Goal: Communication & Community: Answer question/provide support

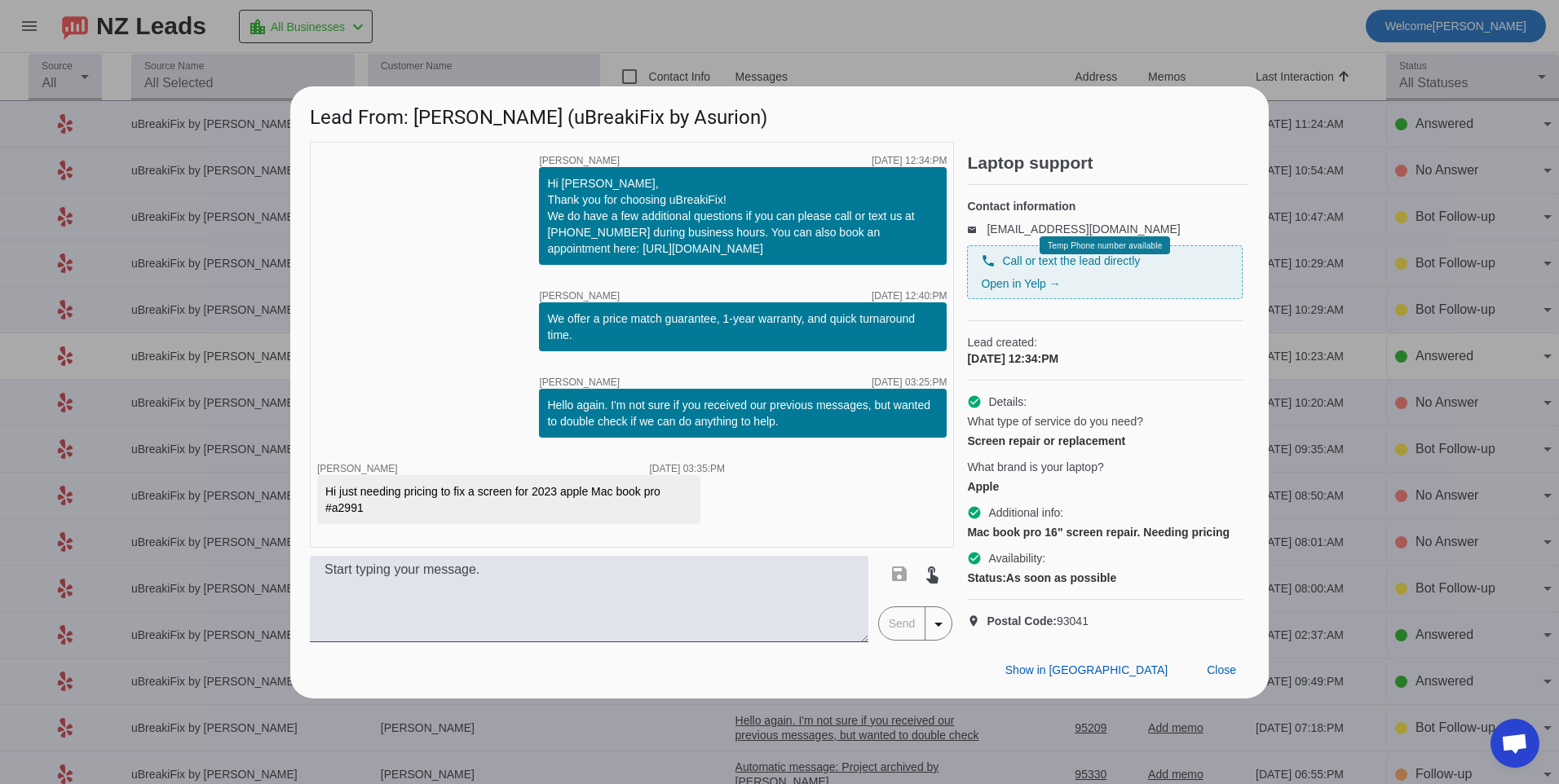
drag, startPoint x: 360, startPoint y: 493, endPoint x: 309, endPoint y: 477, distance: 53.5
click at [309, 477] on div "timer close [PERSON_NAME] [DATE] 12:34:PM Hi [PERSON_NAME], Thank you for choos…" at bounding box center [631, 344] width 644 height 406
copy div "Hi just needing pricing to fix a screen for 2023 apple Mac book pro #a2991"
click at [813, 524] on div "timer close [PERSON_NAME] [DATE] 12:34:PM Hi [PERSON_NAME], Thank you for choos…" at bounding box center [631, 344] width 644 height 406
click at [1224, 677] on span "Close" at bounding box center [1221, 670] width 29 height 13
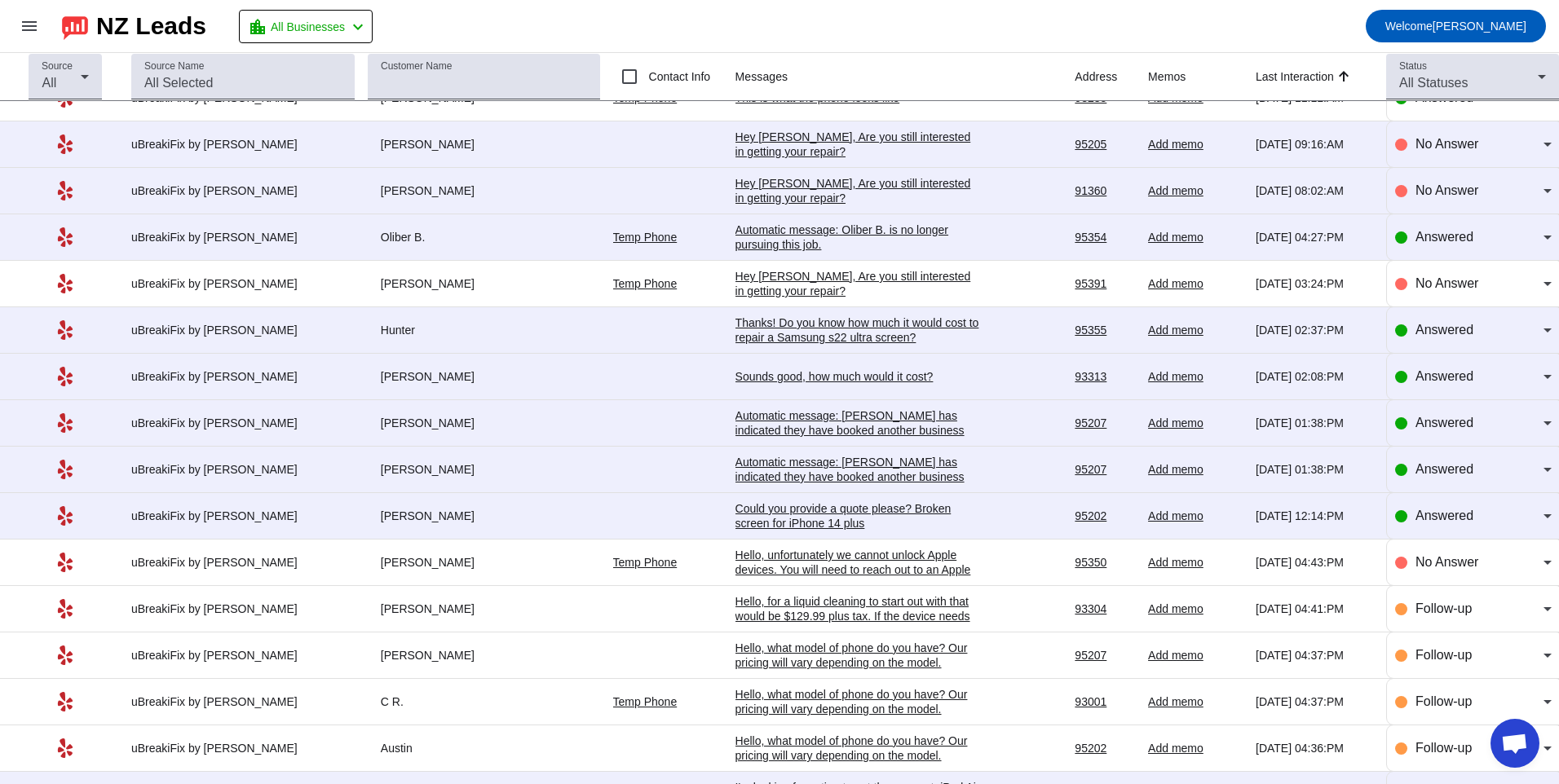
scroll to position [1059, 0]
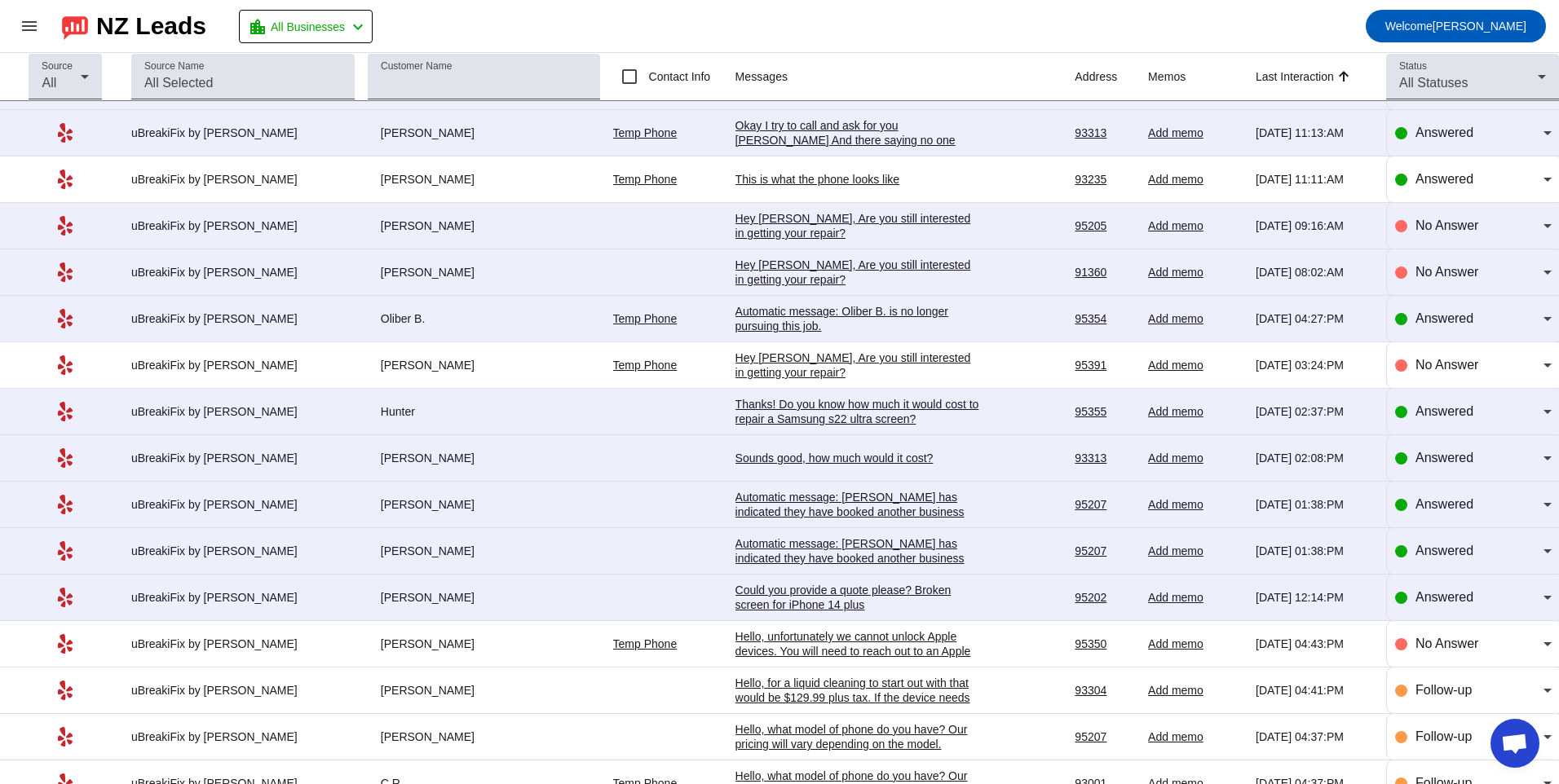
click at [862, 597] on div "Could you provide a quote please? Broken screen for iPhone 14 plus" at bounding box center [858, 598] width 244 height 29
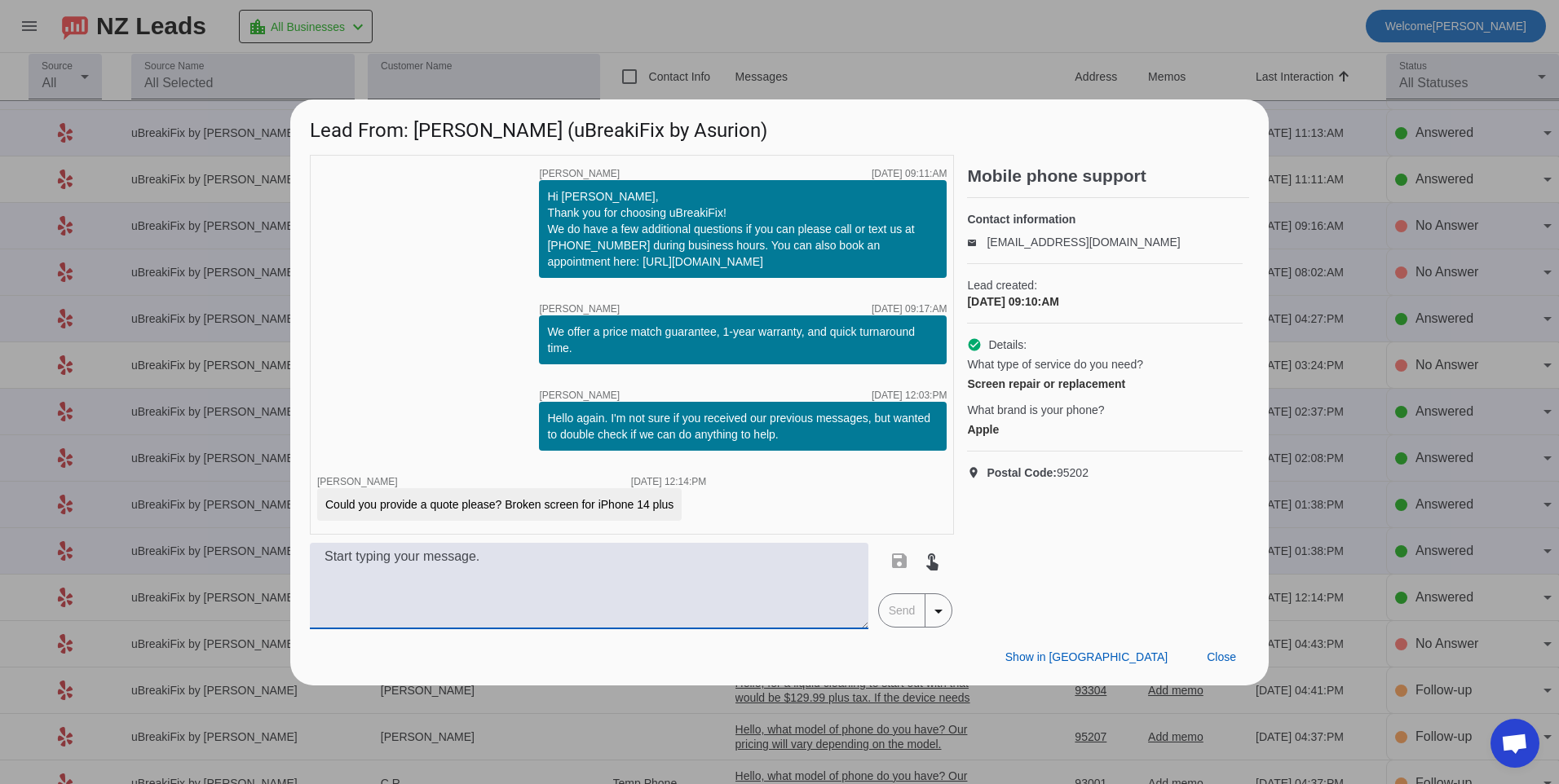
click at [589, 588] on textarea at bounding box center [589, 586] width 558 height 86
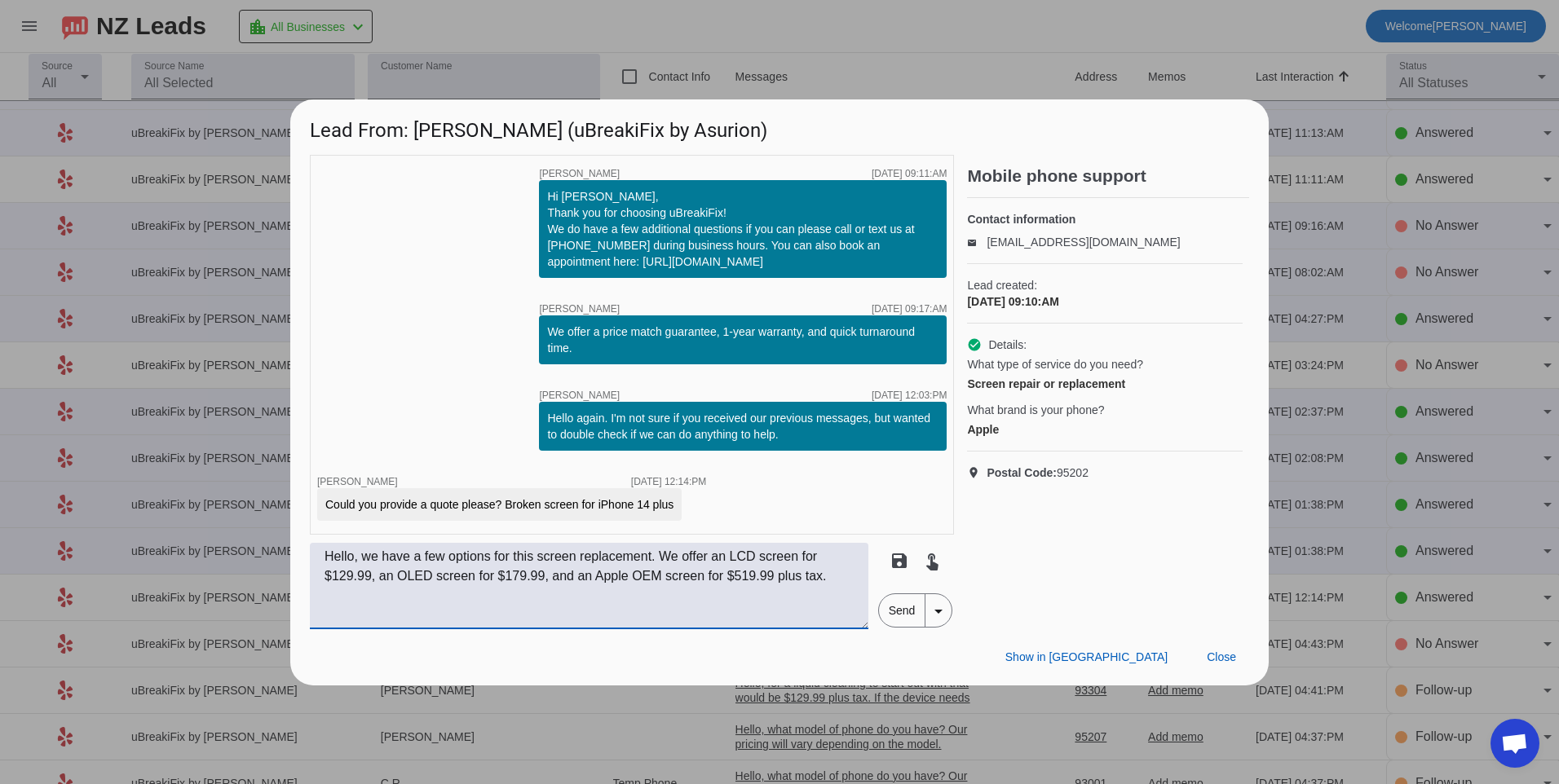
type textarea "Hello, we have a few options for this screen replacement. We offer an LCD scree…"
click at [899, 612] on span "Send" at bounding box center [902, 610] width 47 height 33
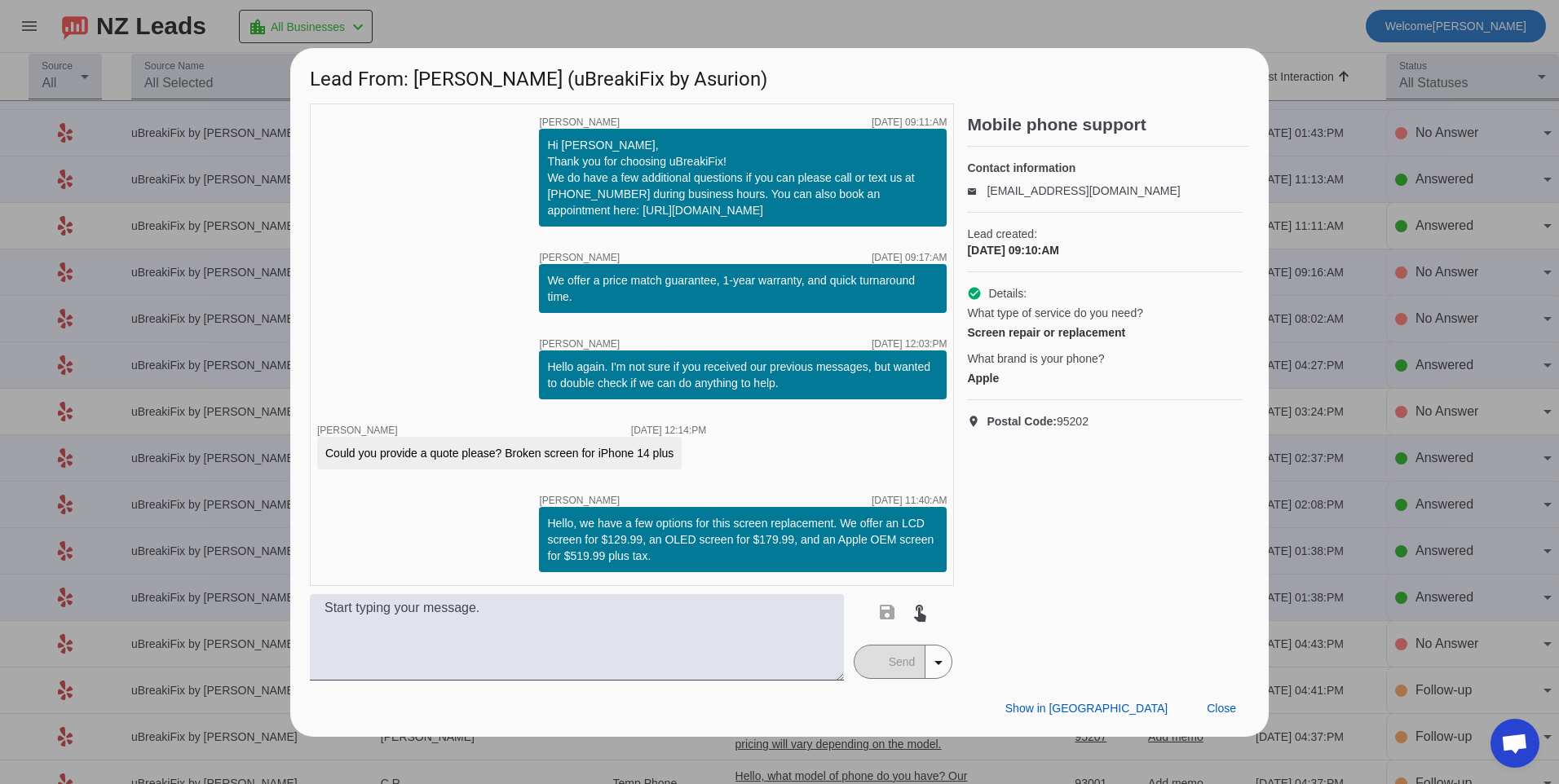
scroll to position [0, 0]
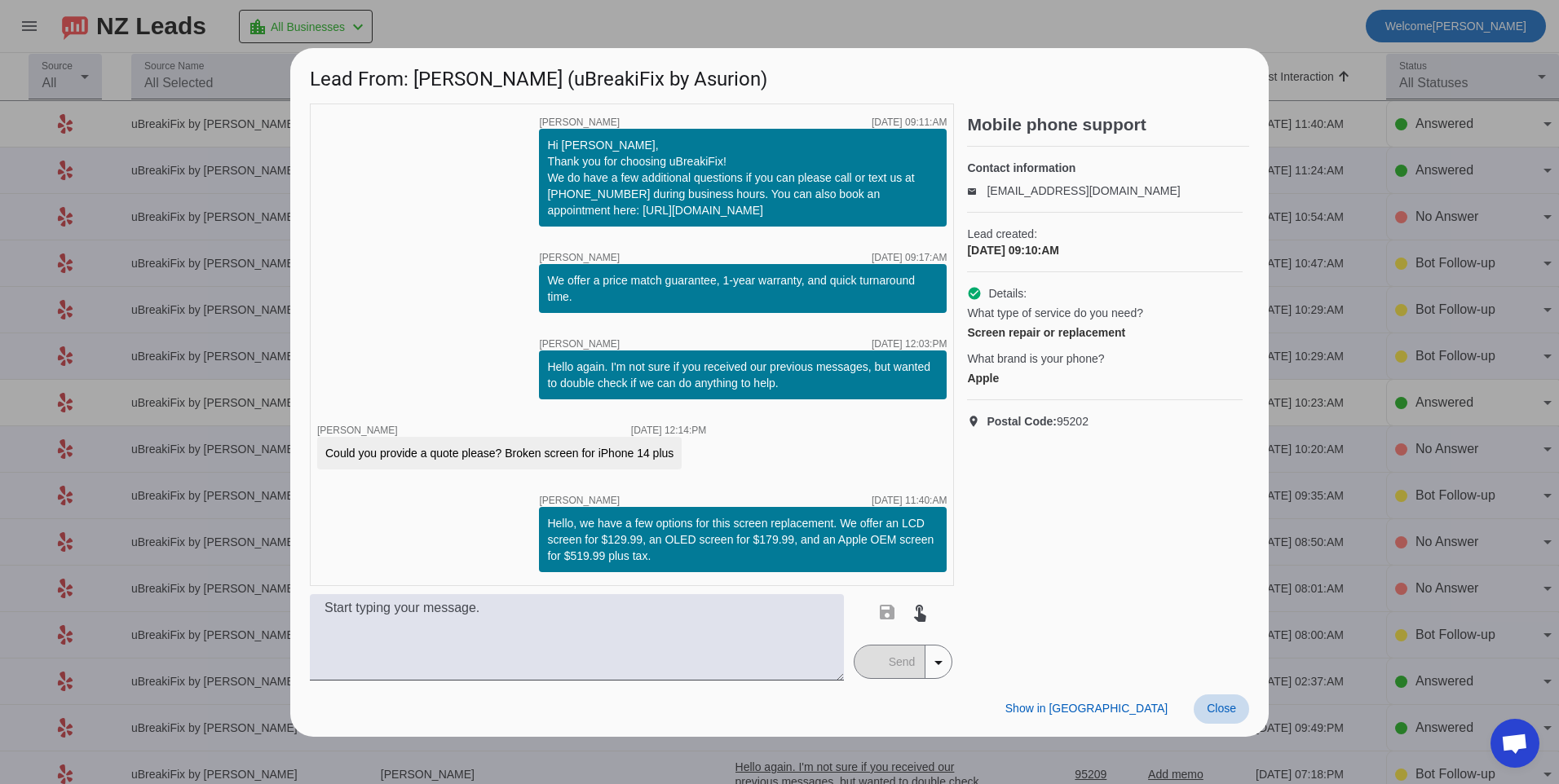
click at [1222, 710] on span "Close" at bounding box center [1221, 708] width 29 height 13
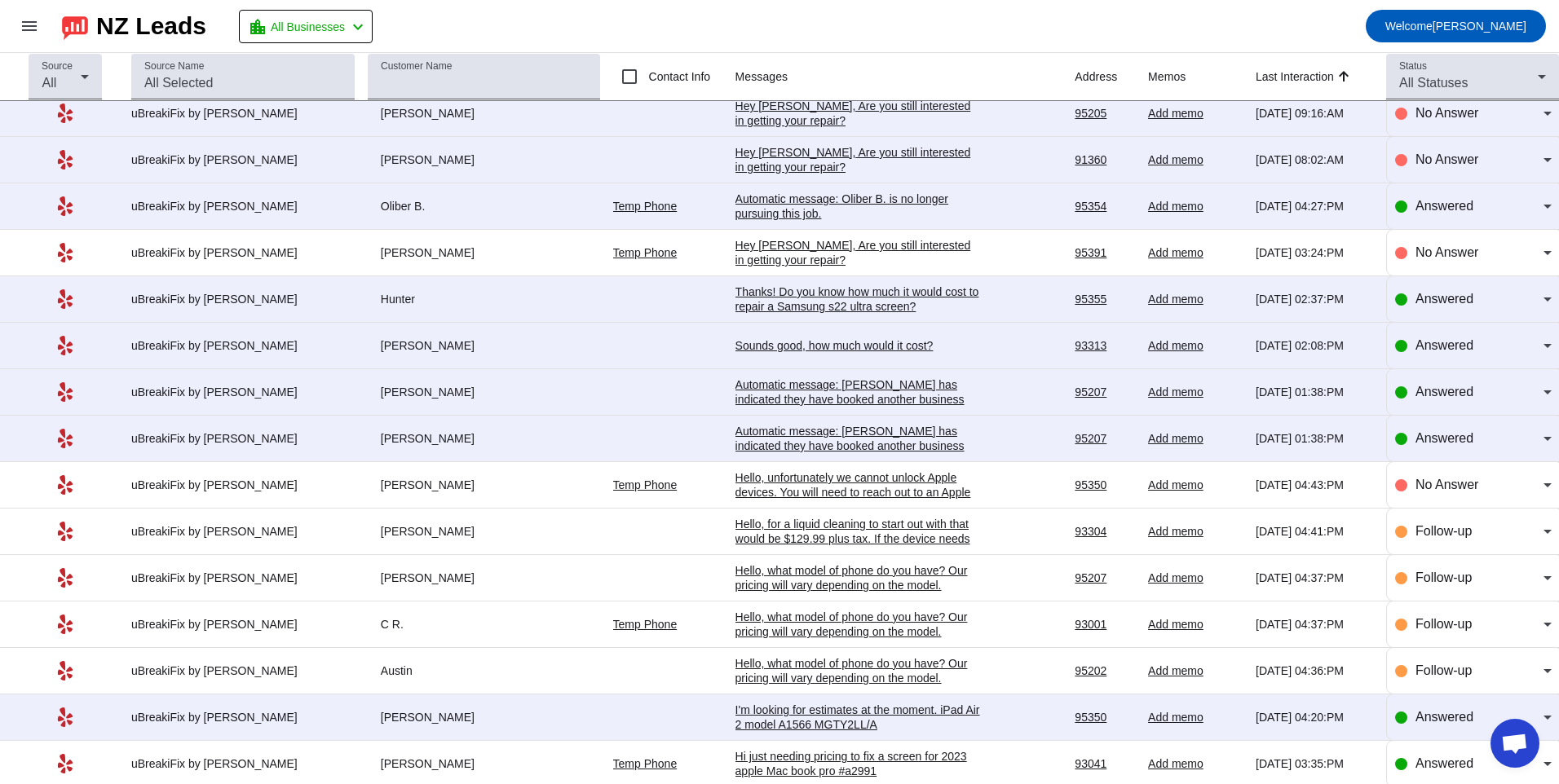
scroll to position [1223, 0]
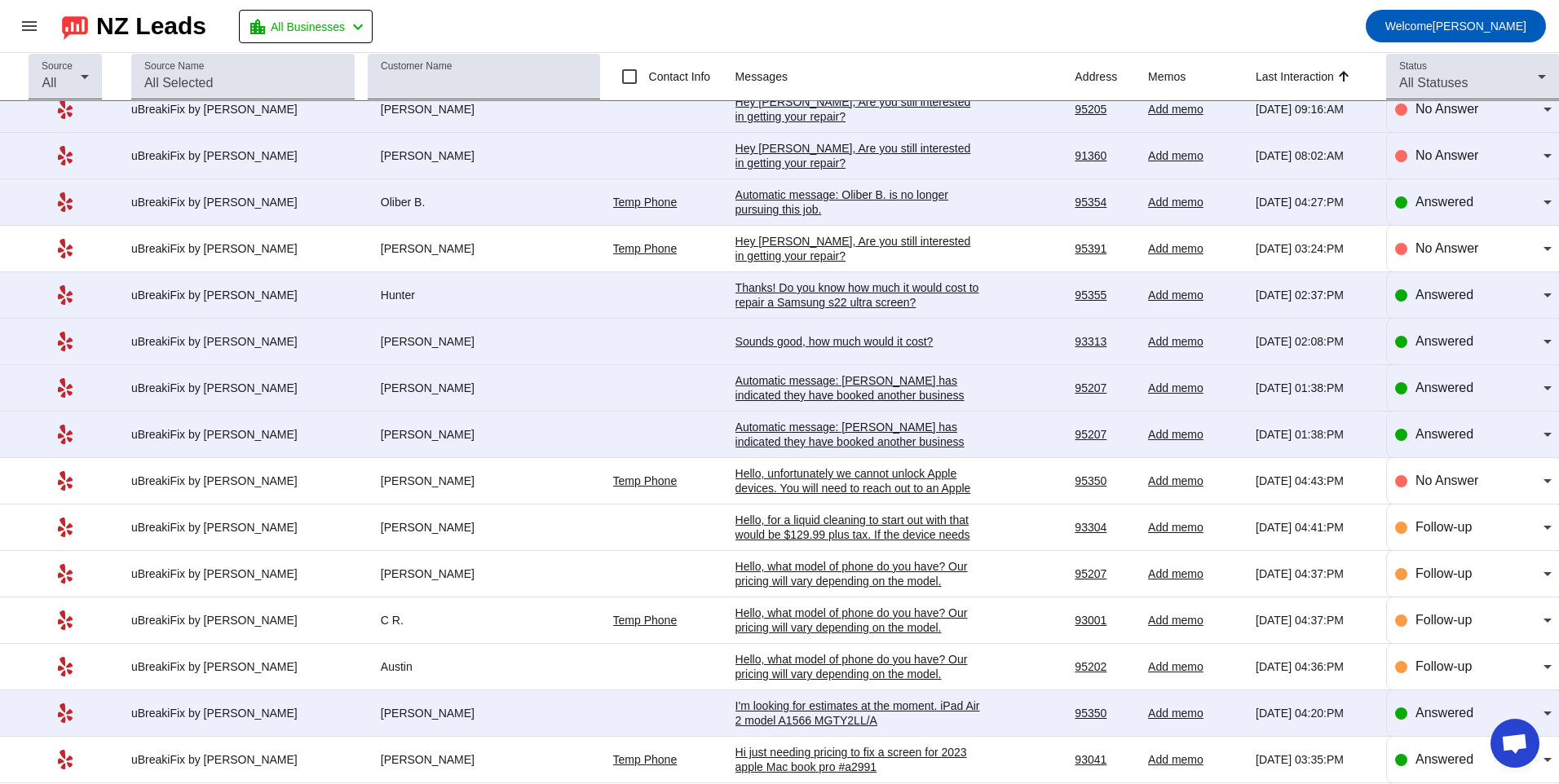
click at [873, 438] on div "Automatic message: [PERSON_NAME] has indicated they have booked another busines…" at bounding box center [858, 442] width 244 height 44
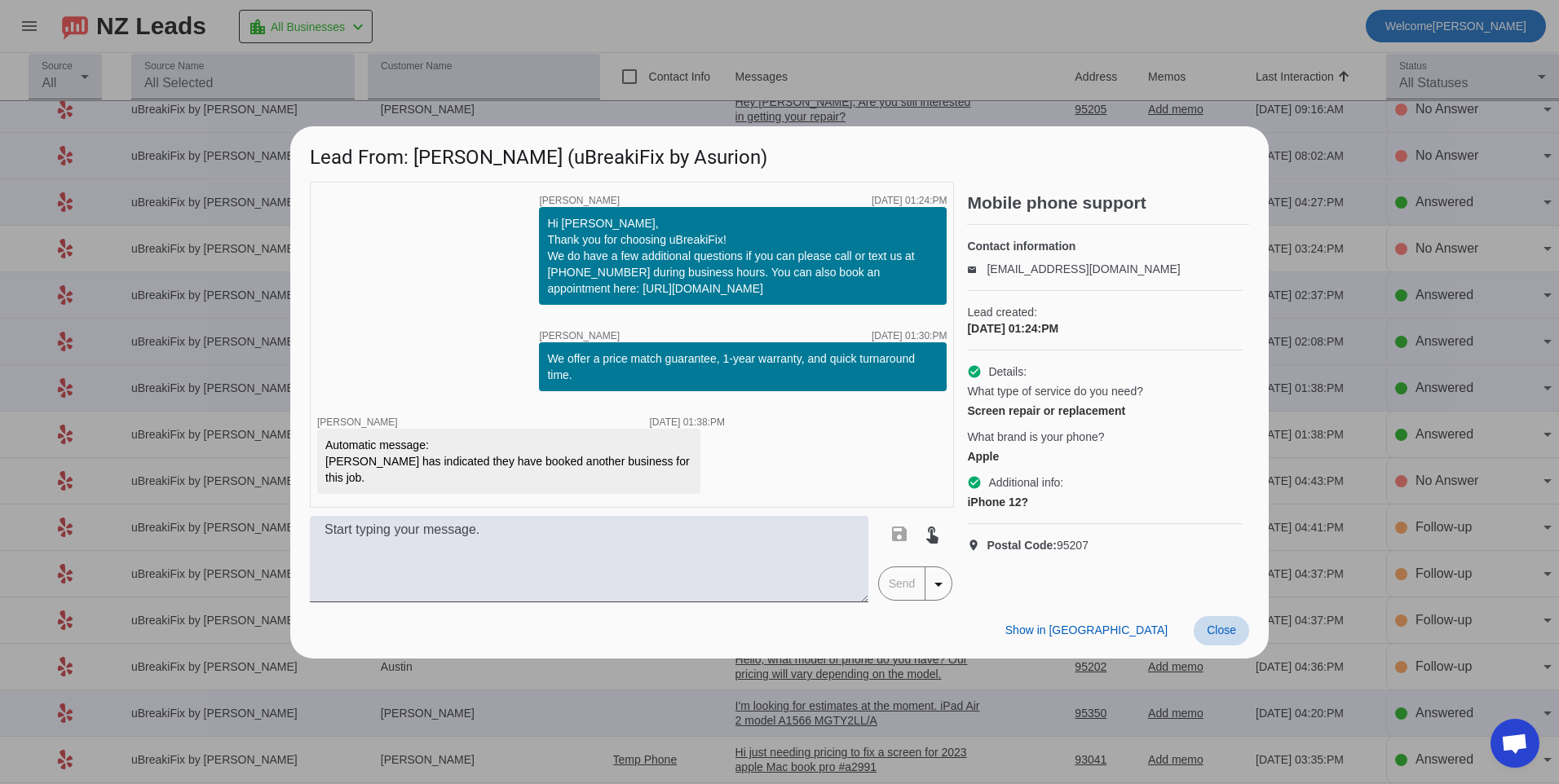
click at [1225, 623] on span "Close" at bounding box center [1221, 630] width 29 height 13
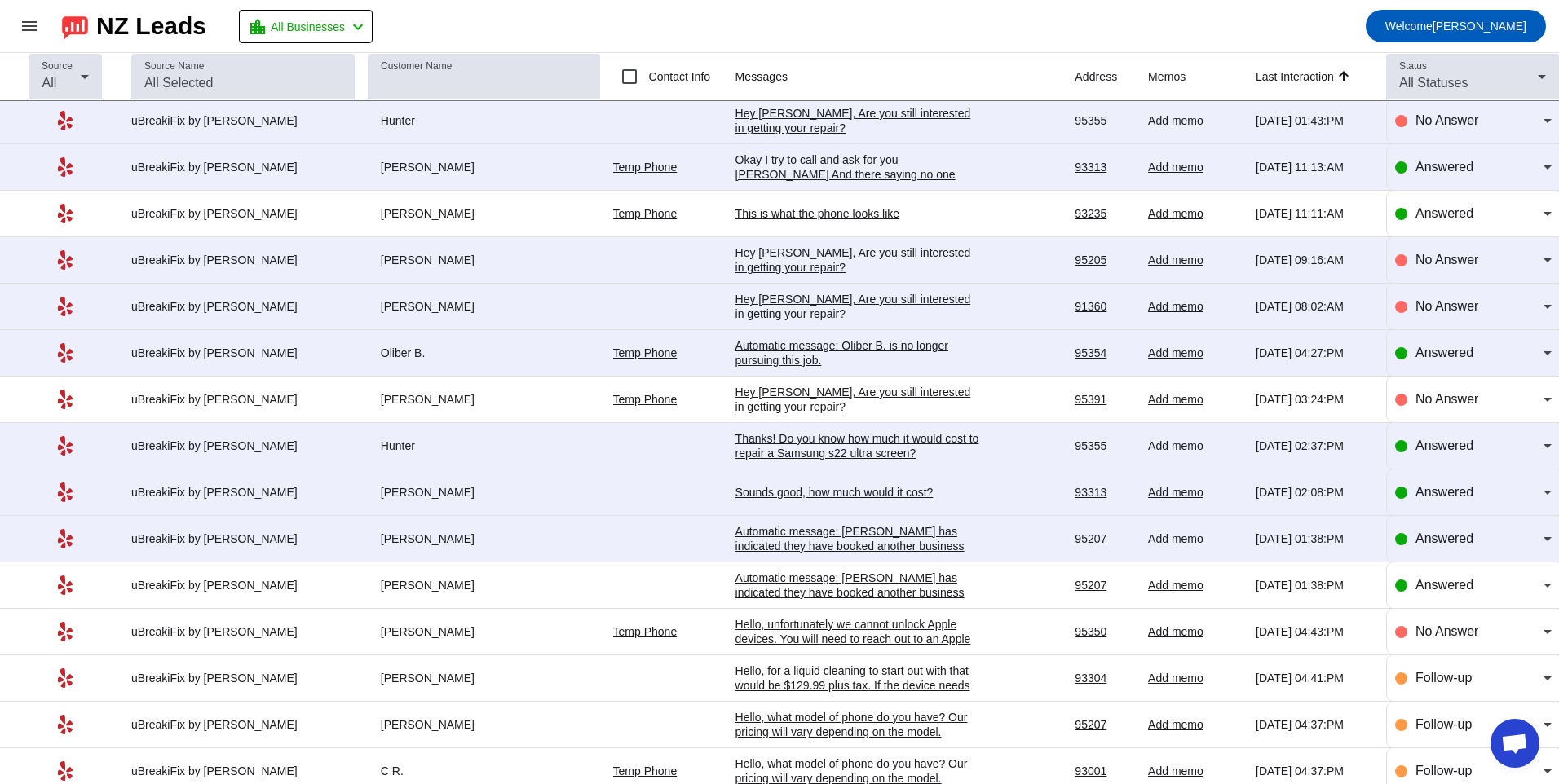
scroll to position [1059, 0]
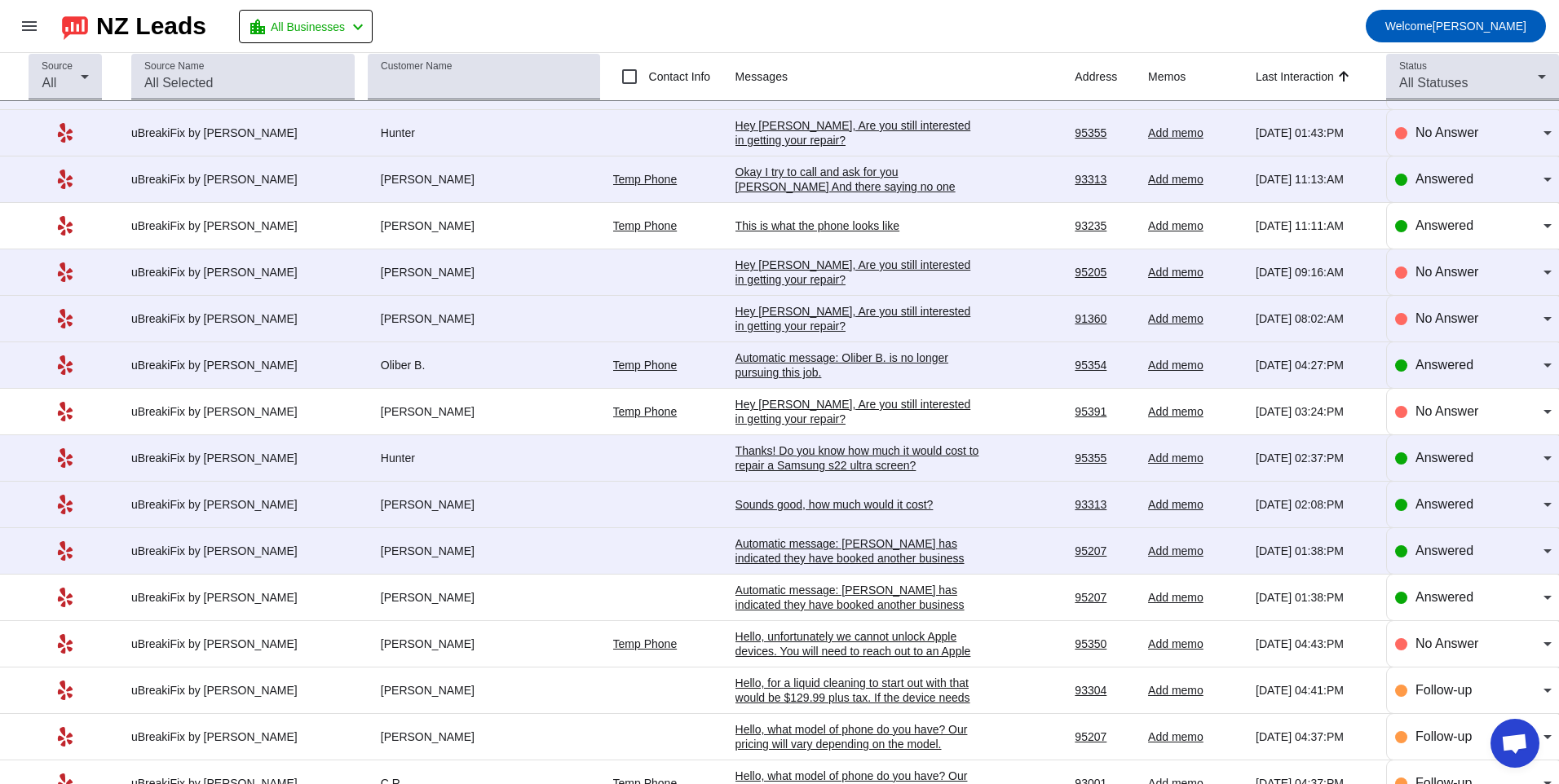
click at [835, 549] on div "Automatic message: [PERSON_NAME] has indicated they have booked another busines…" at bounding box center [858, 558] width 244 height 44
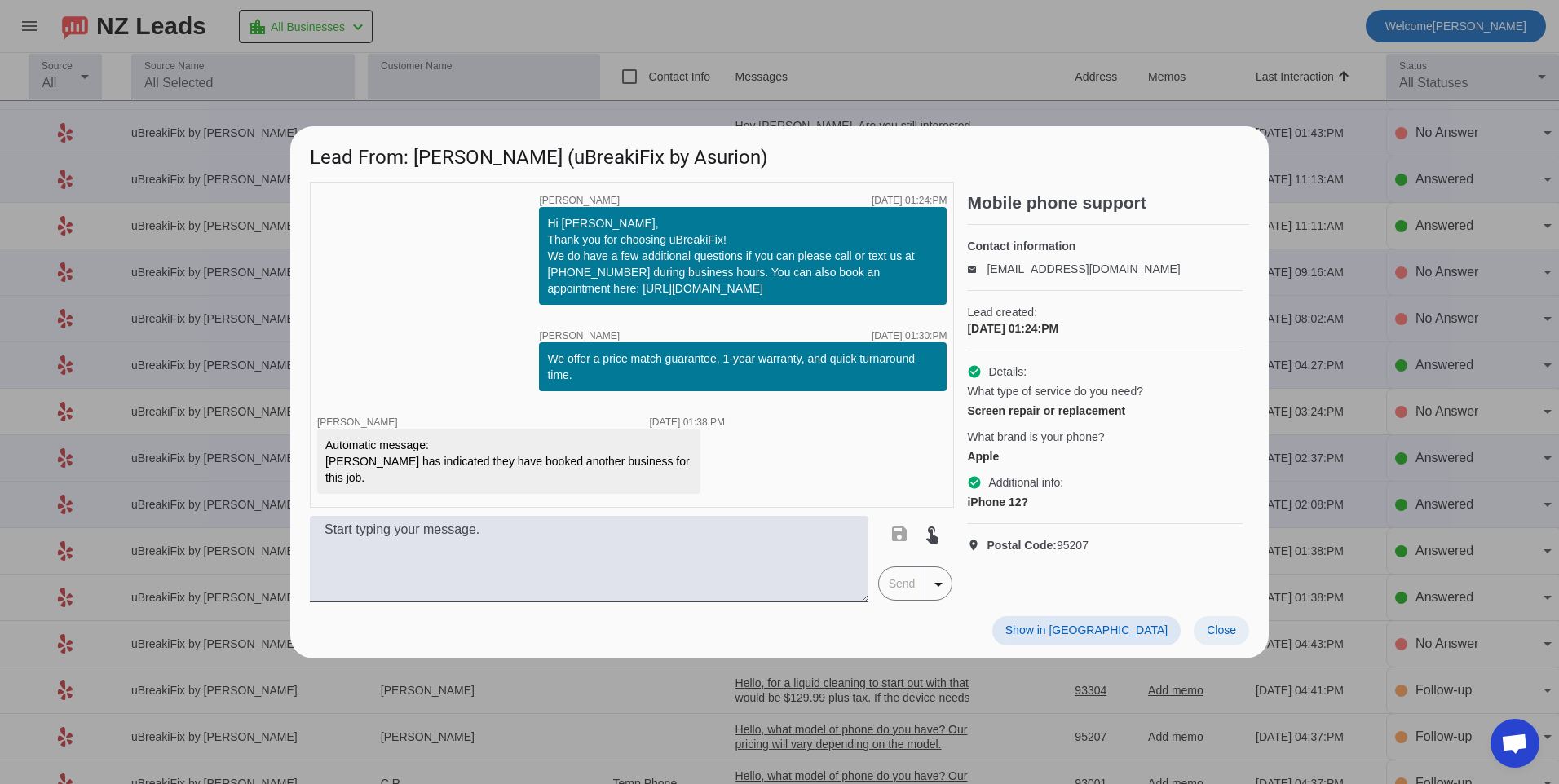
click at [1246, 623] on span at bounding box center [1221, 631] width 55 height 29
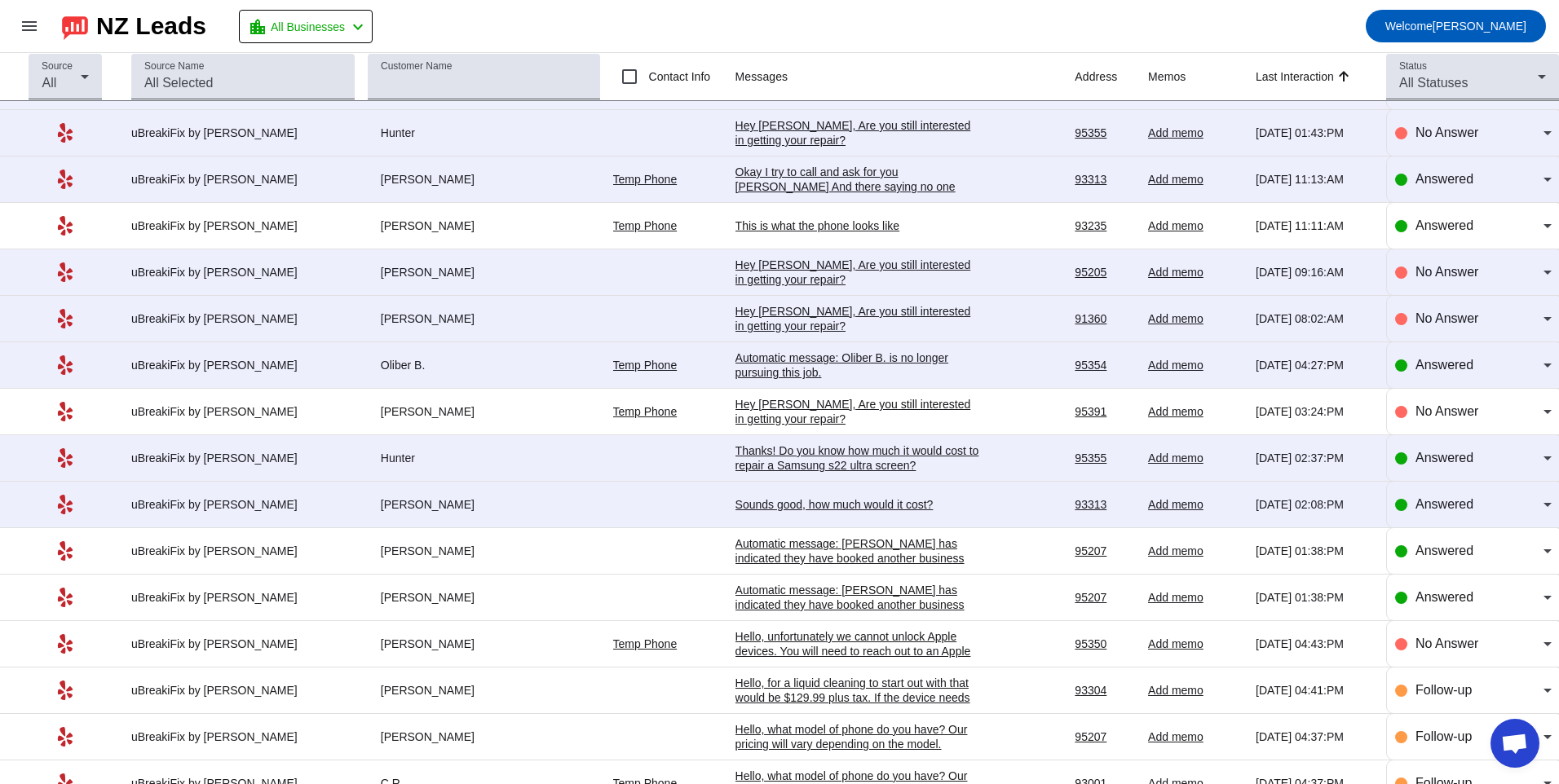
click at [903, 498] on div "Sounds good, how much would it cost?" at bounding box center [858, 505] width 244 height 15
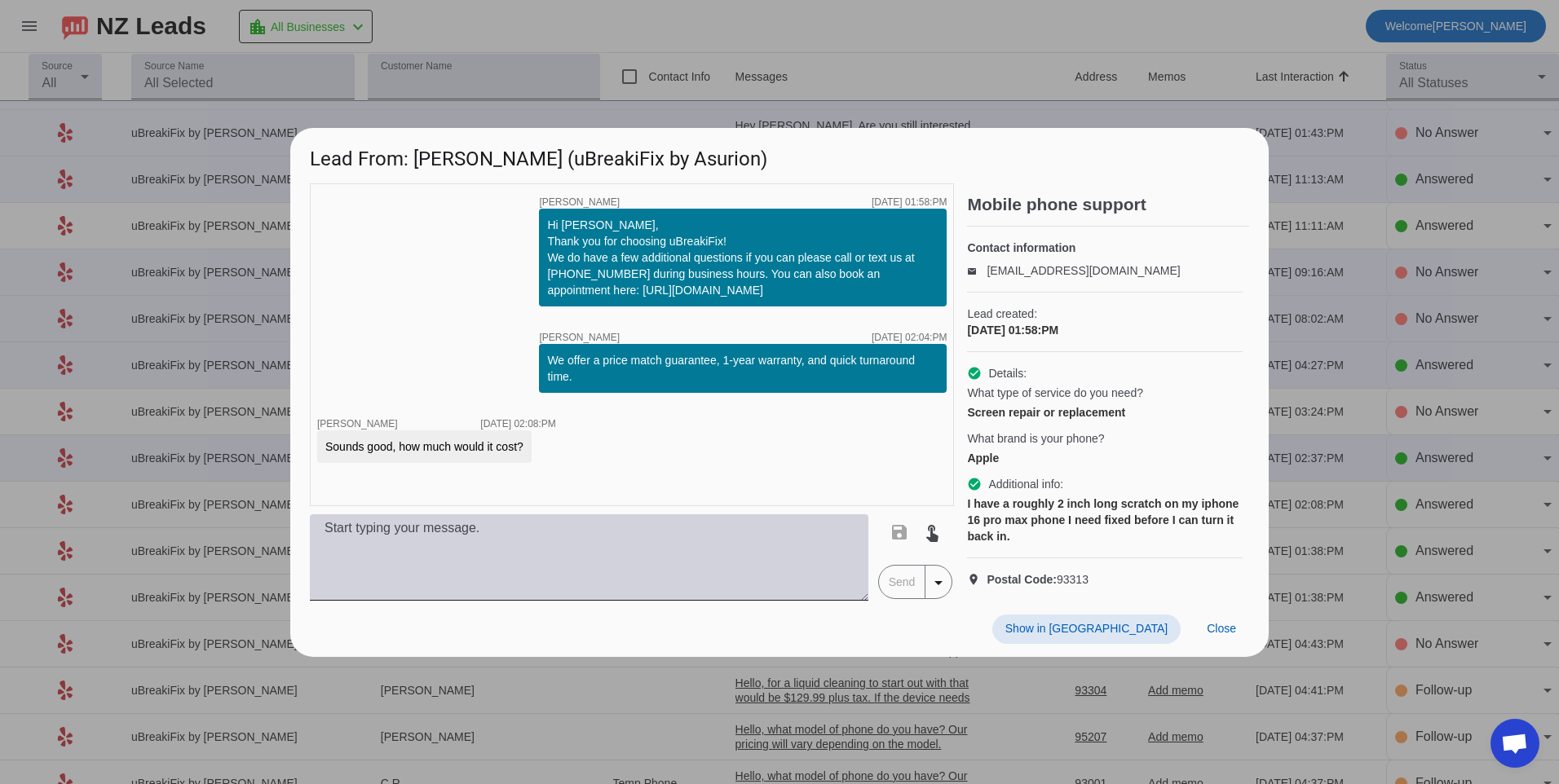
click at [740, 555] on textarea at bounding box center [589, 557] width 558 height 86
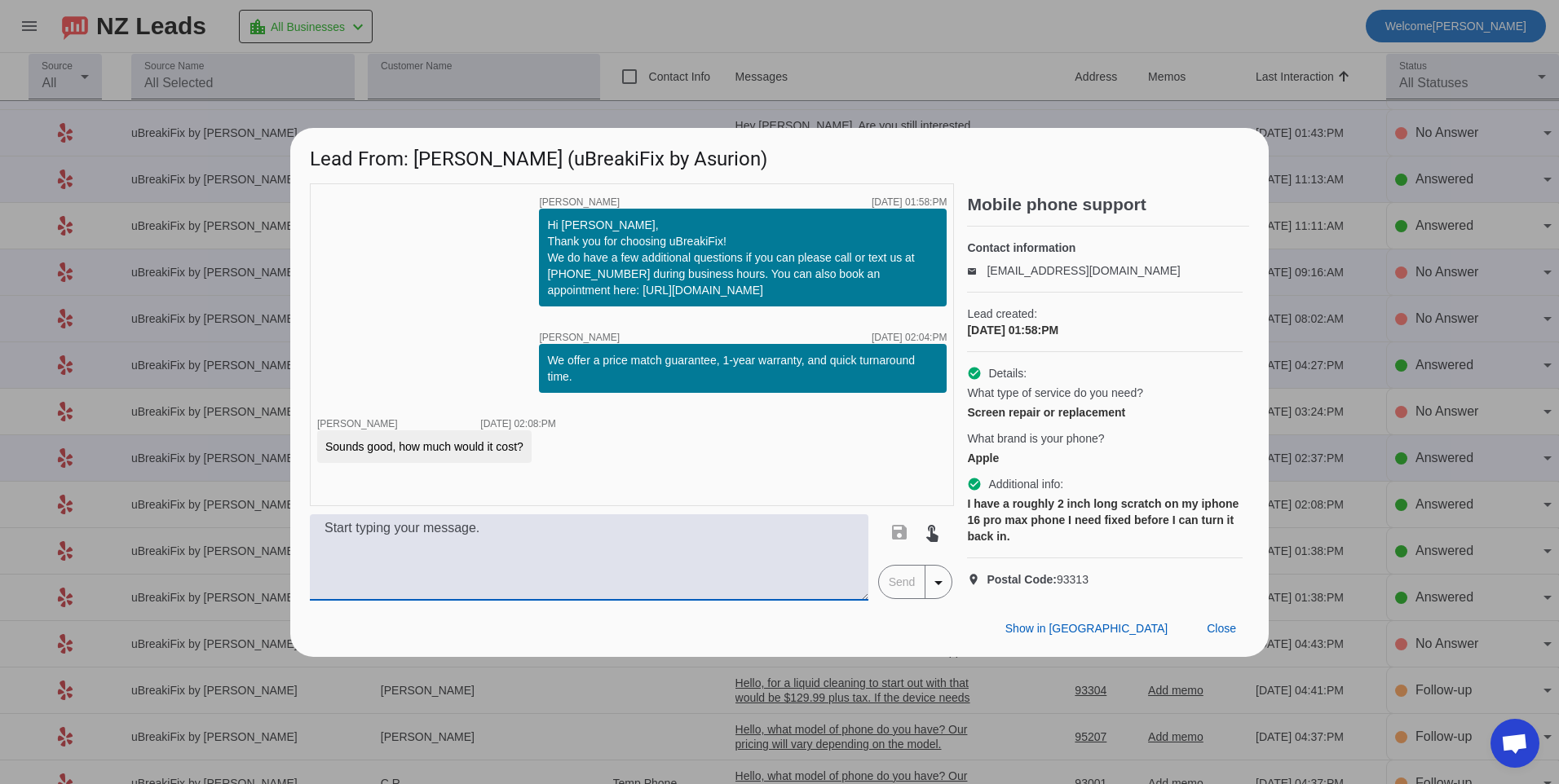
click at [618, 585] on textarea at bounding box center [589, 557] width 558 height 86
type textarea "Hello, we offer a few options for this screen replacement. We offer an LCD scre…"
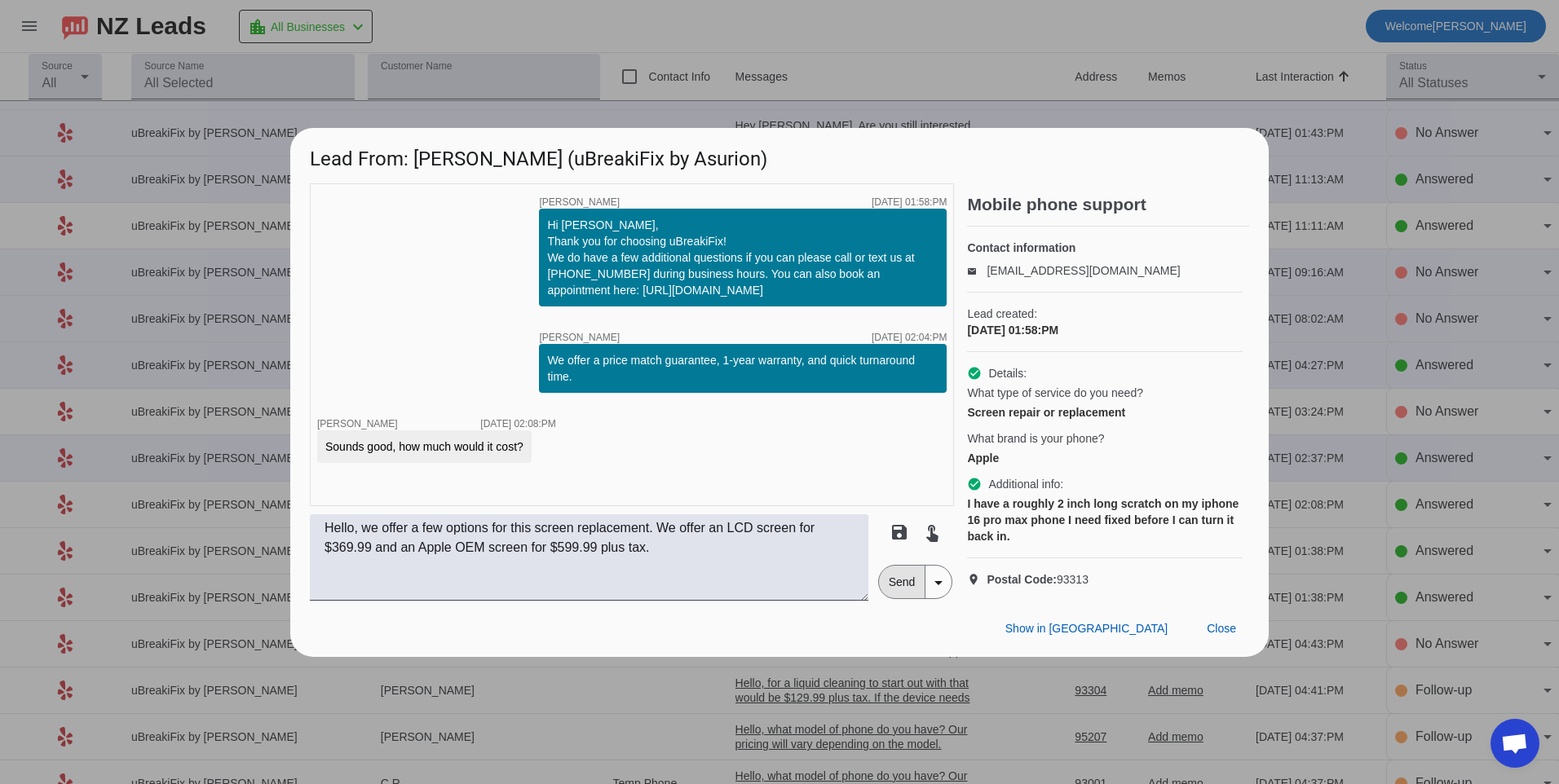
click at [890, 599] on span "Send" at bounding box center [902, 582] width 47 height 33
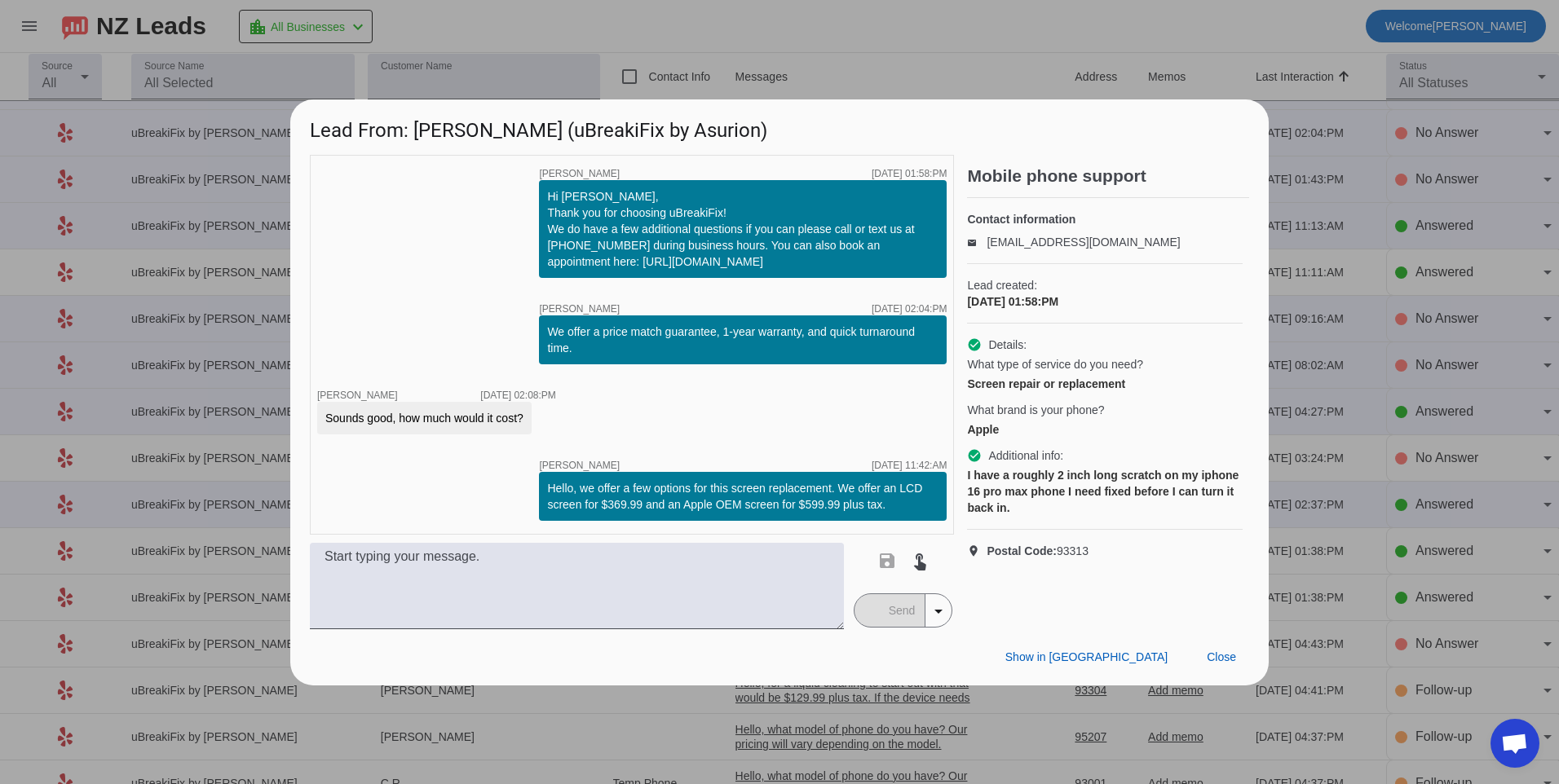
scroll to position [0, 0]
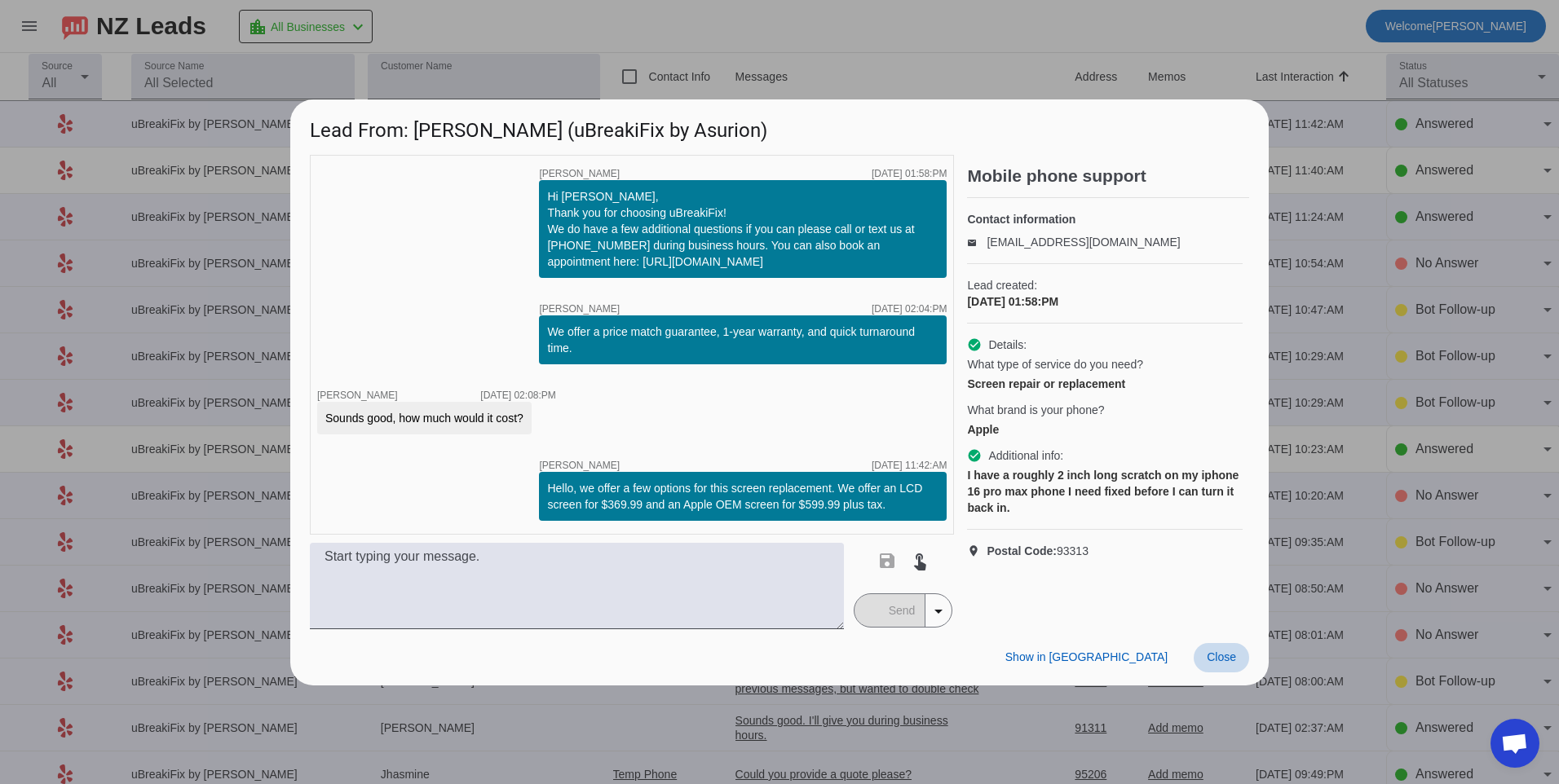
click at [1207, 662] on span "Close" at bounding box center [1221, 656] width 29 height 13
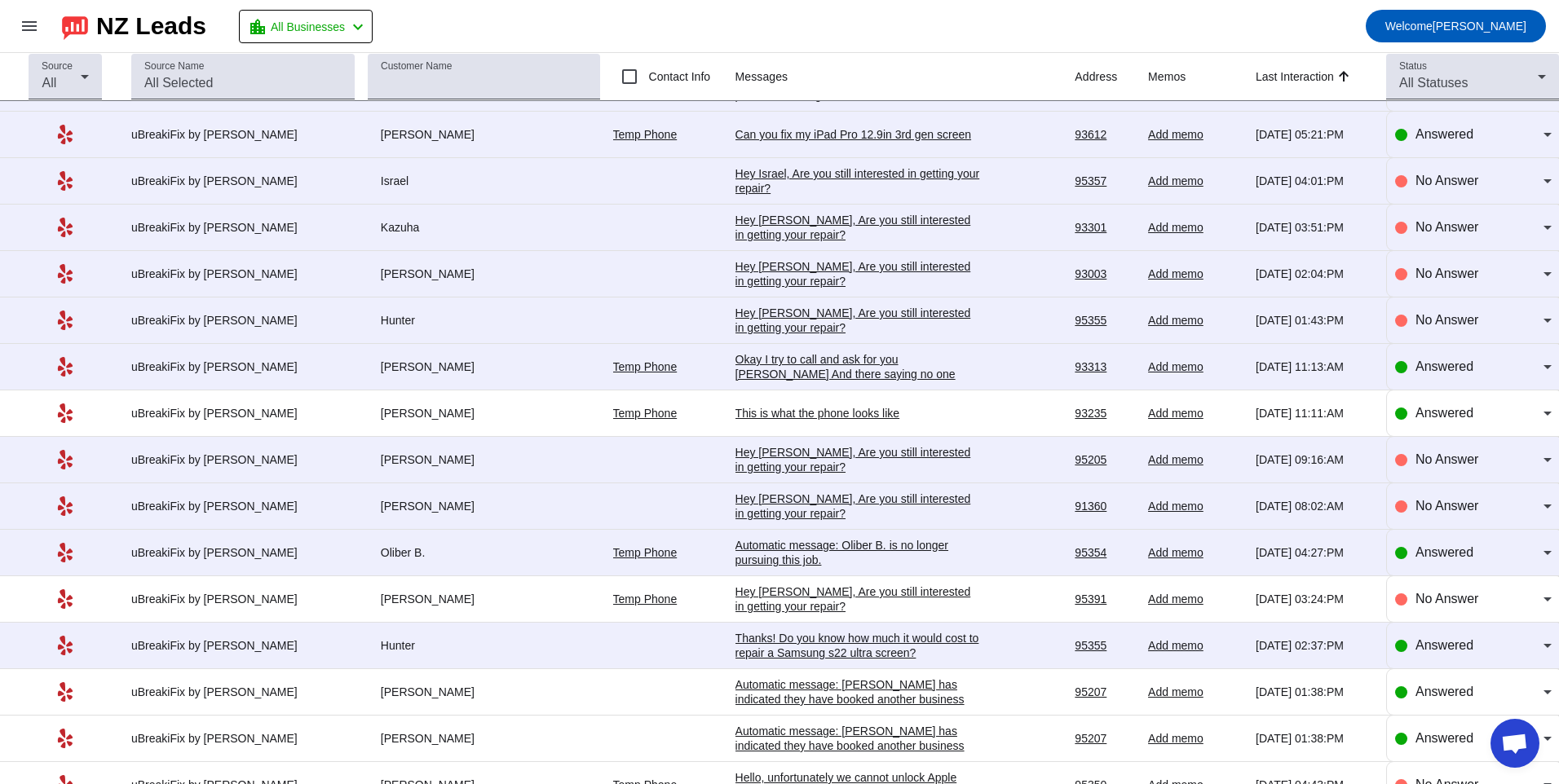
scroll to position [886, 0]
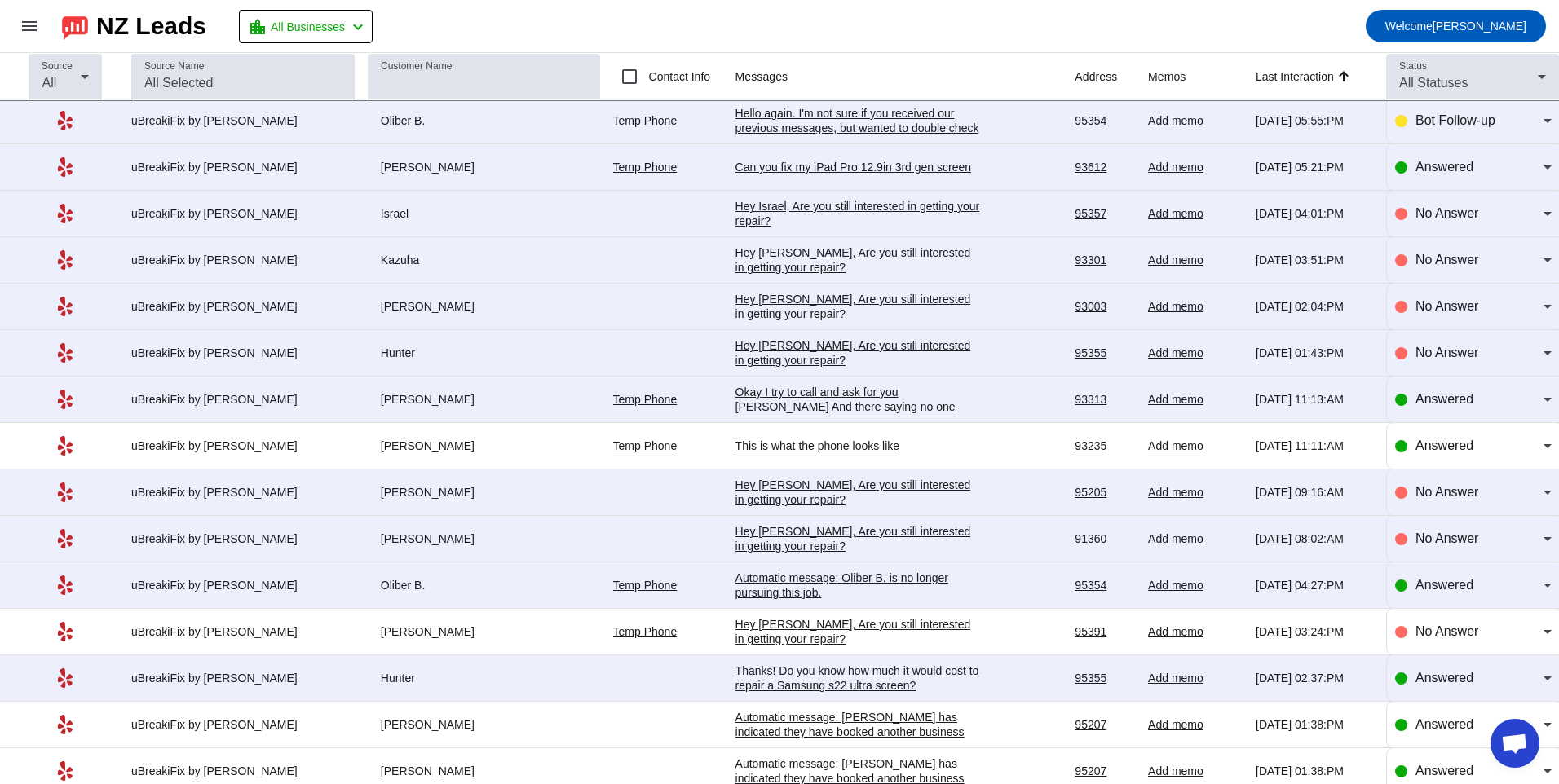
click at [789, 595] on div "Automatic message: Oliber B. is no longer pursuing this job." at bounding box center [858, 585] width 244 height 29
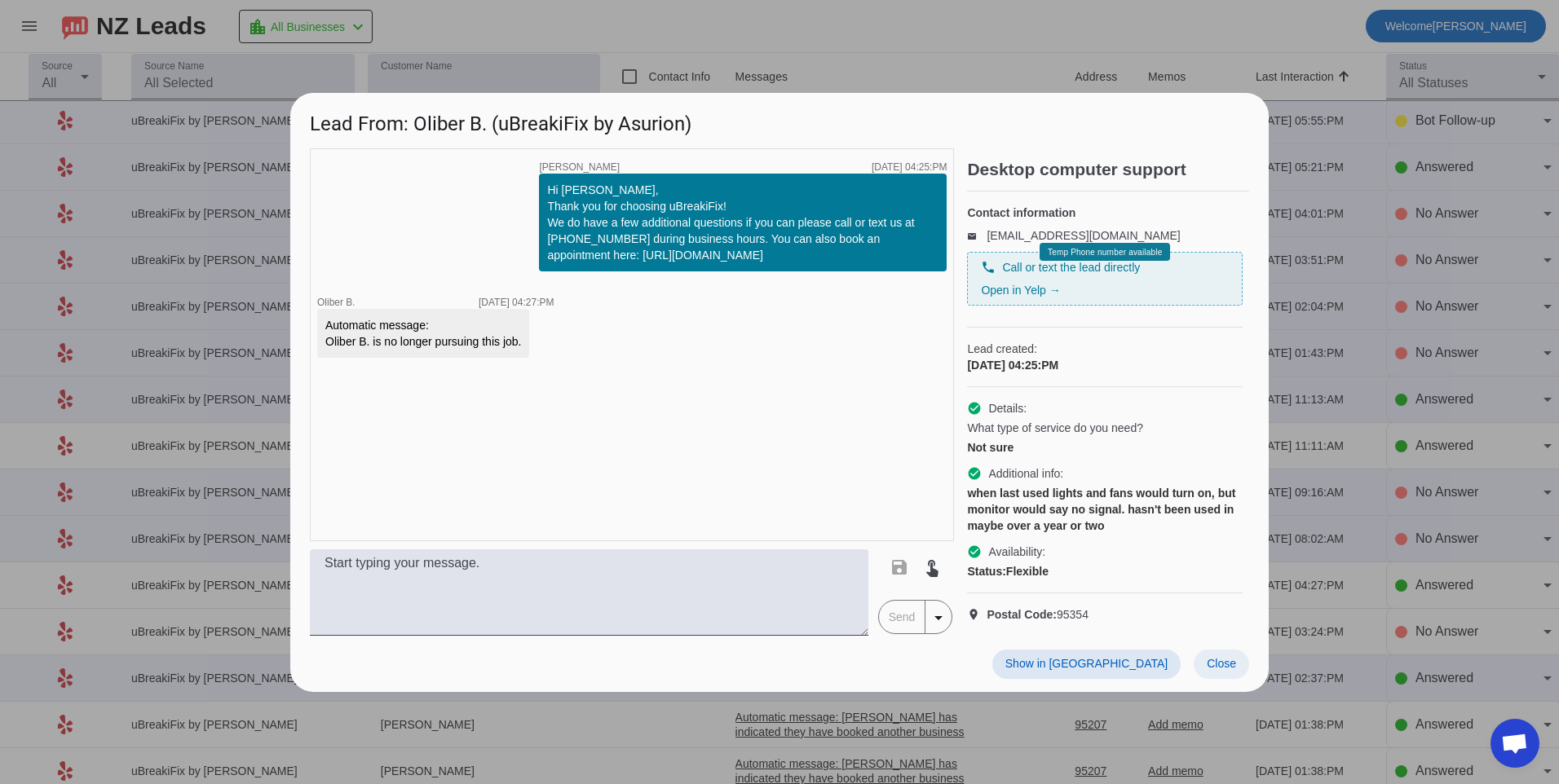
click at [1212, 670] on span "Close" at bounding box center [1221, 664] width 29 height 13
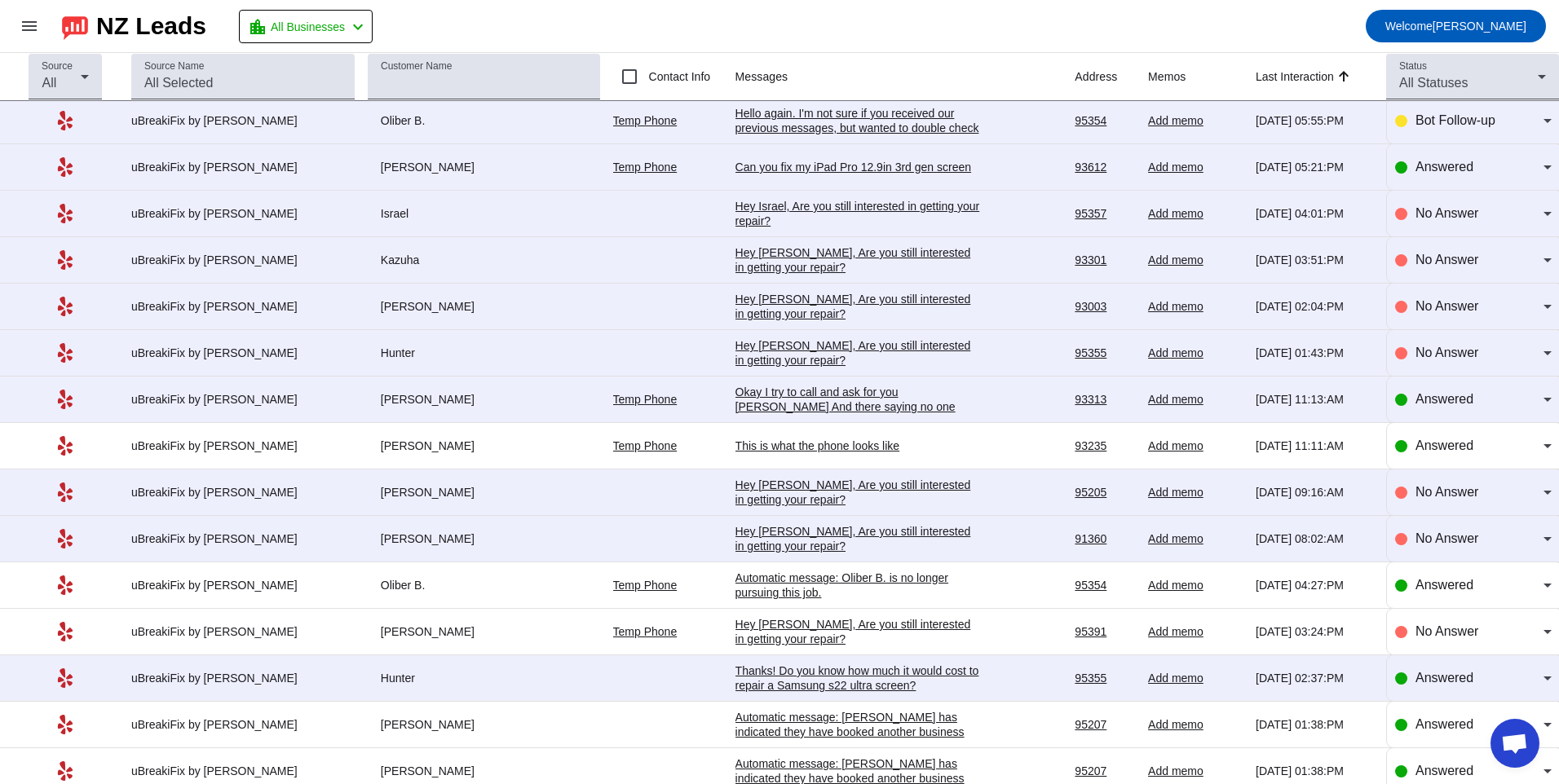
click at [854, 534] on div "Hey [PERSON_NAME], Are you still interested in getting your repair?​" at bounding box center [858, 539] width 244 height 29
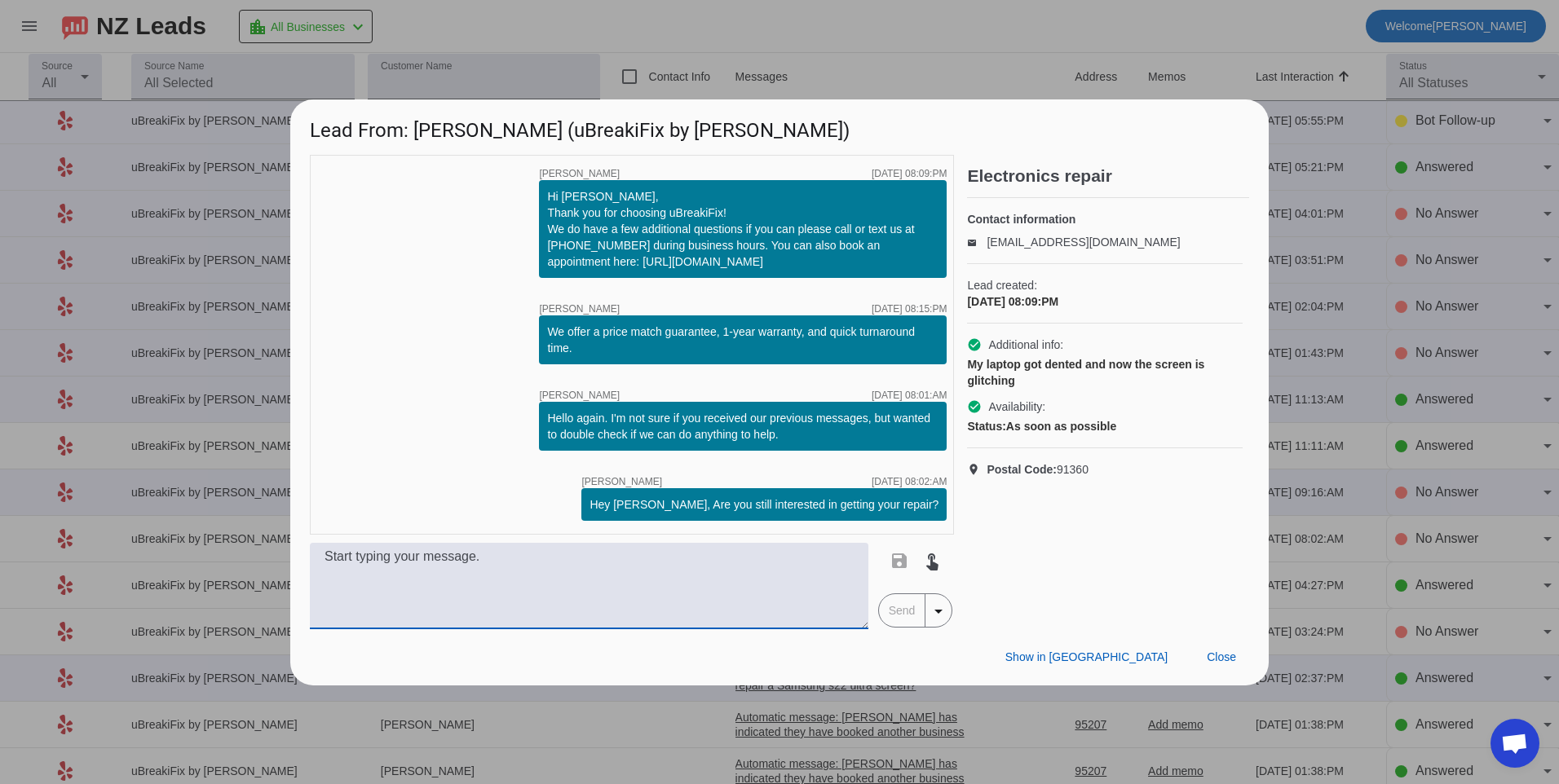
click at [712, 564] on textarea at bounding box center [589, 586] width 558 height 86
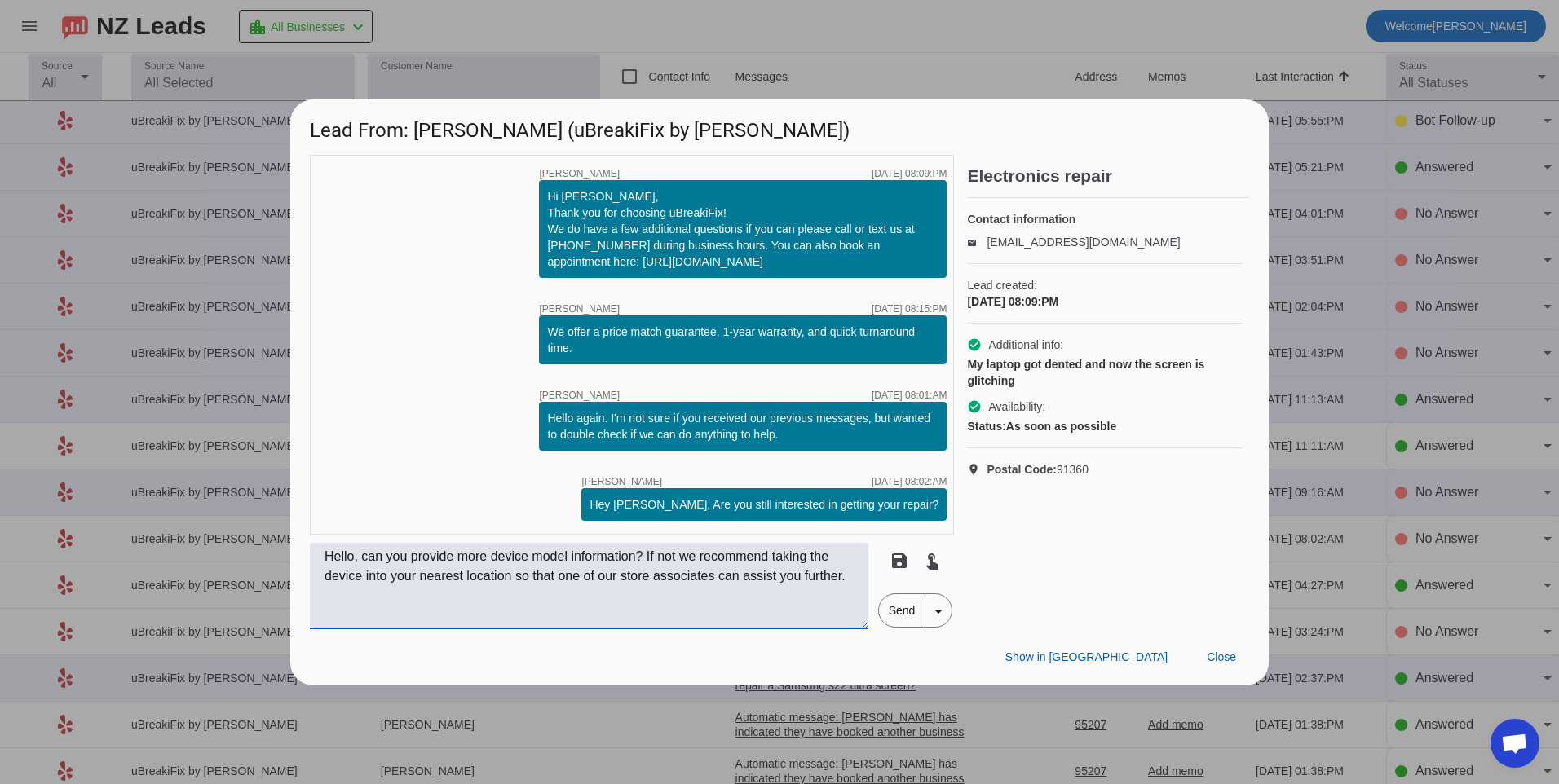
type textarea "Hello, can you provide more device model information? If not we recommend takin…"
click at [876, 609] on div "save touch_app Send arrow_drop_down" at bounding box center [914, 586] width 78 height 86
click at [891, 612] on span "Send" at bounding box center [902, 610] width 47 height 33
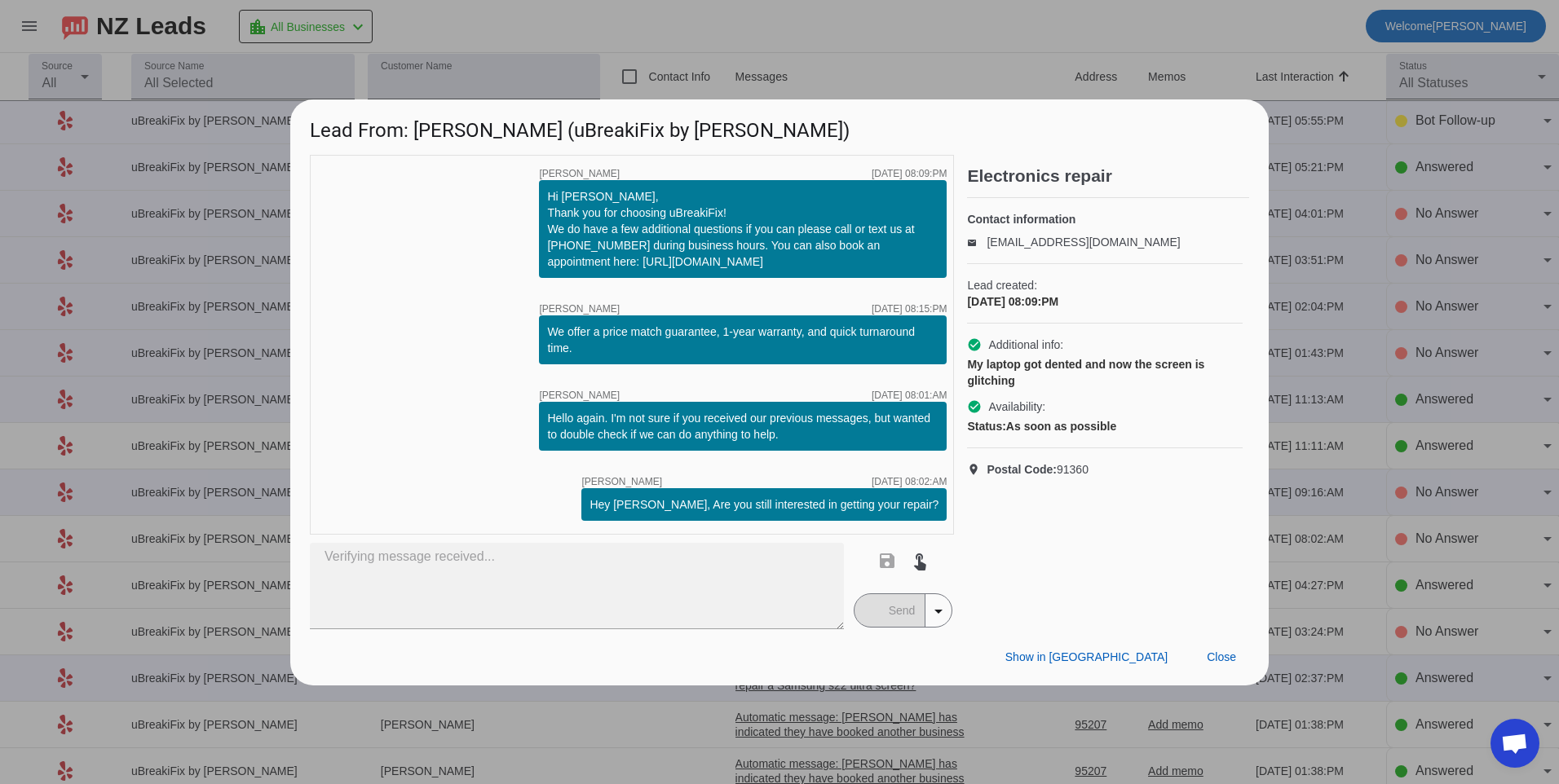
scroll to position [0, 0]
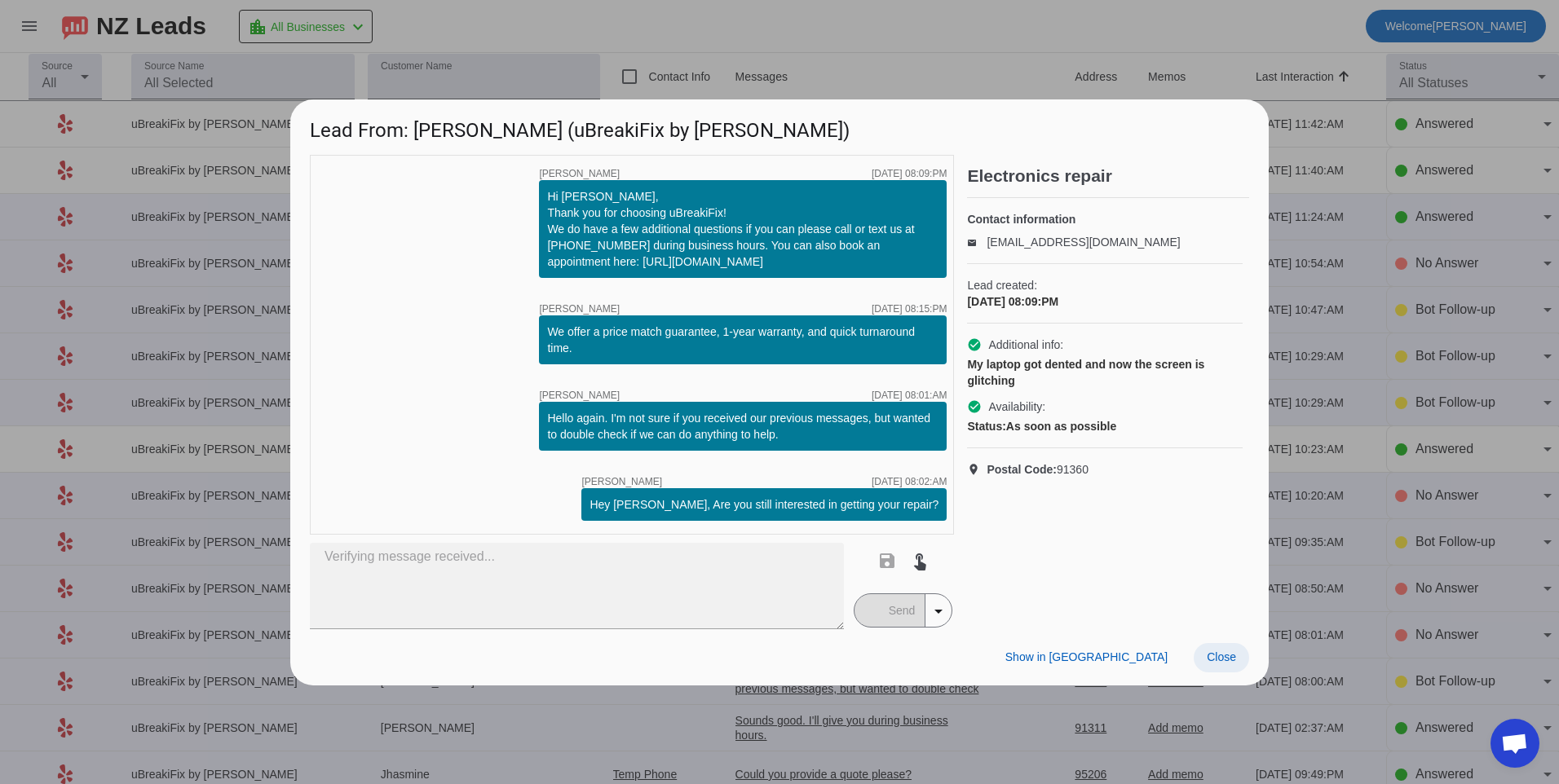
click at [1235, 659] on span "Close" at bounding box center [1221, 656] width 29 height 13
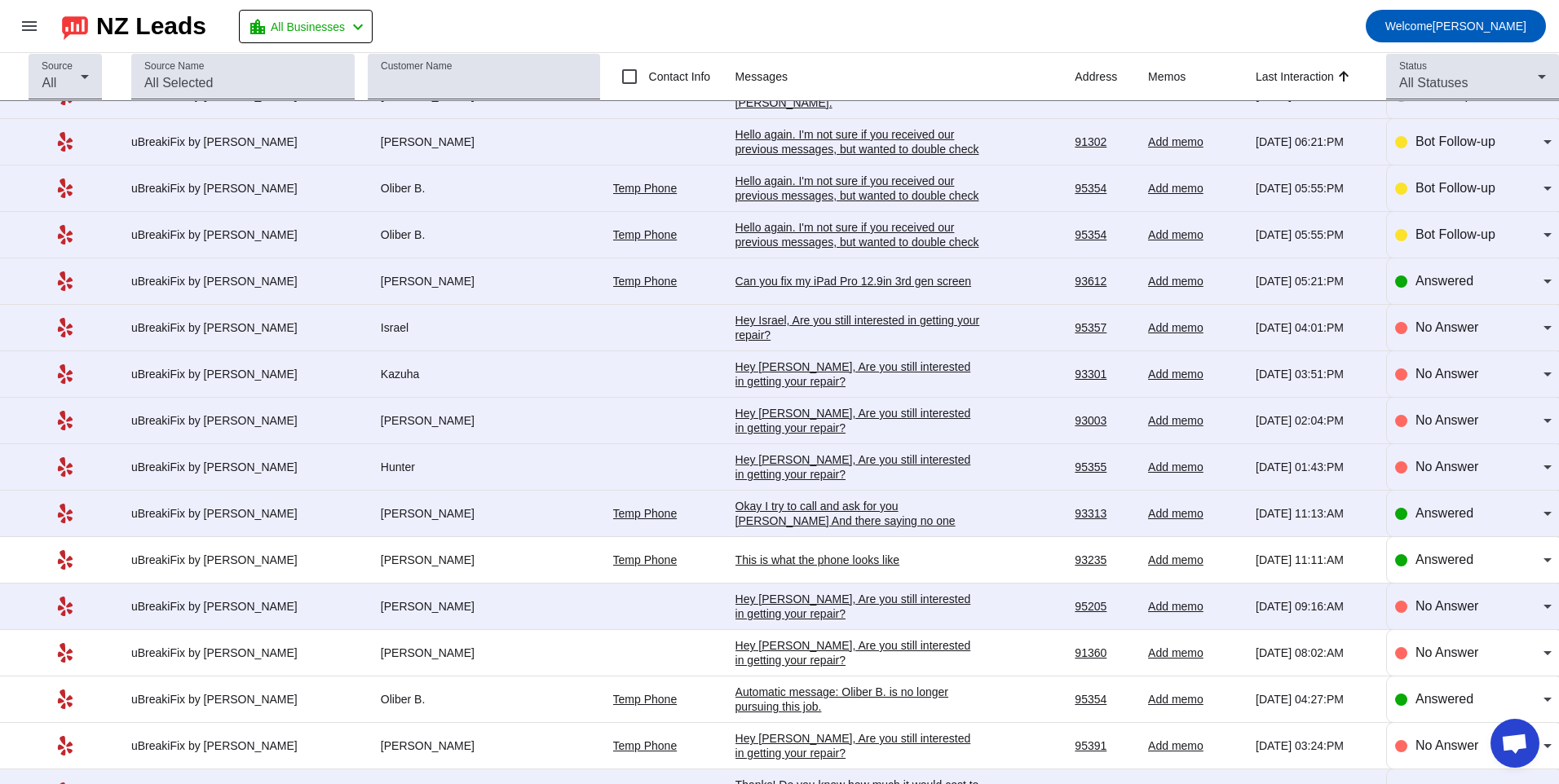
scroll to position [734, 0]
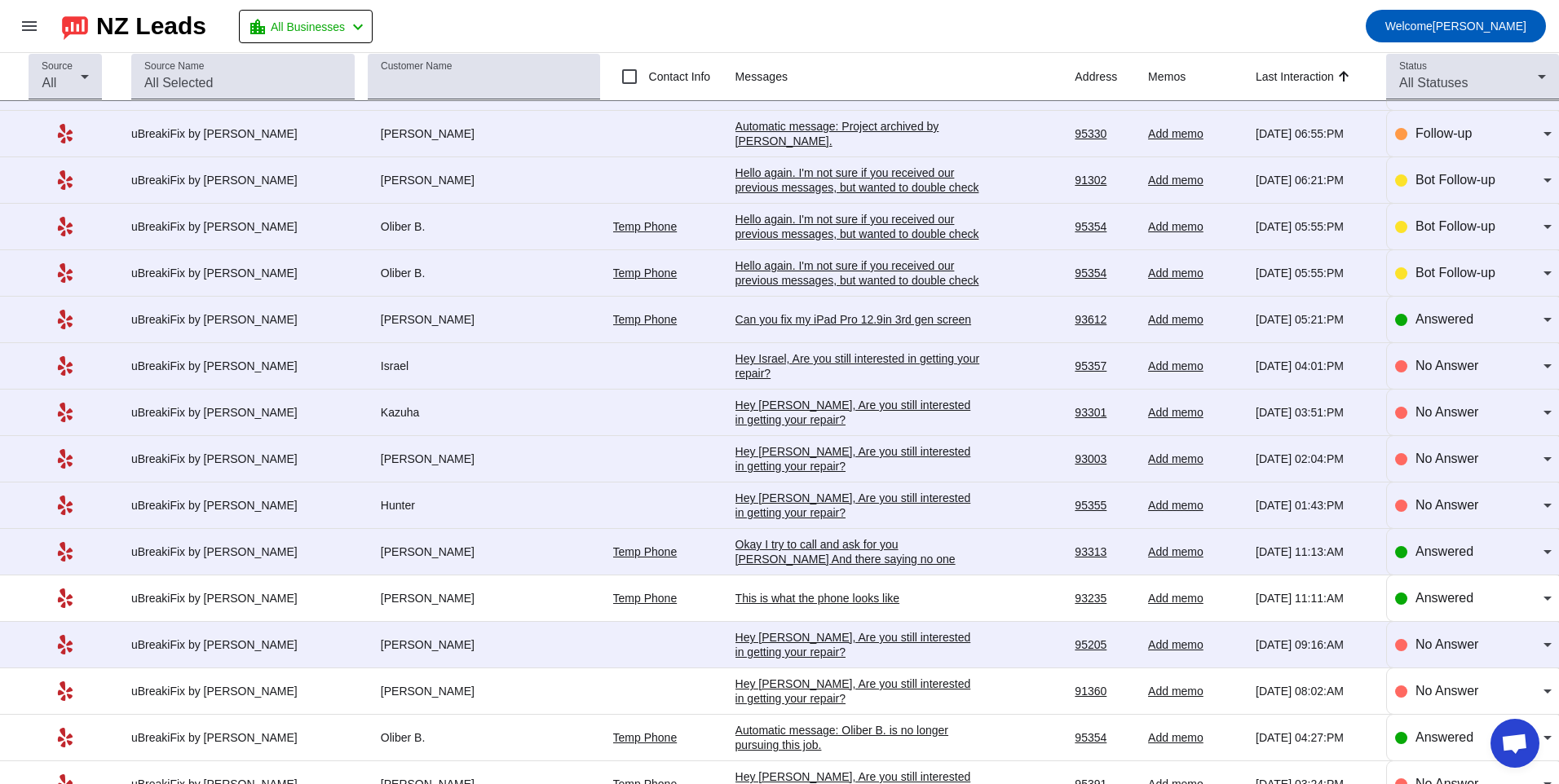
click at [773, 644] on div "Hey [PERSON_NAME], Are you still interested in getting your repair?​" at bounding box center [858, 644] width 244 height 29
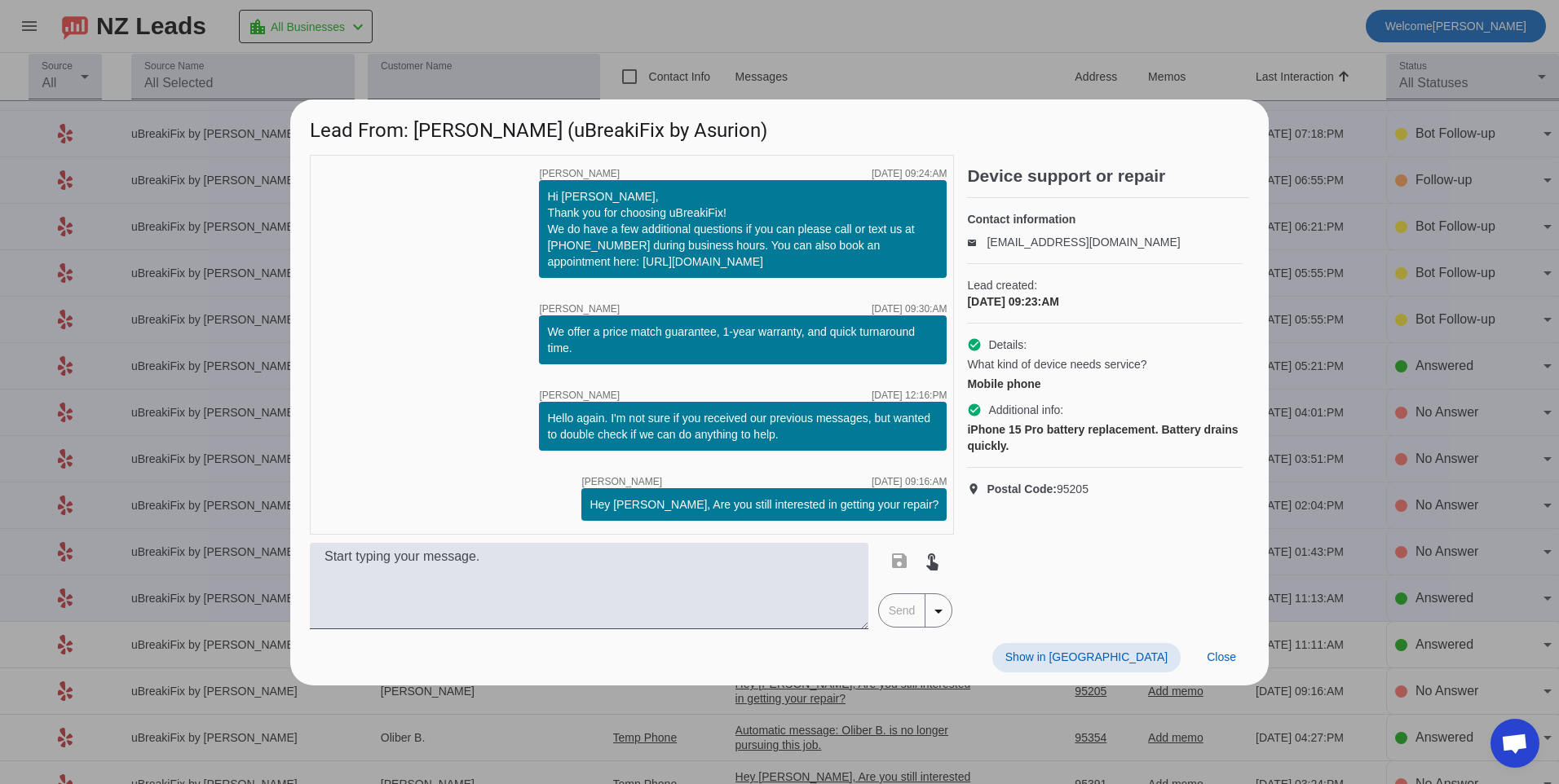
scroll to position [0, 0]
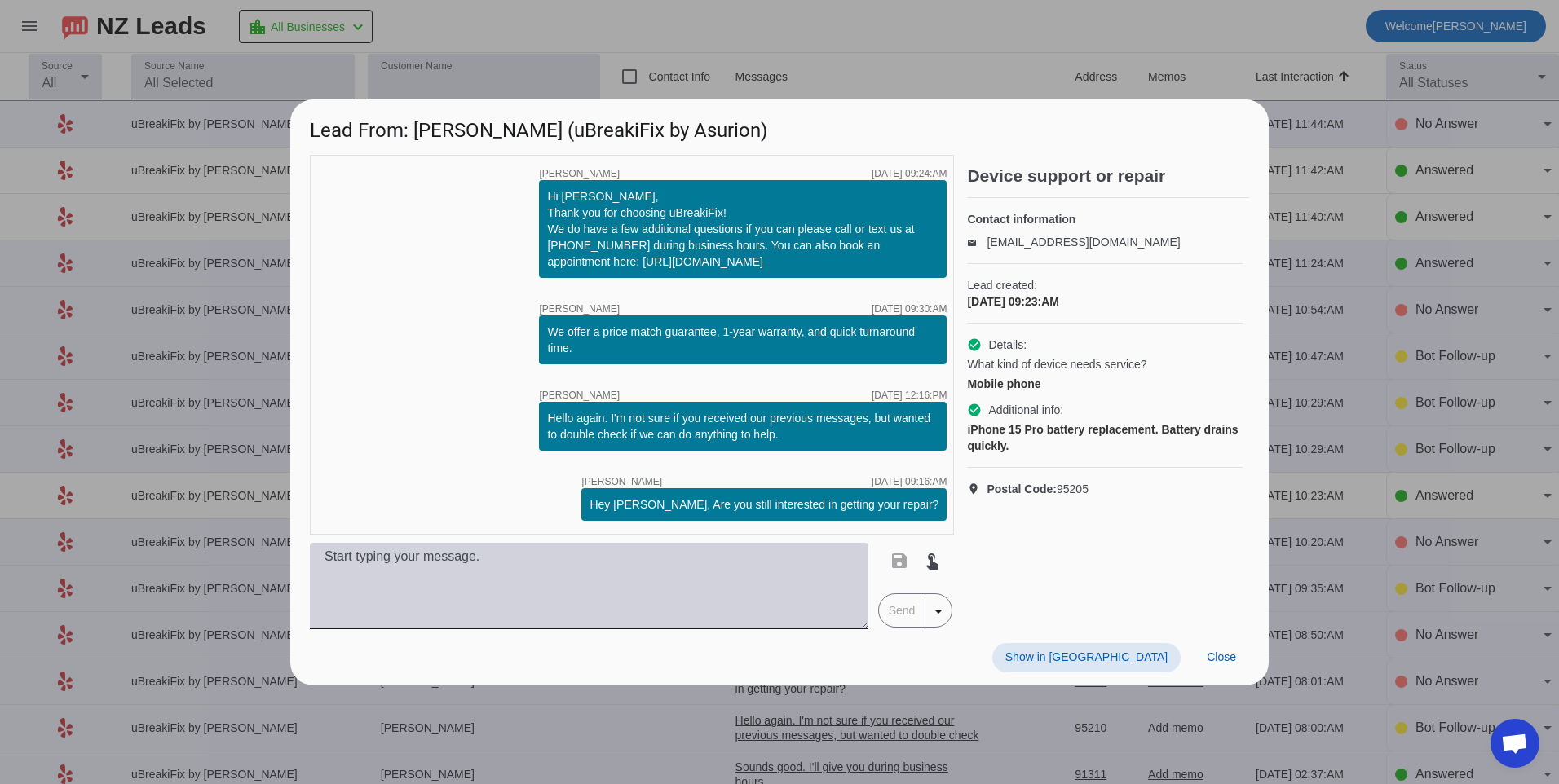
click at [791, 570] on textarea at bounding box center [589, 586] width 558 height 86
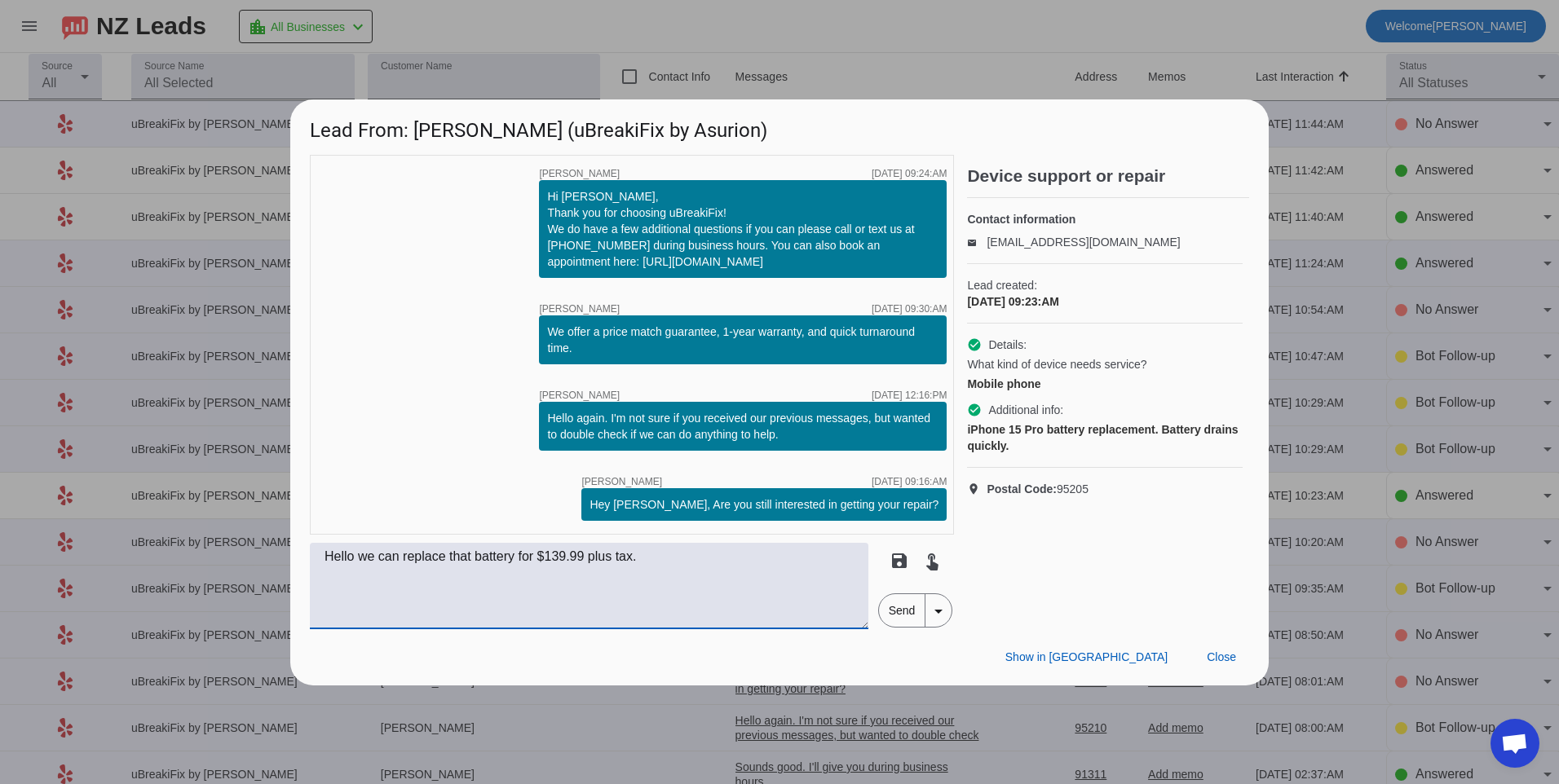
type textarea "Hello we can replace that battery for $139.99 plus tax."
click at [890, 614] on span "Send" at bounding box center [902, 610] width 47 height 33
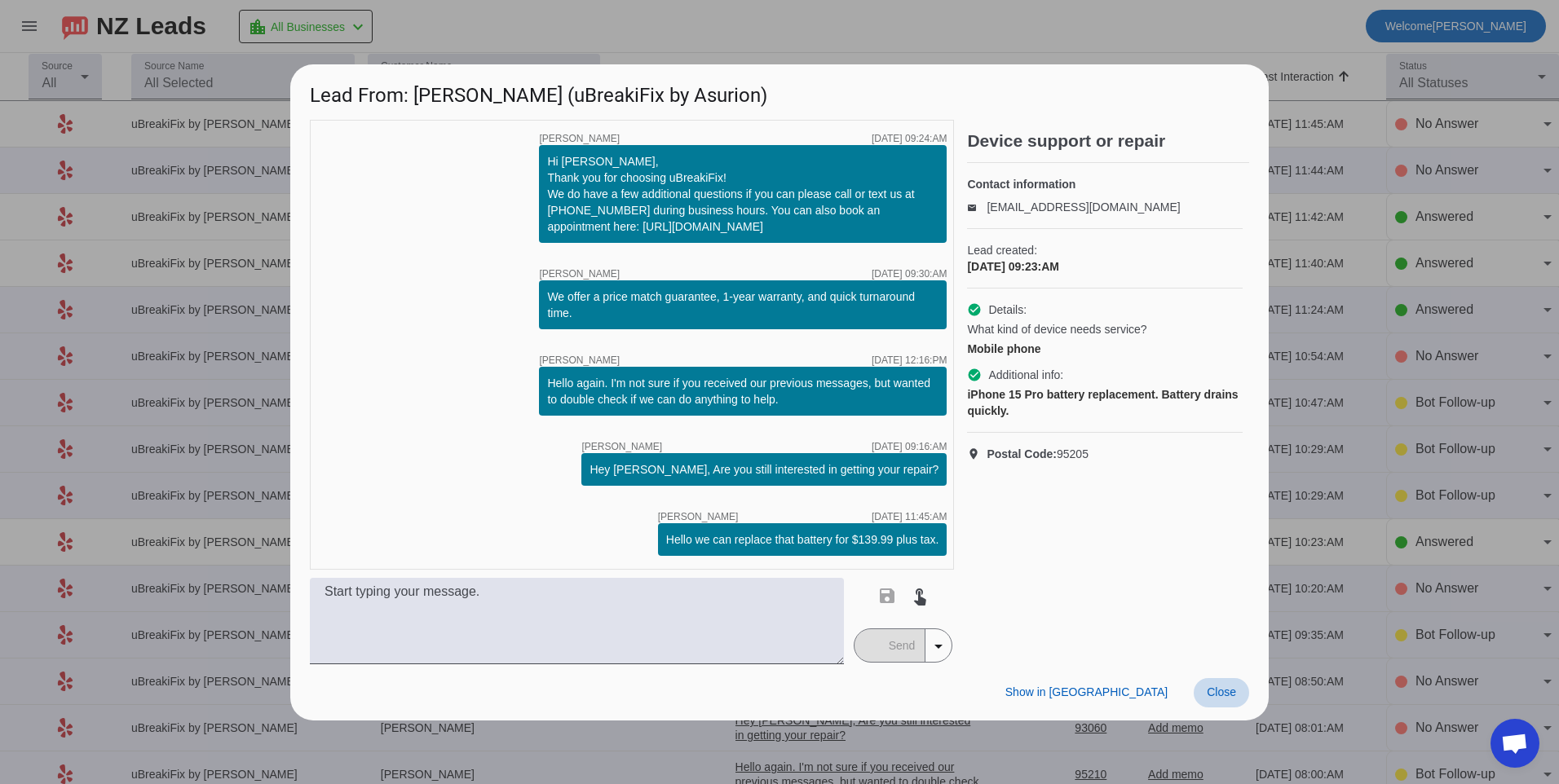
click at [1216, 698] on span "Close" at bounding box center [1221, 692] width 29 height 13
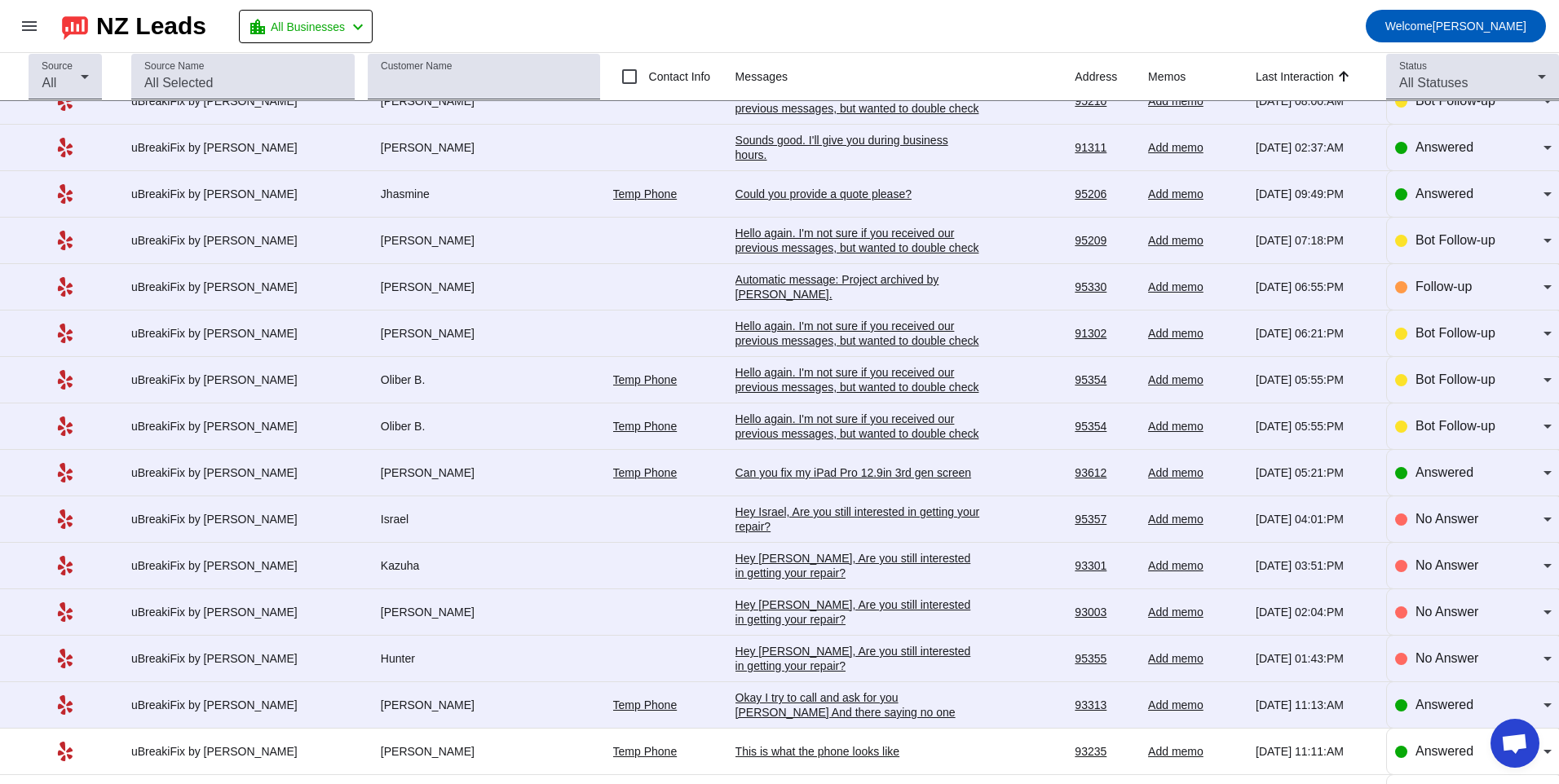
scroll to position [662, 0]
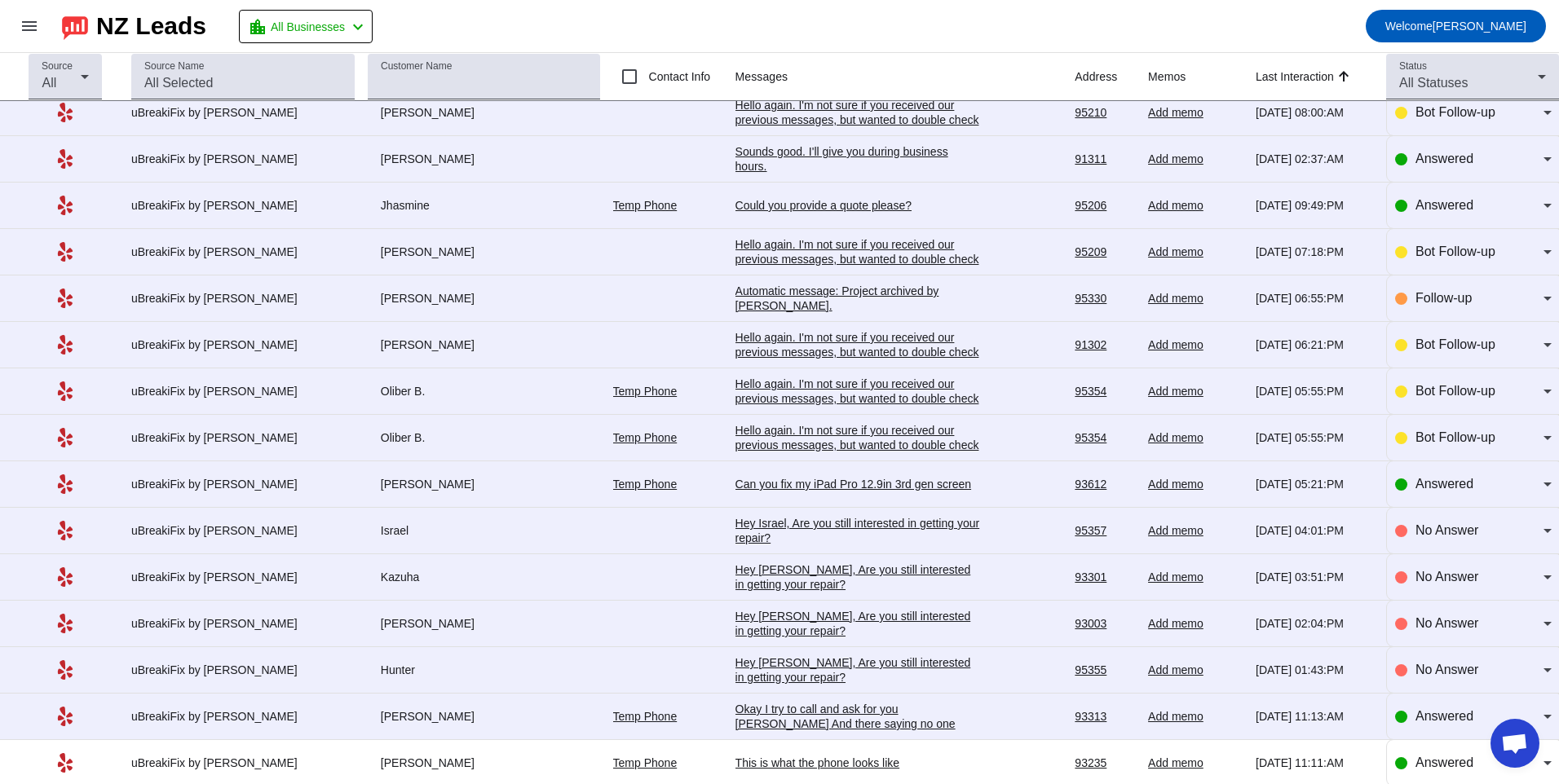
click at [912, 723] on div "Okay I try to call and ask for you [PERSON_NAME] And there saying no one here w…" at bounding box center [858, 723] width 244 height 44
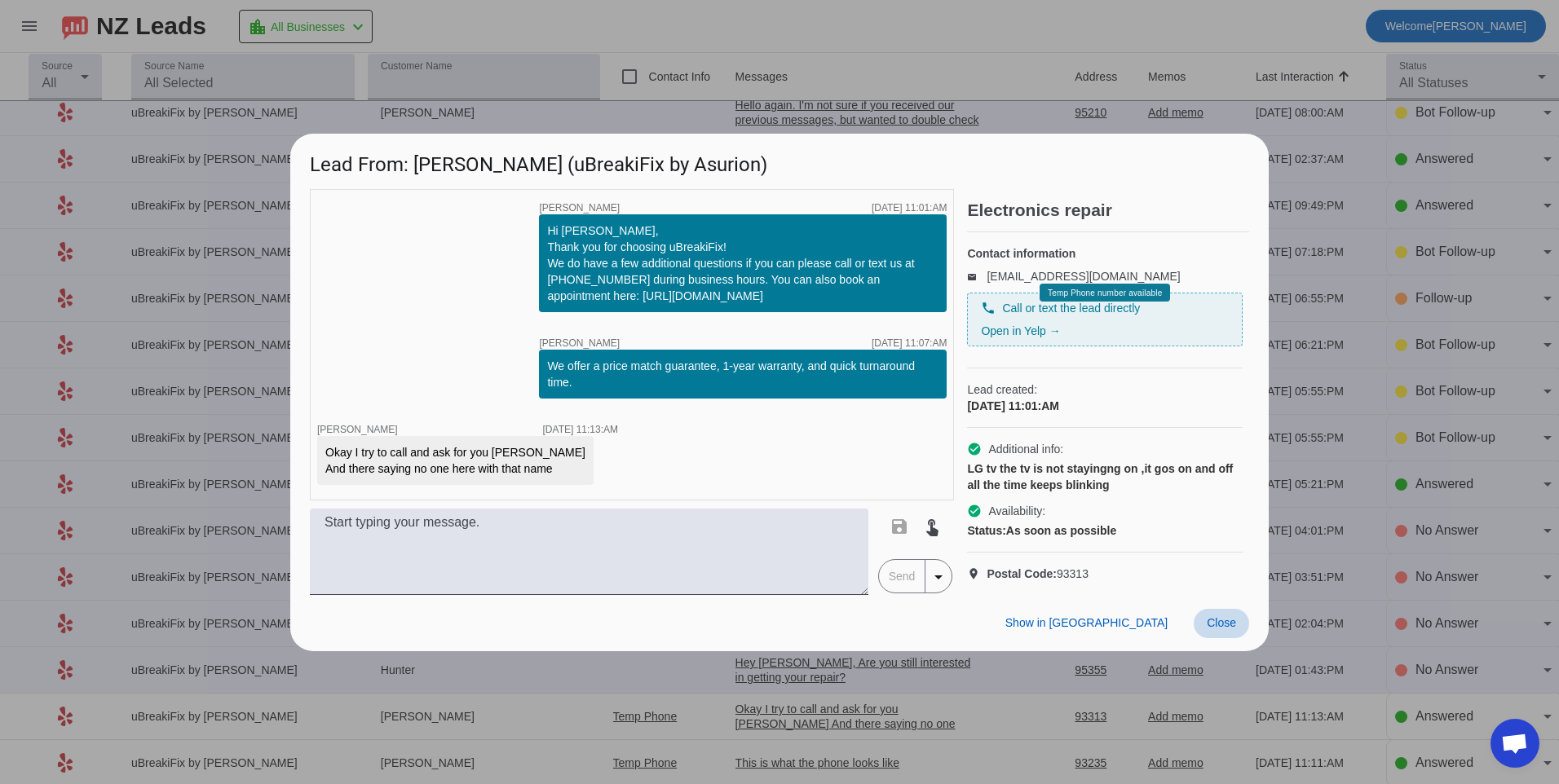
click at [1232, 629] on span "Close" at bounding box center [1221, 622] width 29 height 13
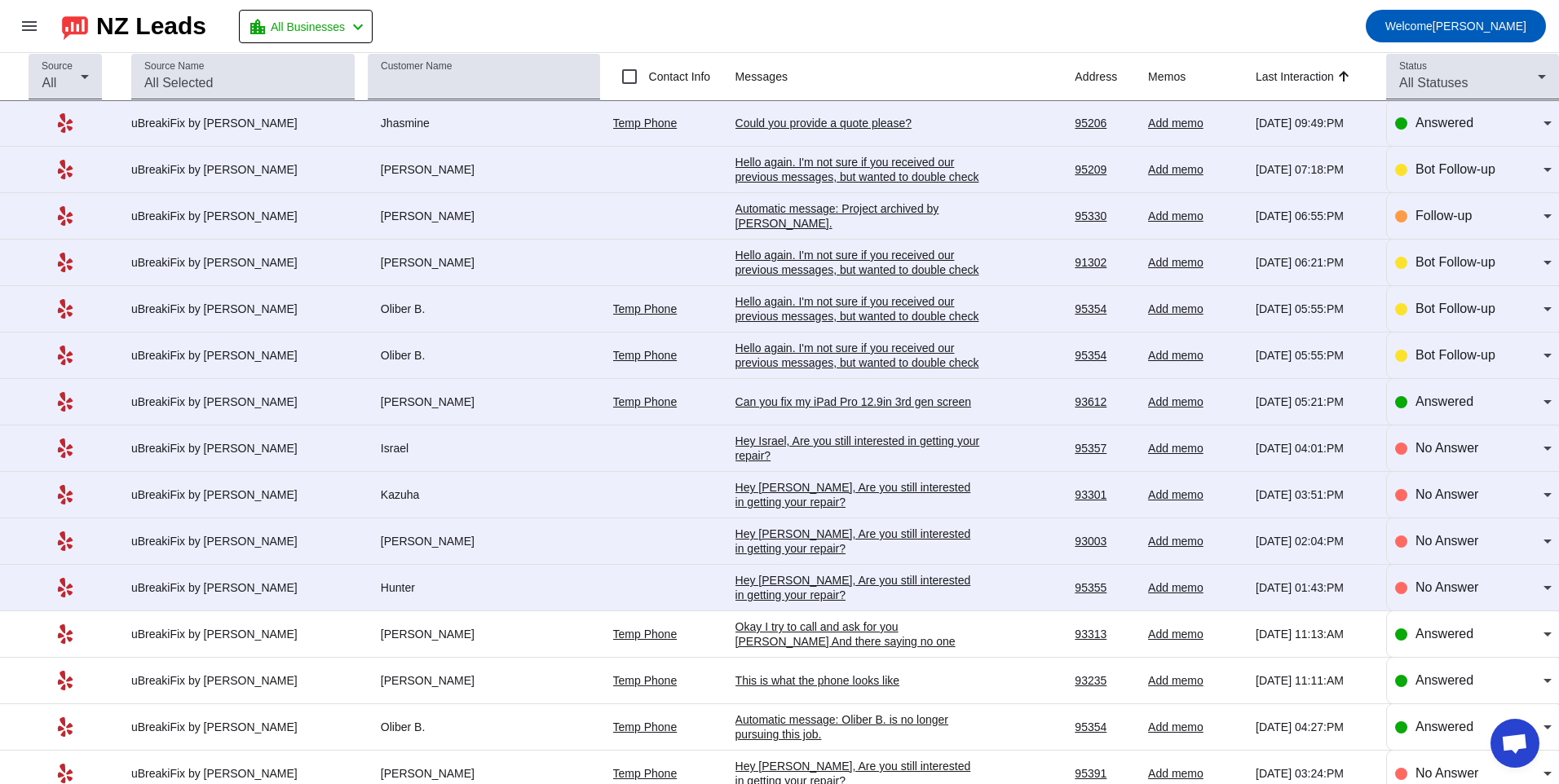
scroll to position [744, 0]
click at [847, 585] on div "Hey [PERSON_NAME], Are you still interested in getting your repair?​" at bounding box center [858, 588] width 244 height 29
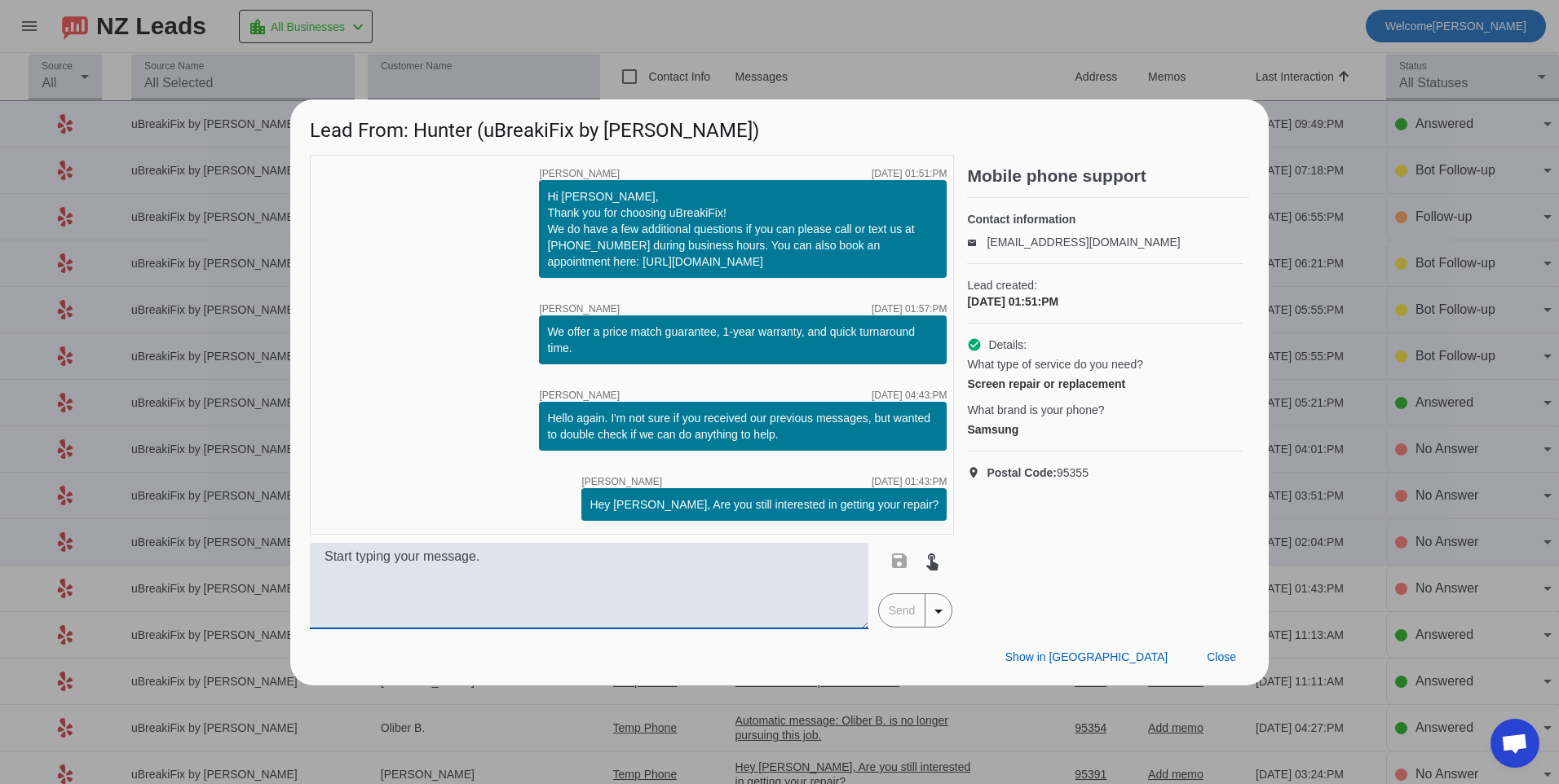
click at [847, 585] on textarea at bounding box center [589, 586] width 558 height 86
type textarea "Hello, what model of phone do you have? Our pricing will vary depending on the …"
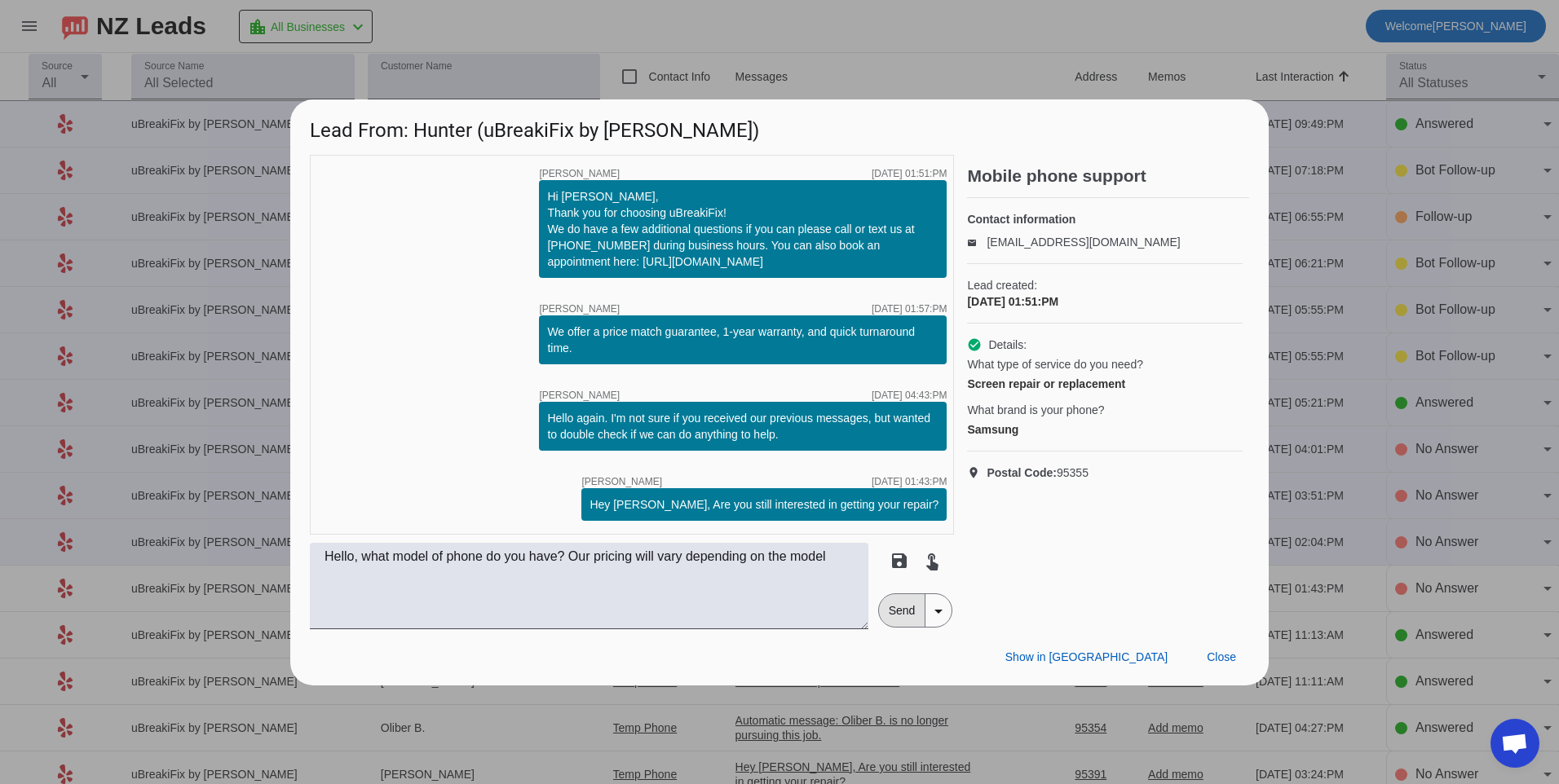
click at [910, 610] on span "Send" at bounding box center [902, 610] width 47 height 33
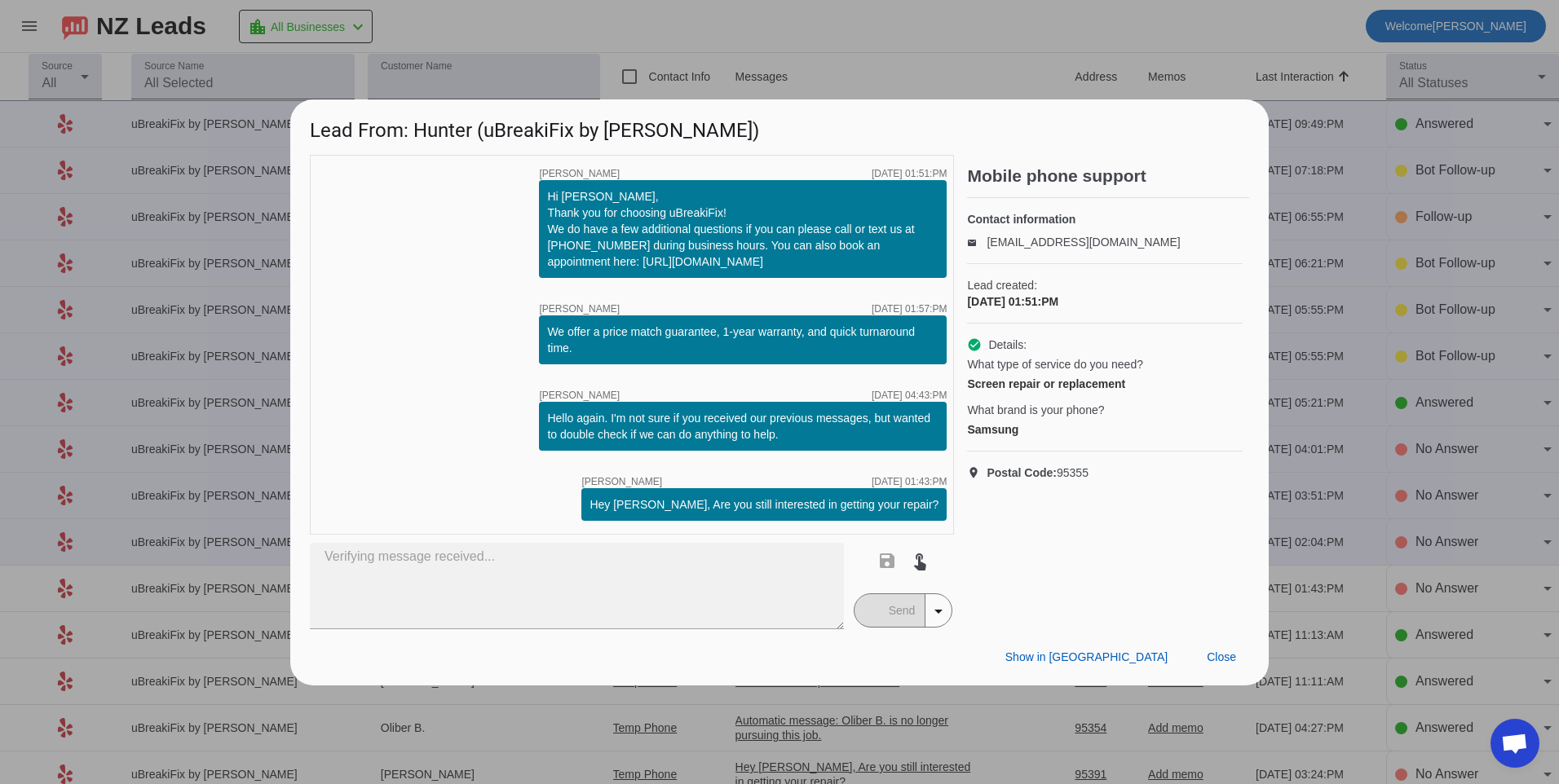
click at [1284, 547] on div at bounding box center [780, 392] width 1559 height 784
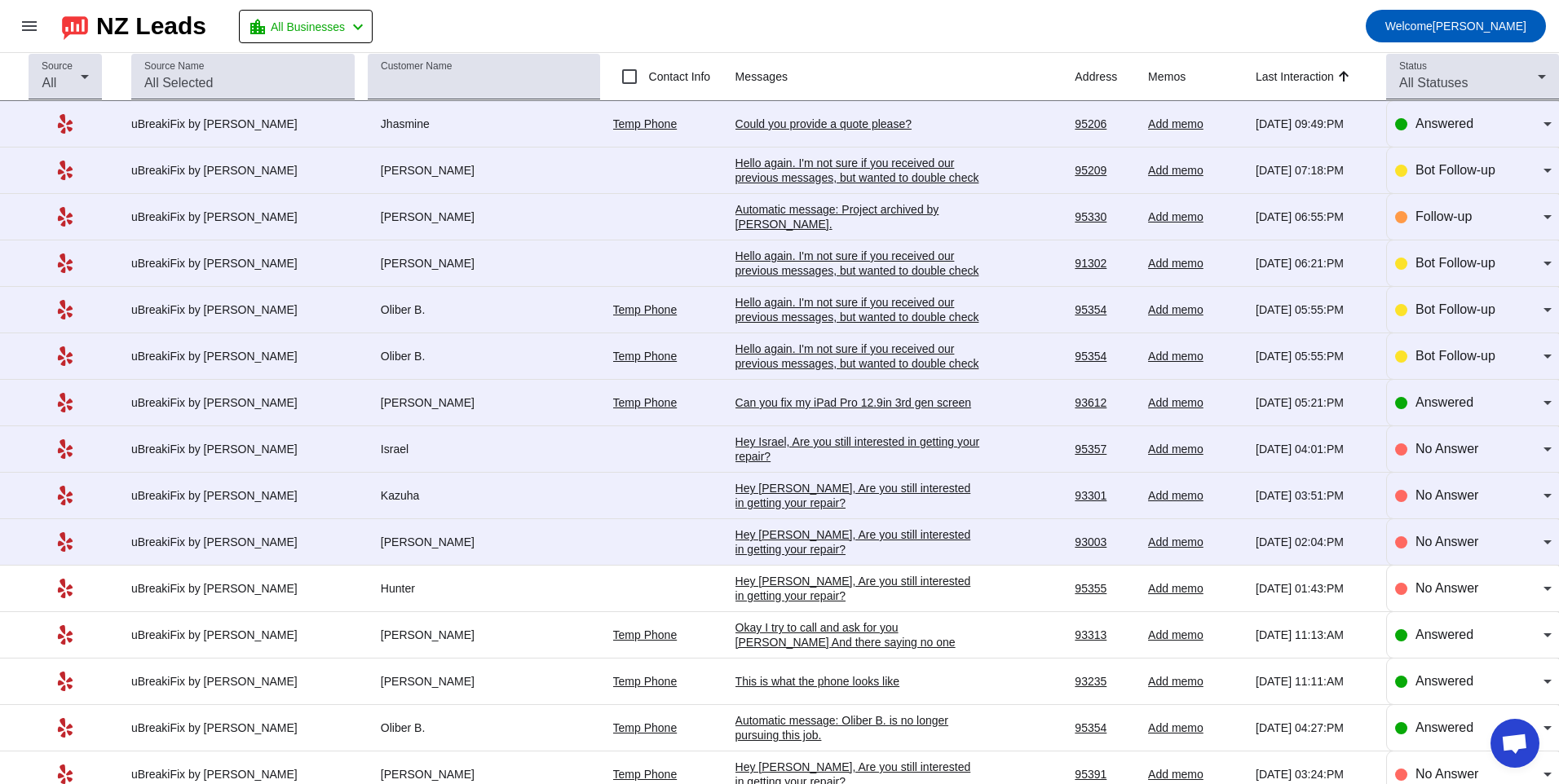
click at [795, 576] on div "Hey [PERSON_NAME], Are you still interested in getting your repair?​" at bounding box center [858, 588] width 244 height 29
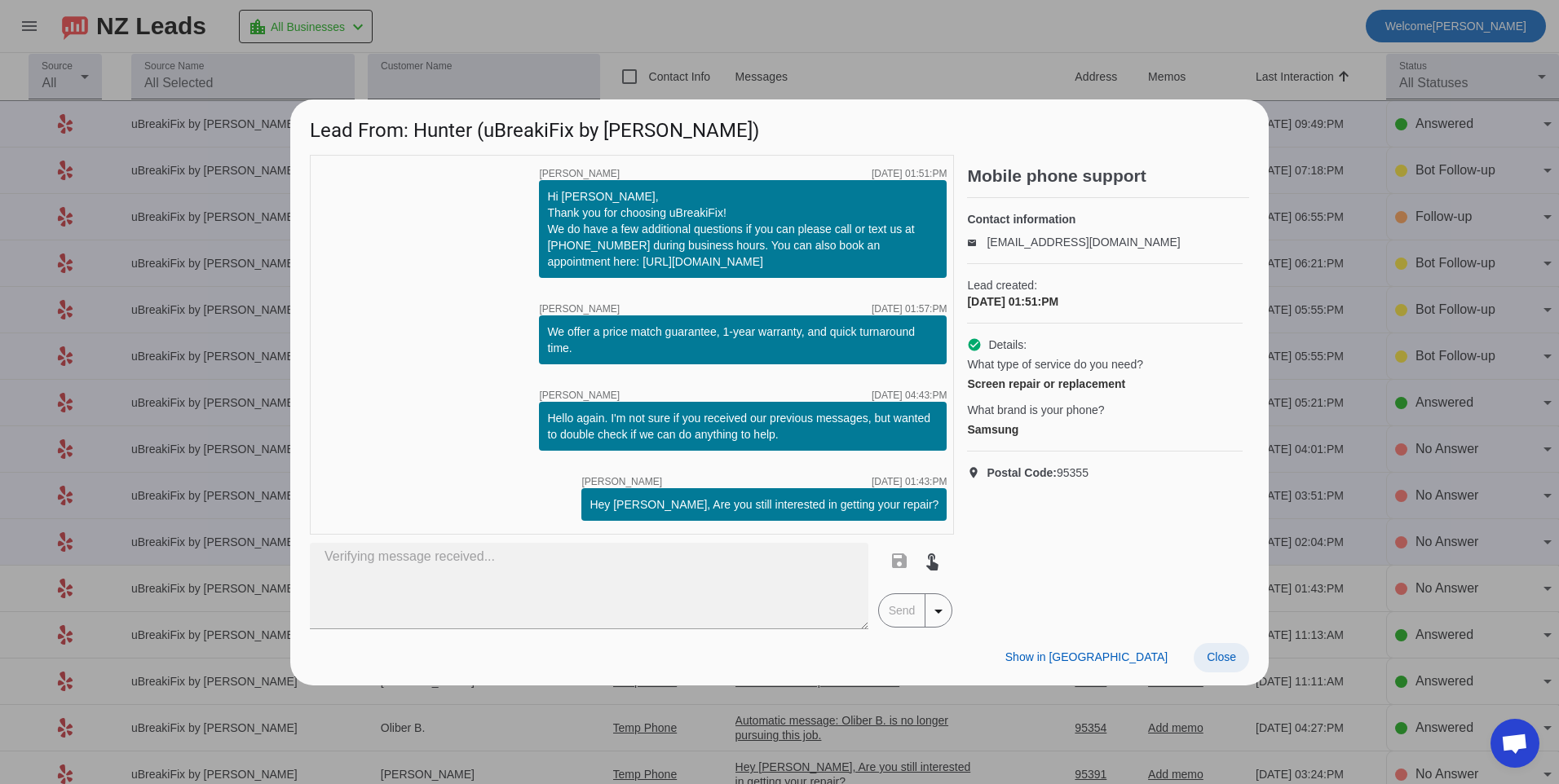
click at [1217, 654] on span "Close" at bounding box center [1221, 656] width 29 height 13
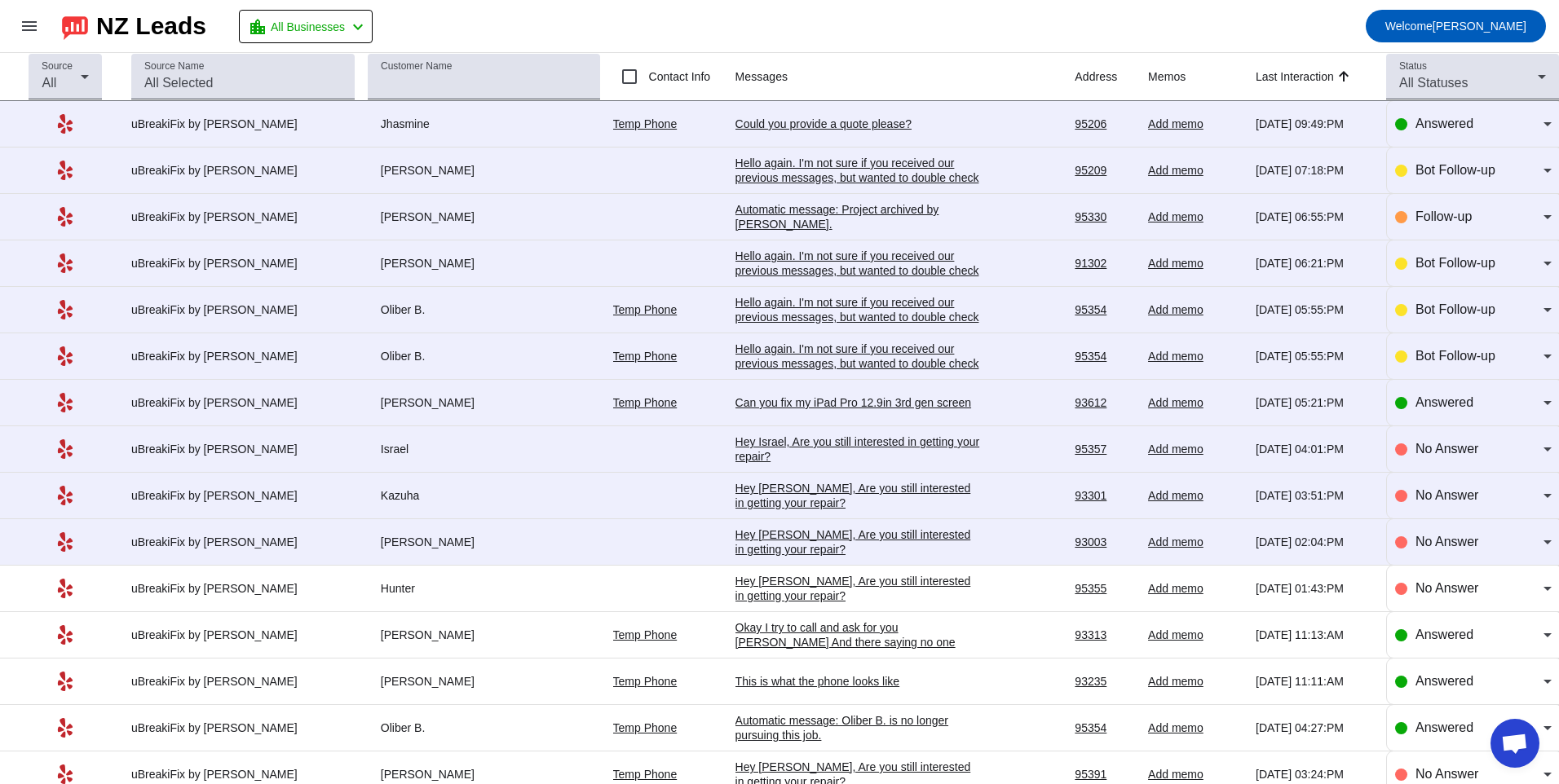
click at [785, 554] on div "Hey [PERSON_NAME], Are you still interested in getting your repair?​" at bounding box center [858, 542] width 244 height 29
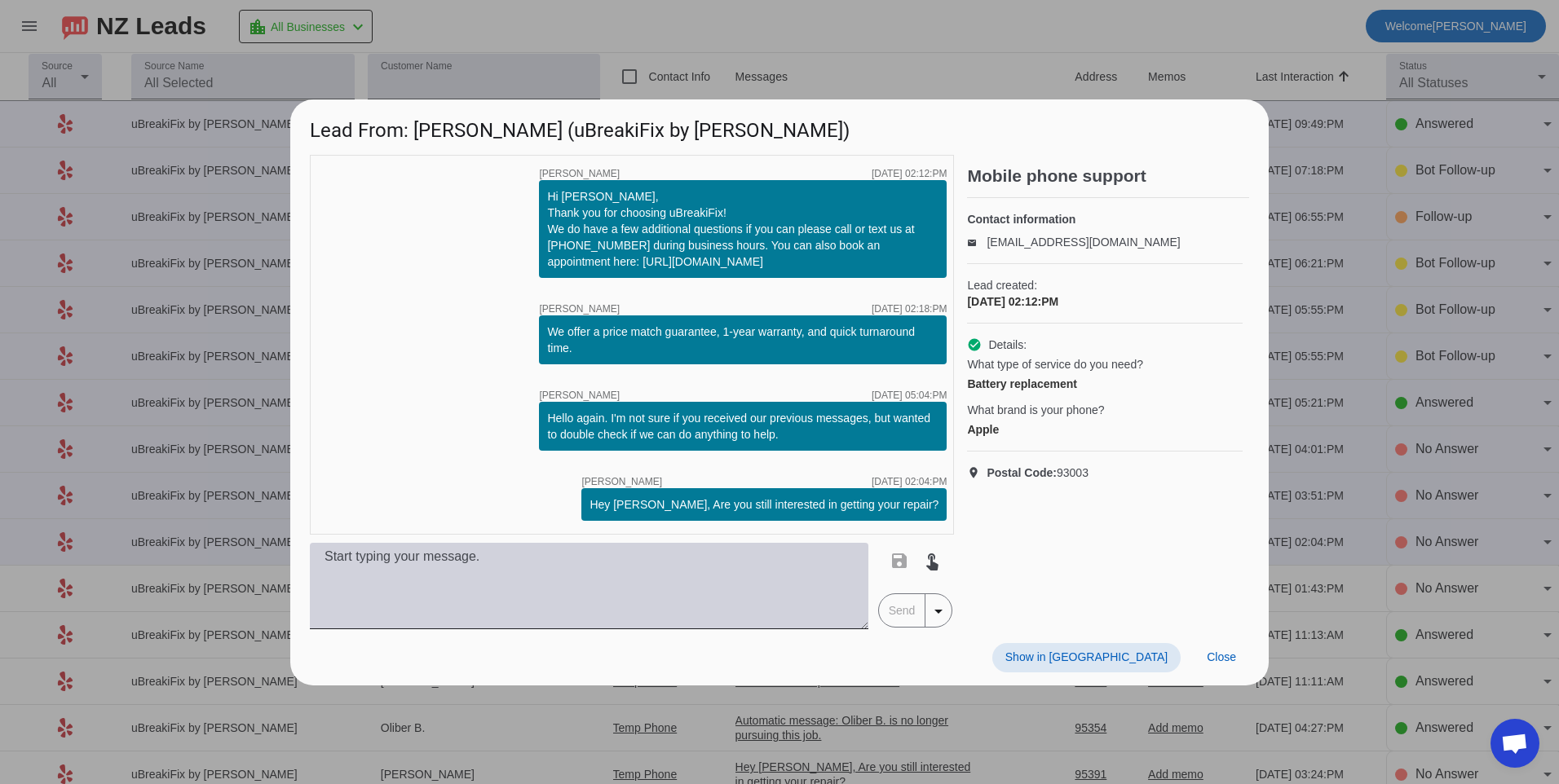
click at [631, 554] on textarea at bounding box center [589, 586] width 558 height 86
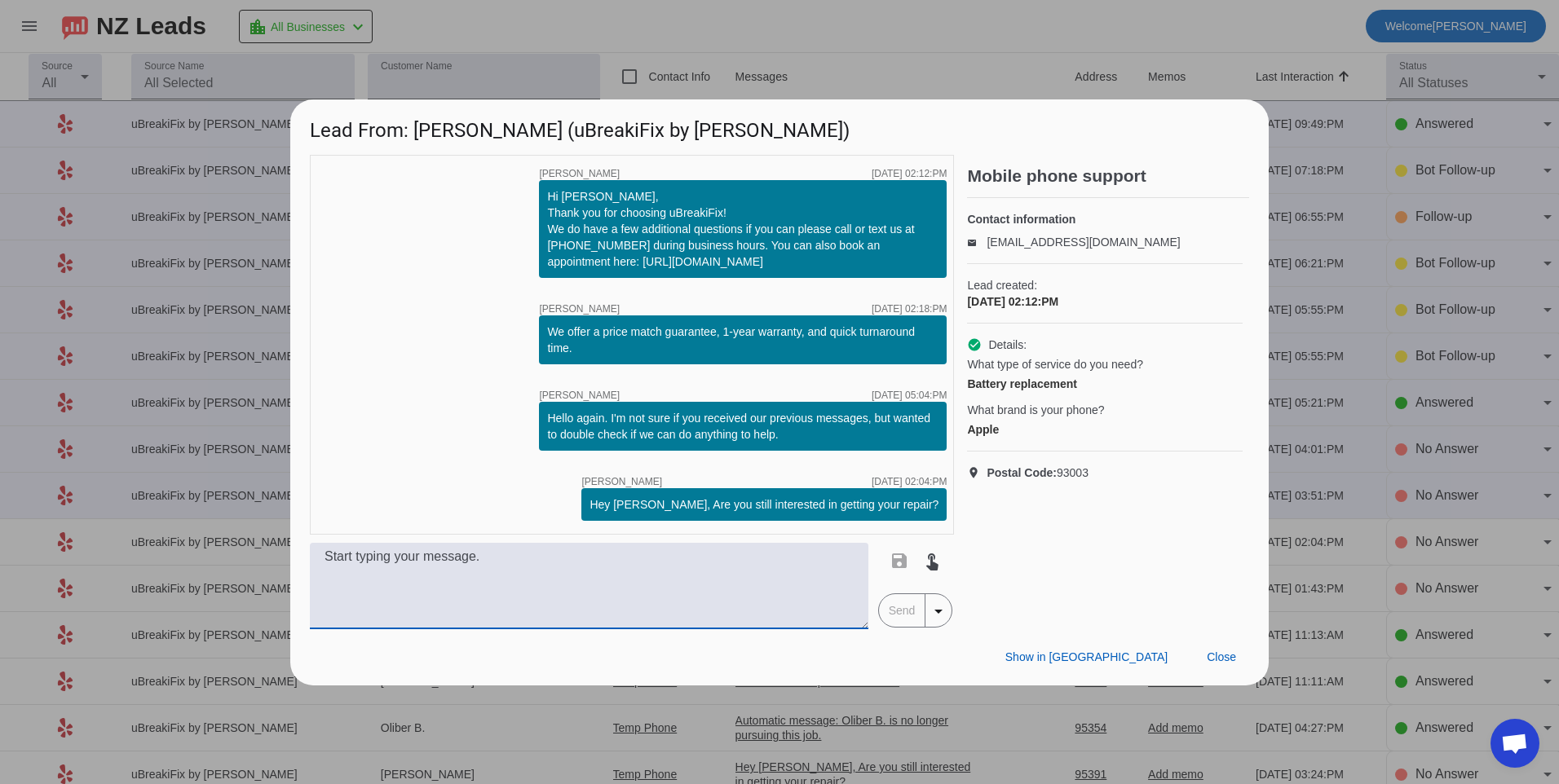
click at [645, 566] on textarea at bounding box center [589, 586] width 558 height 86
type textarea "Hello, what model of phone do you have? Our pricing will vary depending on the …"
click at [903, 621] on span "Send" at bounding box center [902, 610] width 47 height 33
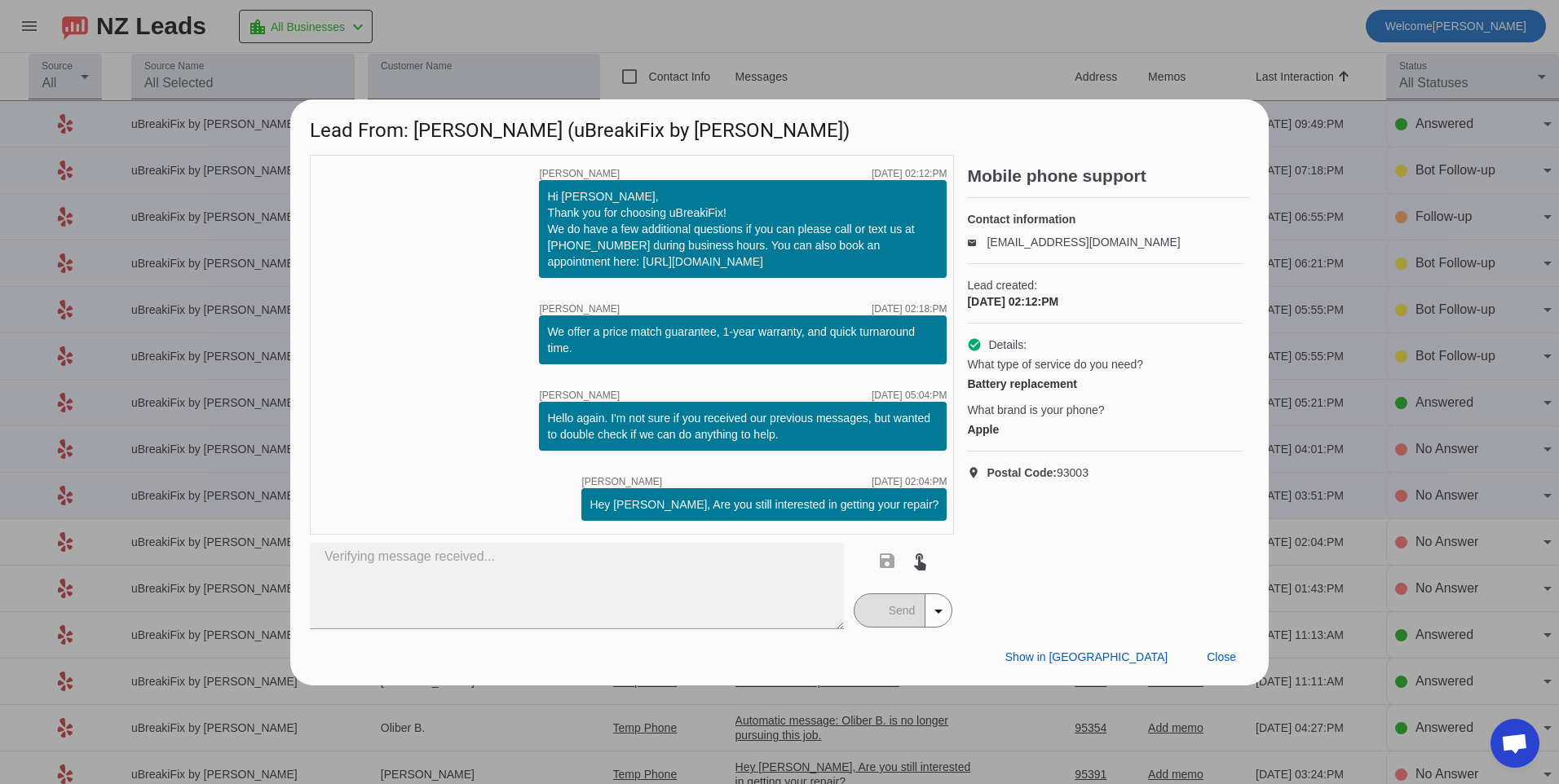
click at [906, 644] on div "Show in Yelp Close" at bounding box center [779, 656] width 978 height 56
click at [1225, 657] on span "Close" at bounding box center [1221, 656] width 29 height 13
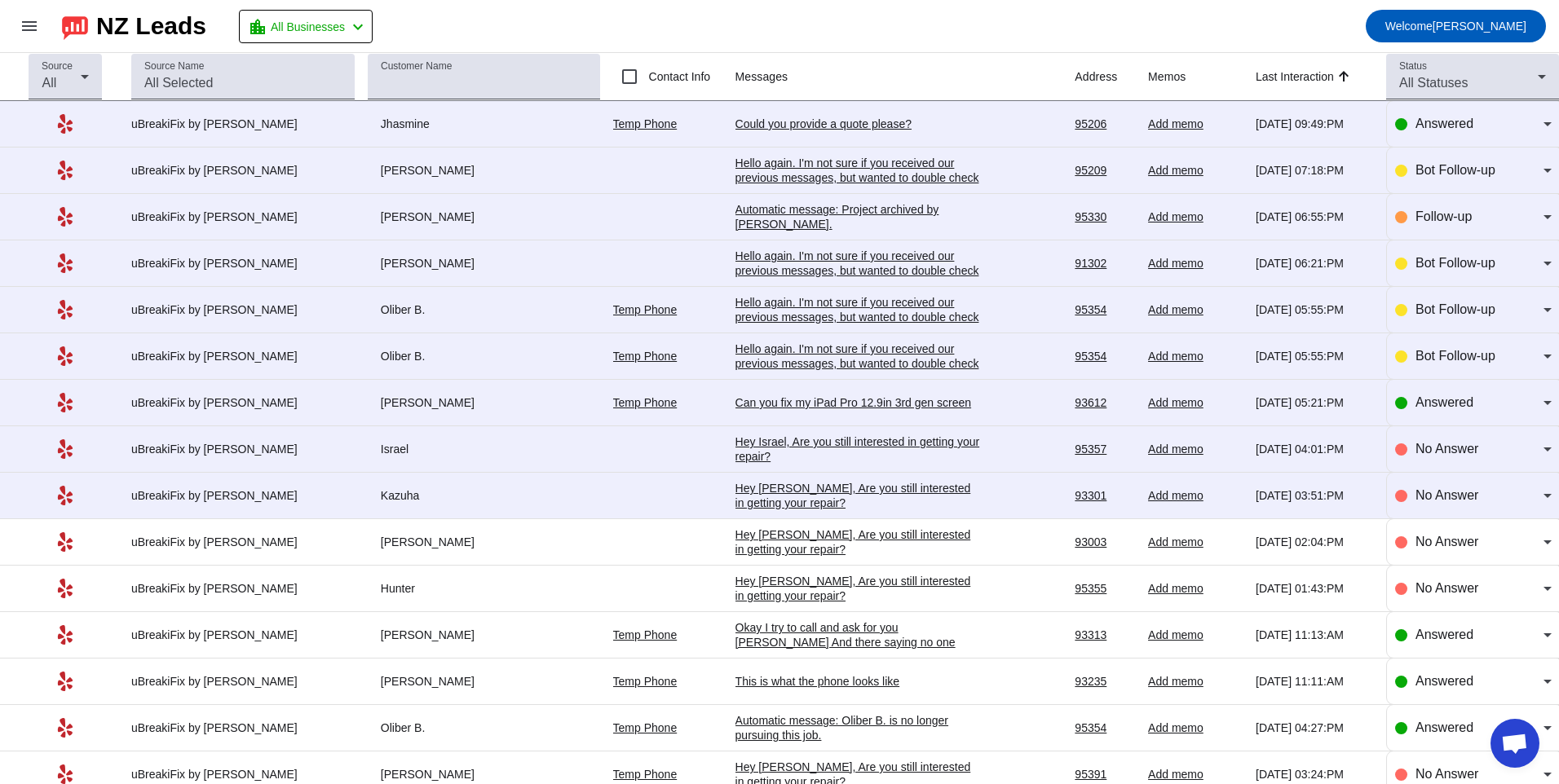
click at [803, 535] on div "Hey [PERSON_NAME], Are you still interested in getting your repair?​" at bounding box center [858, 542] width 244 height 29
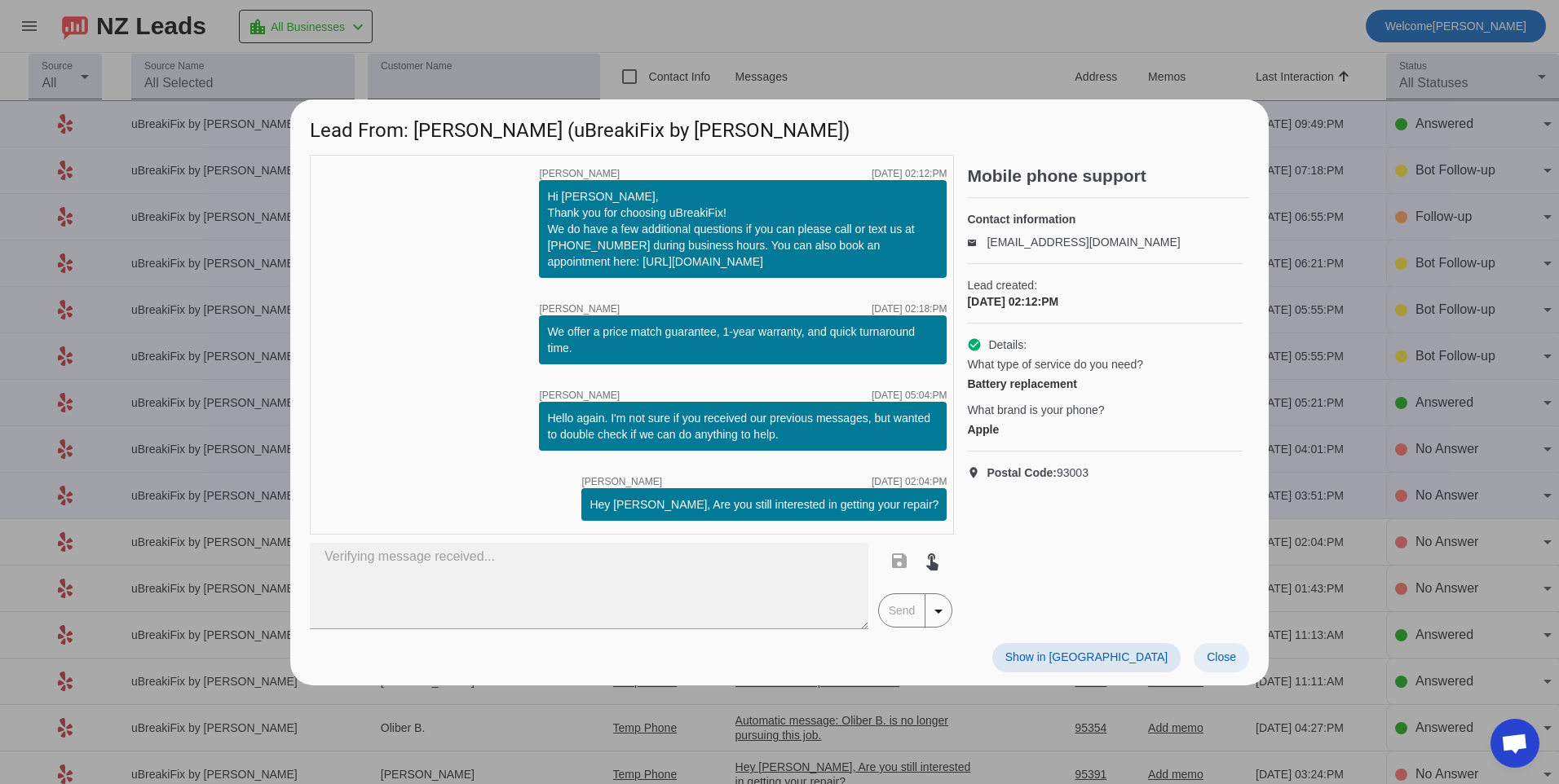
click at [1203, 650] on span at bounding box center [1221, 658] width 55 height 29
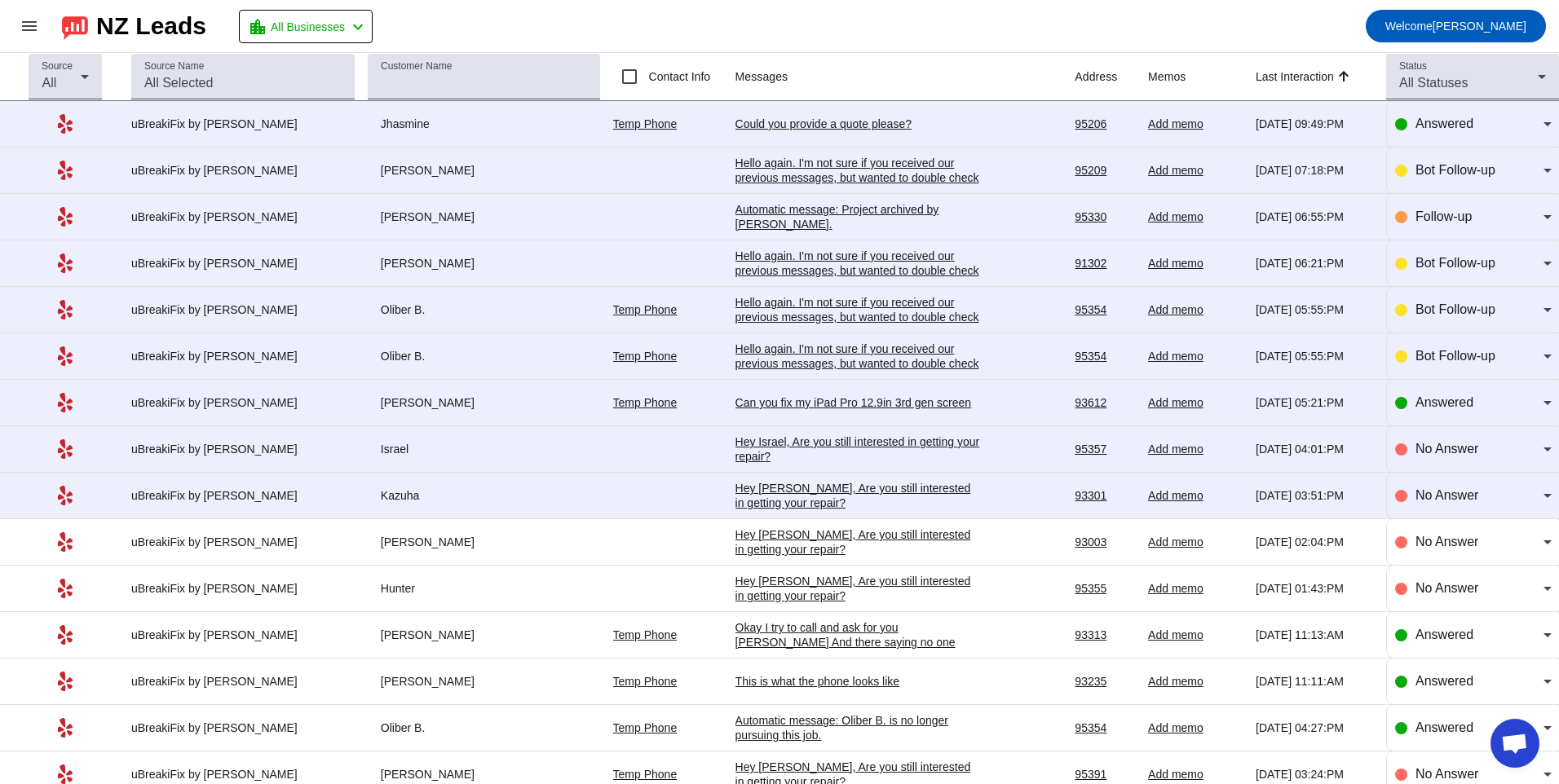
click at [735, 490] on div "Hey [PERSON_NAME], Are you still interested in getting your repair?​" at bounding box center [858, 496] width 244 height 29
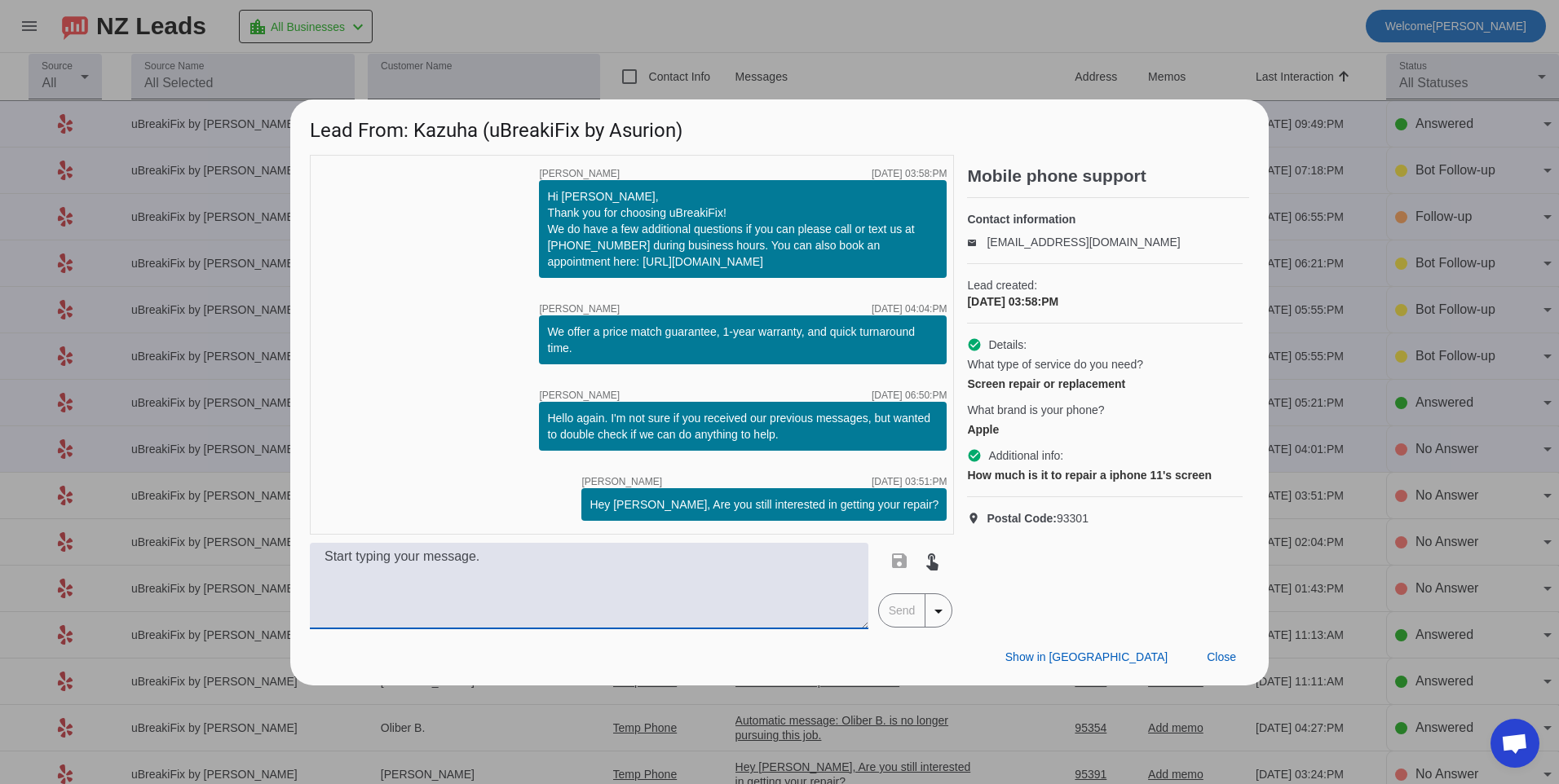
click at [737, 563] on textarea at bounding box center [589, 586] width 558 height 86
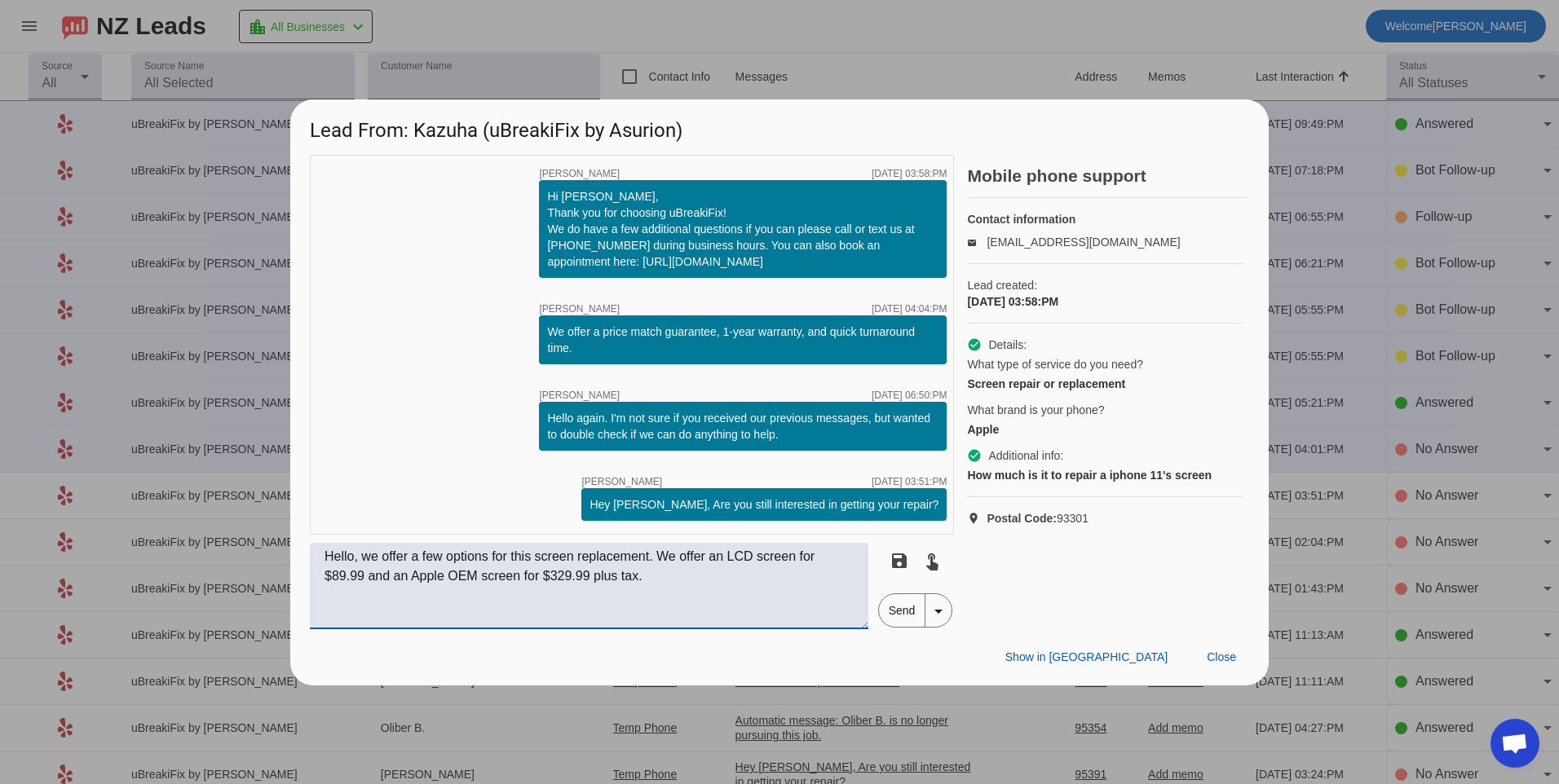
type textarea "Hello, we offer a few options for this screen replacement. We offer an LCD scre…"
click at [895, 615] on span "Send" at bounding box center [902, 610] width 47 height 33
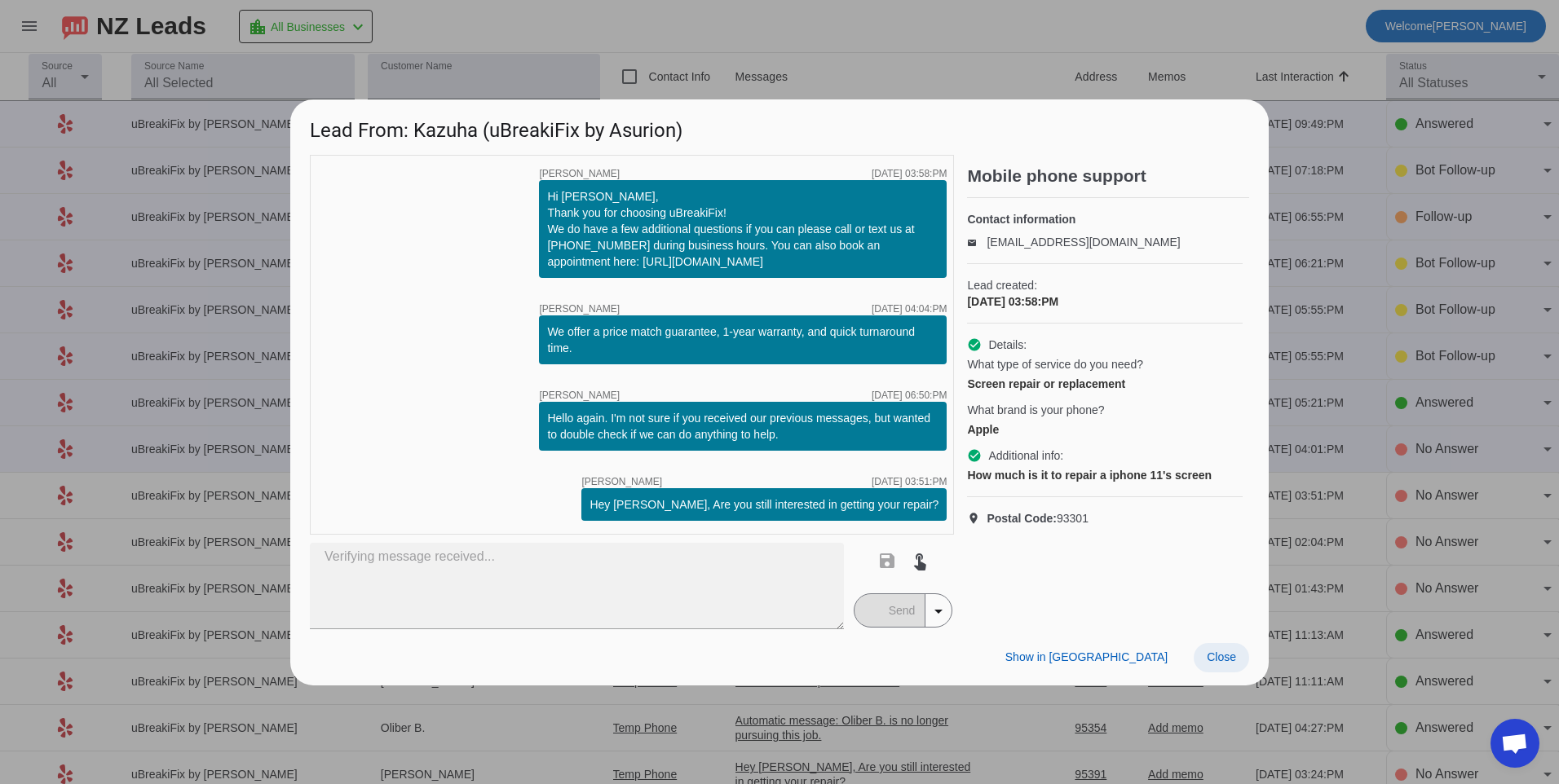
click at [1238, 669] on span at bounding box center [1221, 658] width 55 height 29
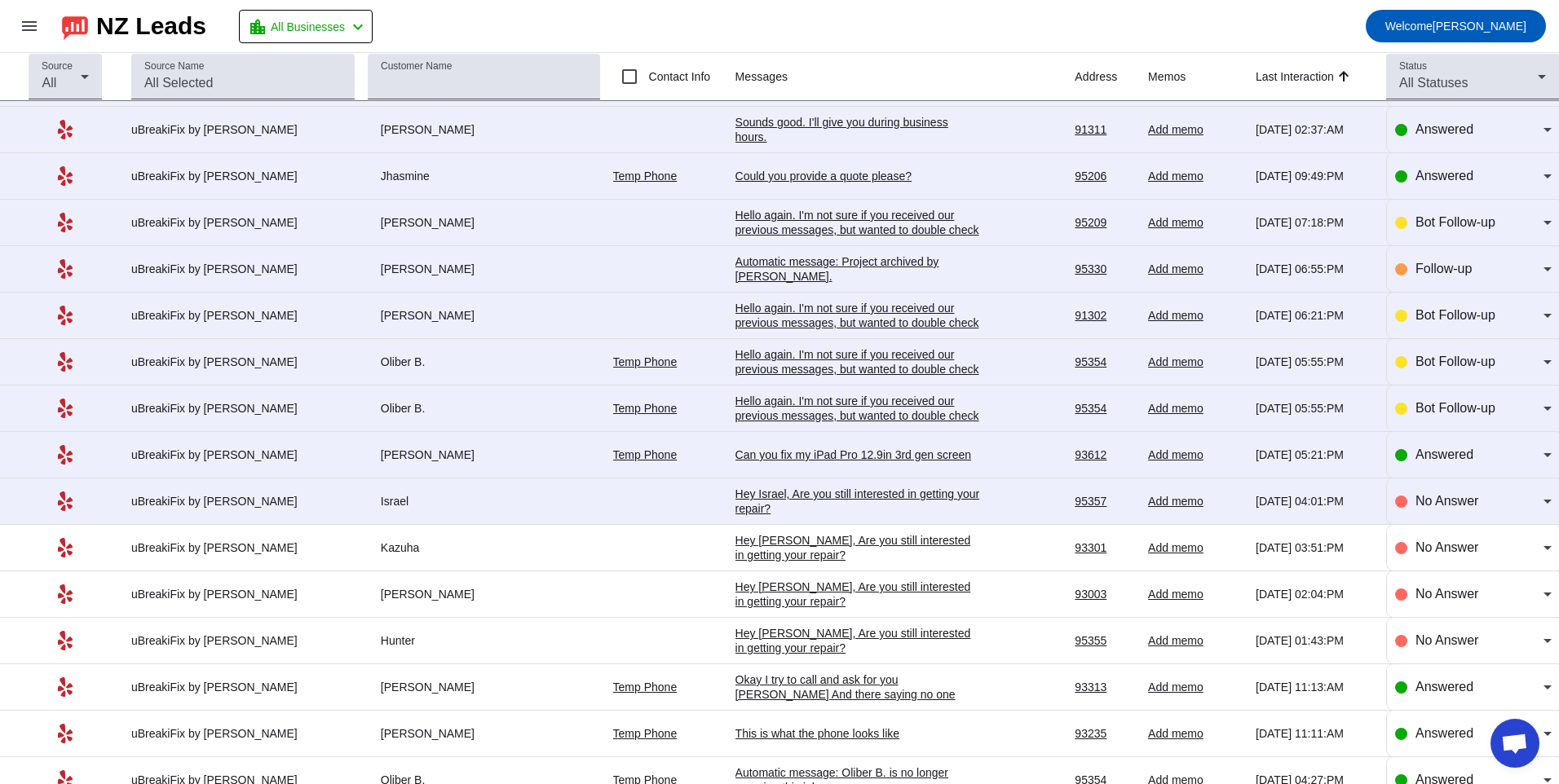
scroll to position [652, 0]
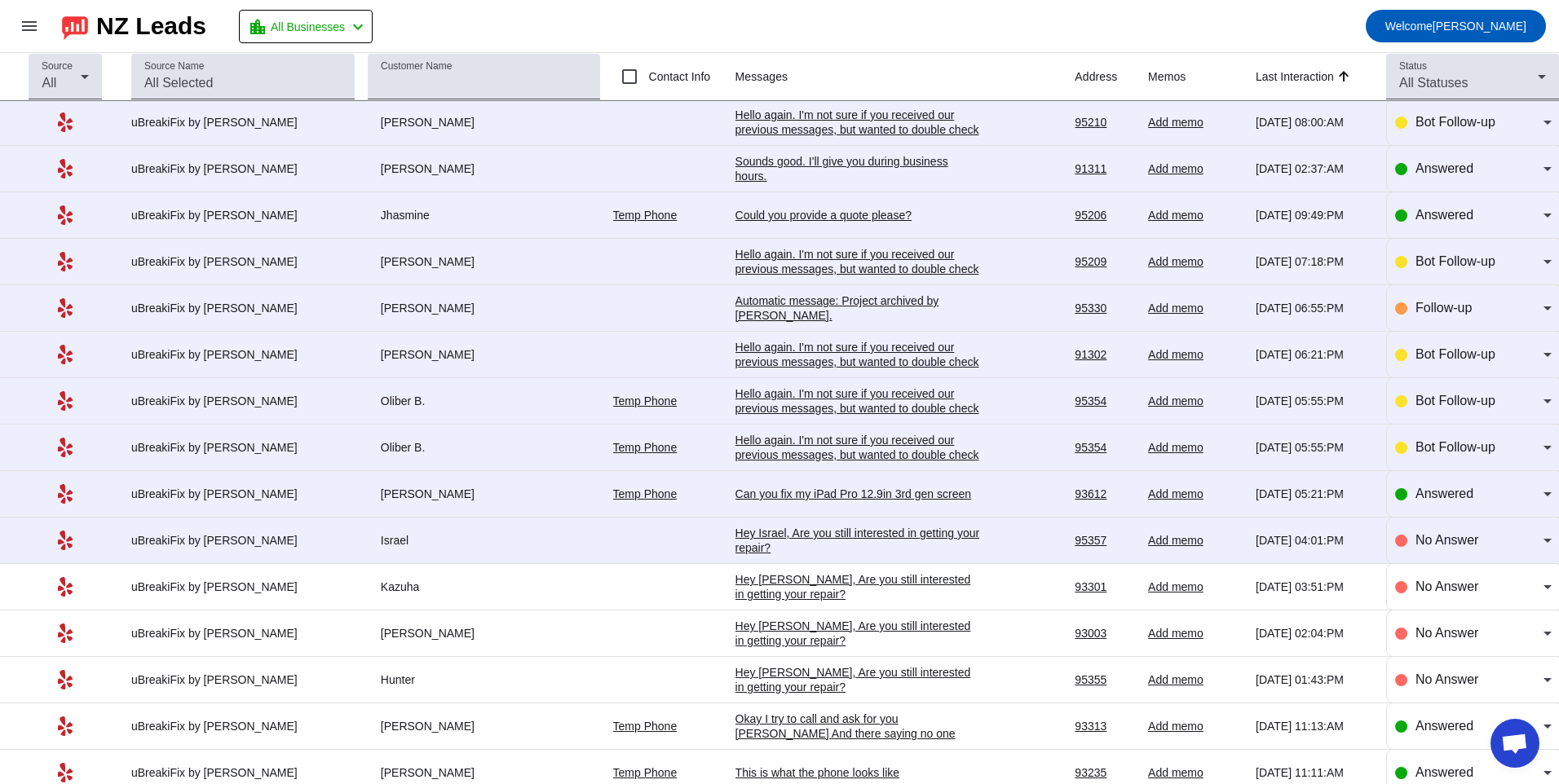
click at [849, 538] on div "Hey Israel, Are you still interested in getting your repair?​" at bounding box center [858, 541] width 244 height 29
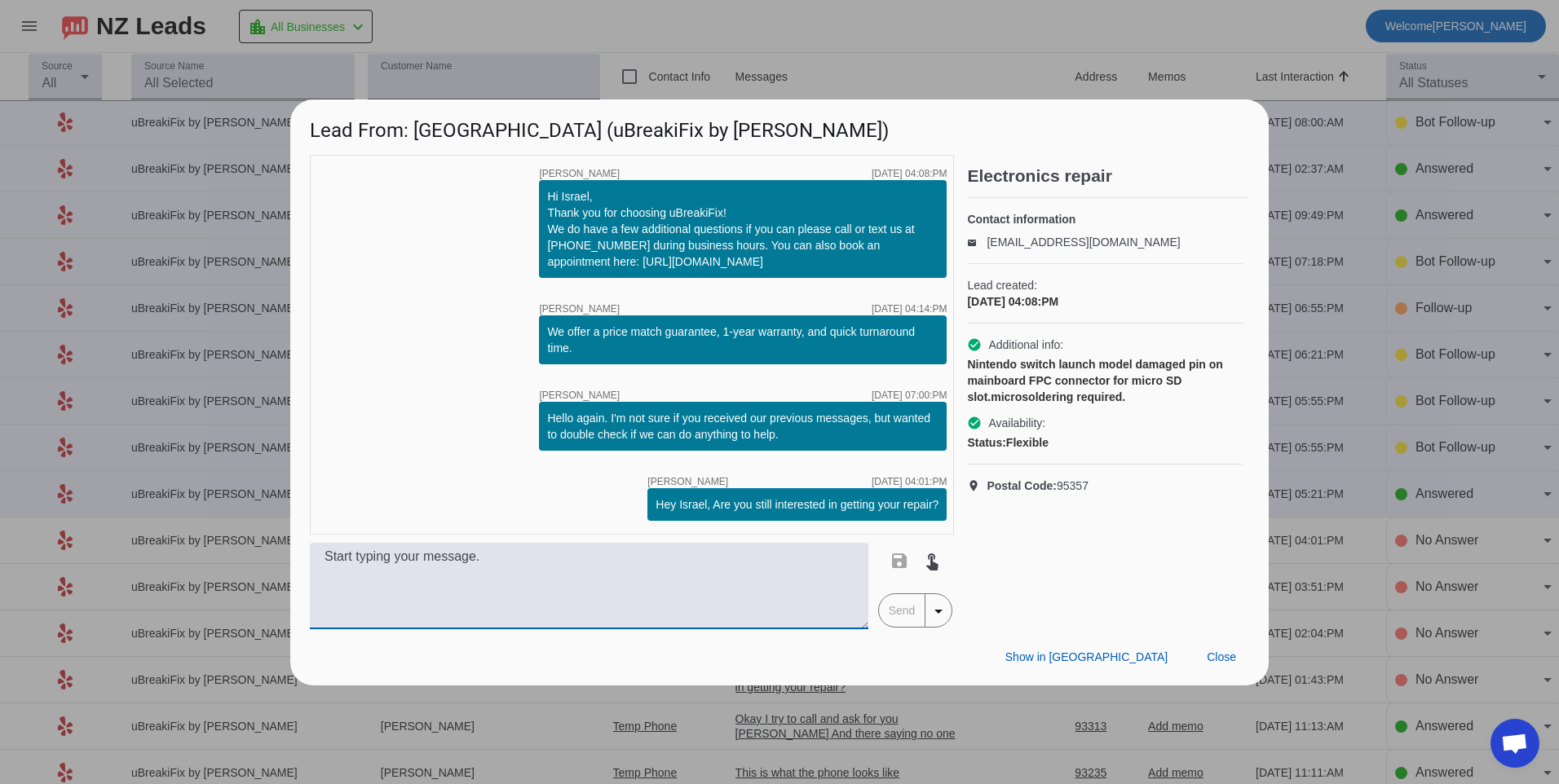
click at [483, 593] on textarea at bounding box center [589, 586] width 558 height 86
type textarea "i"
type textarea "For a solder repair that would be $119.99 plus tax."
click at [898, 606] on span "Send" at bounding box center [902, 610] width 47 height 33
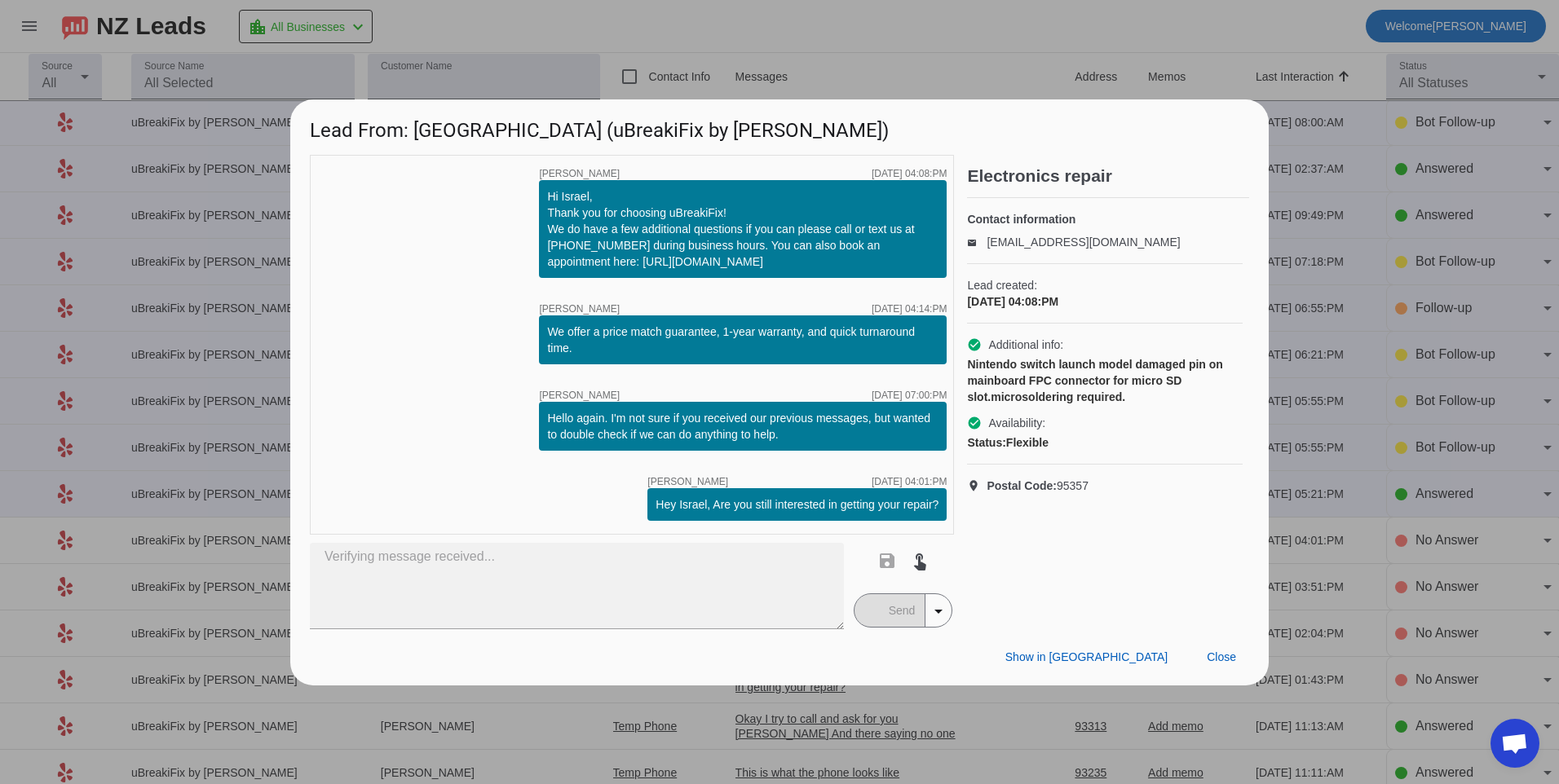
click at [505, 453] on div "timer close [PERSON_NAME] [DATE] 04:08:PM Hi Israel, Thank you for choosing uBr…" at bounding box center [631, 345] width 644 height 380
click at [1223, 667] on span at bounding box center [1221, 658] width 55 height 29
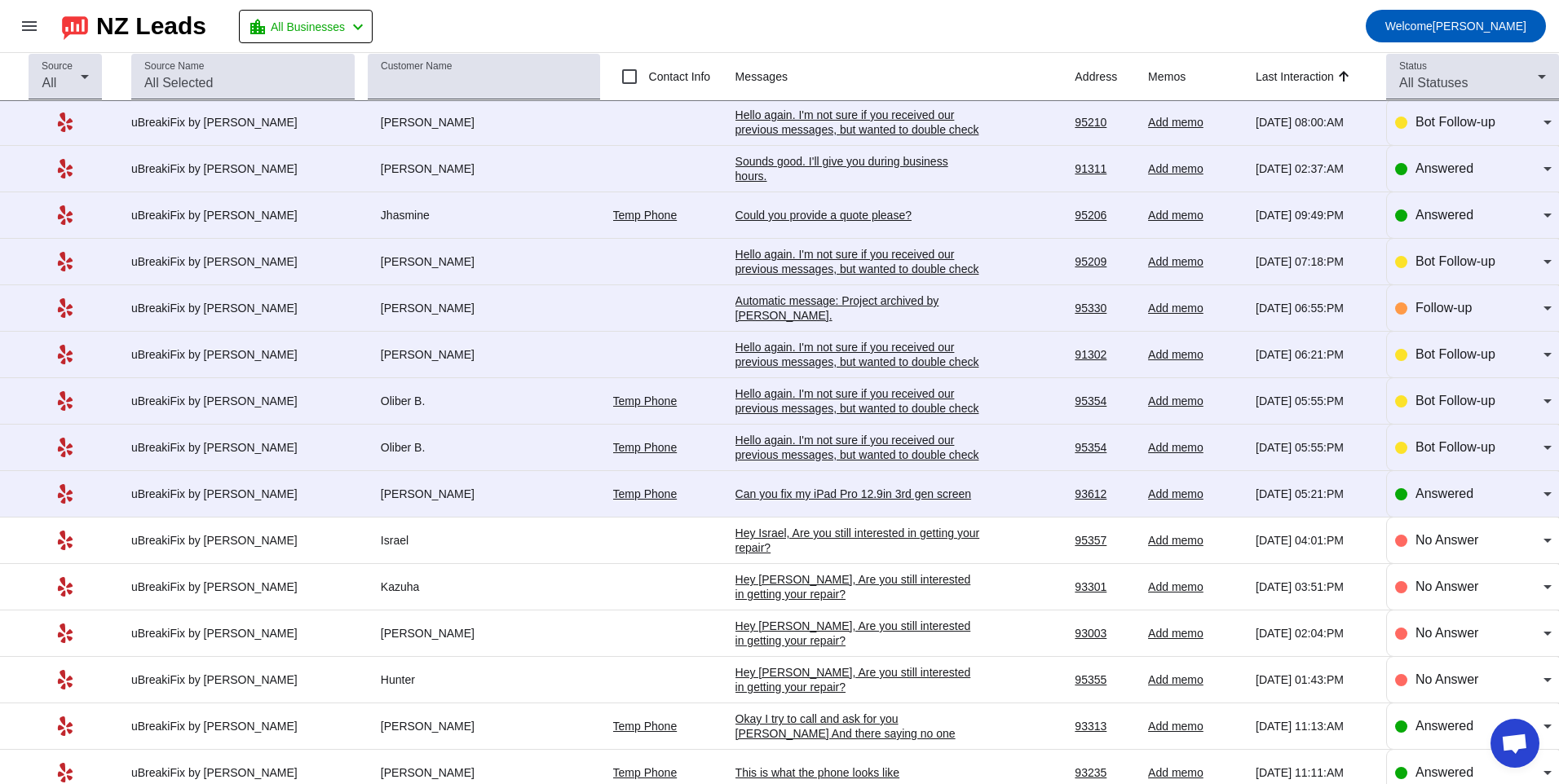
click at [786, 451] on div "Hello again. I'm not sure if you received our previous messages, but wanted to …" at bounding box center [858, 454] width 244 height 44
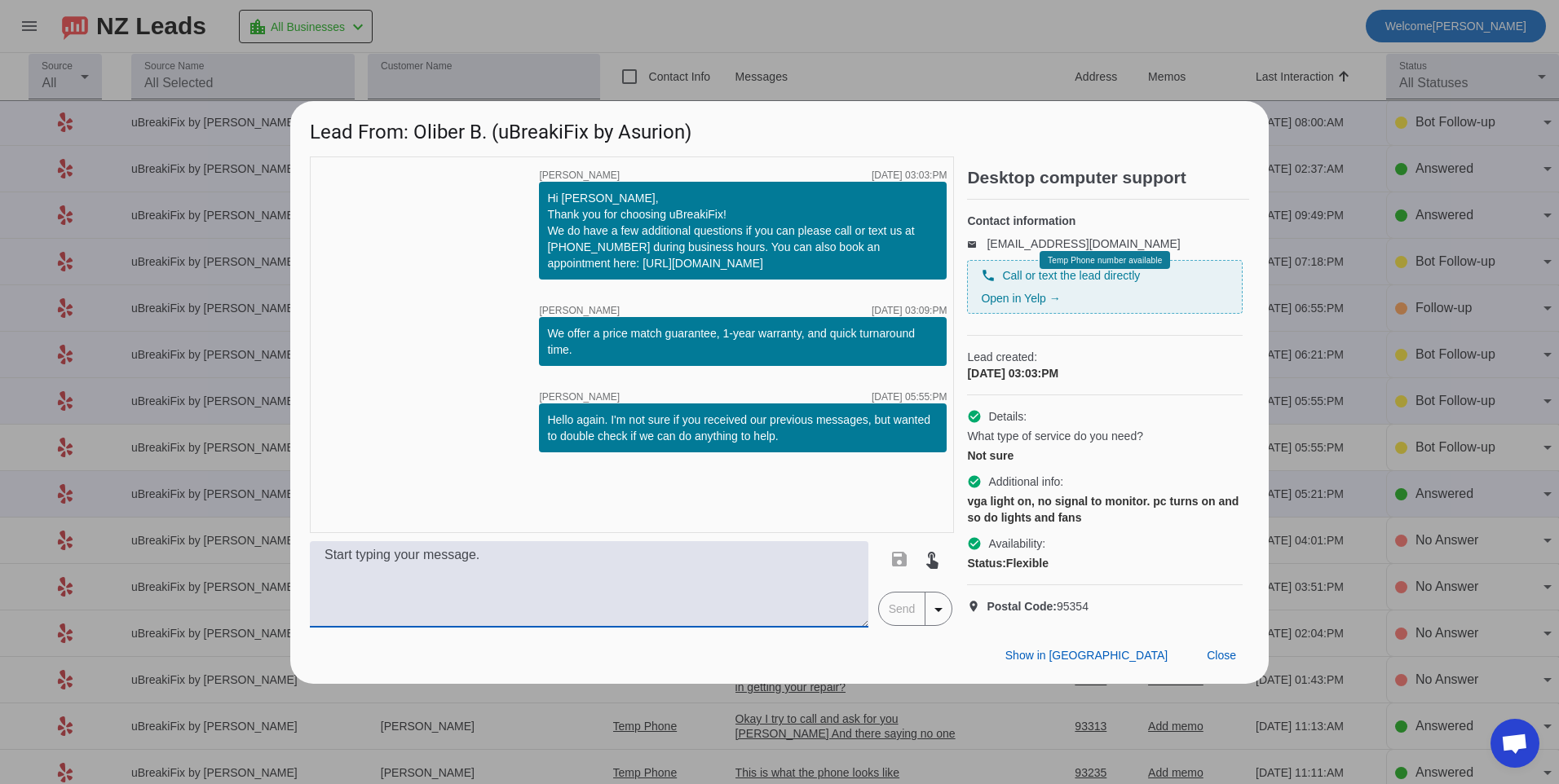
click at [623, 604] on textarea at bounding box center [589, 585] width 558 height 86
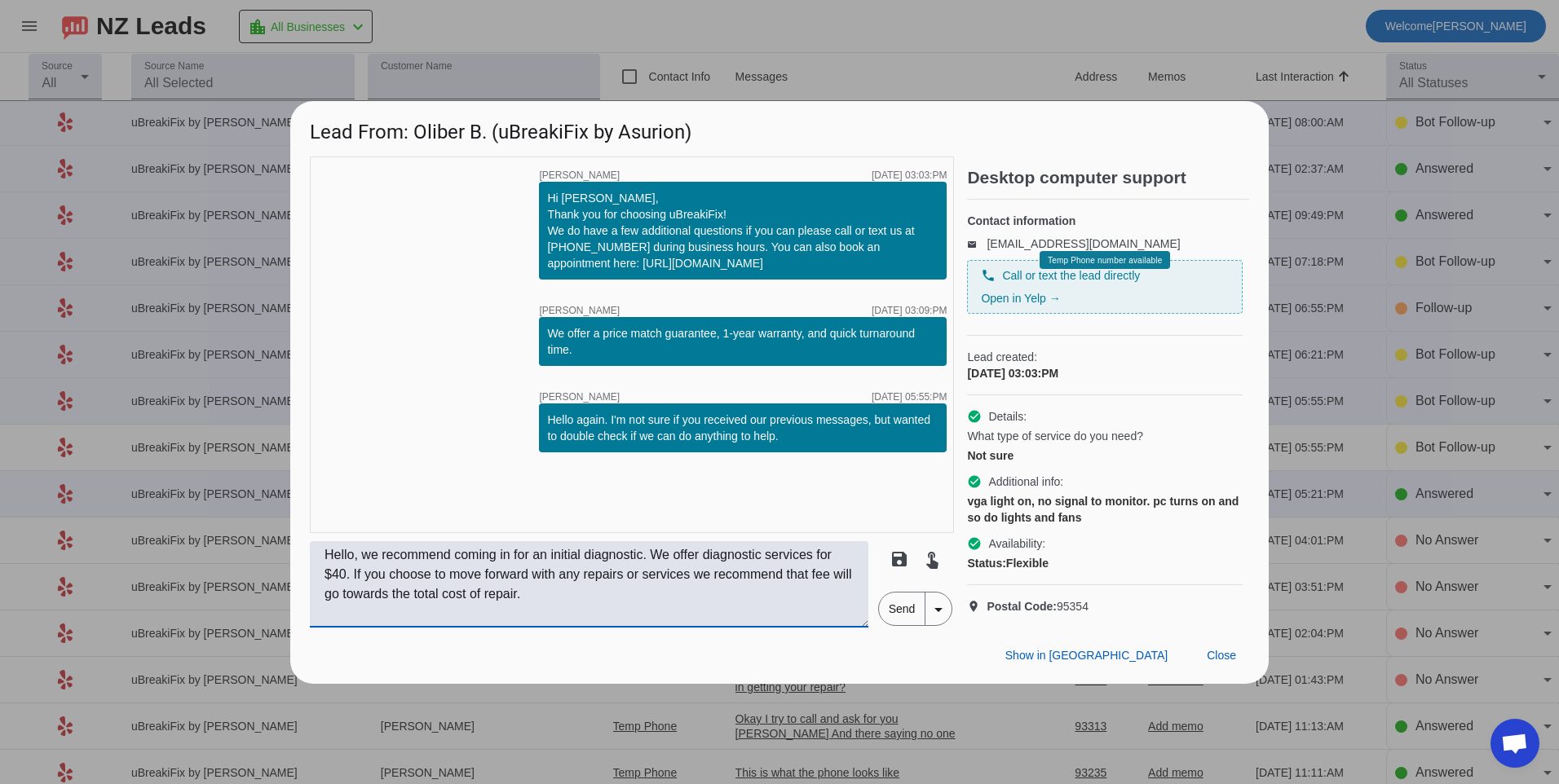
type textarea "Hello, we recommend coming in for an initial diagnostic. We offer diagnostic se…"
click at [890, 625] on span "Send" at bounding box center [902, 609] width 47 height 33
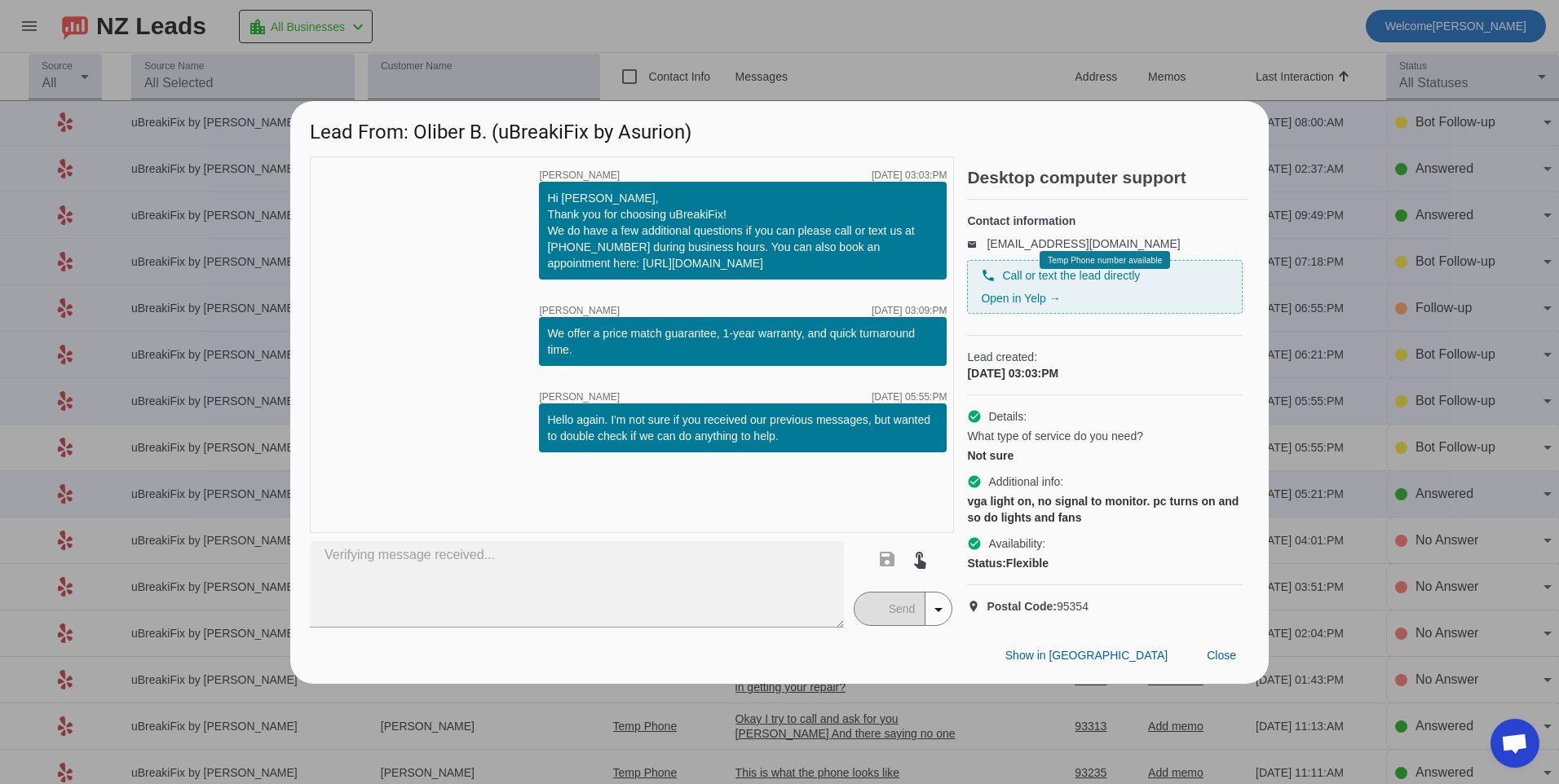
click at [650, 498] on div "timer close [PERSON_NAME] [DATE] 03:03:PM Hi [PERSON_NAME], Thank you for choos…" at bounding box center [631, 344] width 644 height 376
click at [1204, 669] on span at bounding box center [1221, 656] width 55 height 29
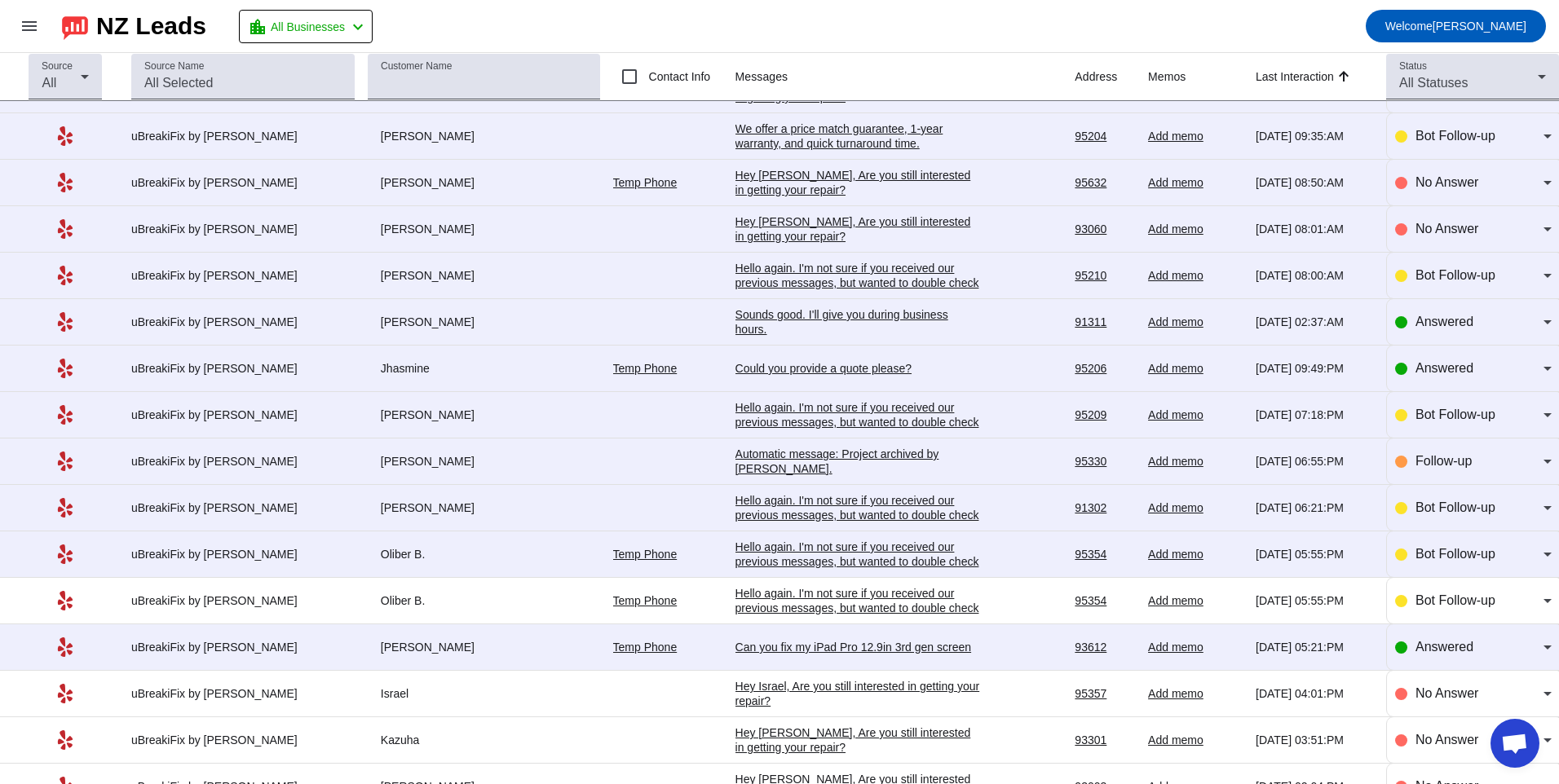
scroll to position [489, 0]
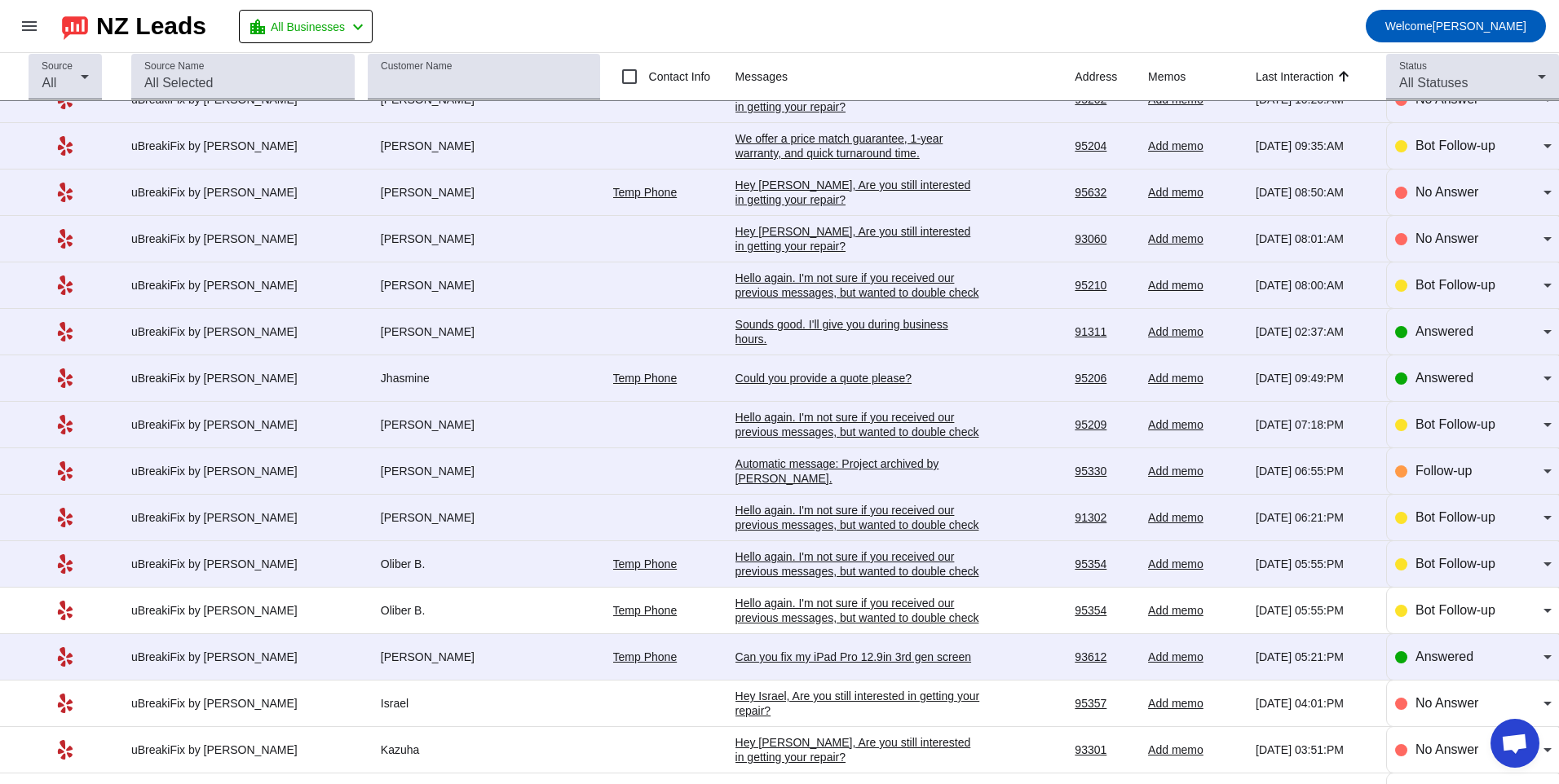
click at [878, 554] on div "Hello again. I'm not sure if you received our previous messages, but wanted to …" at bounding box center [858, 571] width 244 height 44
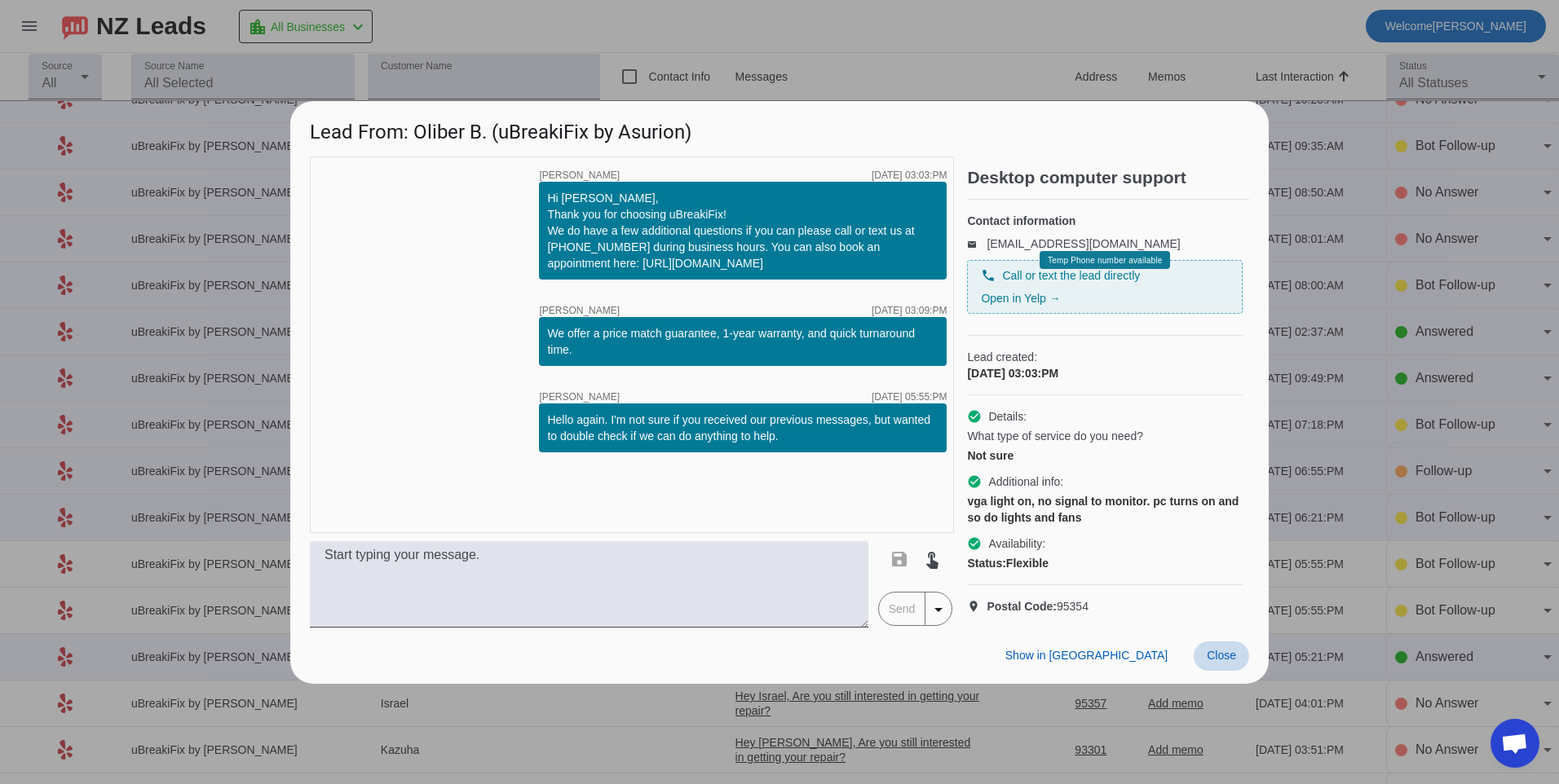
click at [1232, 662] on span "Close" at bounding box center [1221, 655] width 29 height 13
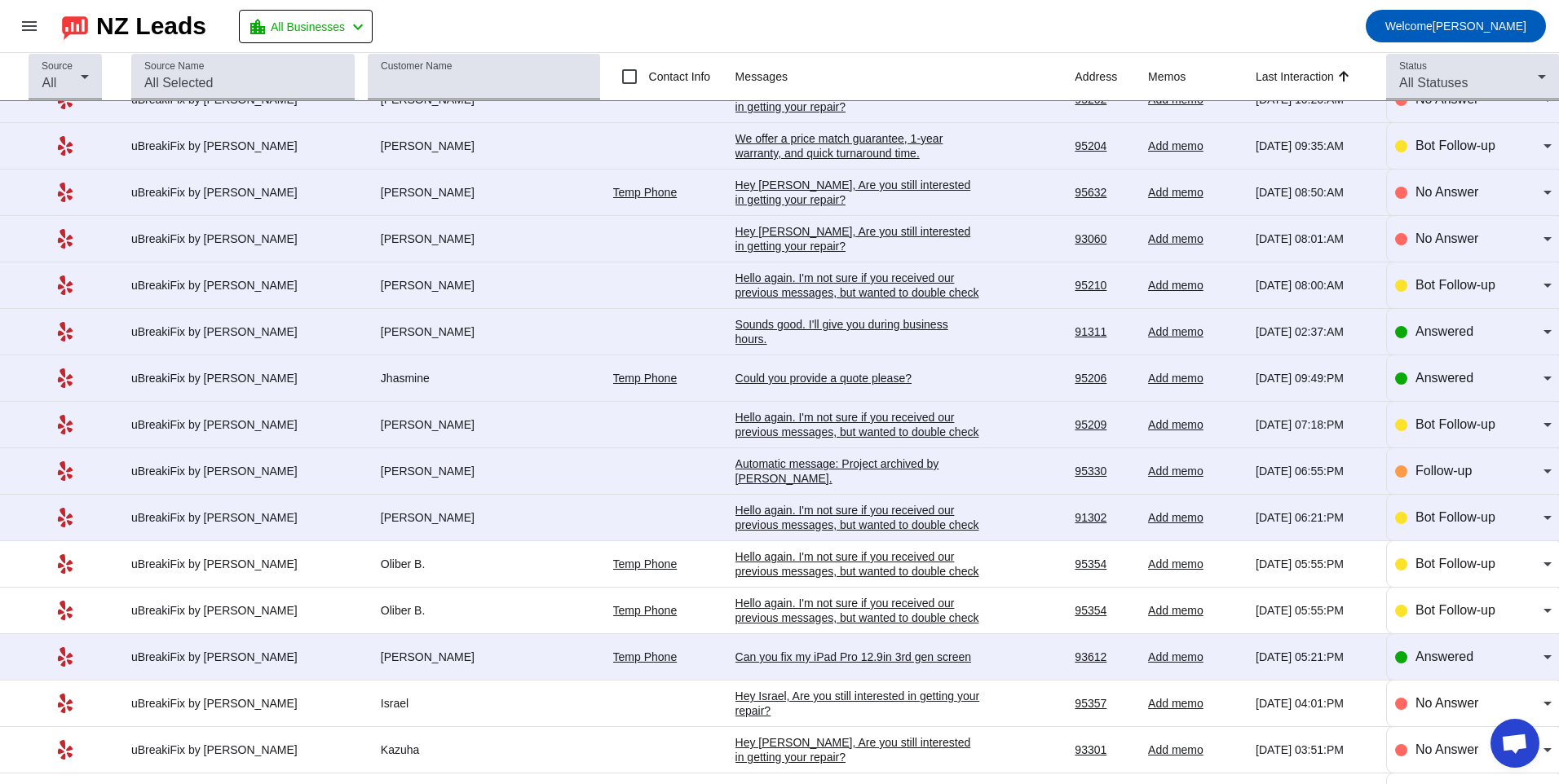
click at [779, 515] on div "Hello again. I'm not sure if you received our previous messages, but wanted to …" at bounding box center [858, 525] width 244 height 44
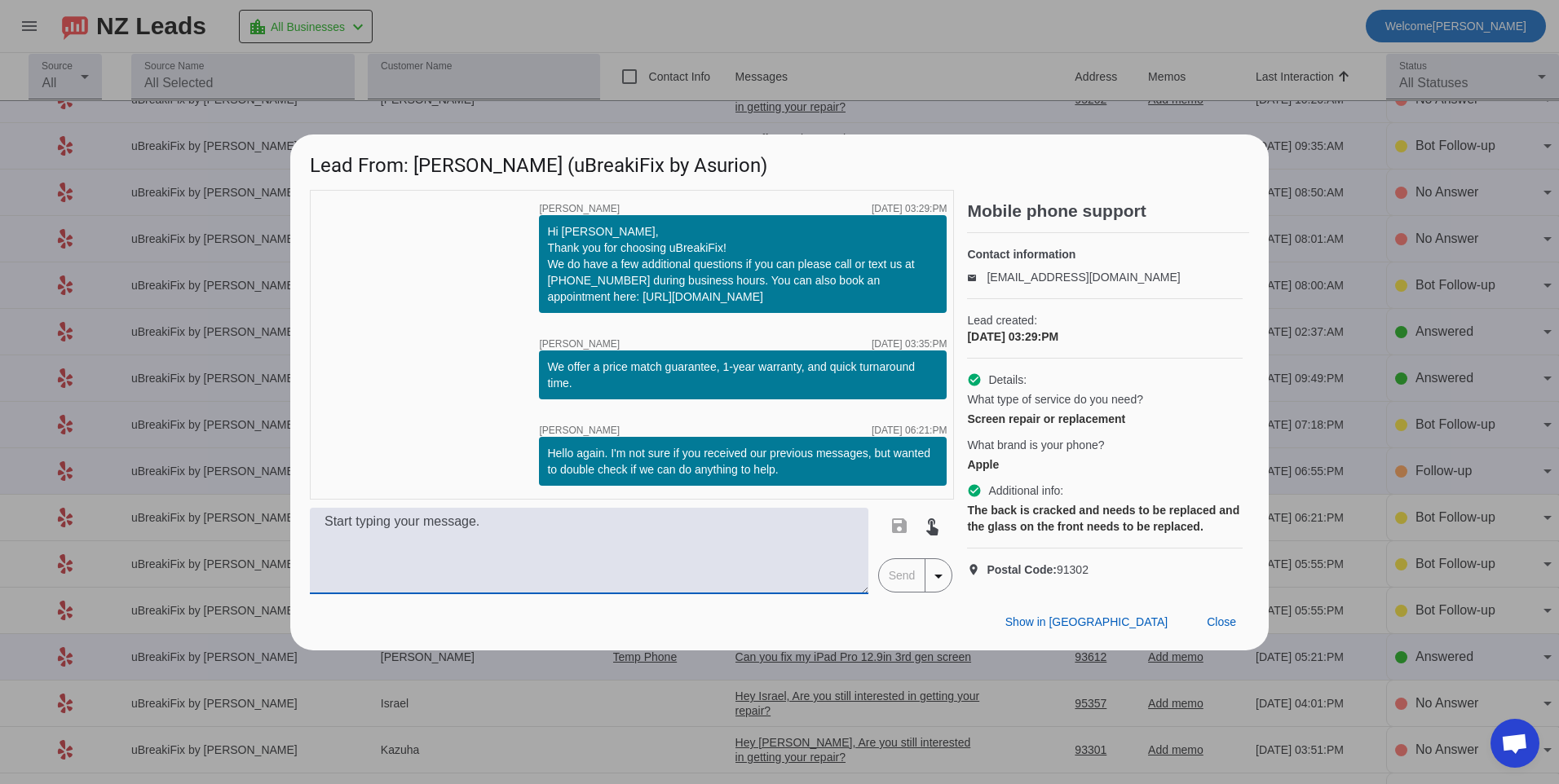
click at [752, 552] on textarea at bounding box center [589, 551] width 558 height 86
type textarea "What model of iphone do you have? Our pricing will vary depending on the model."
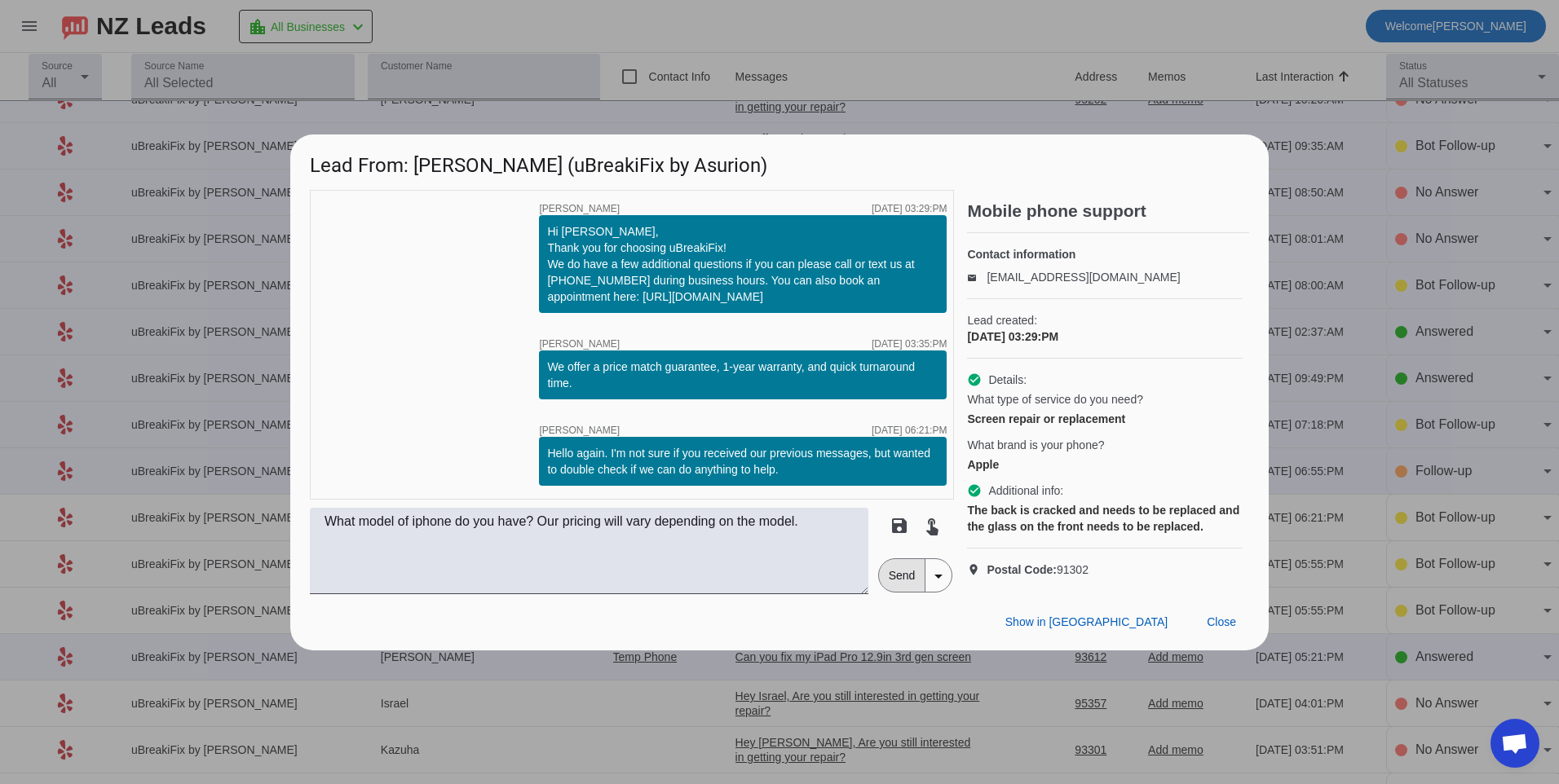
click at [901, 577] on span "Send" at bounding box center [902, 576] width 47 height 33
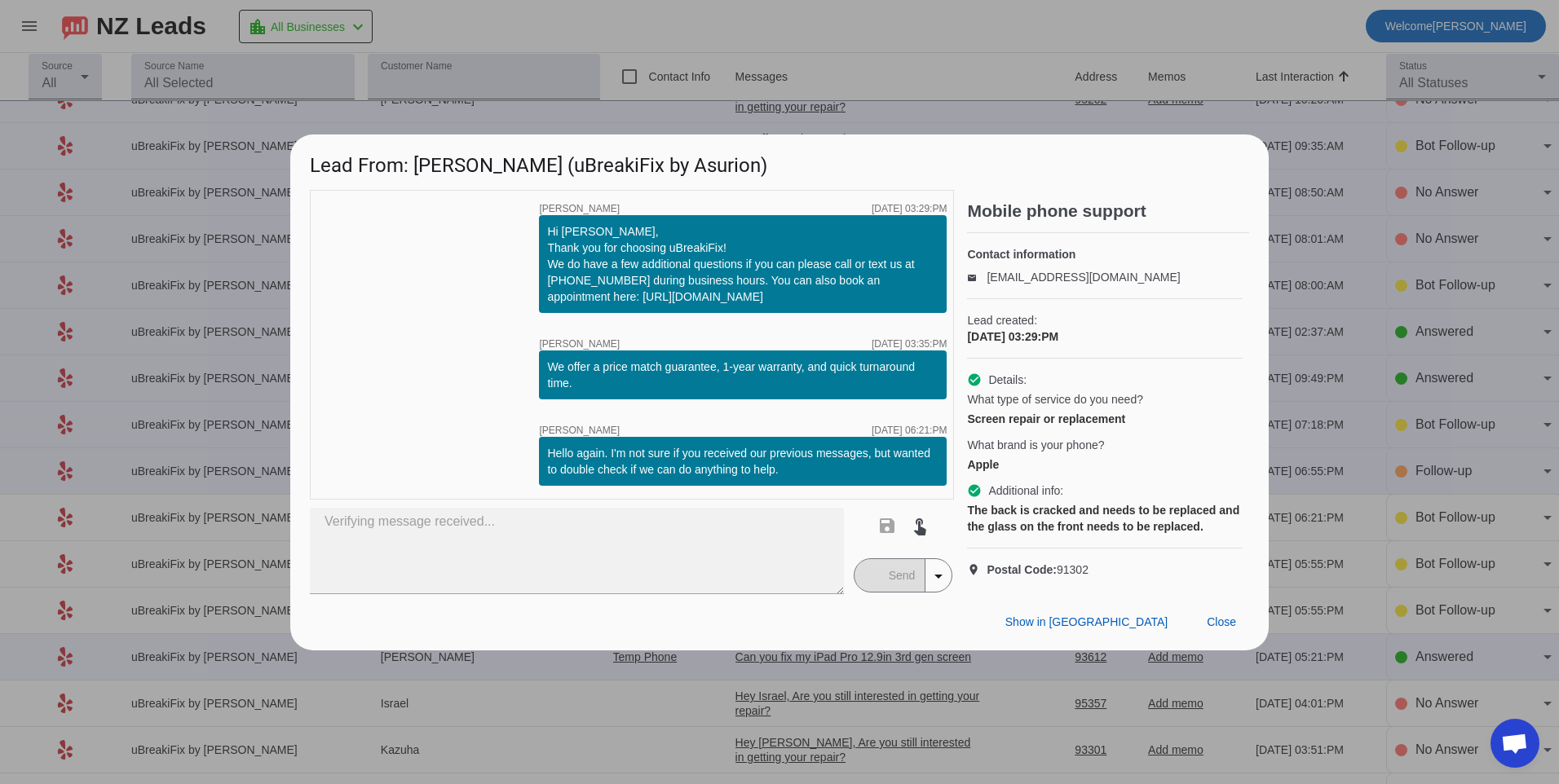
click at [903, 583] on mat-button-toggle-group "Send arrow_drop_down" at bounding box center [903, 575] width 99 height 34
click at [1252, 639] on div "Show in Yelp Close" at bounding box center [779, 622] width 978 height 56
click at [1225, 629] on span "Close" at bounding box center [1221, 622] width 29 height 13
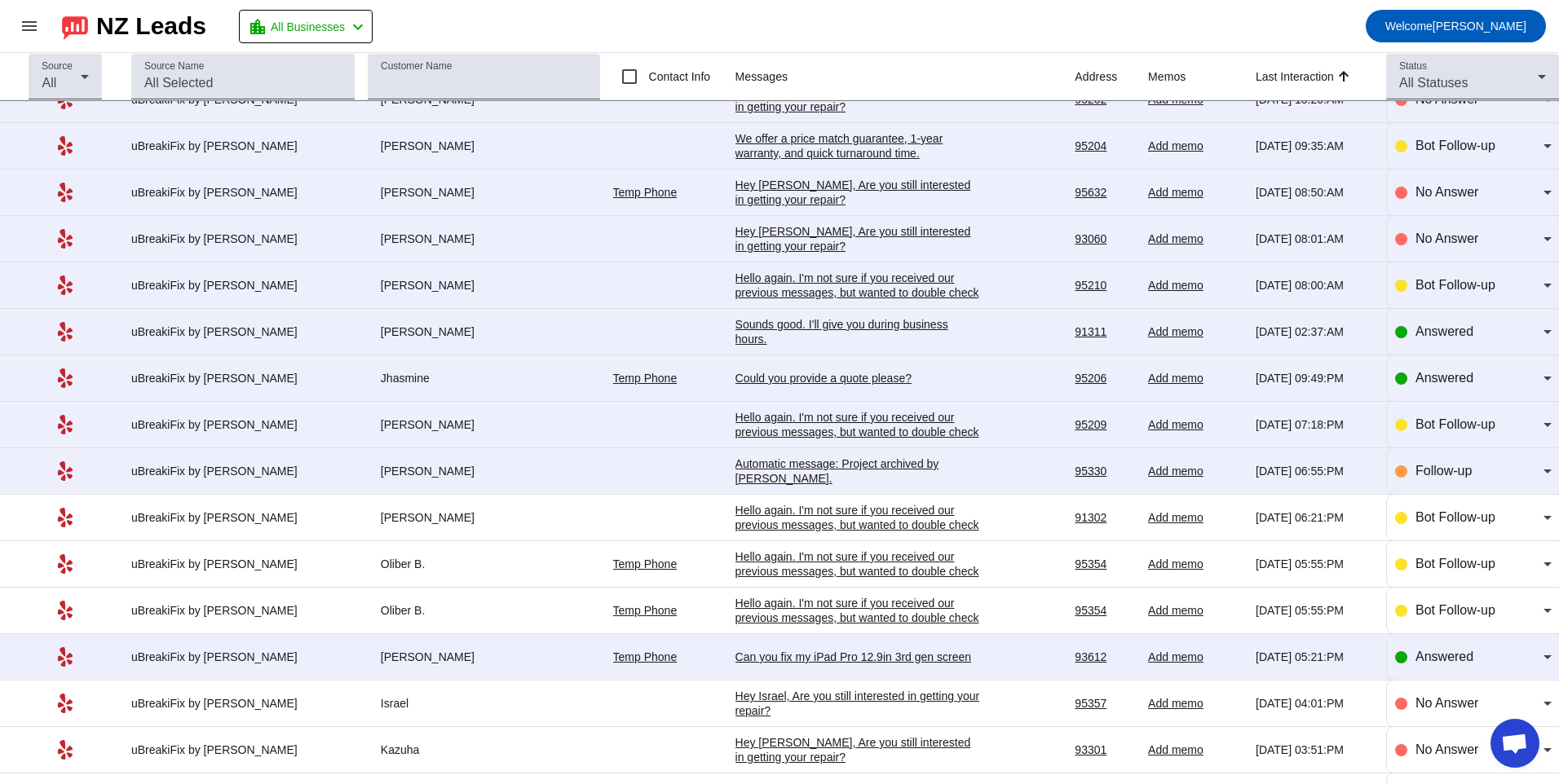
click at [899, 520] on div "Hello again. I'm not sure if you received our previous messages, but wanted to …" at bounding box center [858, 525] width 244 height 44
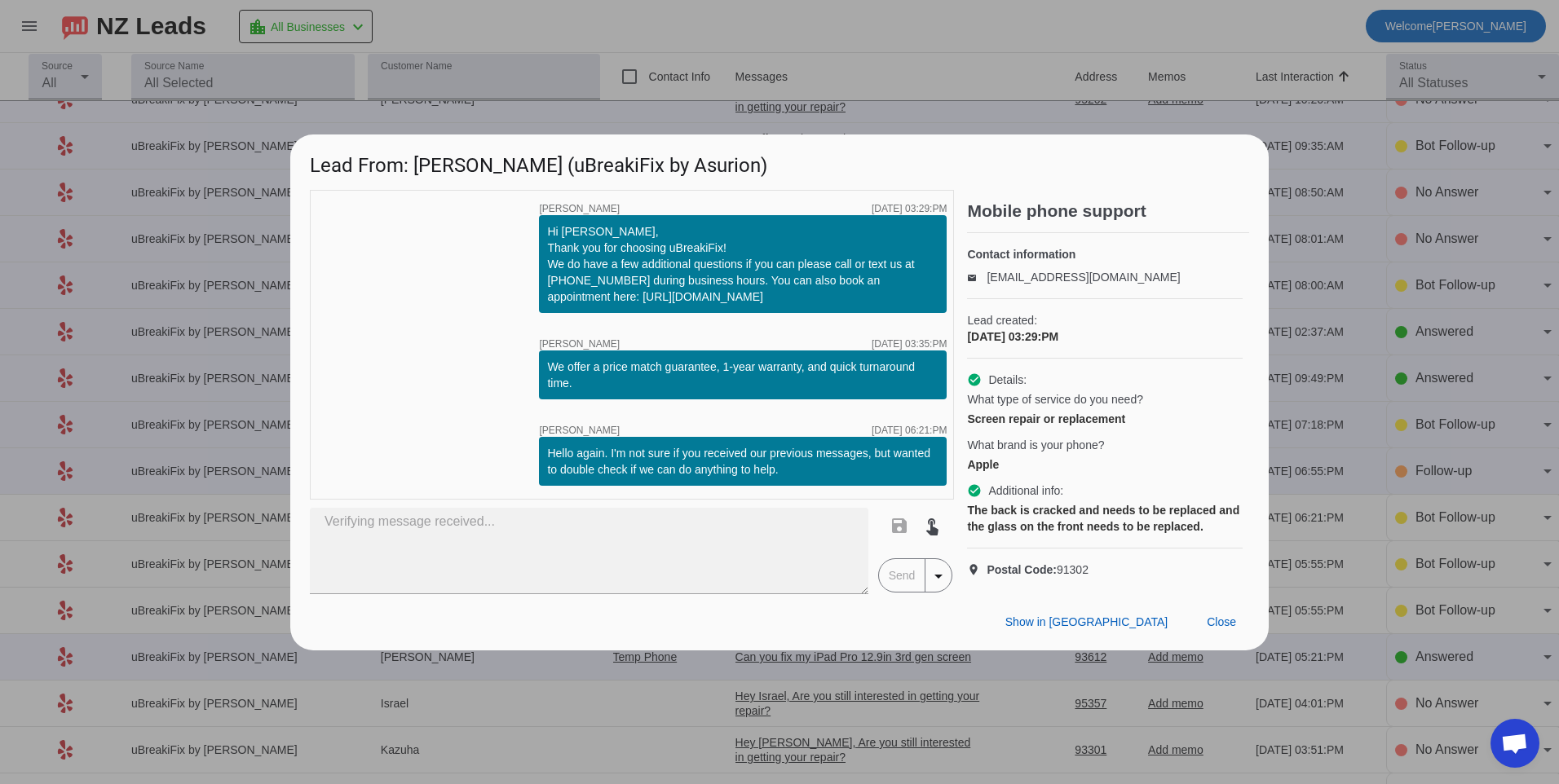
click at [915, 581] on mat-button-toggle-group "Send arrow_drop_down" at bounding box center [915, 575] width 75 height 34
click at [1247, 637] on span at bounding box center [1221, 622] width 55 height 29
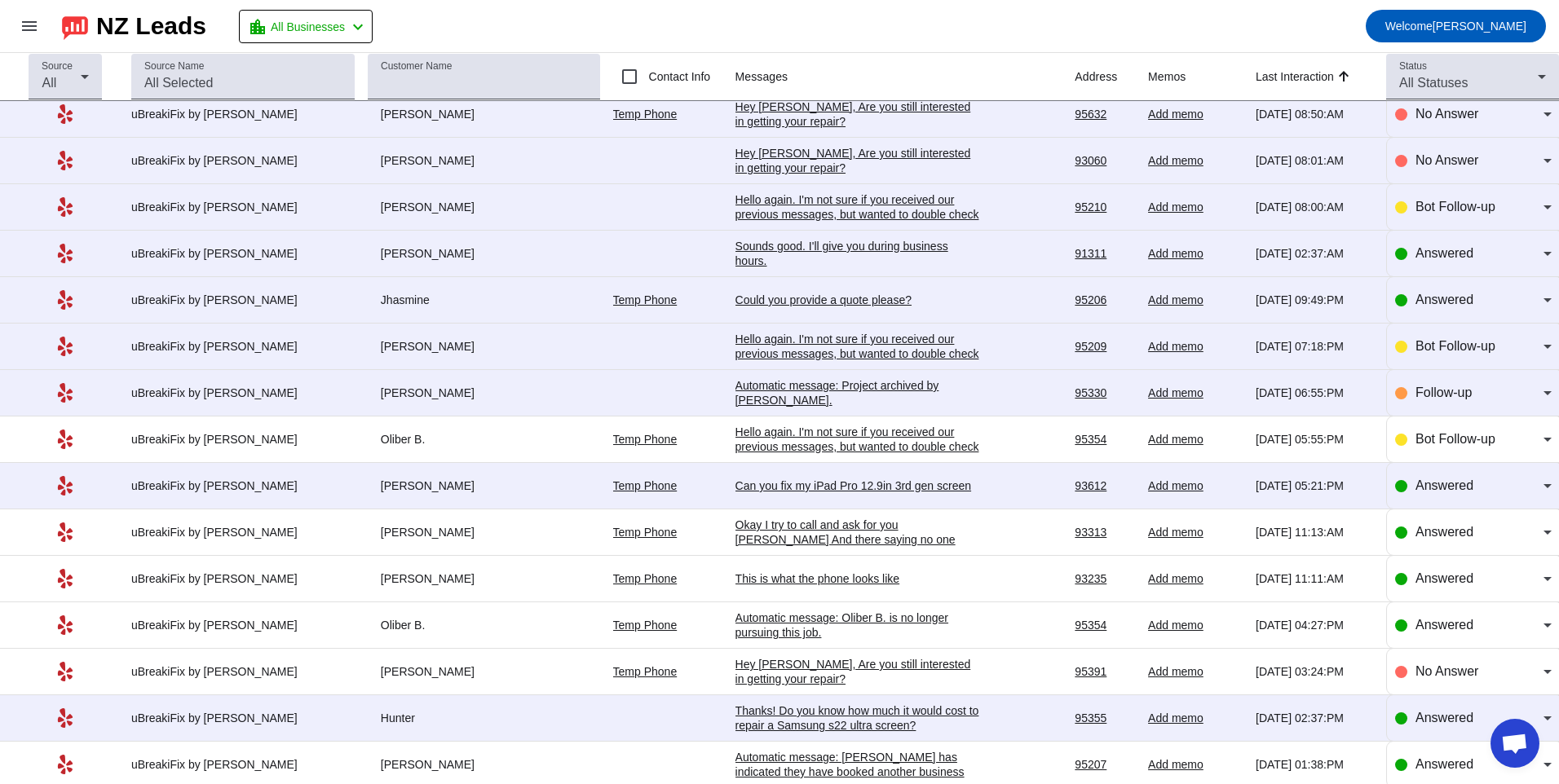
scroll to position [804, 0]
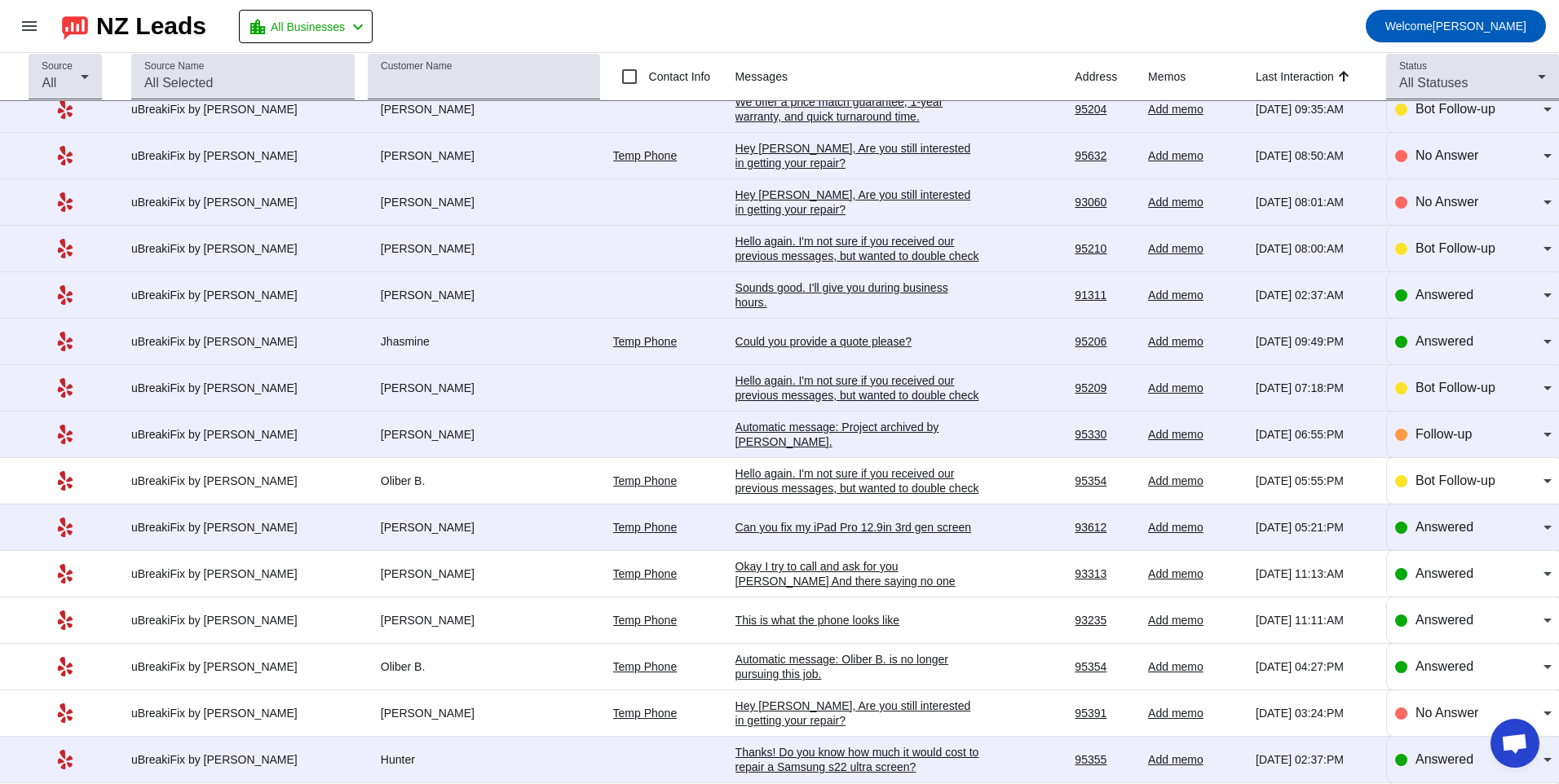
click at [954, 431] on div "Automatic message: Project archived by [PERSON_NAME]." at bounding box center [858, 434] width 244 height 29
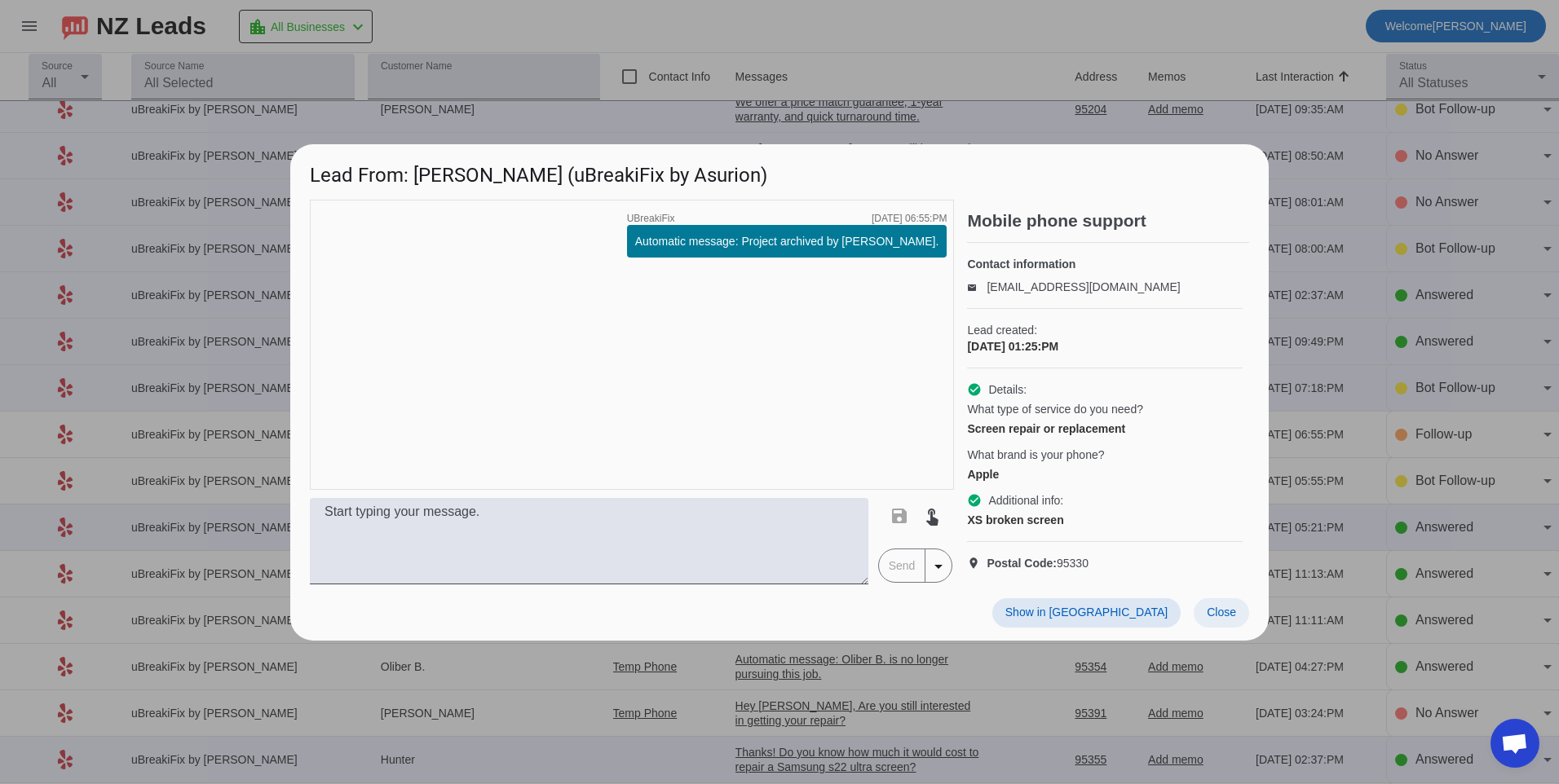
click at [1246, 628] on span at bounding box center [1221, 613] width 55 height 29
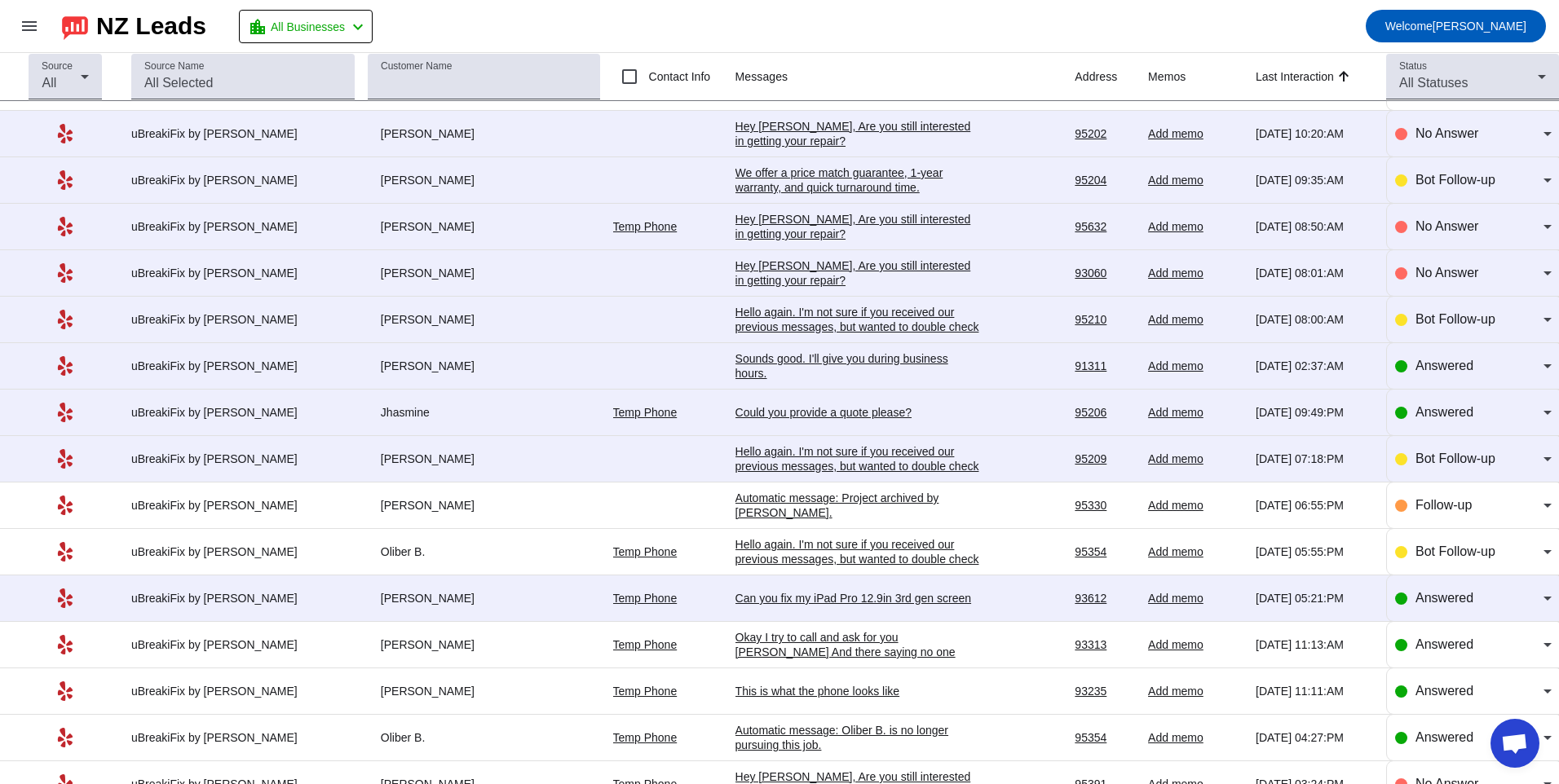
scroll to position [652, 0]
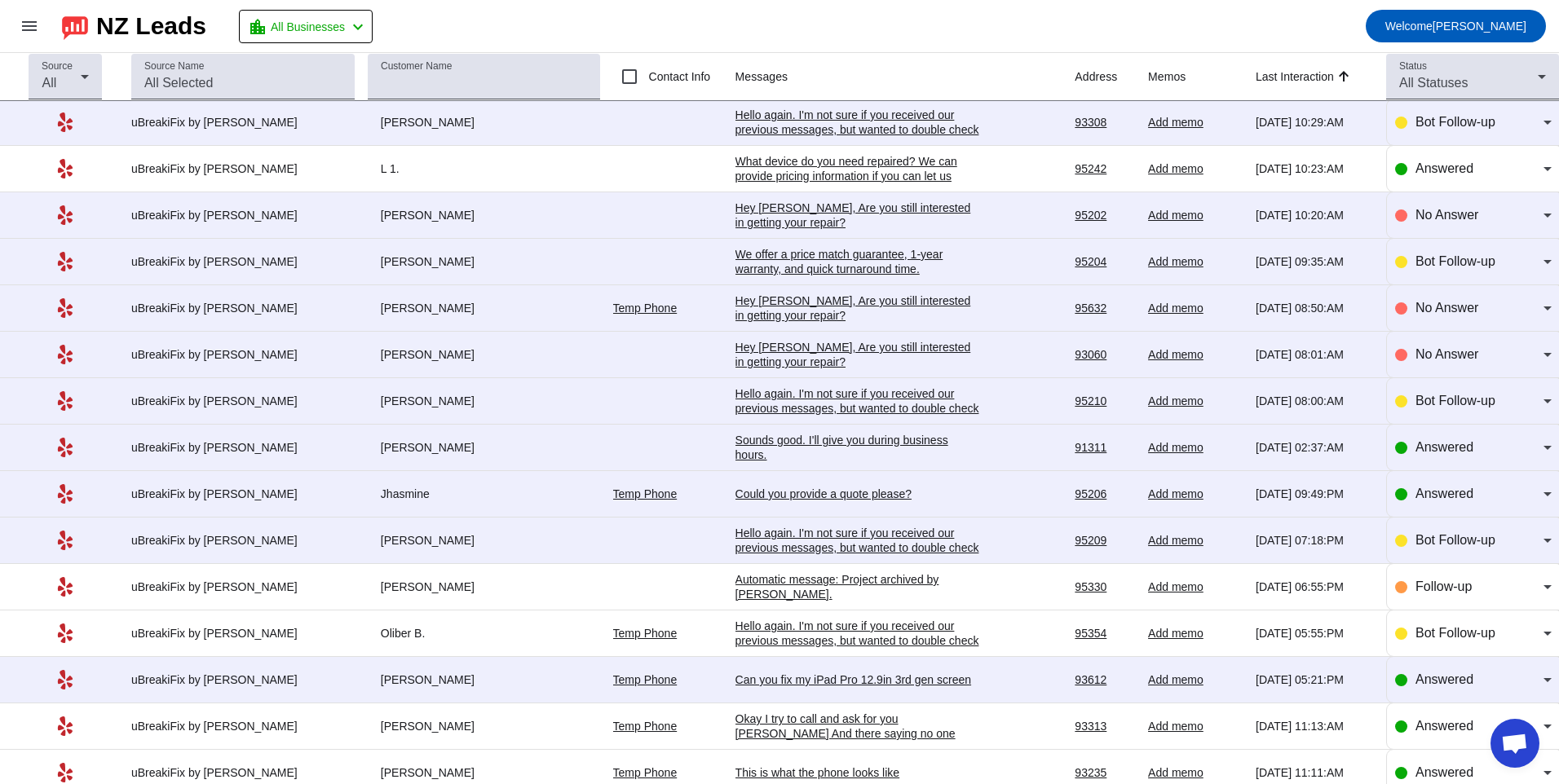
click at [811, 541] on div "Hello again. I'm not sure if you received our previous messages, but wanted to …" at bounding box center [858, 548] width 244 height 44
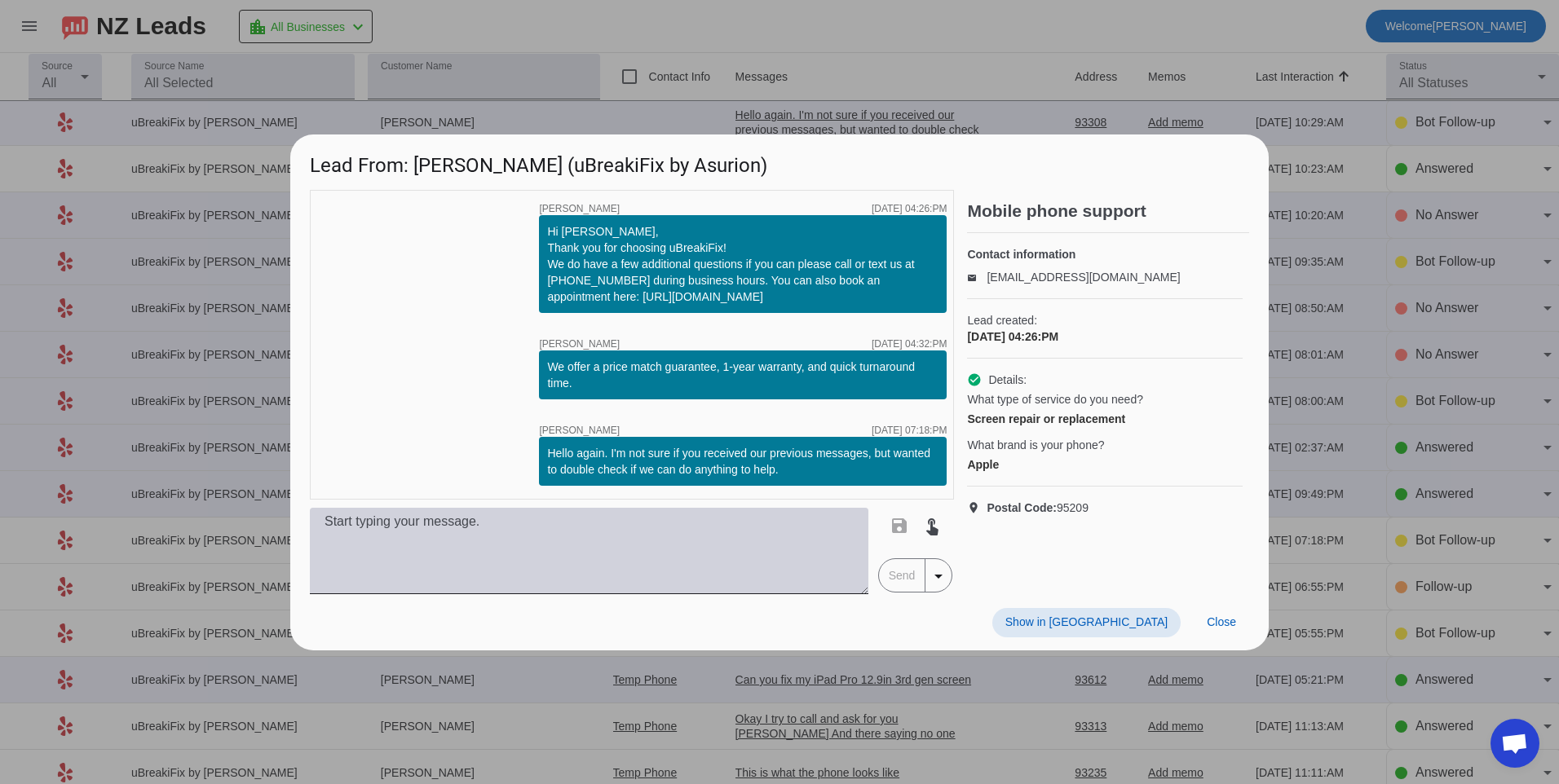
click at [639, 536] on textarea at bounding box center [589, 551] width 558 height 86
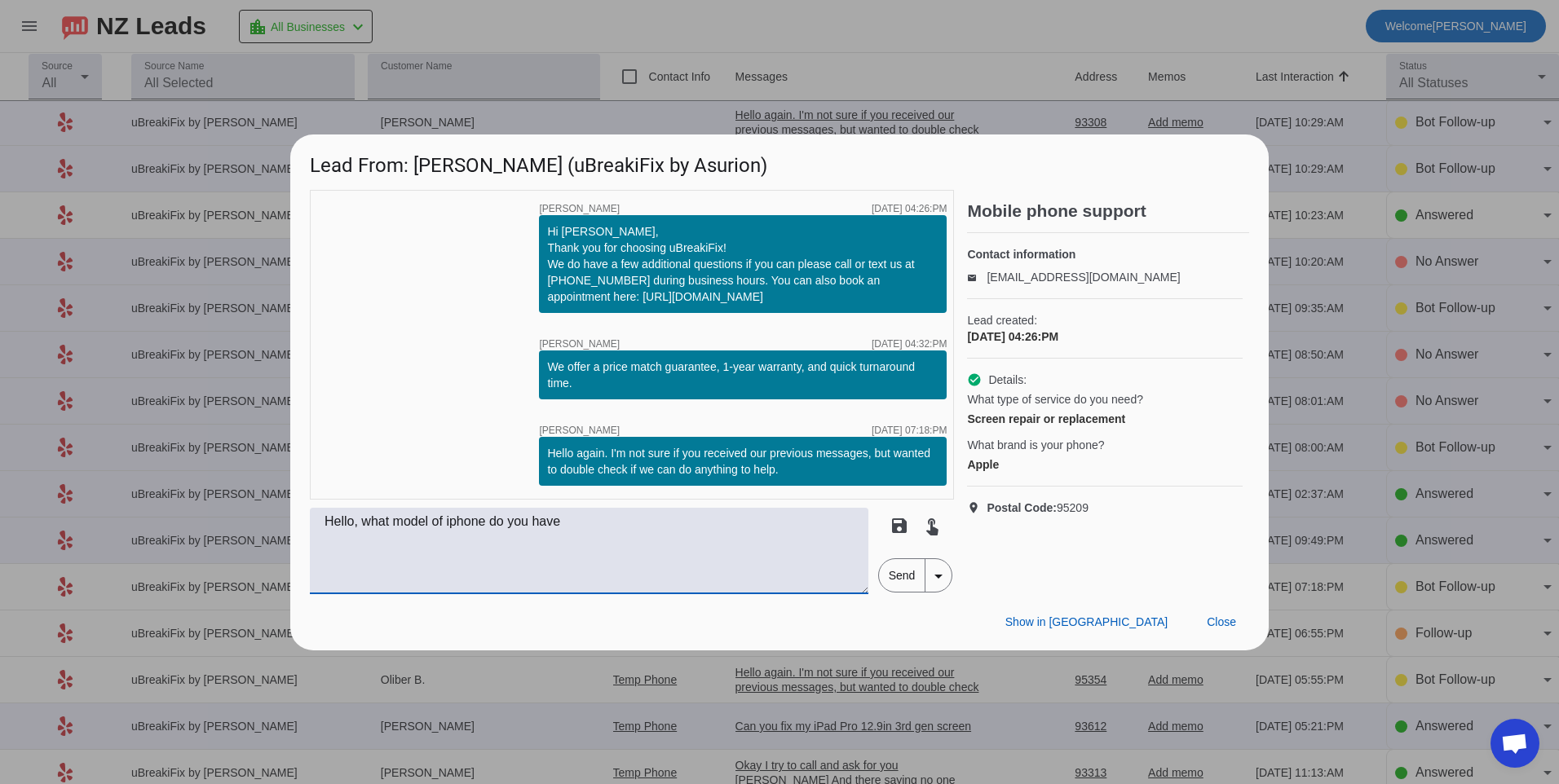
scroll to position [0, 0]
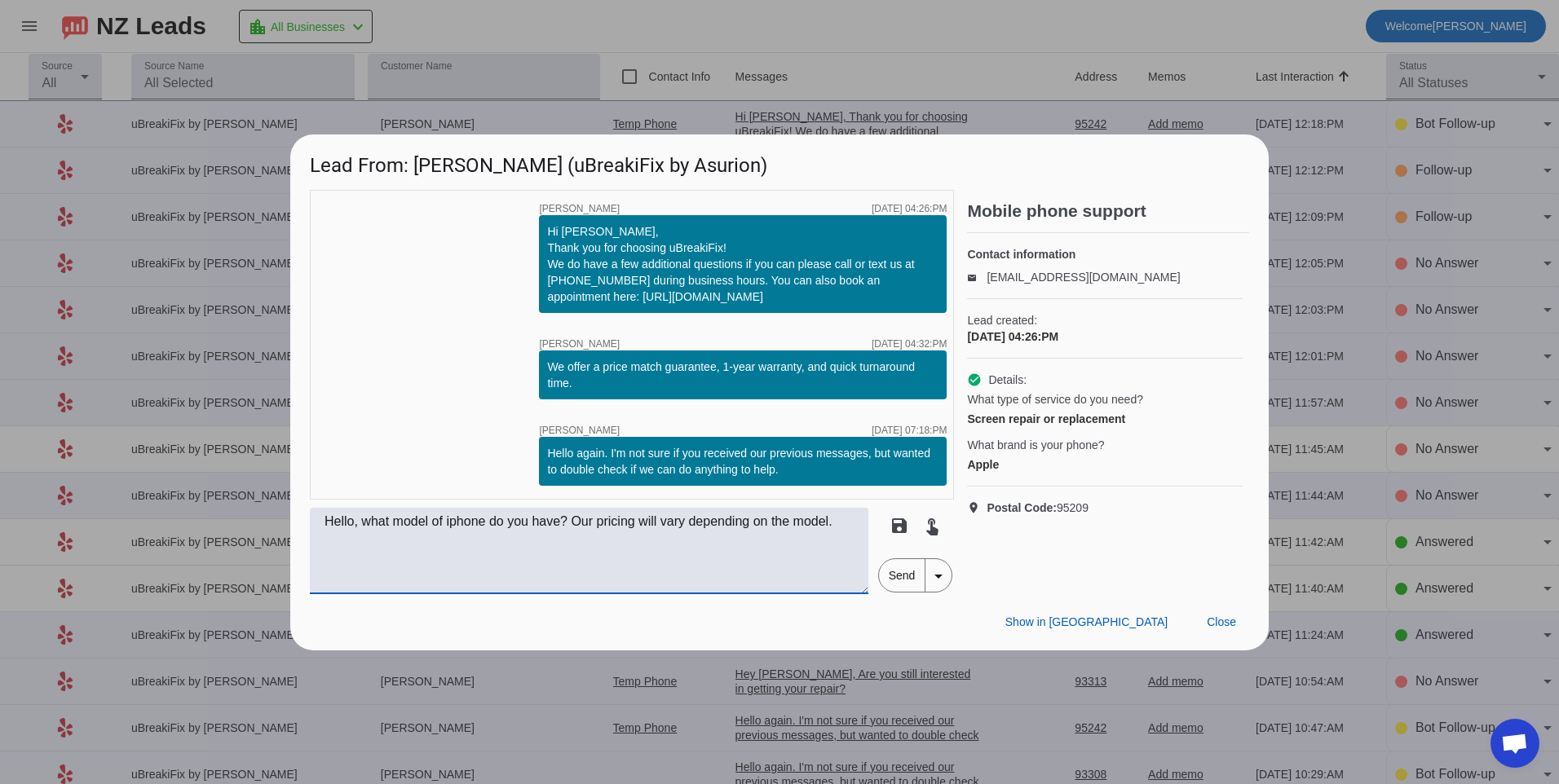
type textarea "Hello, what model of iphone do you have? Our pricing will vary depending on the…"
click at [892, 569] on span "Send" at bounding box center [902, 576] width 47 height 33
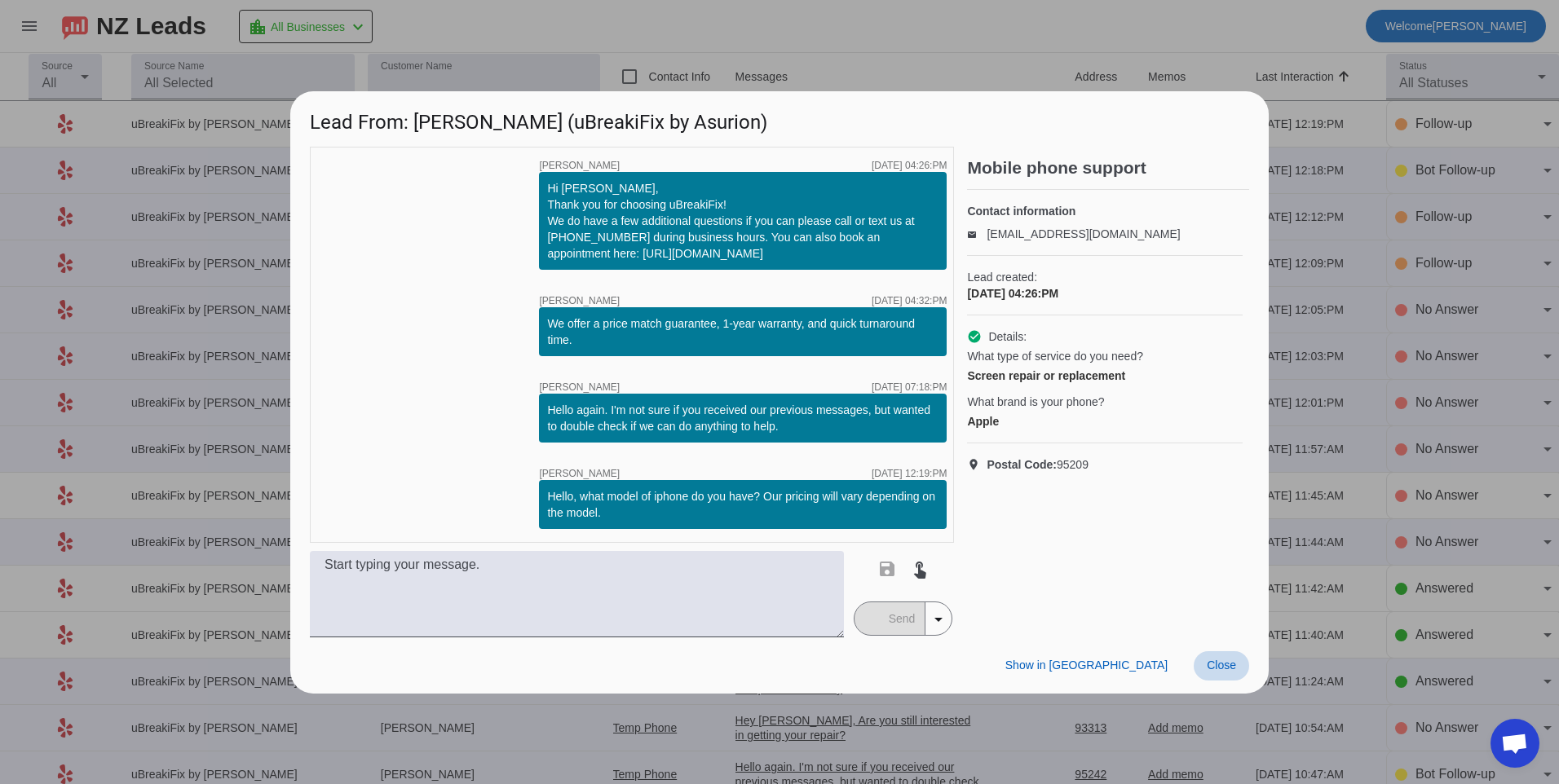
click at [1208, 670] on span "Close" at bounding box center [1221, 665] width 29 height 13
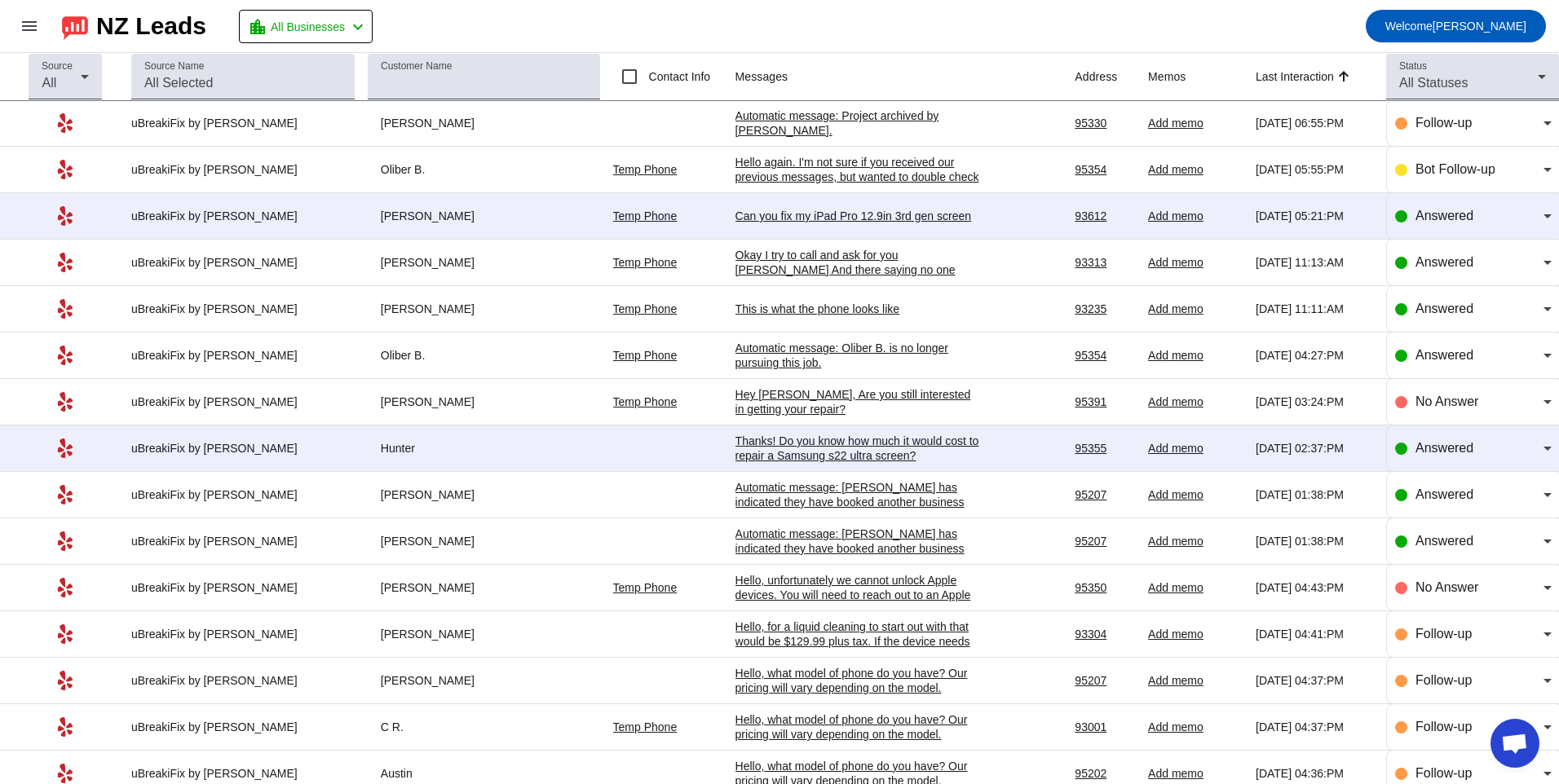
scroll to position [1151, 0]
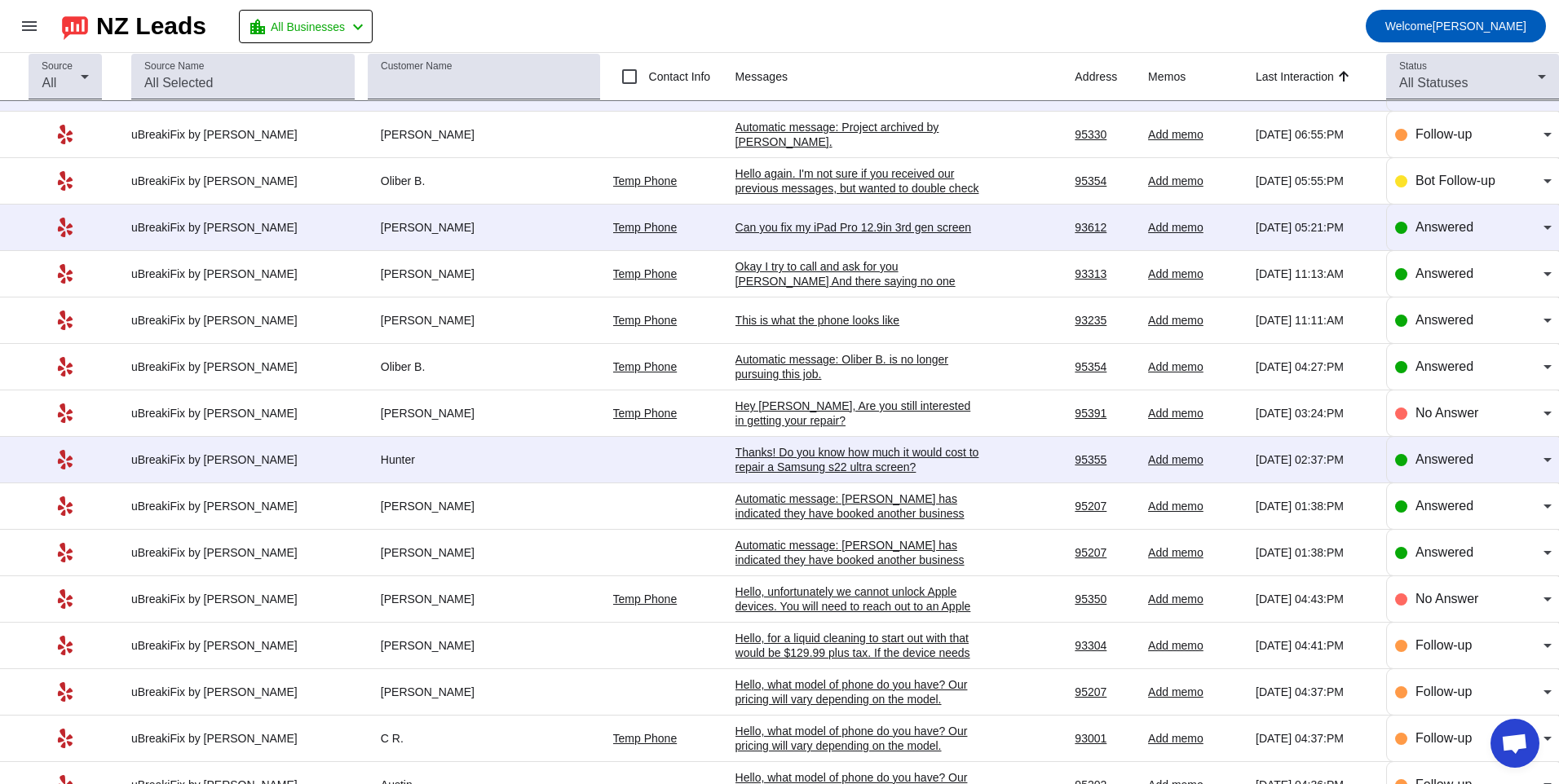
click at [799, 448] on div "Thanks! Do you know how much it would cost to repair a Samsung s22 ultra screen?" at bounding box center [858, 460] width 244 height 29
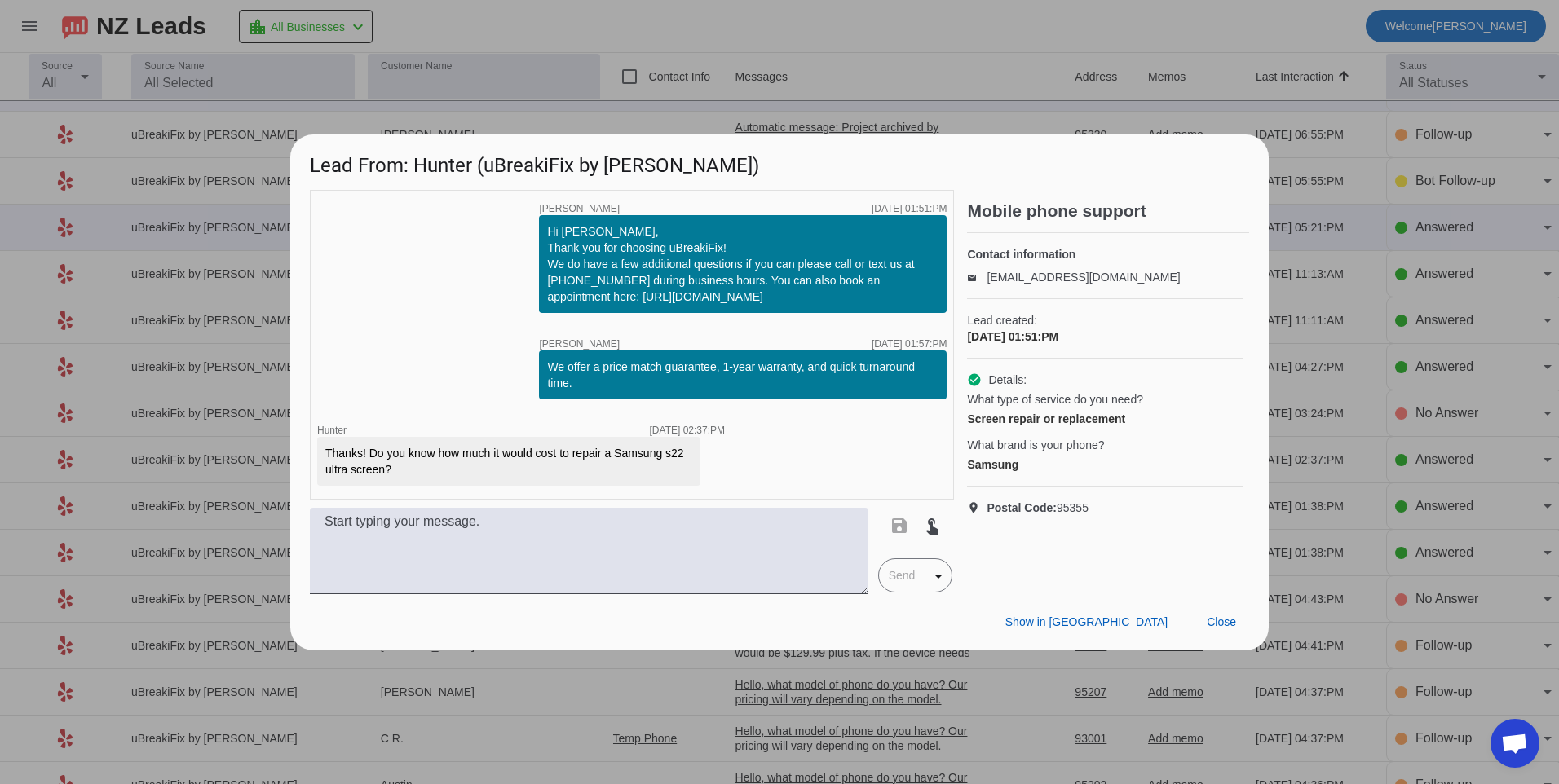
scroll to position [0, 0]
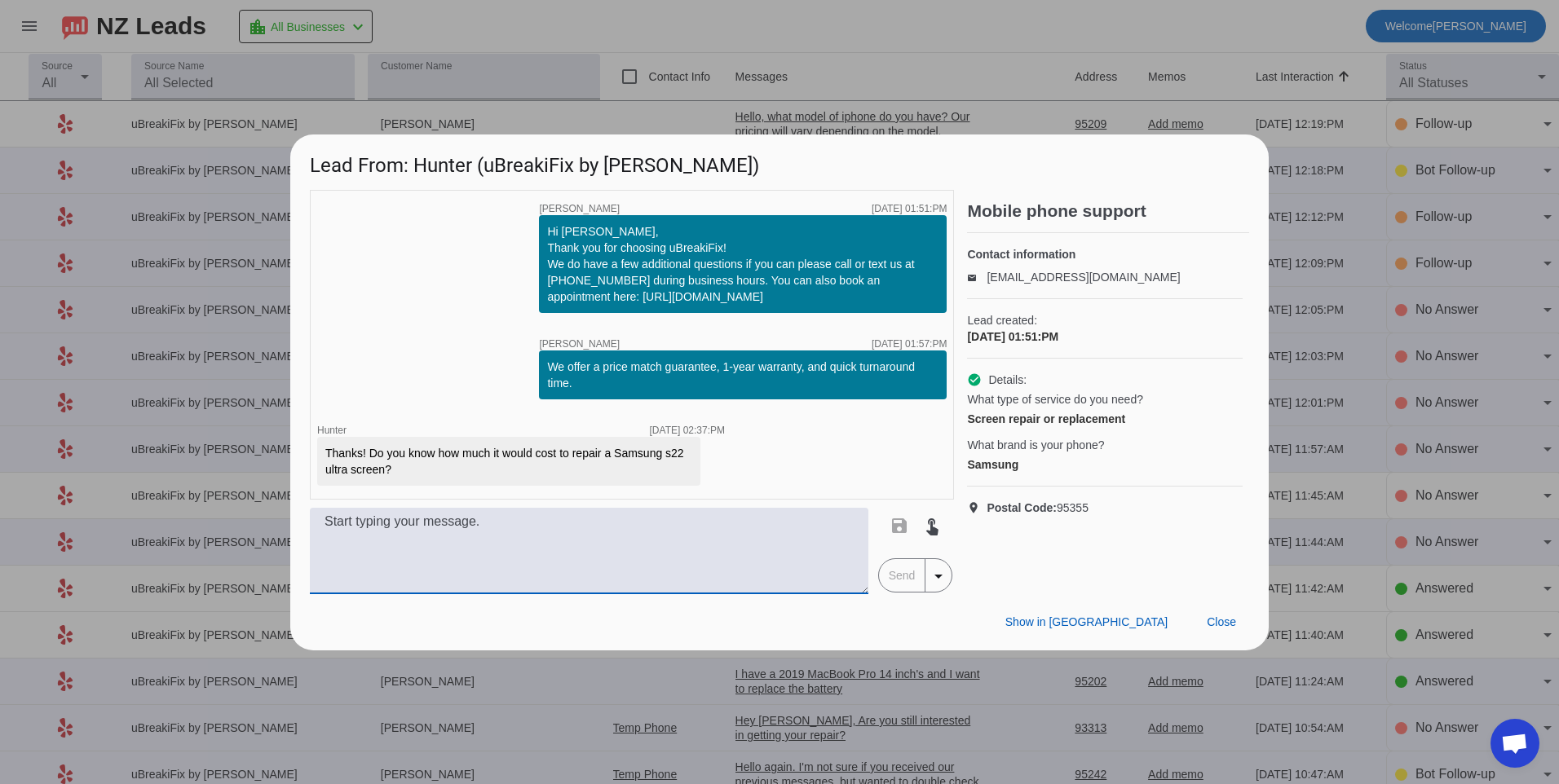
click at [611, 532] on textarea at bounding box center [589, 551] width 558 height 86
type textarea "For an s22 ultra screen replacement that would be $347.99 plus tax."
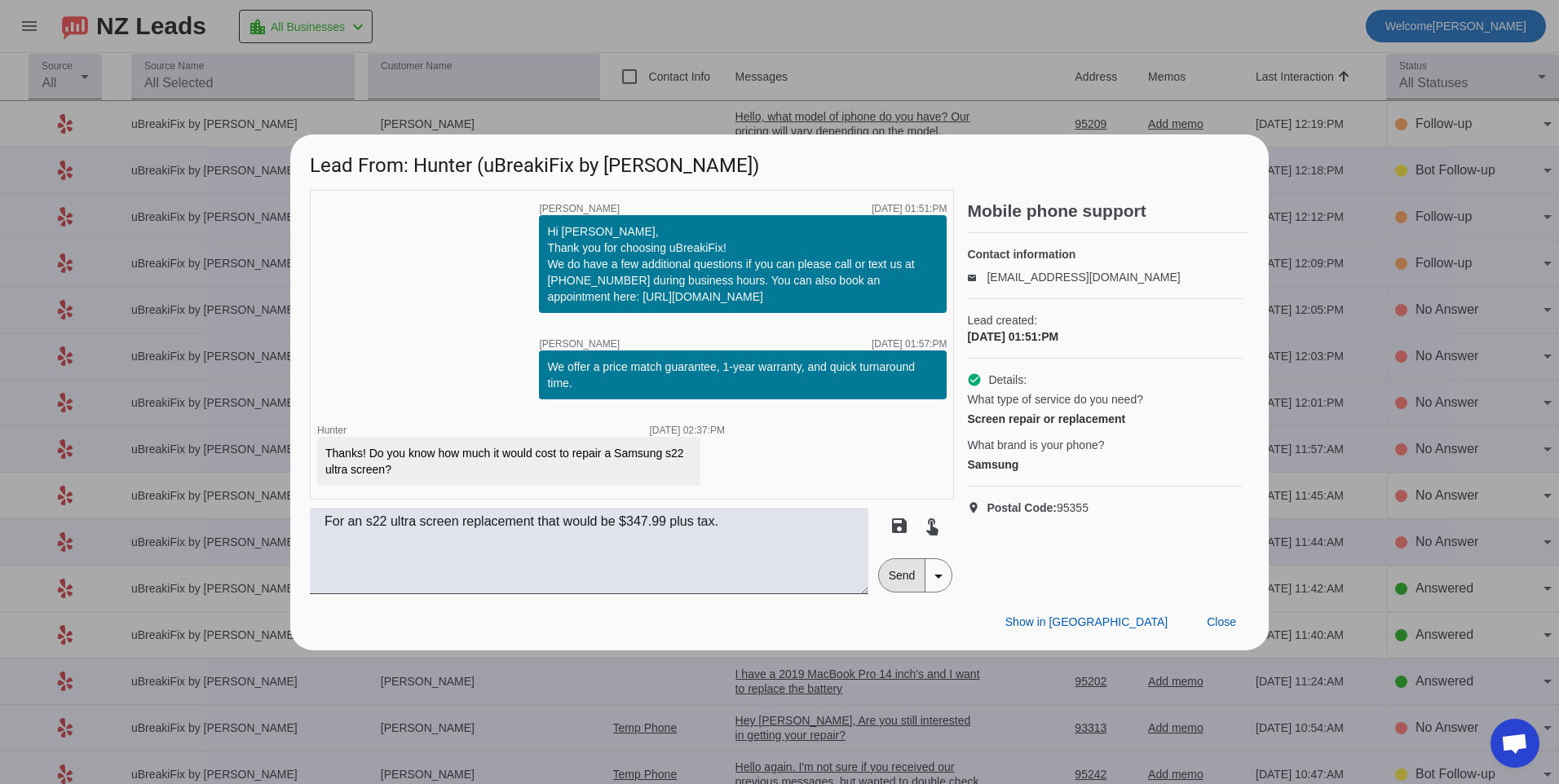
click at [900, 586] on span "Send" at bounding box center [902, 576] width 47 height 33
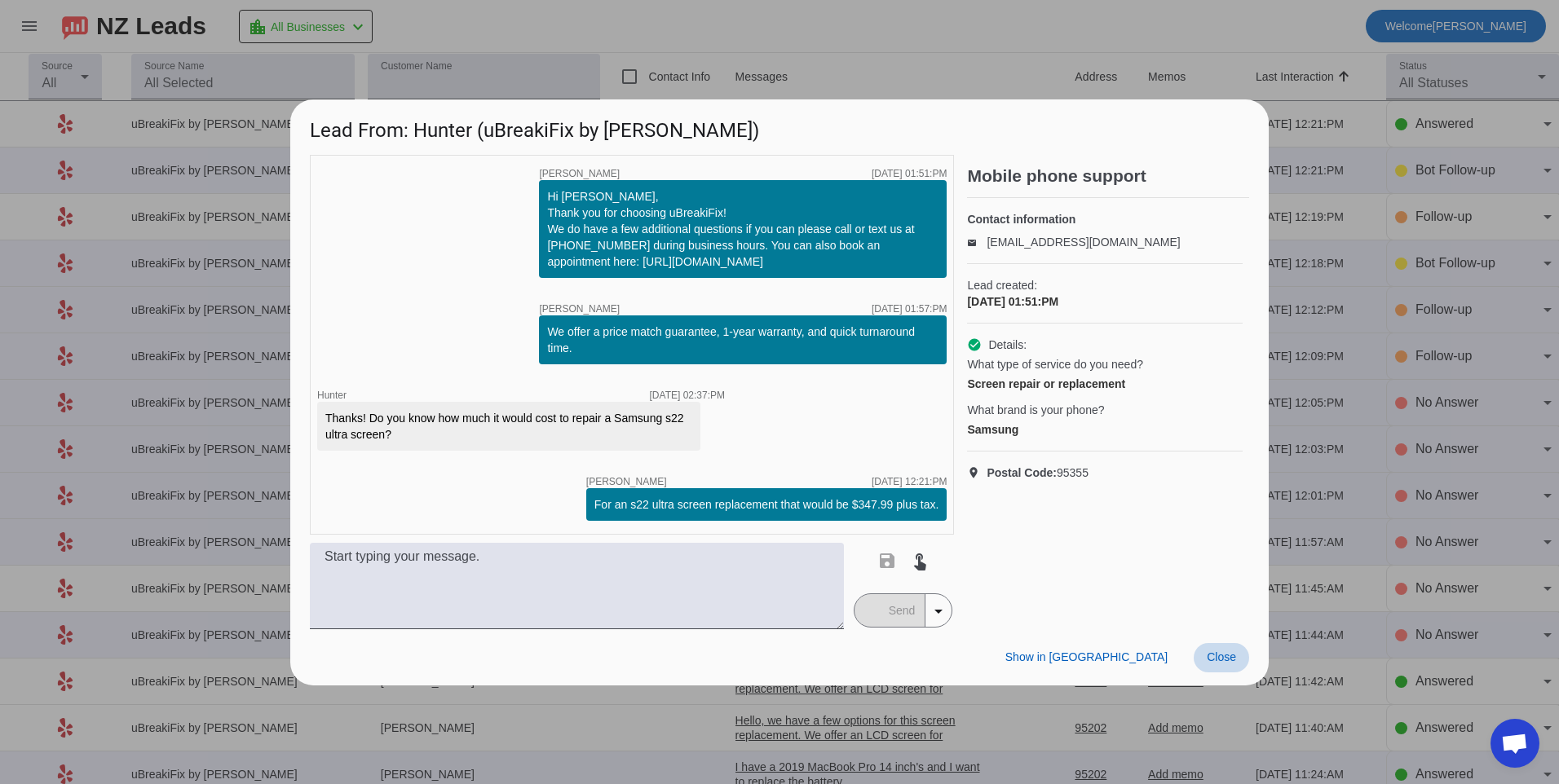
click at [1220, 659] on span "Close" at bounding box center [1221, 656] width 29 height 13
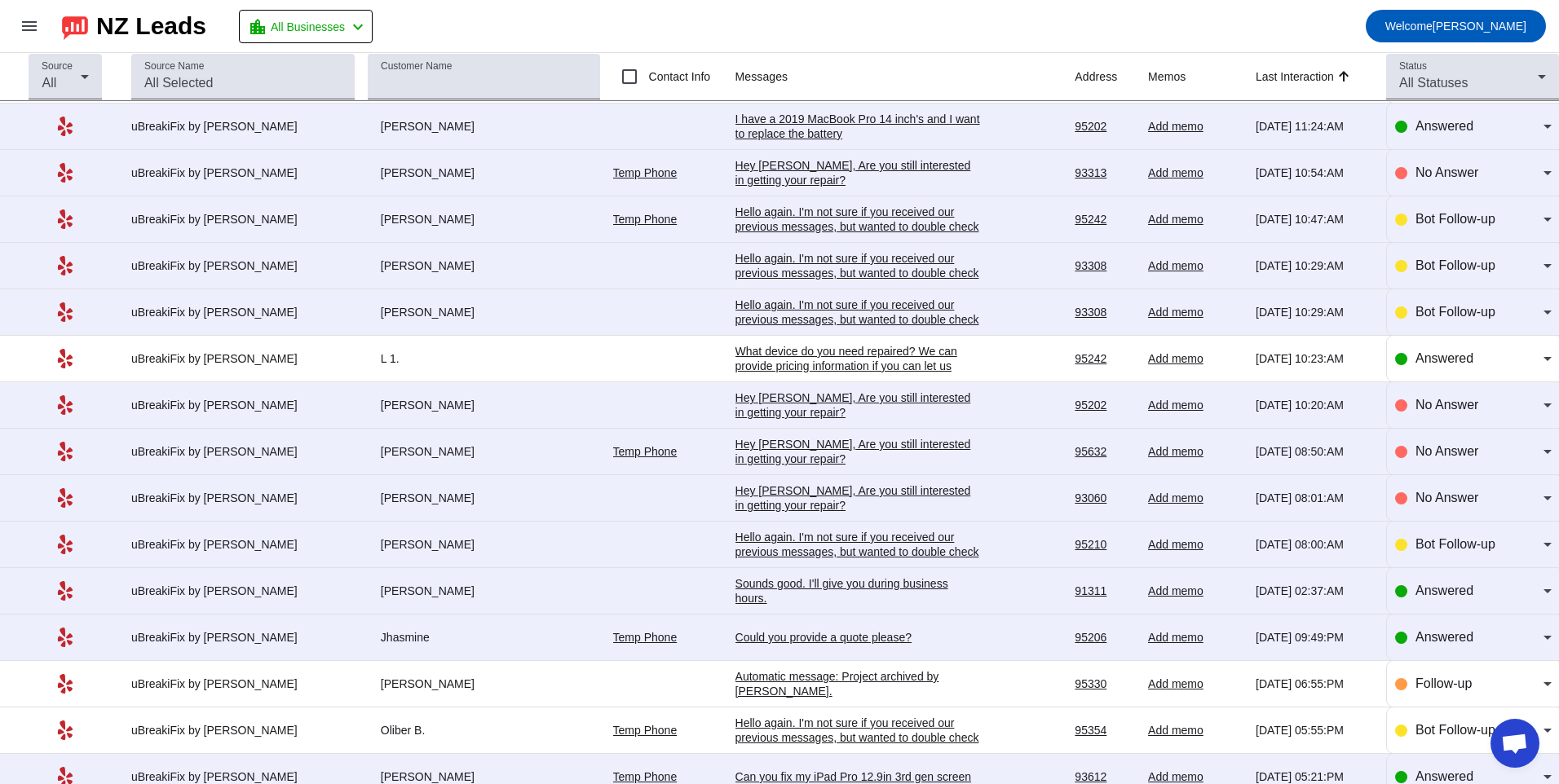
scroll to position [642, 0]
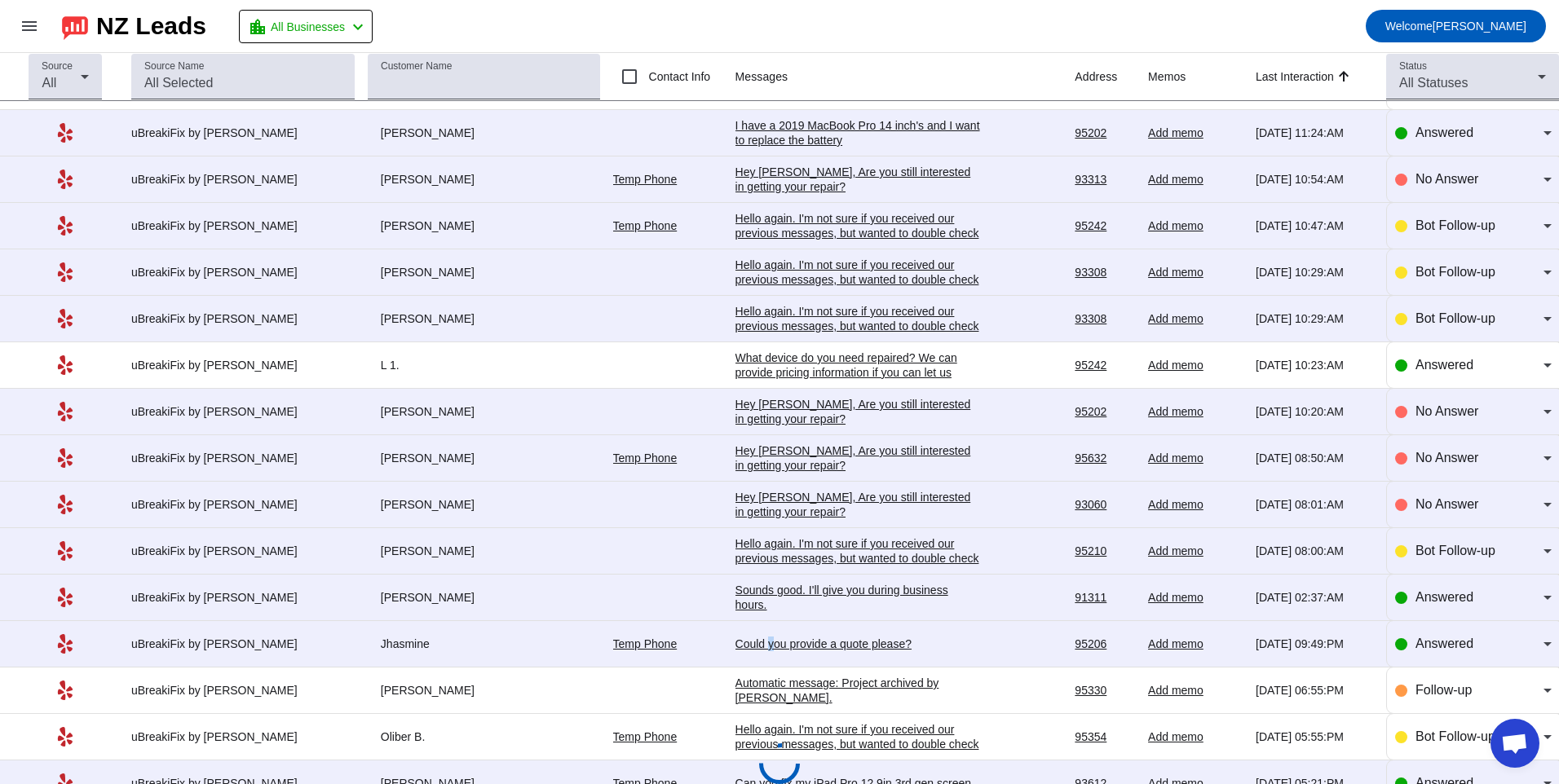
click at [752, 642] on div "Could you provide a quote please?" at bounding box center [858, 644] width 244 height 15
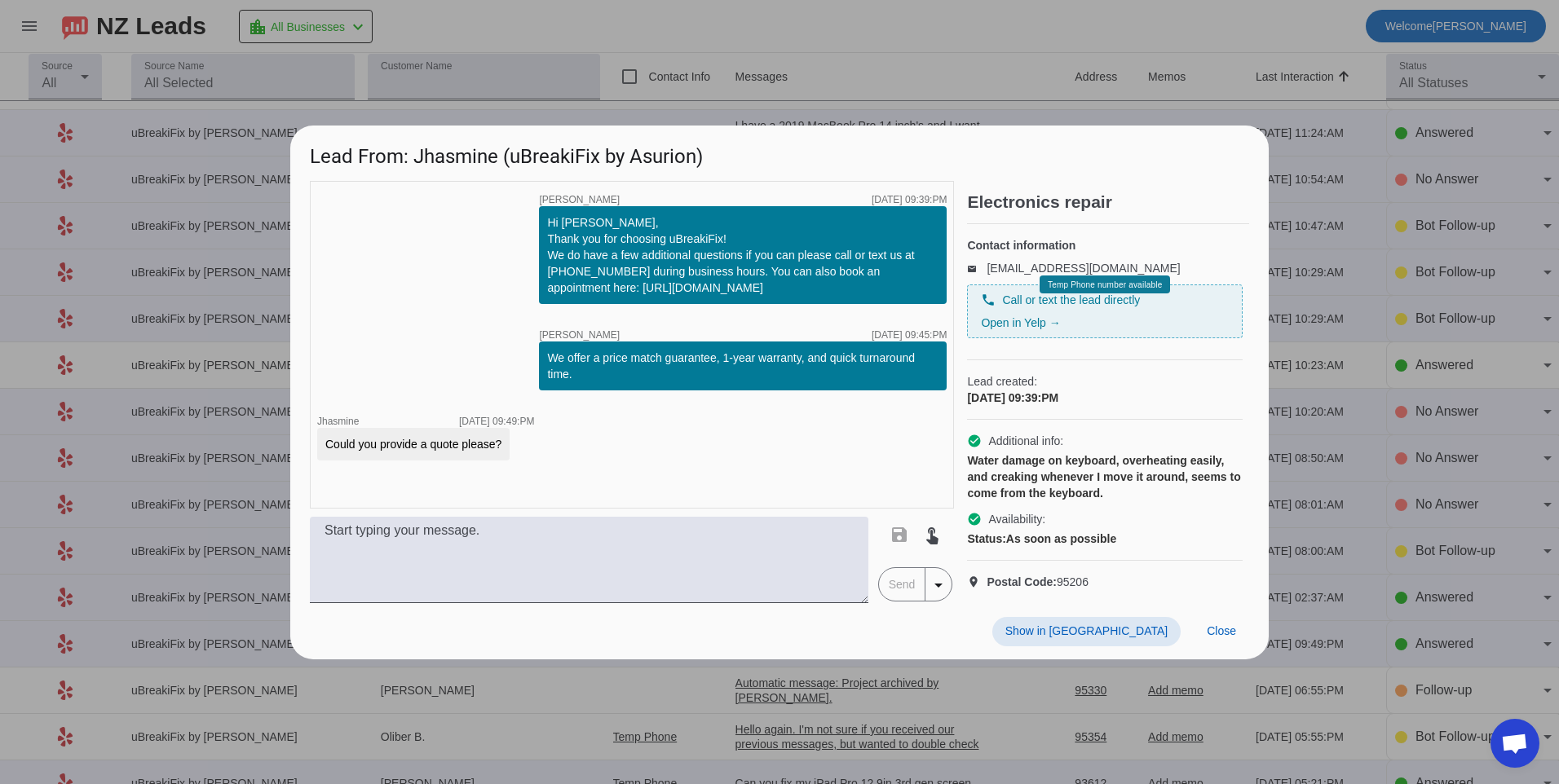
scroll to position [0, 0]
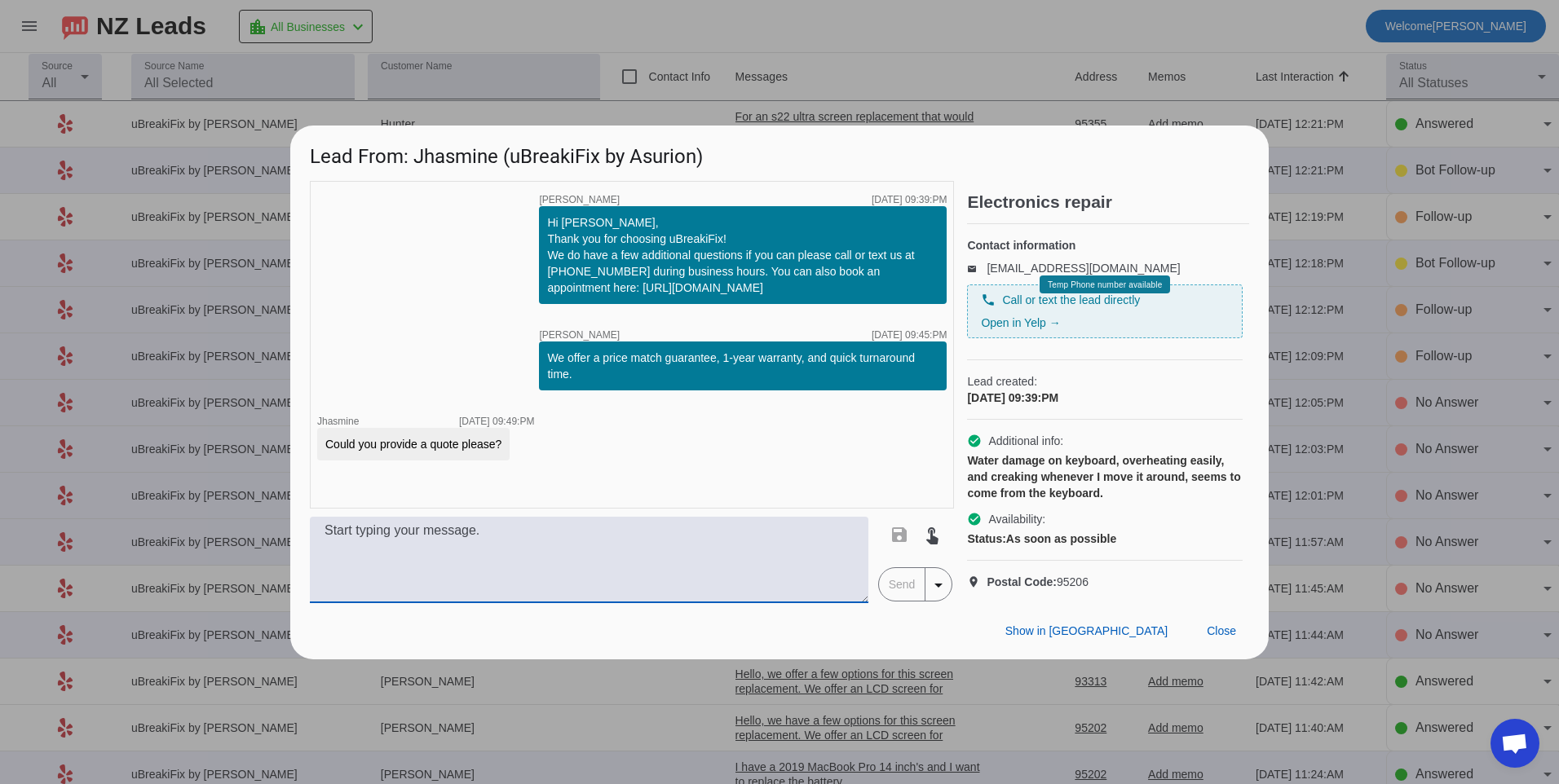
click at [819, 557] on textarea at bounding box center [589, 560] width 558 height 86
click at [620, 549] on textarea at bounding box center [589, 560] width 558 height 86
type textarea "h"
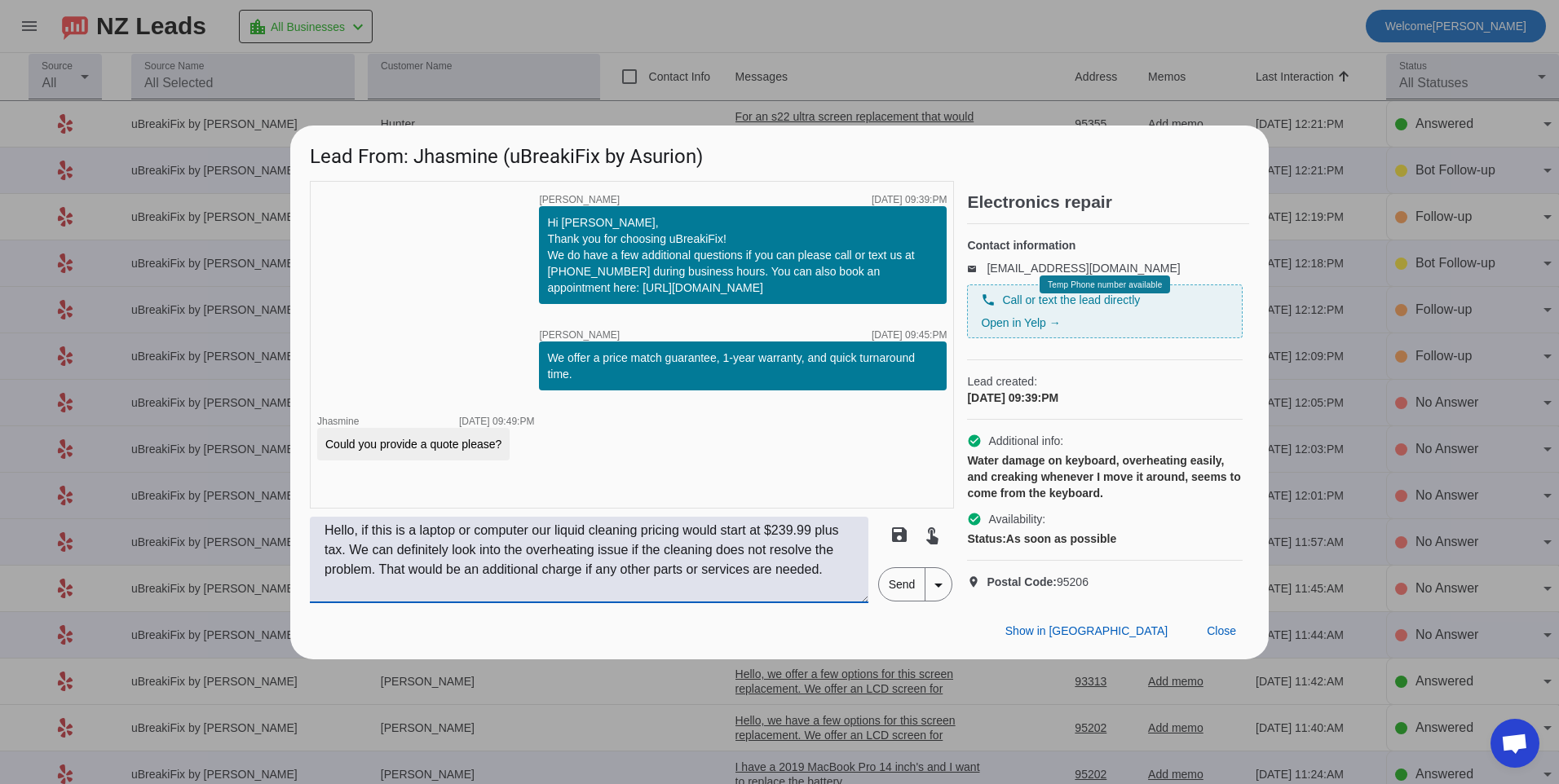
type textarea "Hello, if this is a laptop or computer our liquid cleaning pricing would start …"
click at [914, 599] on span "Send" at bounding box center [902, 585] width 47 height 33
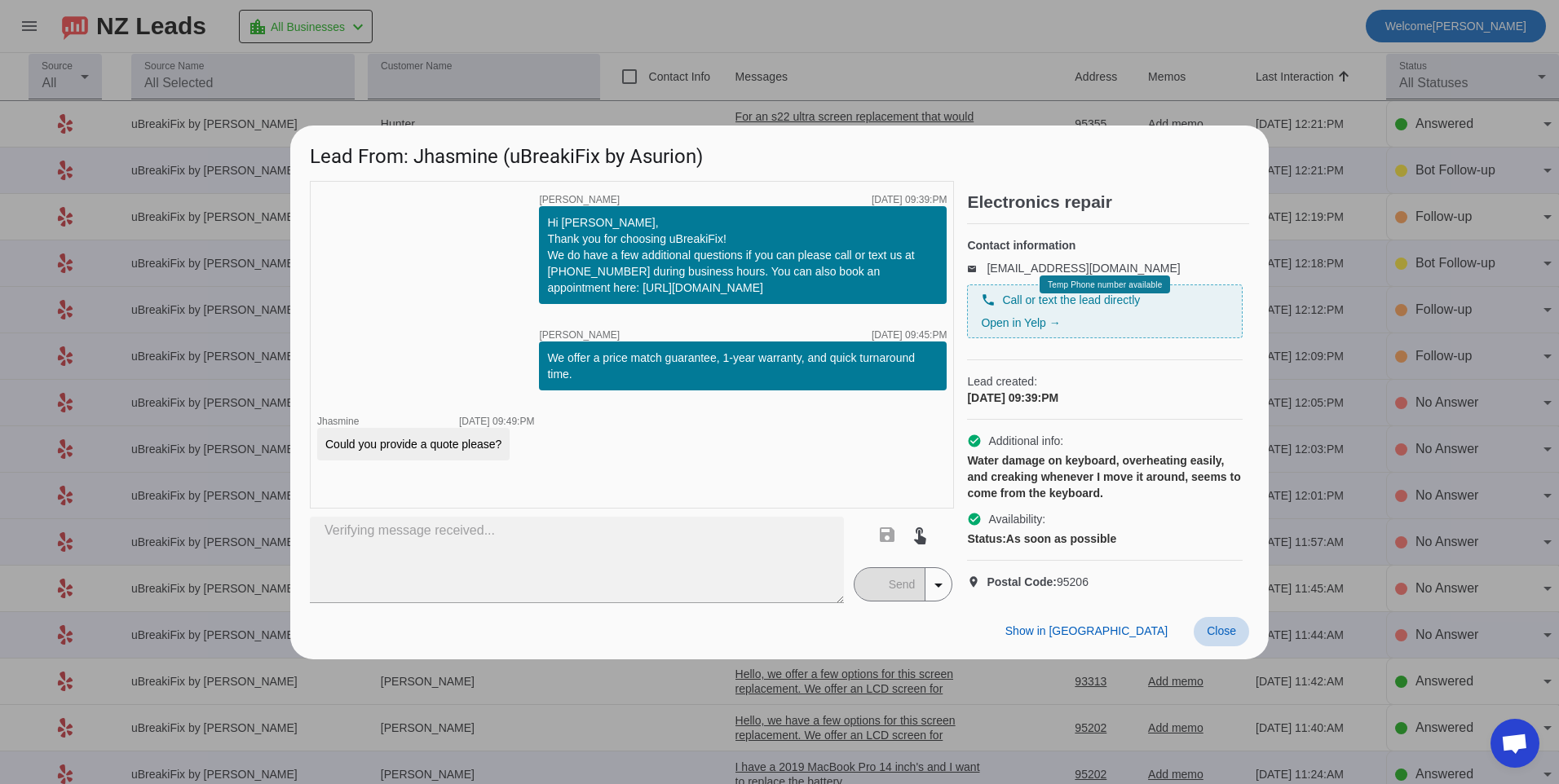
click at [1217, 637] on span "Close" at bounding box center [1221, 631] width 29 height 13
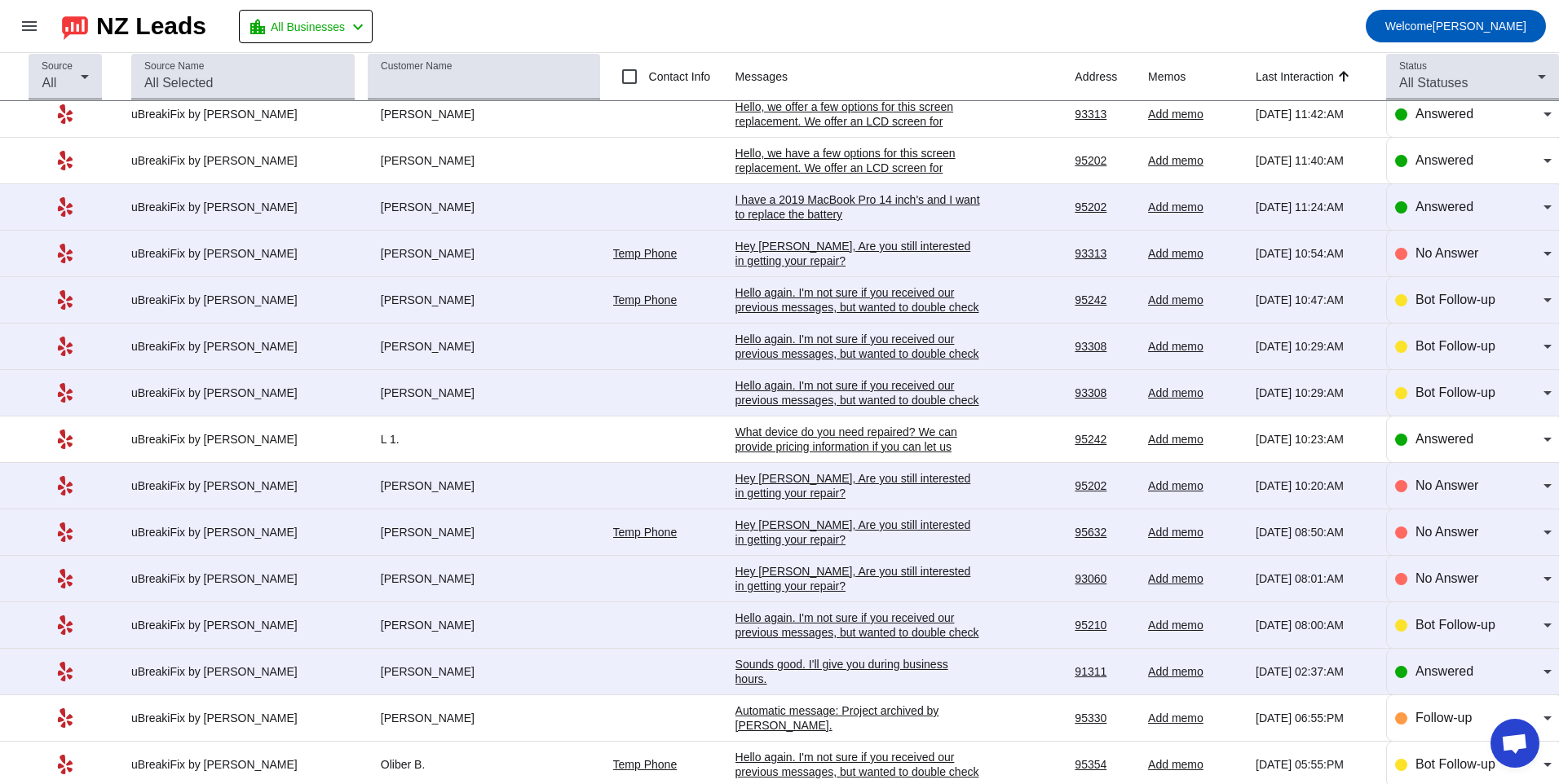
scroll to position [723, 0]
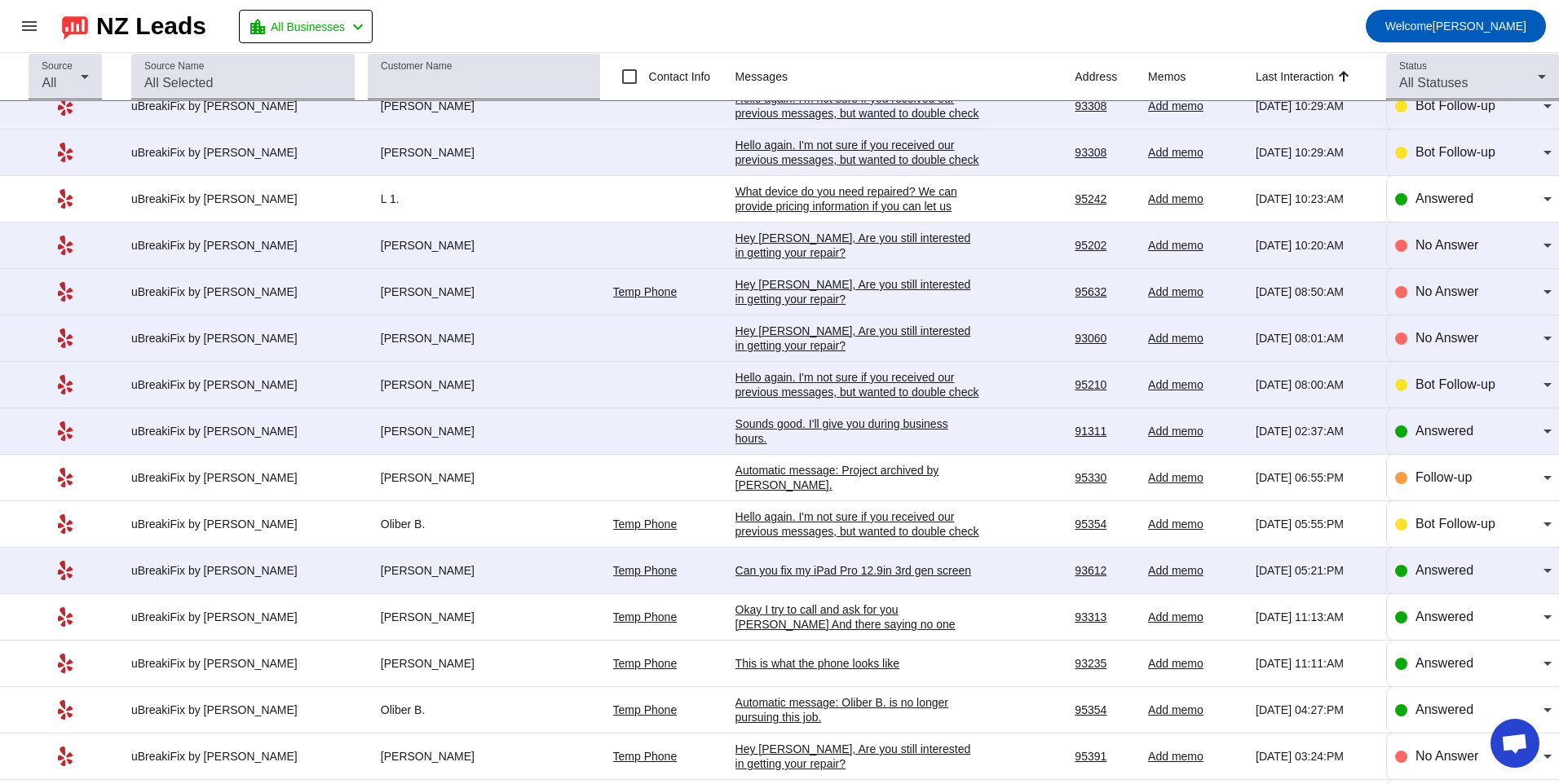
scroll to position [815, 0]
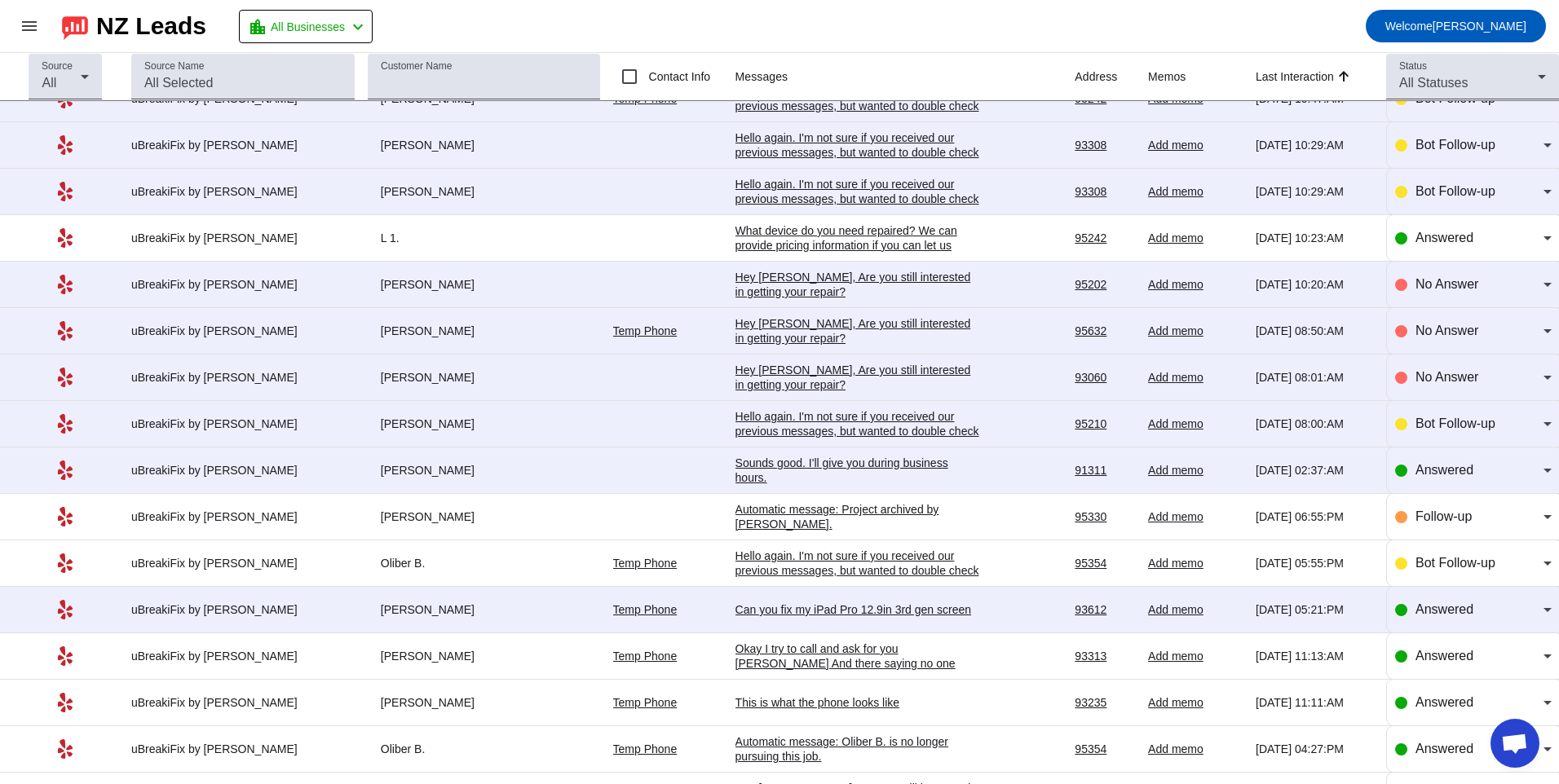
click at [833, 476] on div "Sounds good. I'll give you during business hours." at bounding box center [858, 470] width 244 height 29
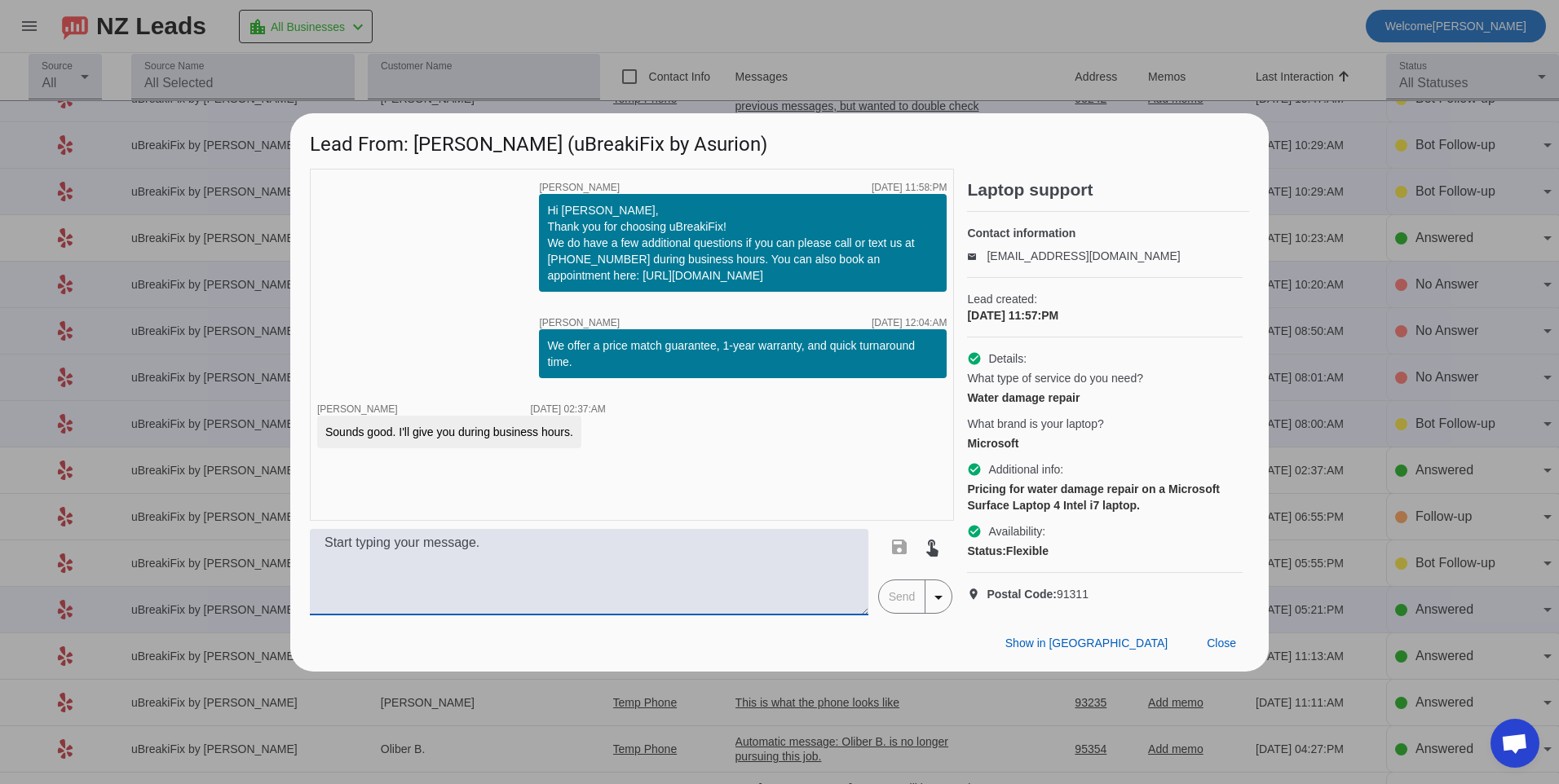
click at [635, 585] on textarea at bounding box center [589, 572] width 558 height 86
click at [614, 560] on textarea at bounding box center [589, 572] width 558 height 86
type textarea "Hello, our liquid cleaning for laptops would be $239.99 plus tax. From there if…"
click at [898, 614] on mat-button-toggle-group "Send arrow_drop_down" at bounding box center [915, 596] width 75 height 34
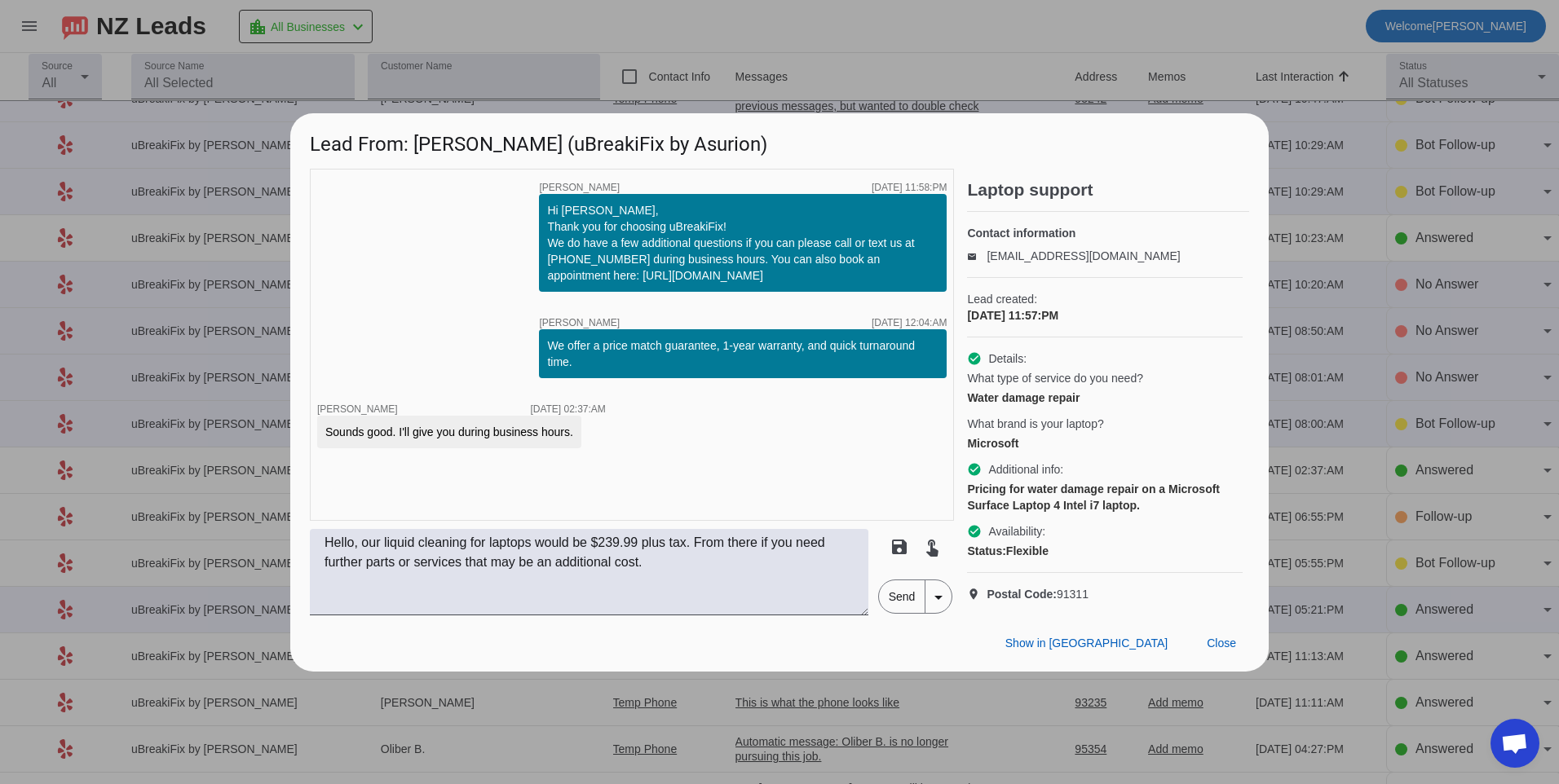
click at [901, 607] on span "Send" at bounding box center [902, 597] width 47 height 33
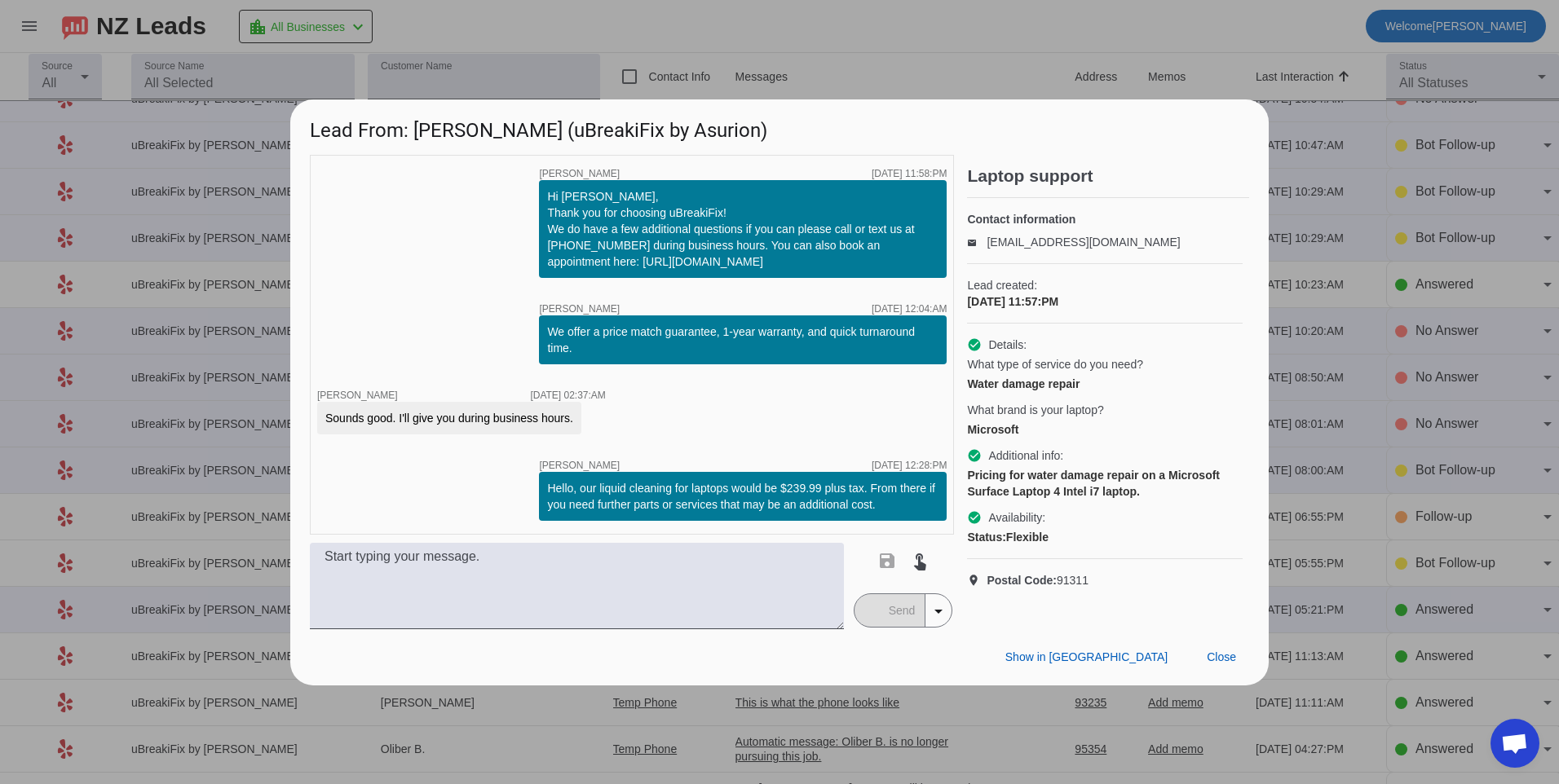
scroll to position [0, 0]
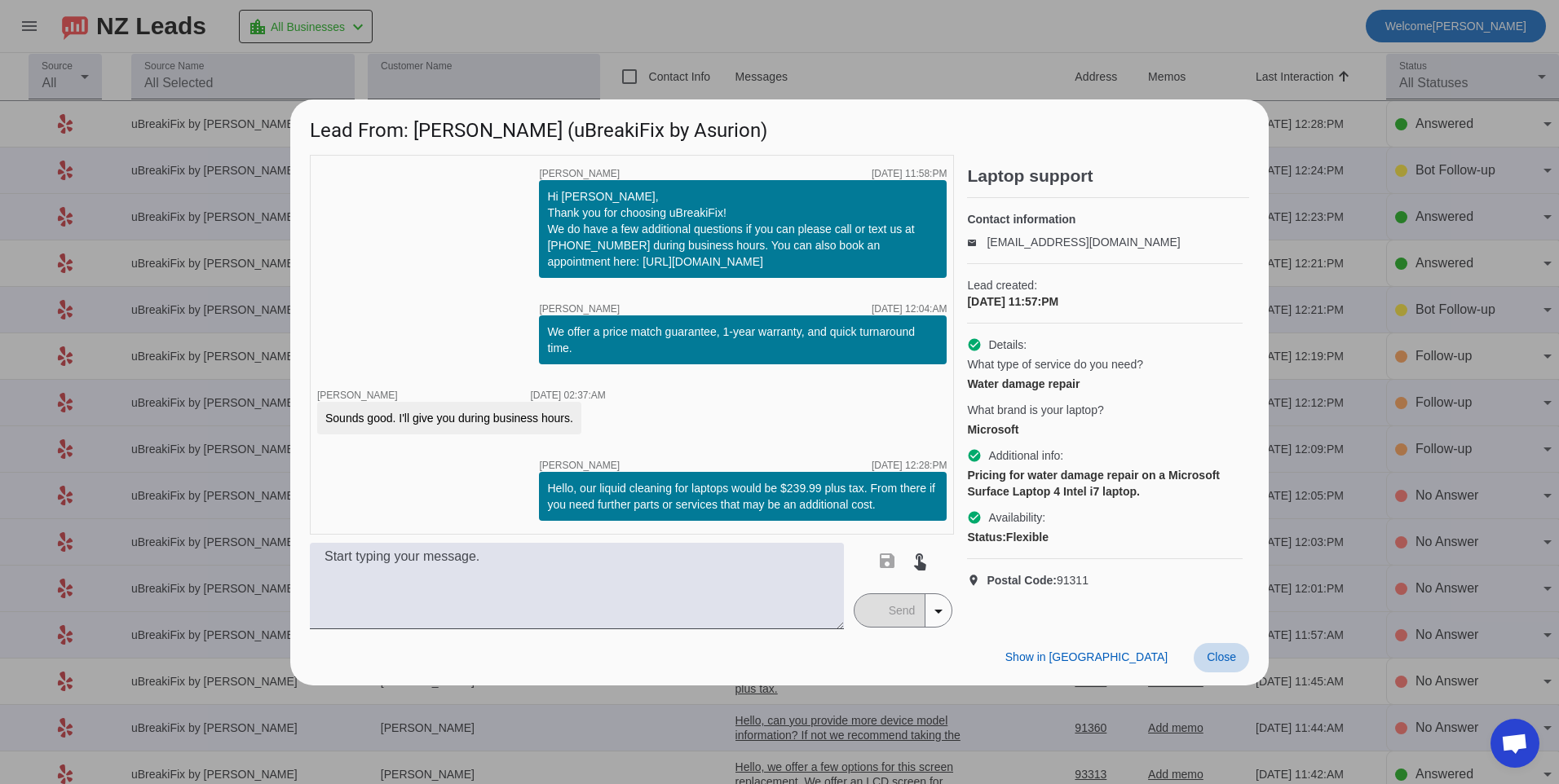
click at [1239, 654] on span at bounding box center [1221, 658] width 55 height 29
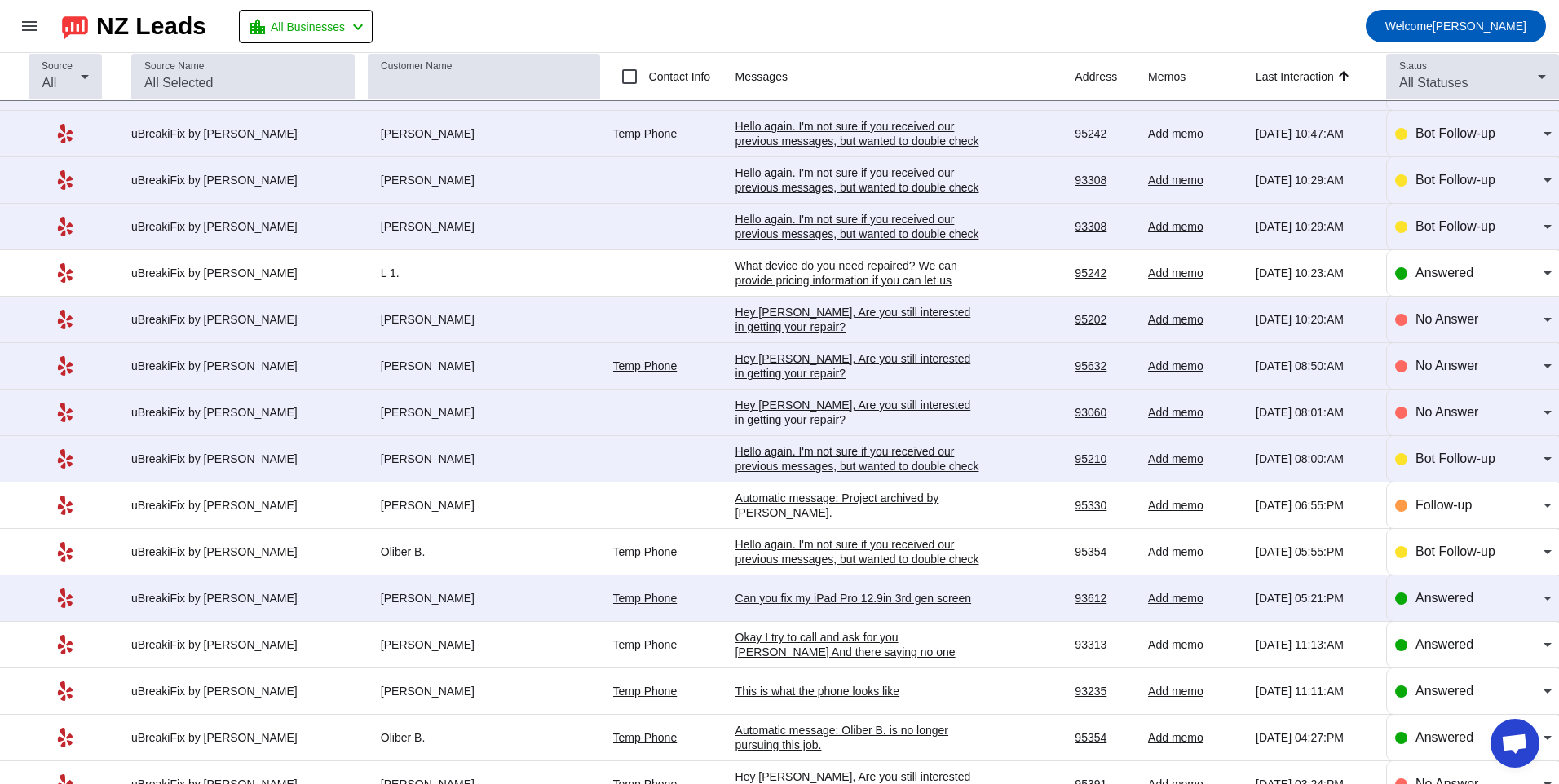
scroll to position [804, 0]
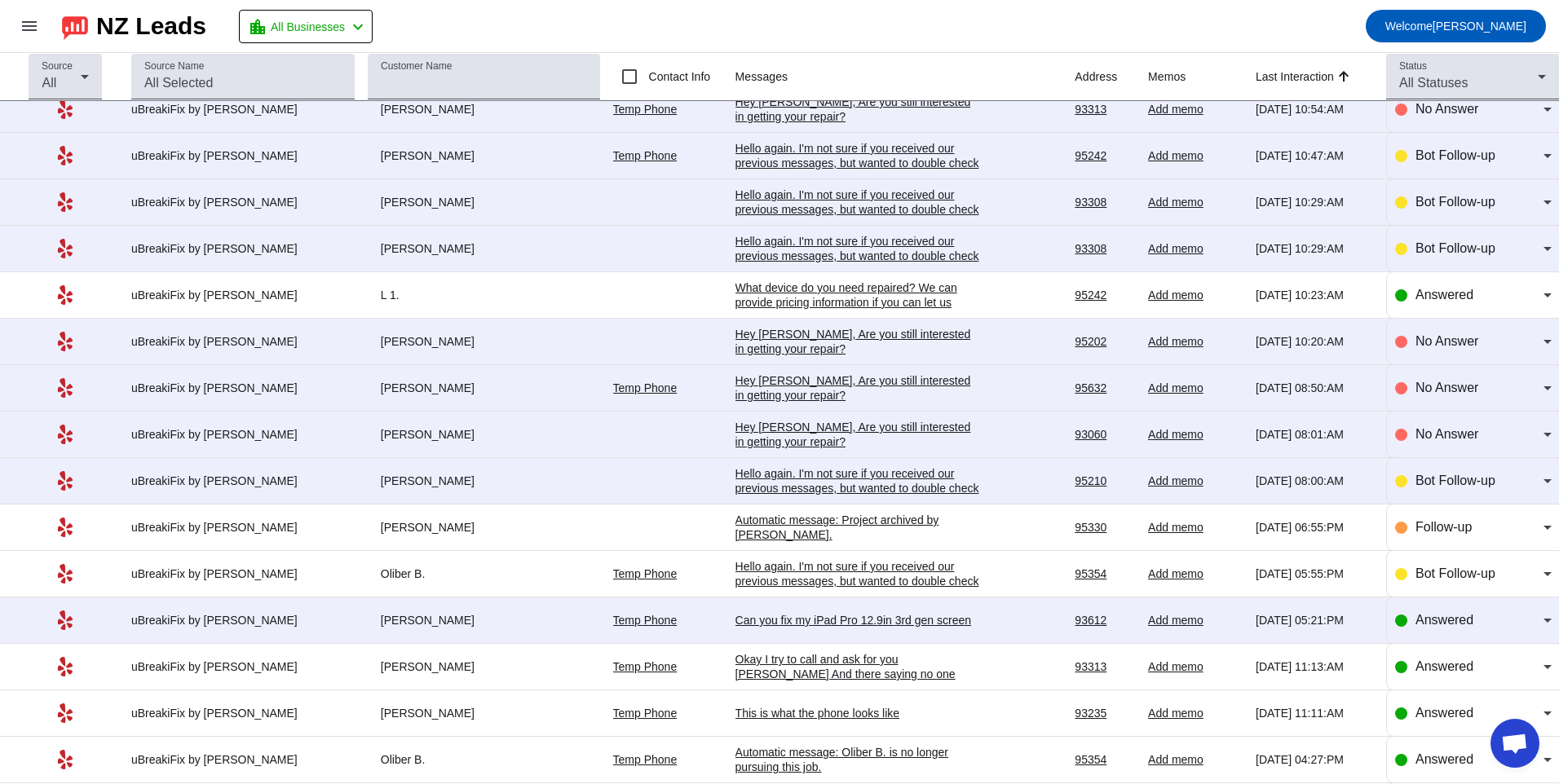
click at [751, 477] on div "Hello again. I'm not sure if you received our previous messages, but wanted to …" at bounding box center [858, 488] width 244 height 44
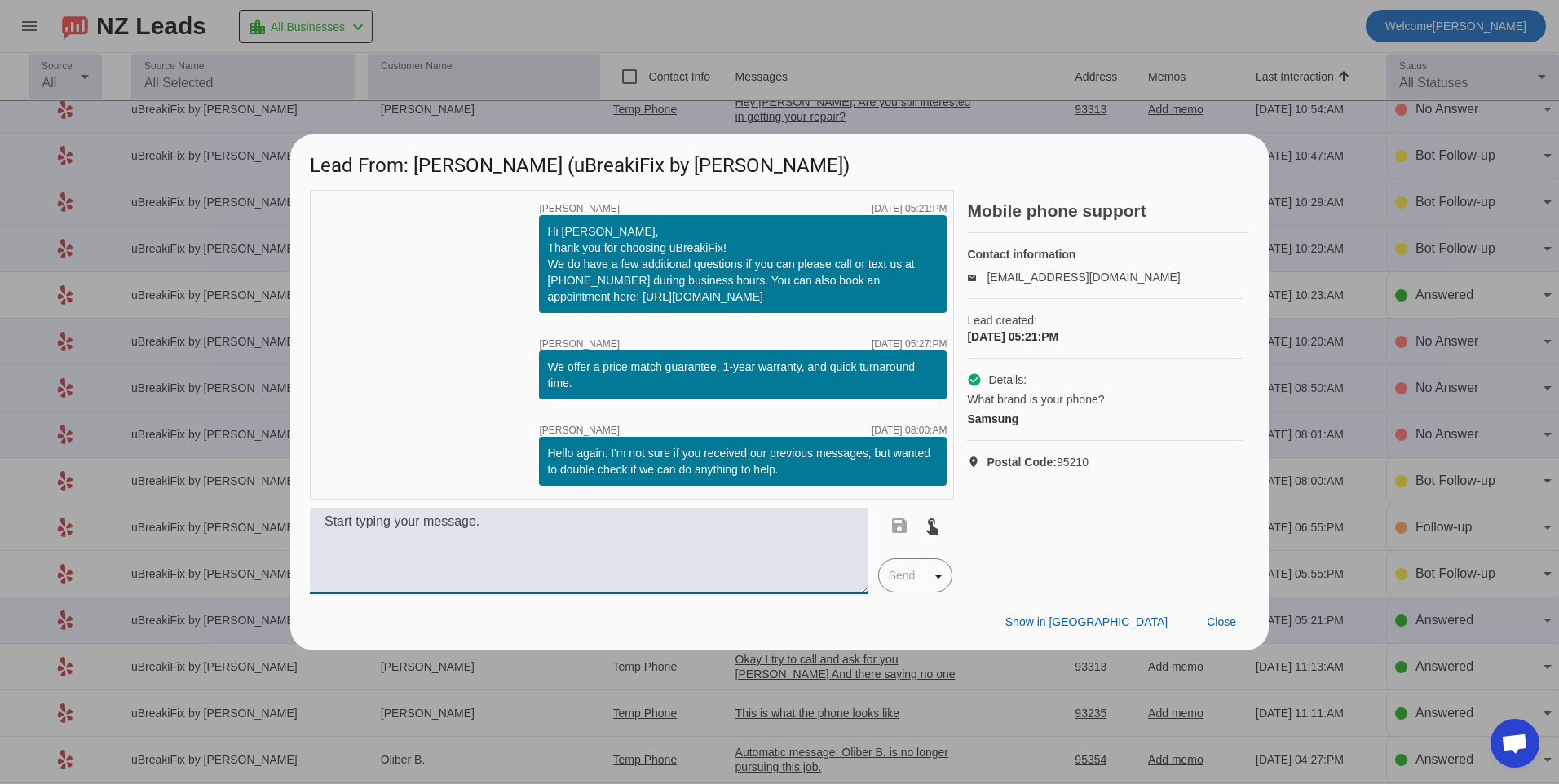
click at [781, 563] on textarea at bounding box center [589, 551] width 558 height 86
click at [780, 563] on textarea at bounding box center [589, 551] width 558 height 86
type textarea "h"
type textarea "Hello, what mode of samsung do you have? Our pricing will vary depending on the…"
click at [898, 589] on span "Send" at bounding box center [902, 576] width 47 height 33
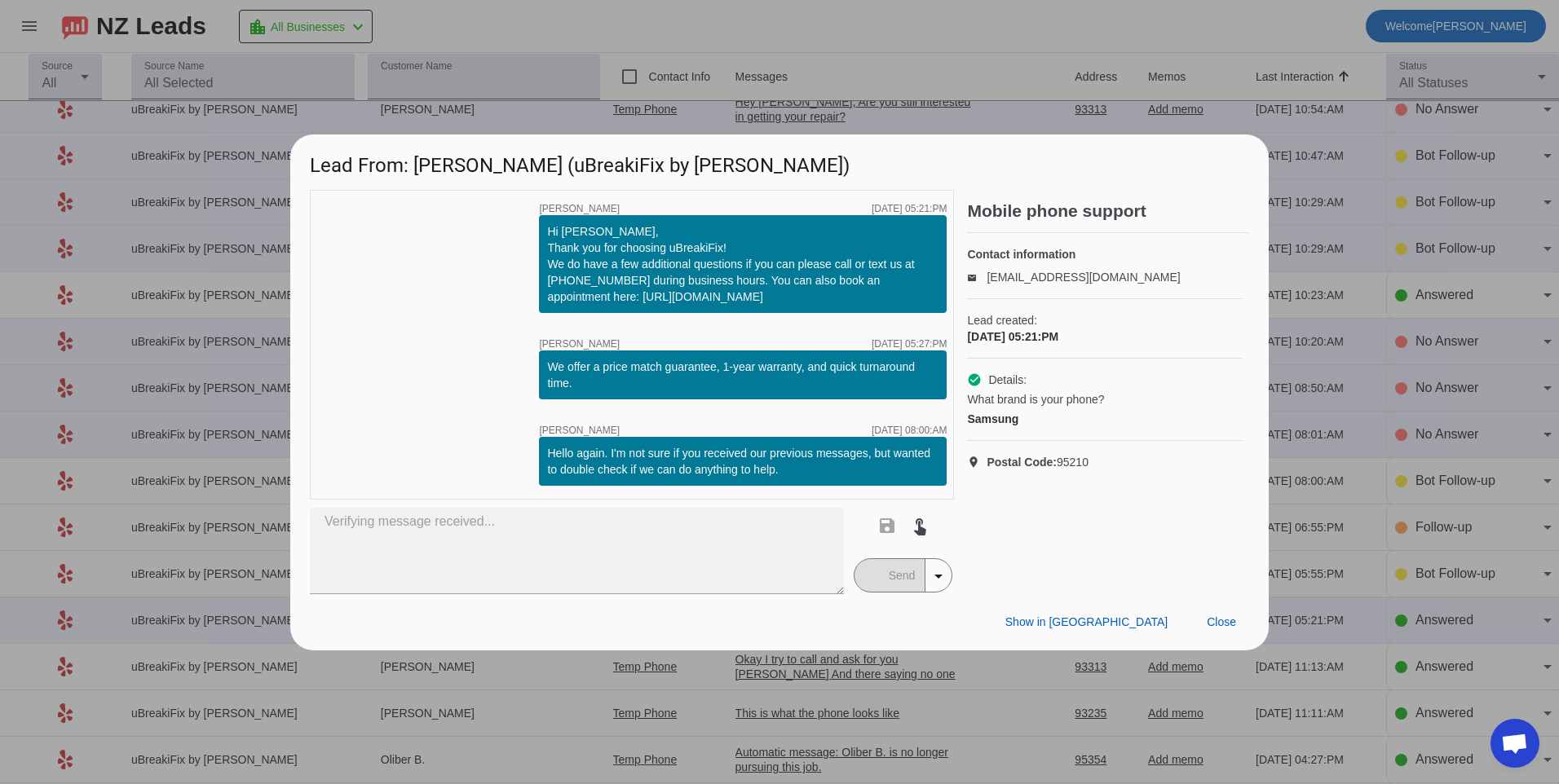
scroll to position [0, 0]
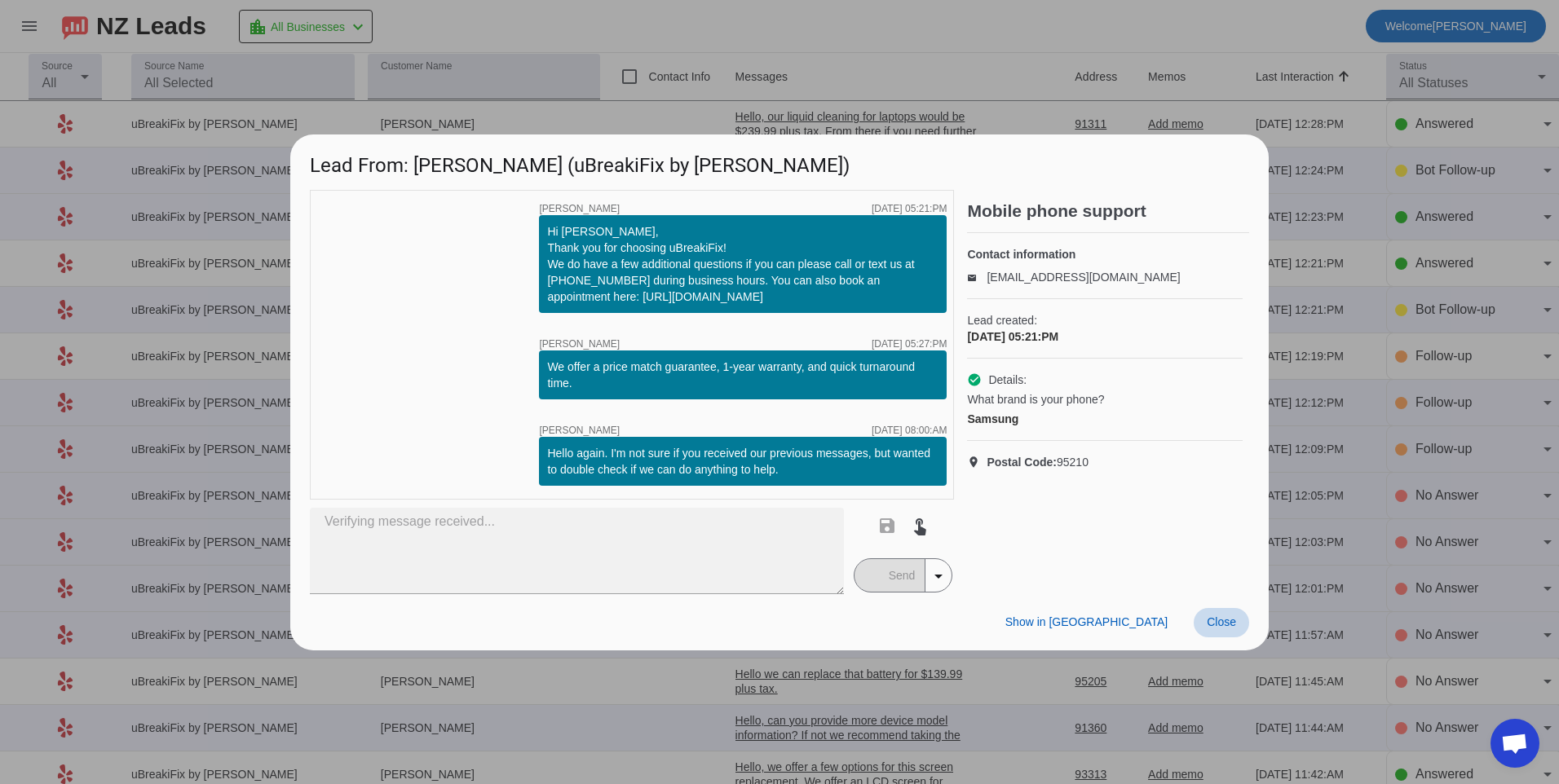
click at [1232, 626] on span "Close" at bounding box center [1221, 622] width 29 height 13
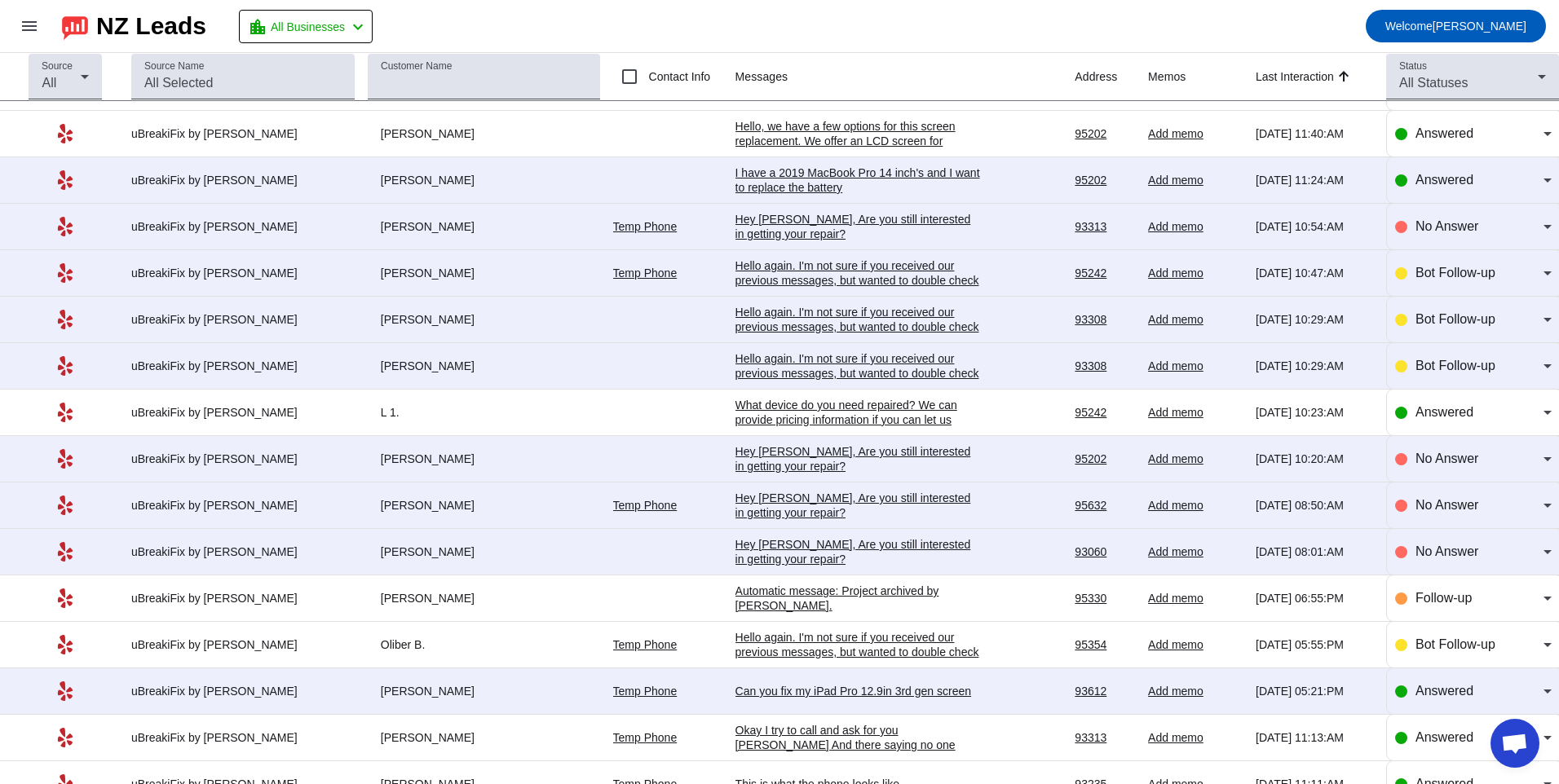
scroll to position [815, 0]
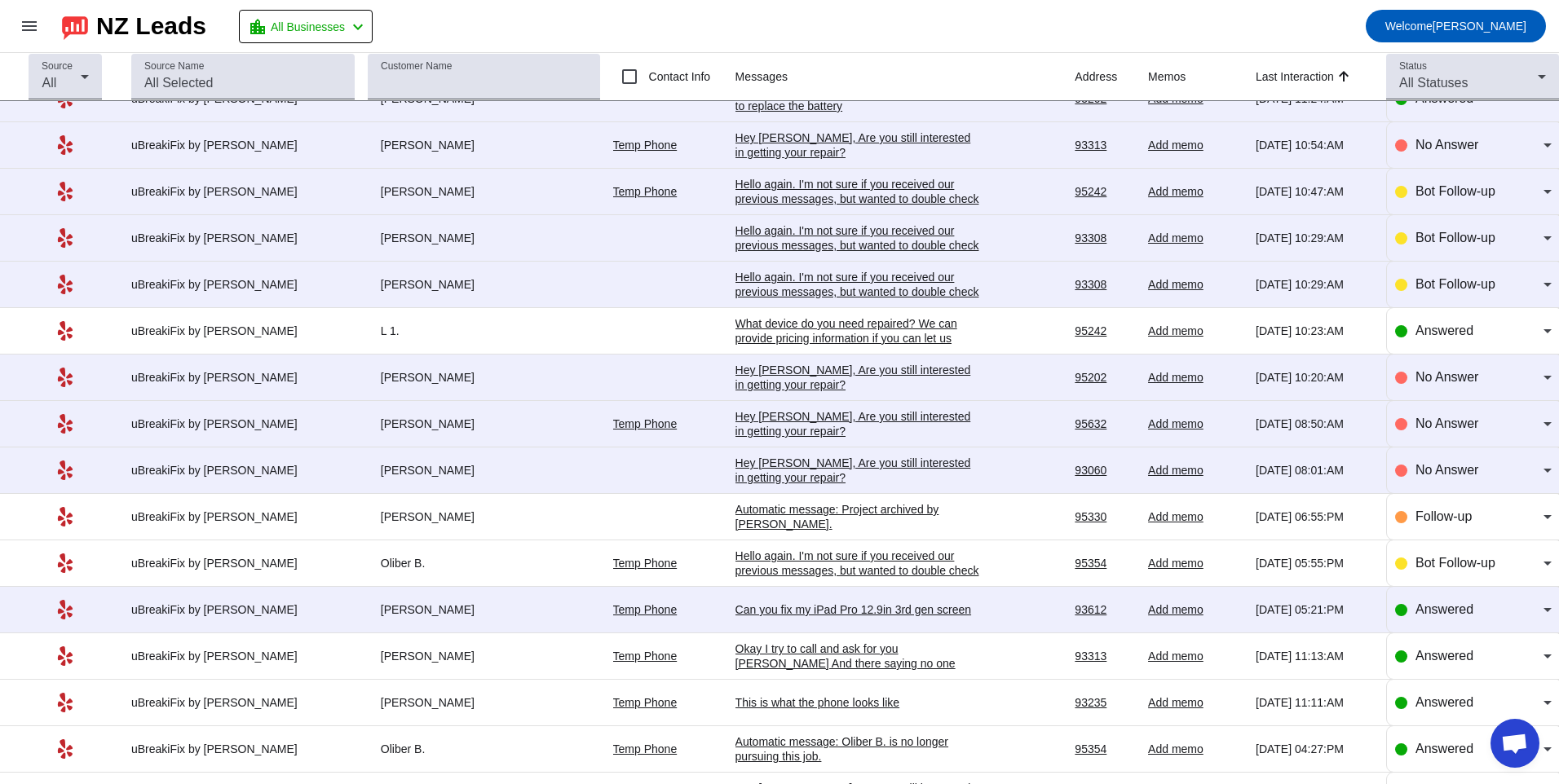
click at [840, 464] on div "Hey [PERSON_NAME], Are you still interested in getting your repair?​" at bounding box center [858, 470] width 244 height 29
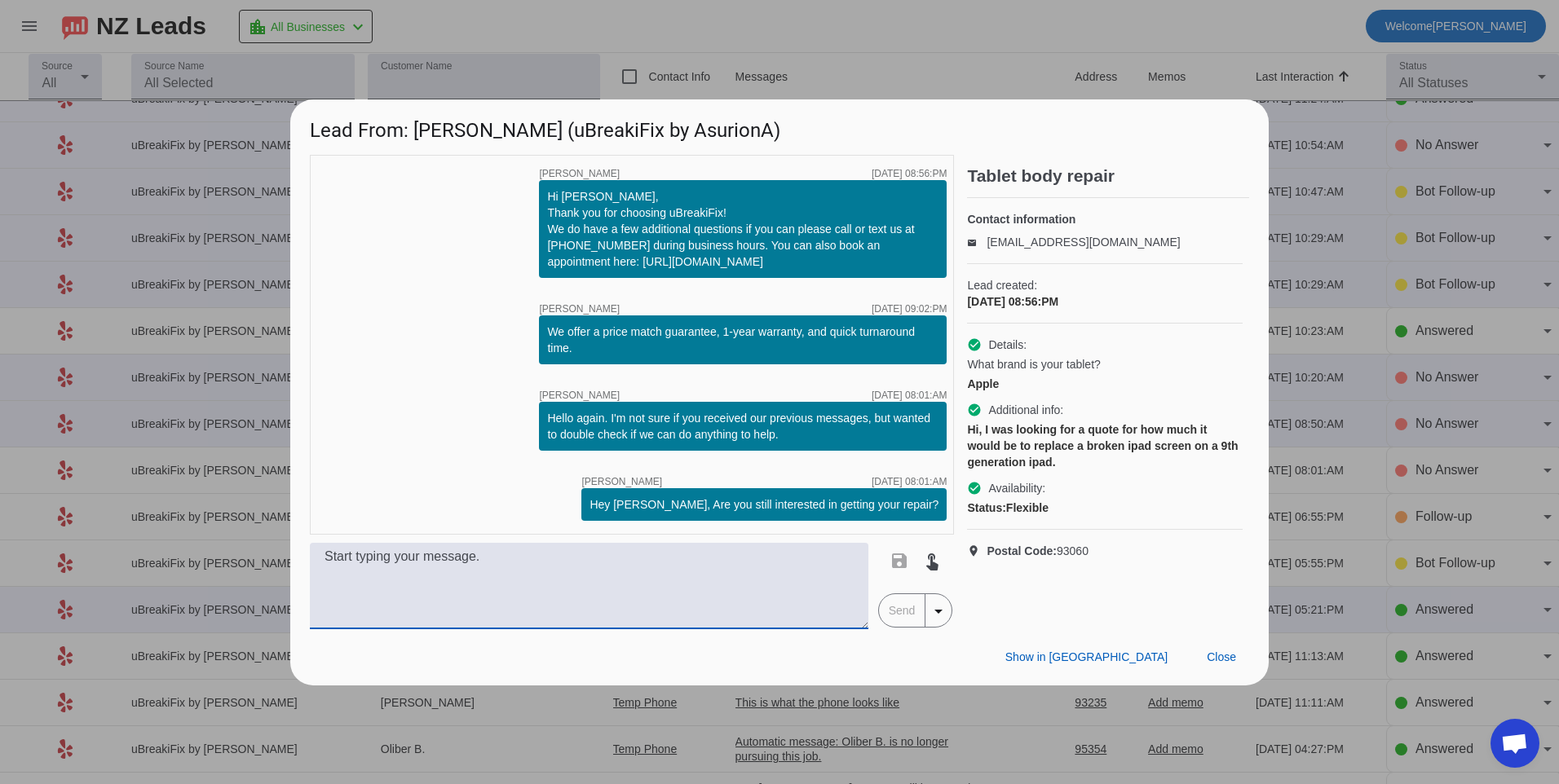
click at [691, 560] on textarea at bounding box center [589, 586] width 558 height 86
click at [701, 578] on textarea at bounding box center [589, 586] width 558 height 86
click at [688, 580] on textarea at bounding box center [589, 586] width 558 height 86
click at [681, 584] on textarea at bounding box center [589, 586] width 558 height 86
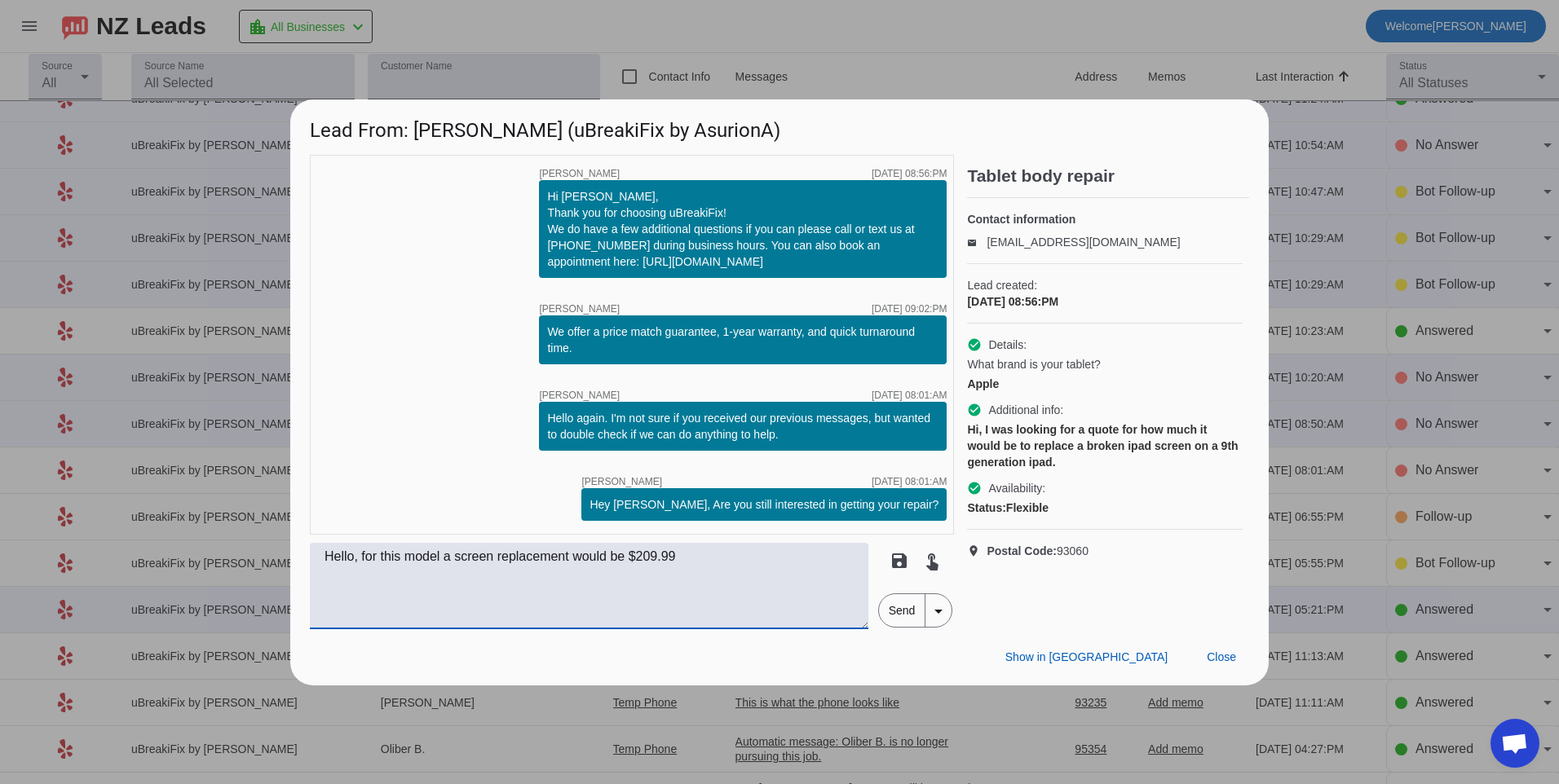
click at [715, 571] on textarea "Hello, for this model a screen replacement would be $209.99" at bounding box center [589, 586] width 558 height 86
type textarea "Hello, for this model a screen replacement would be $209.99 plus tax."
click at [907, 620] on span "Send" at bounding box center [902, 610] width 47 height 33
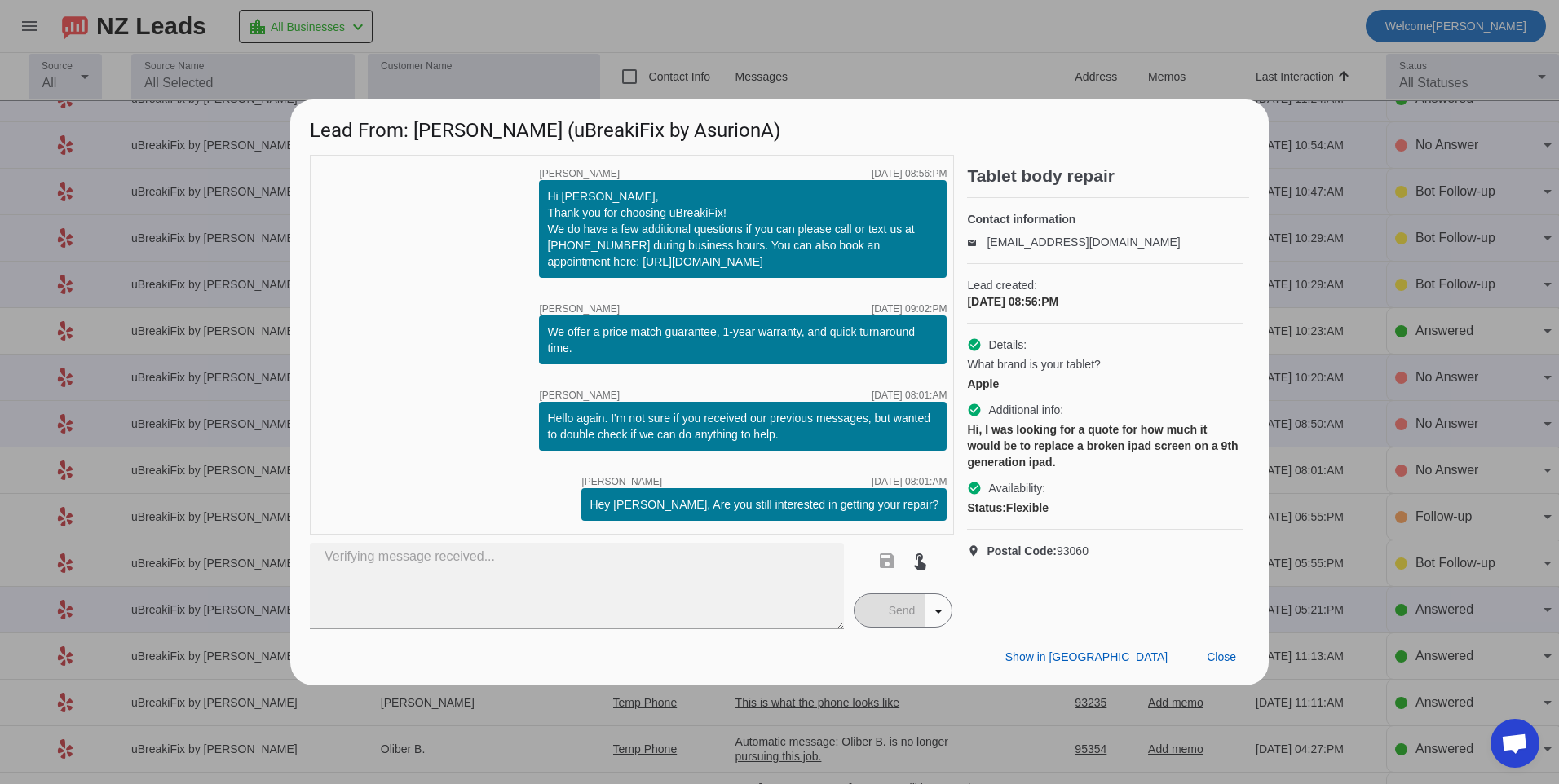
scroll to position [0, 0]
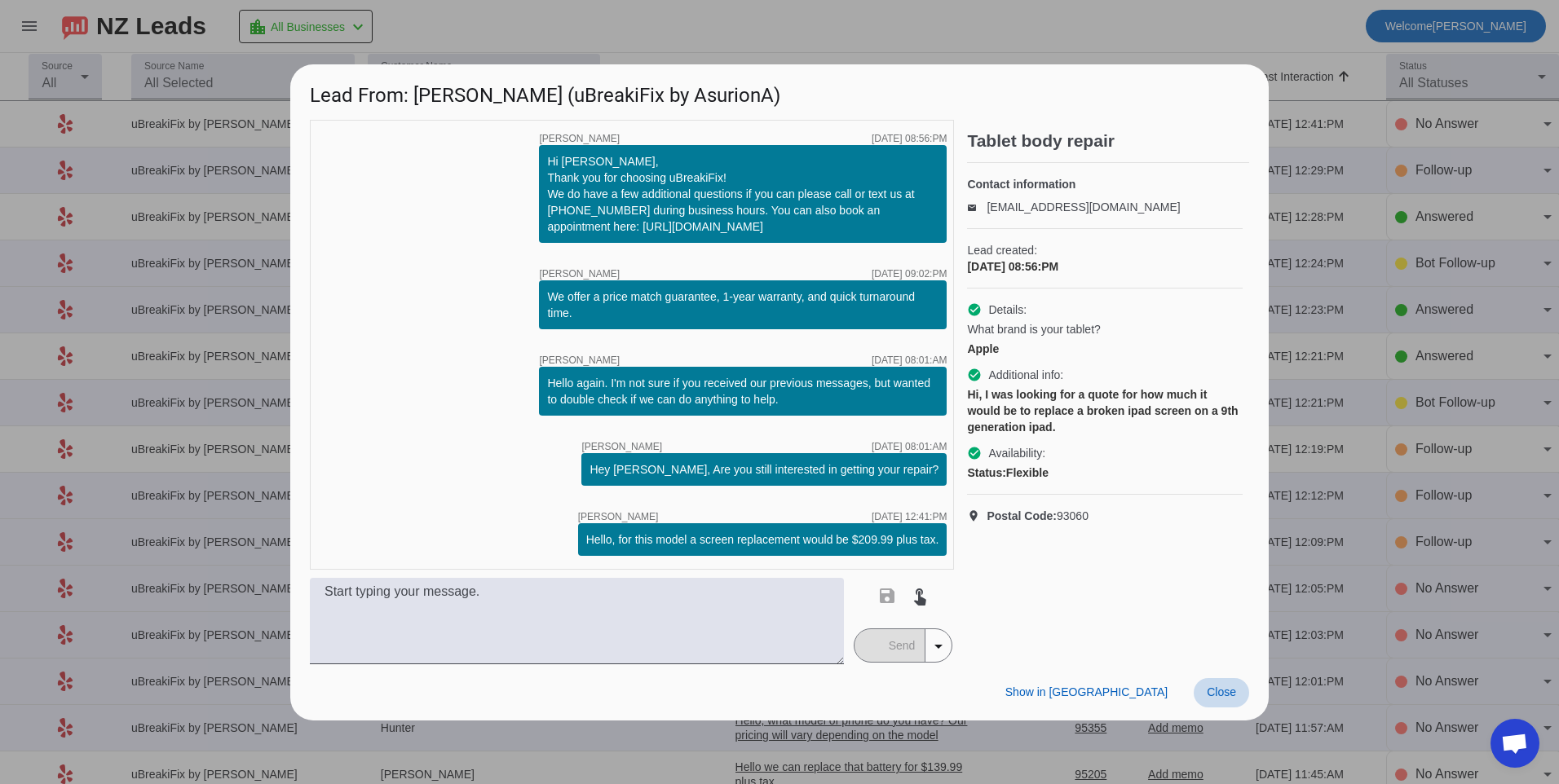
click at [1200, 692] on span at bounding box center [1221, 693] width 55 height 29
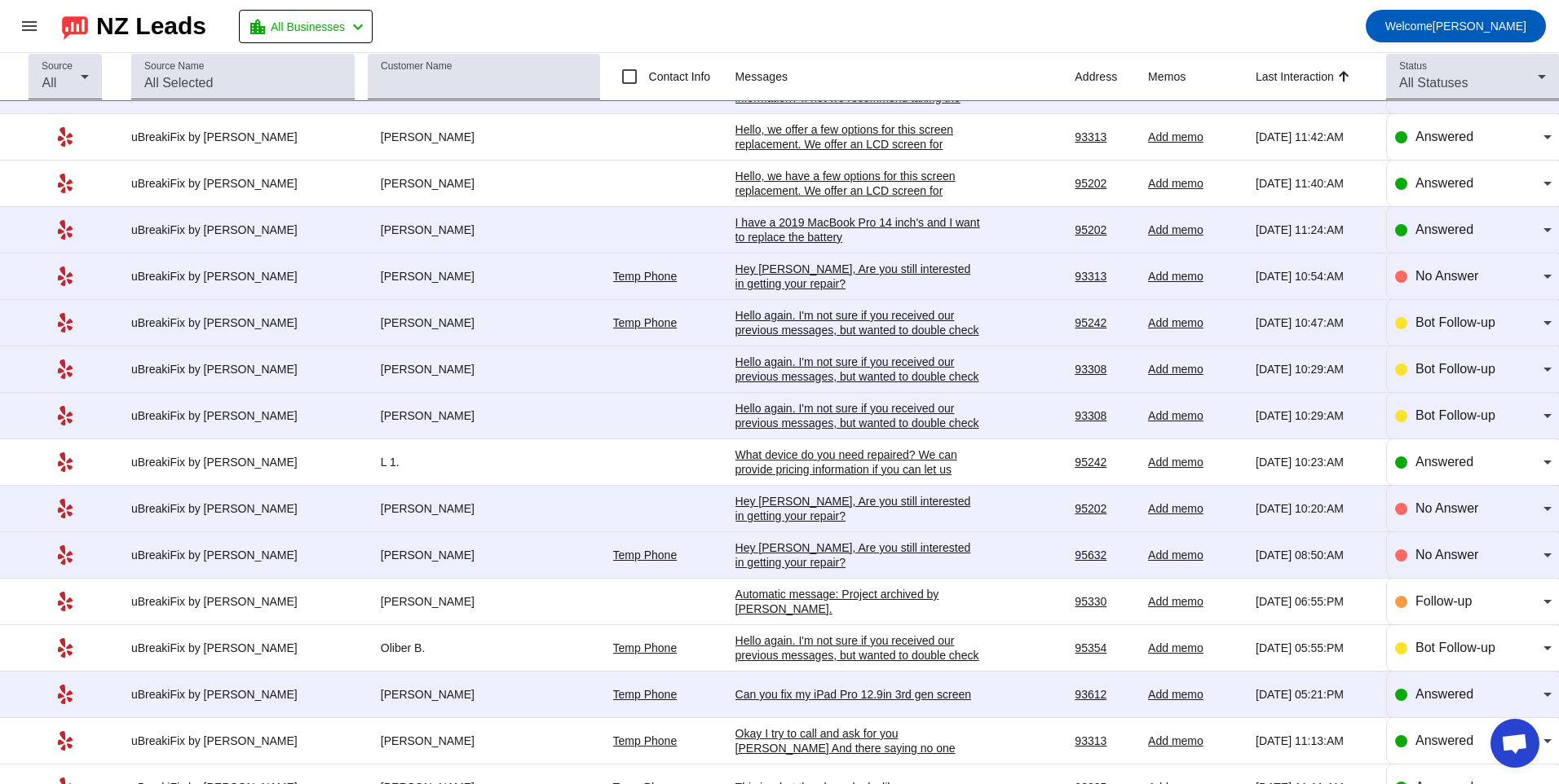
scroll to position [723, 0]
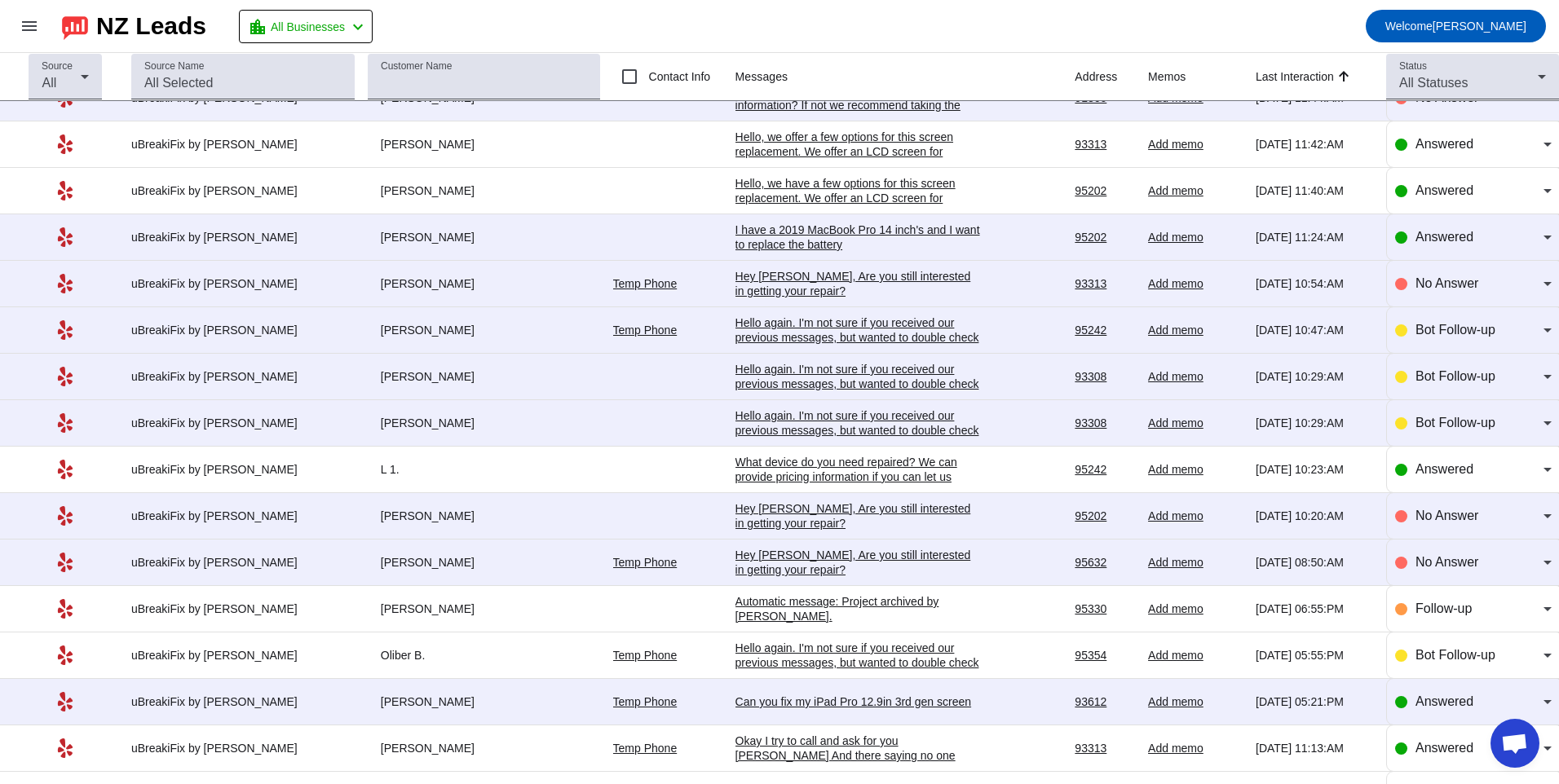
click at [819, 554] on div "Hey [PERSON_NAME], Are you still interested in getting your repair?​" at bounding box center [858, 563] width 244 height 29
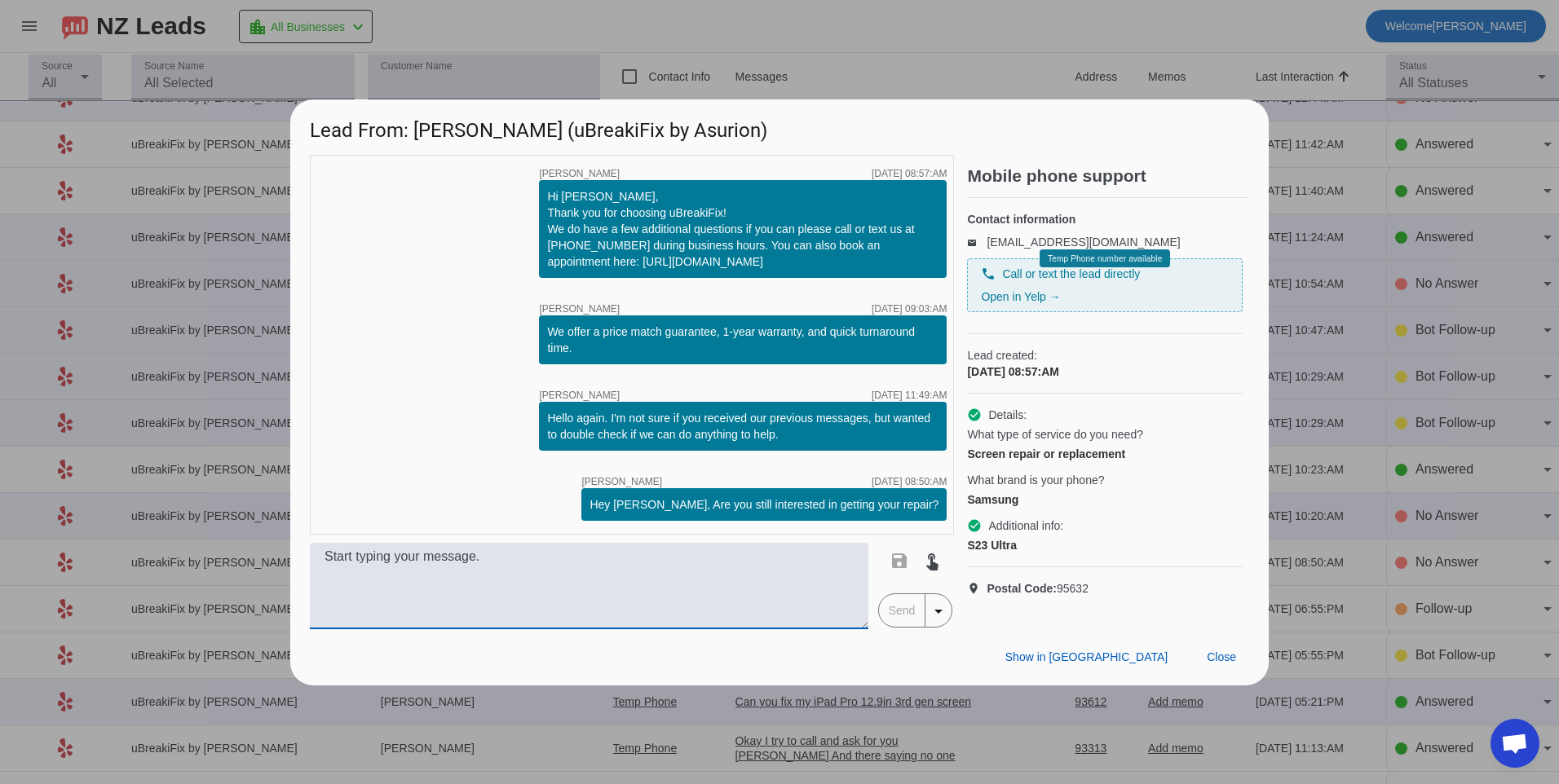
click at [578, 572] on textarea at bounding box center [589, 586] width 558 height 86
click at [592, 580] on textarea at bounding box center [589, 586] width 558 height 86
type textarea "h"
type textarea "Hello, a replacement screen for this model would be $382.80 plus tax."
click at [902, 613] on span "Send" at bounding box center [902, 610] width 47 height 33
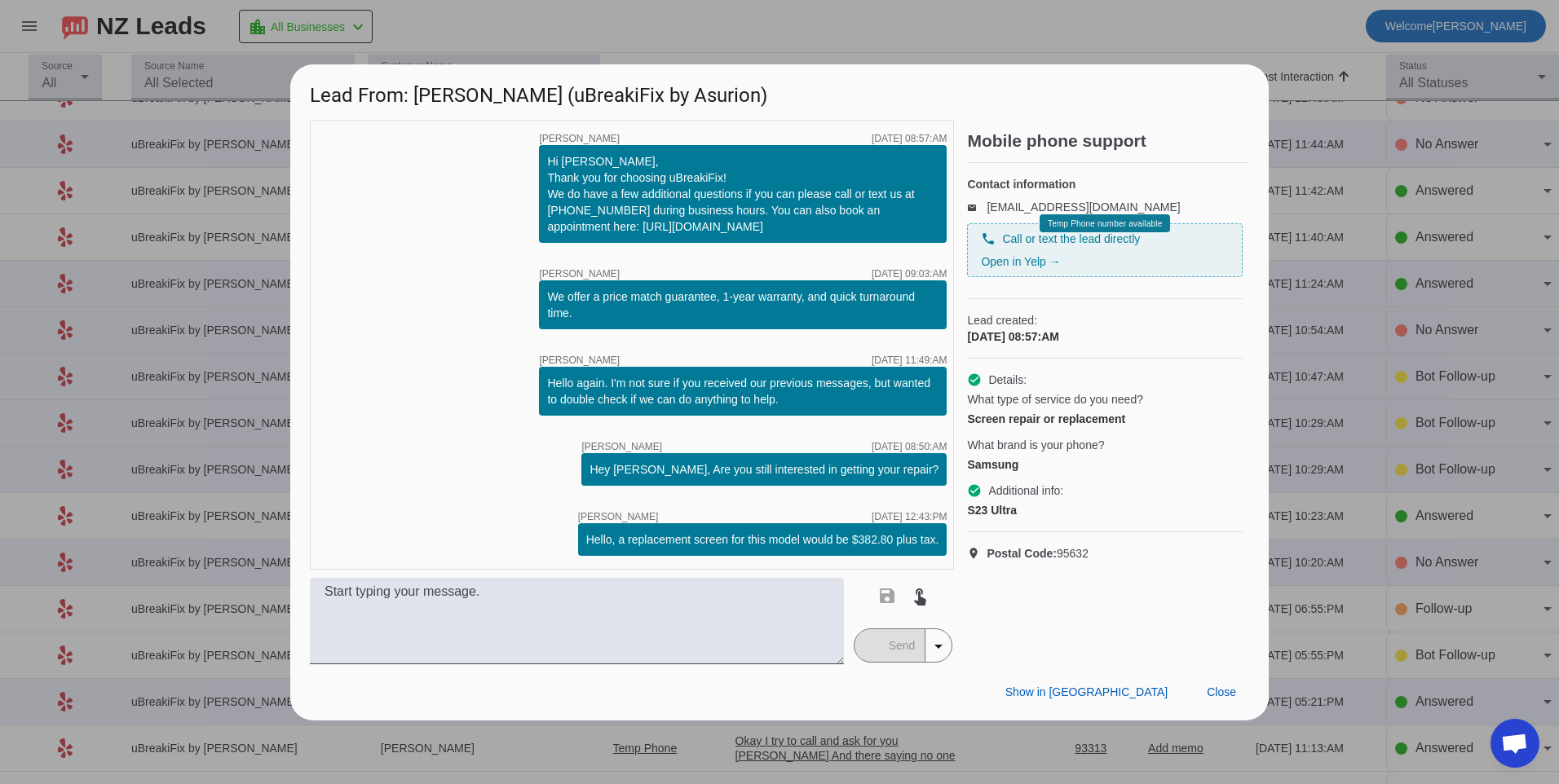
scroll to position [0, 0]
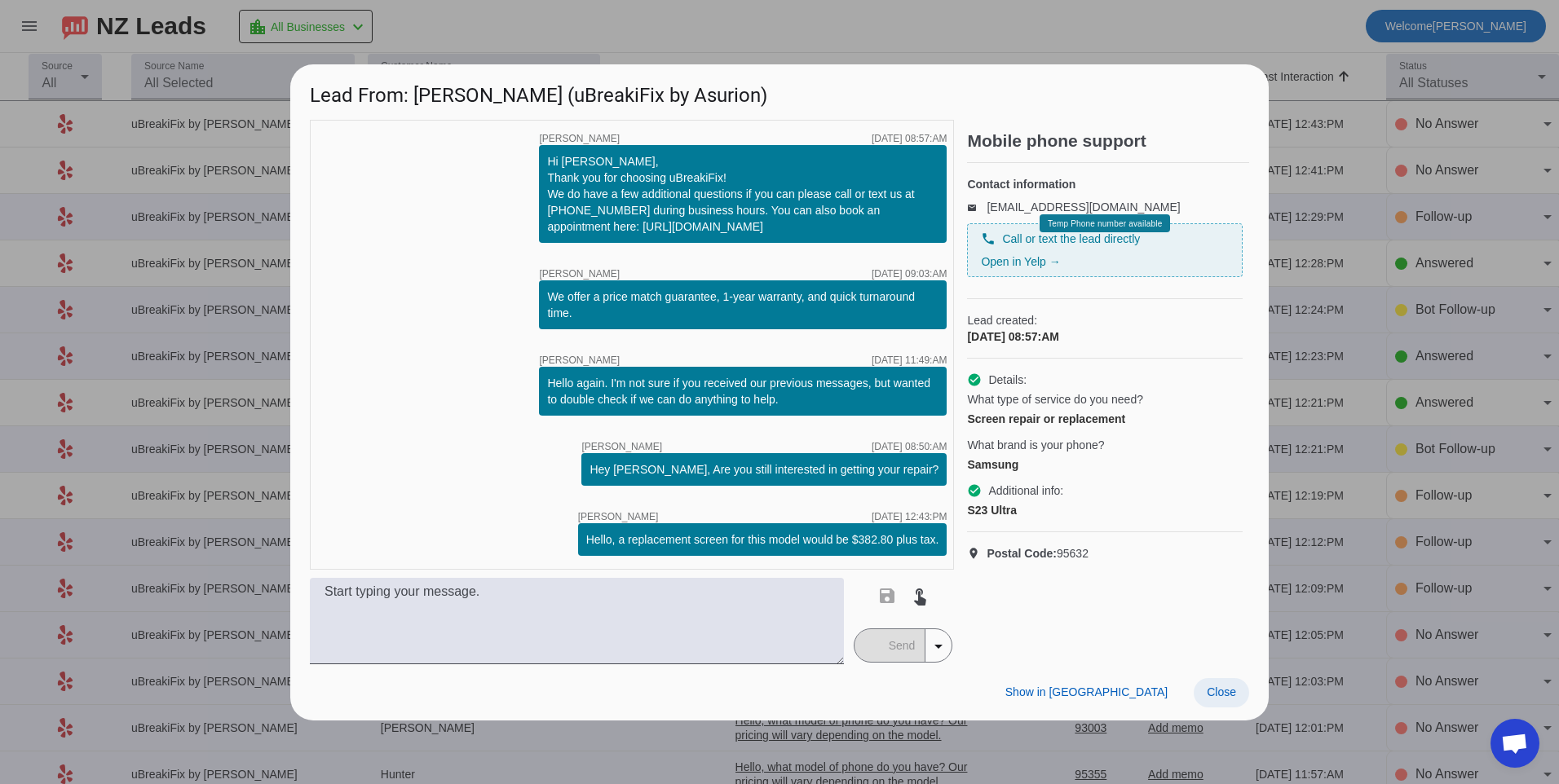
click at [1224, 692] on span "Close" at bounding box center [1221, 692] width 29 height 13
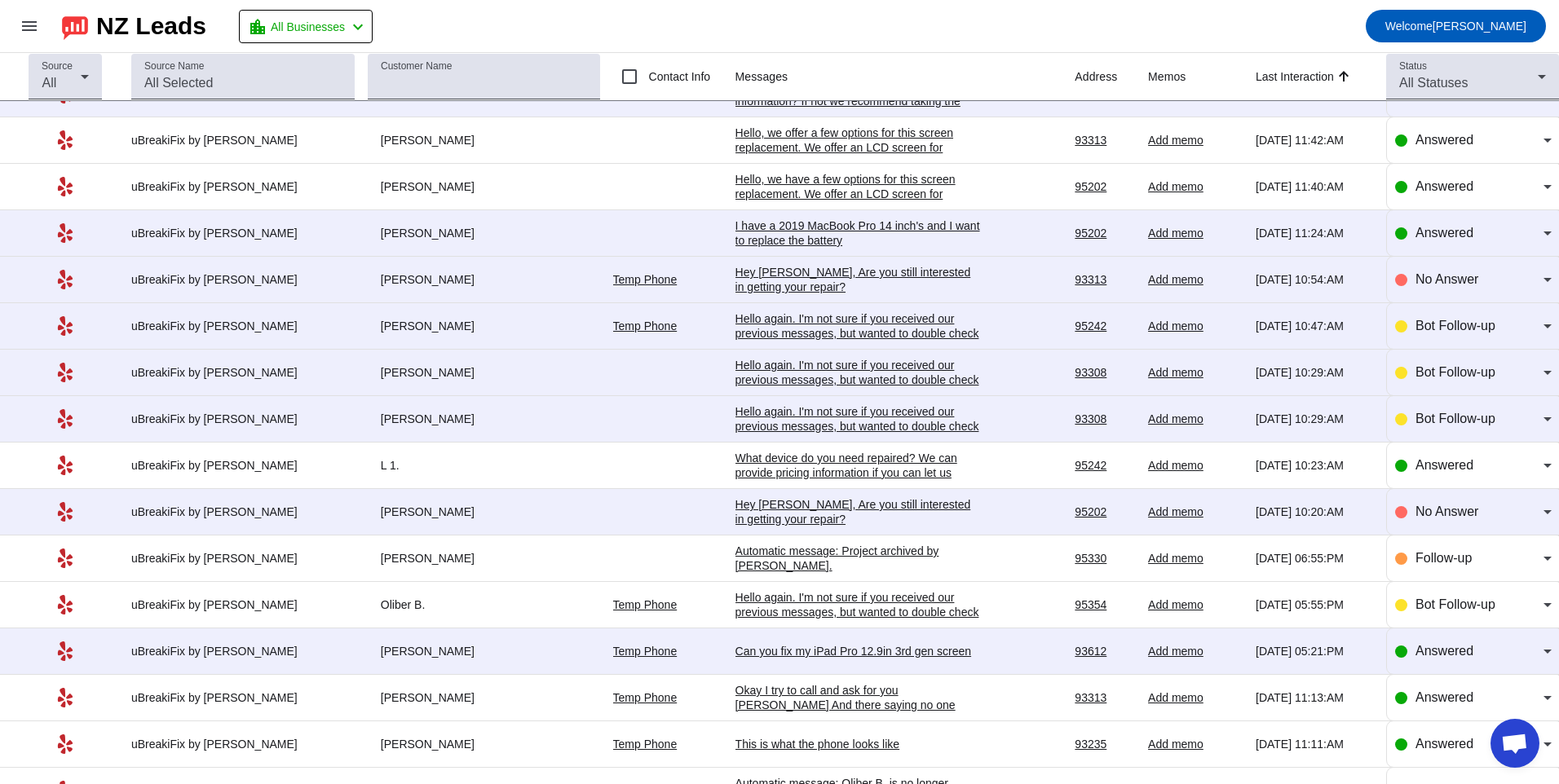
scroll to position [734, 0]
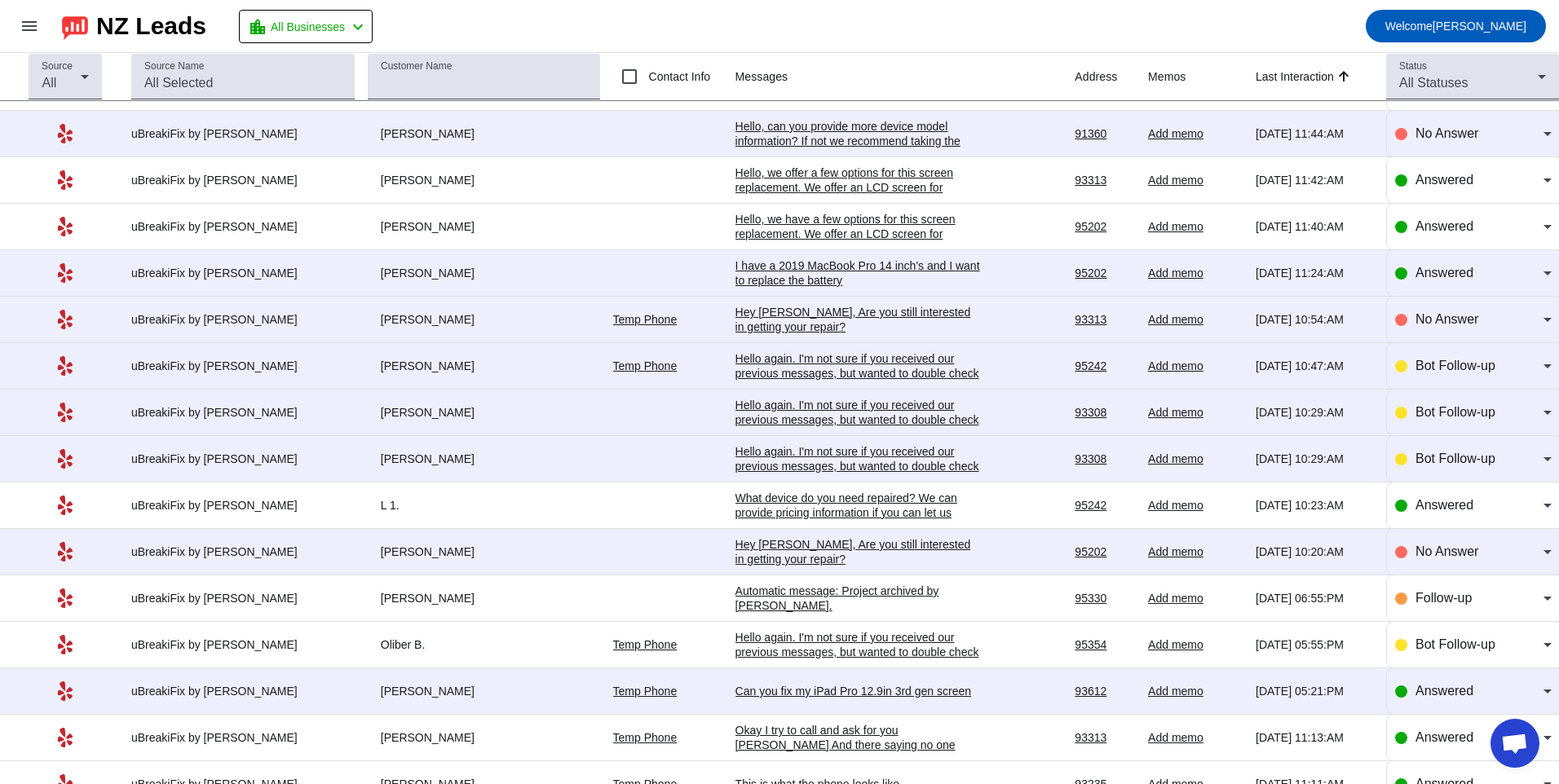
click at [803, 559] on div "Hey [PERSON_NAME], Are you still interested in getting your repair?​" at bounding box center [858, 552] width 244 height 29
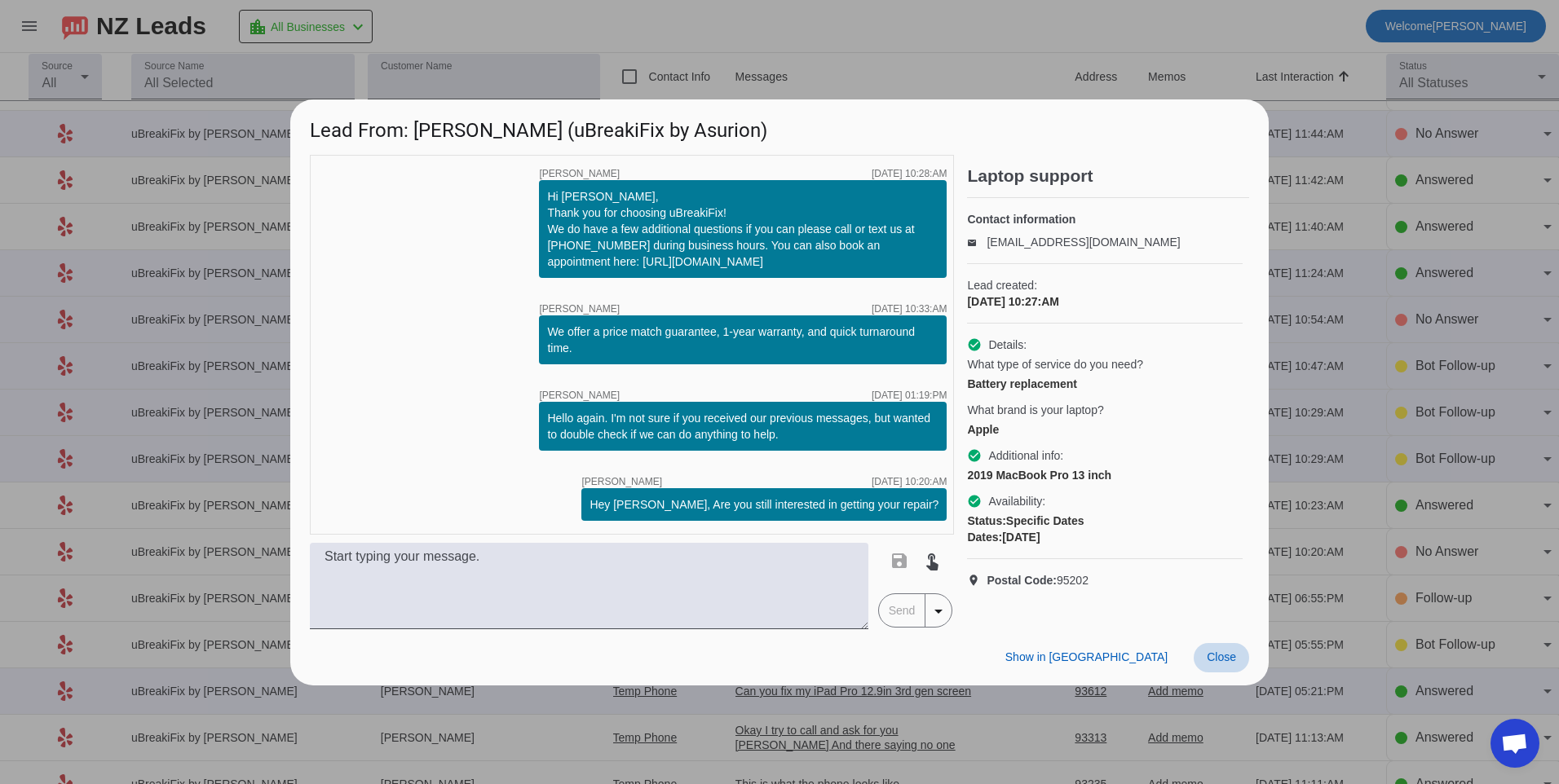
click at [1210, 666] on span at bounding box center [1221, 658] width 55 height 29
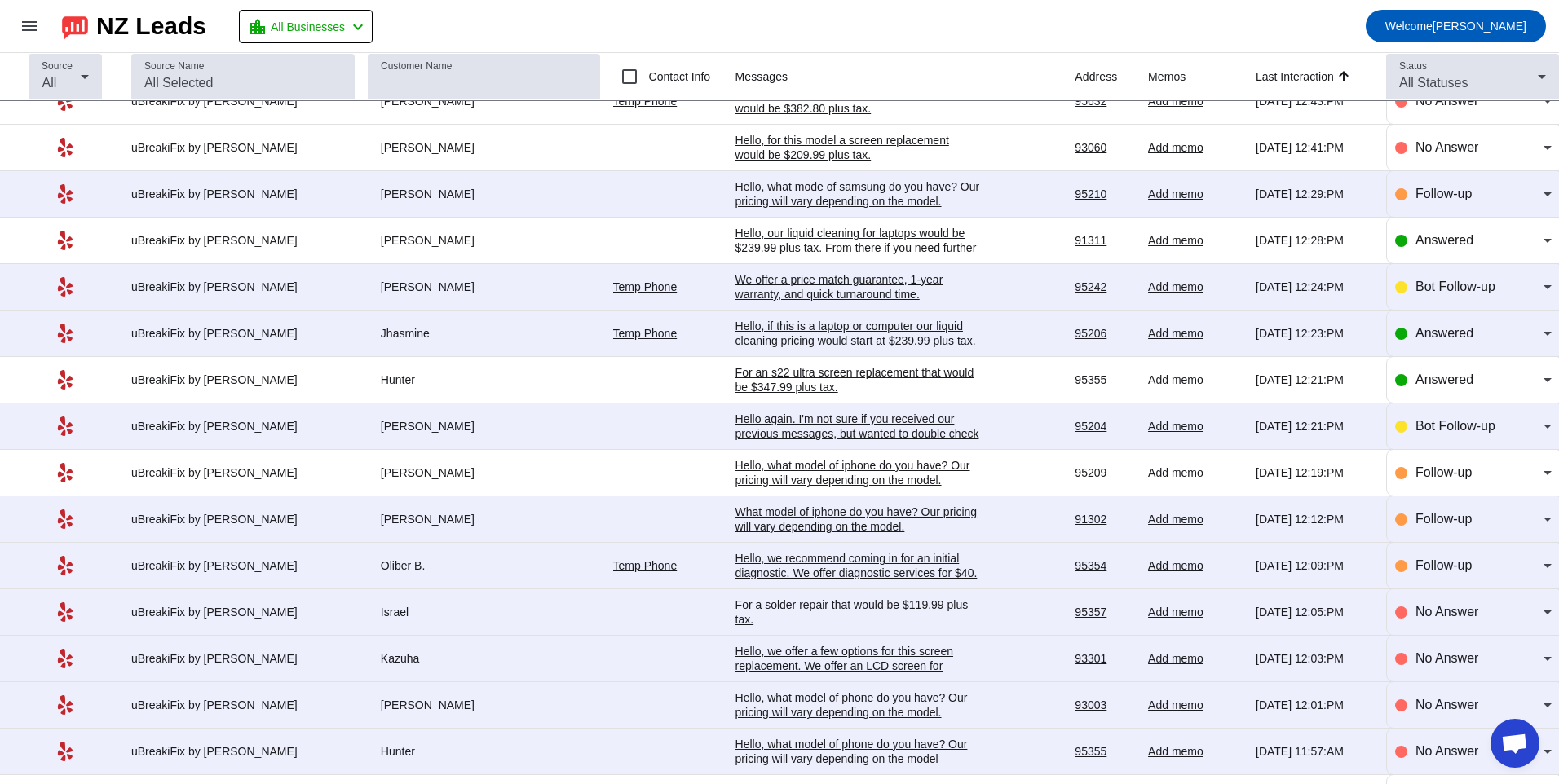
scroll to position [0, 0]
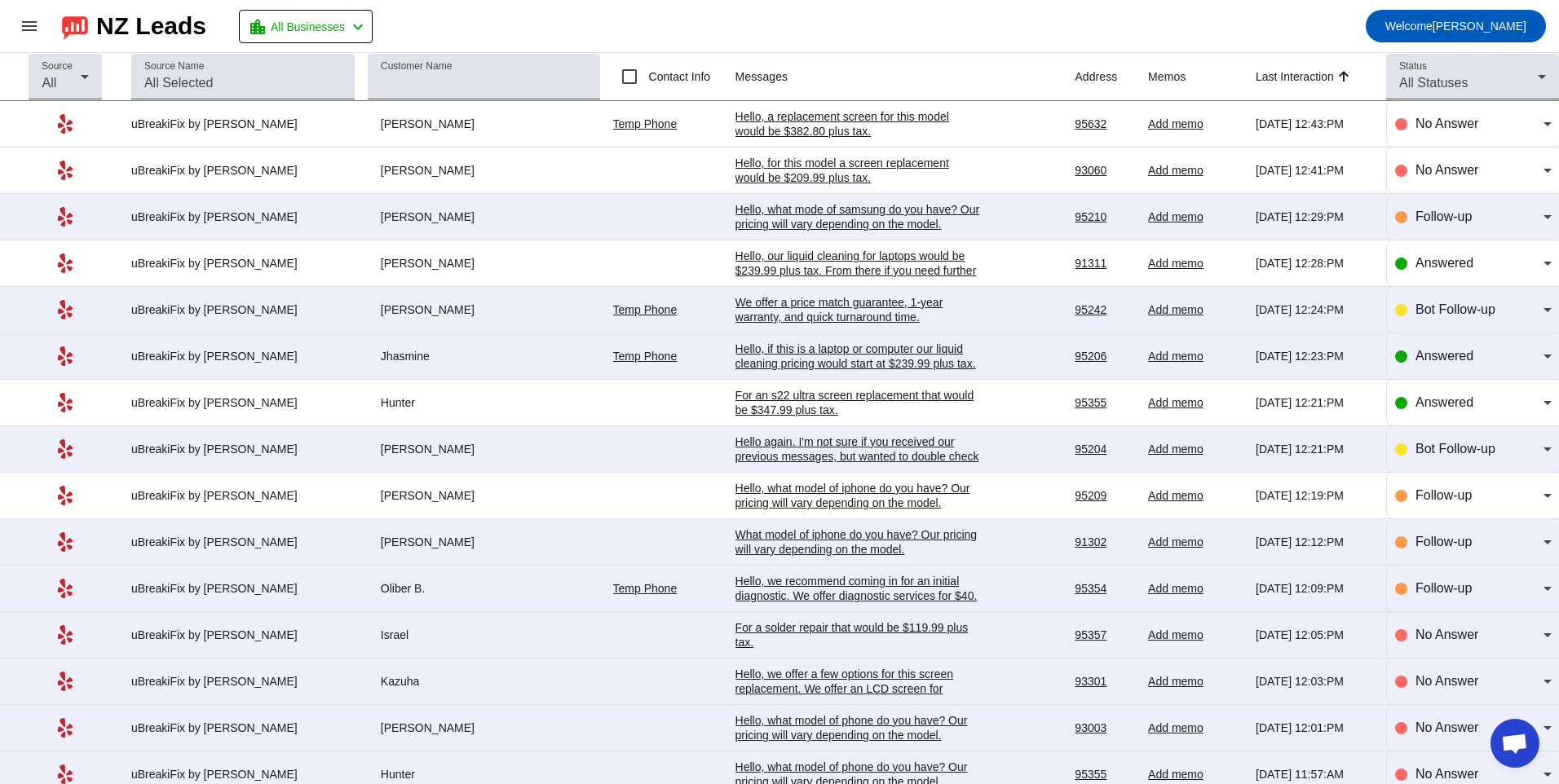
click at [1101, 34] on mat-toolbar-row "menu NZ Leads location_city All Businesses chevron_left Welcome r.goslin" at bounding box center [780, 26] width 1559 height 52
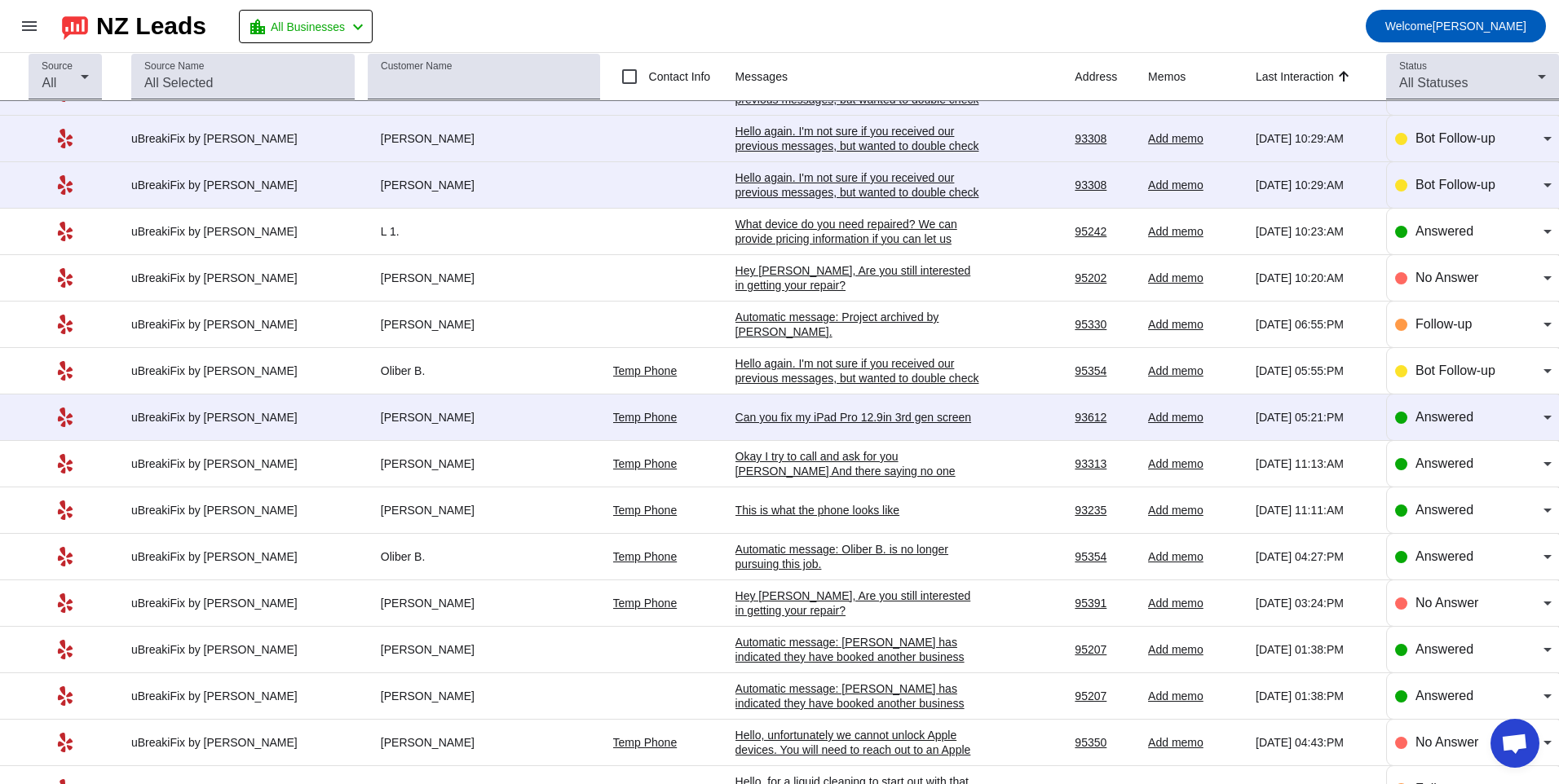
scroll to position [978, 0]
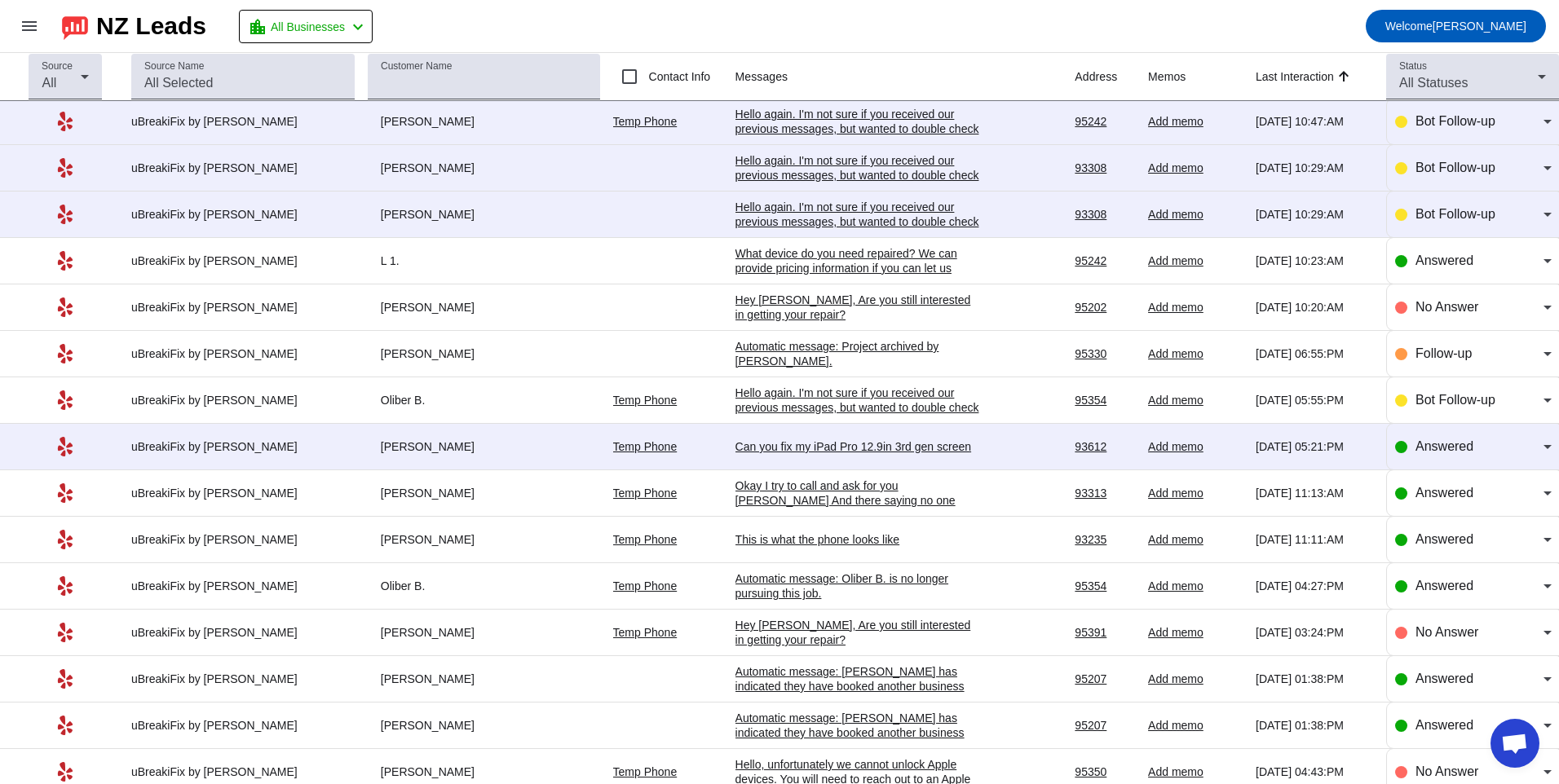
click at [823, 454] on td "Can you fix my iPad Pro 12.9in 3rd gen screen 9/22/2025, 05:21:PM" at bounding box center [905, 447] width 340 height 47
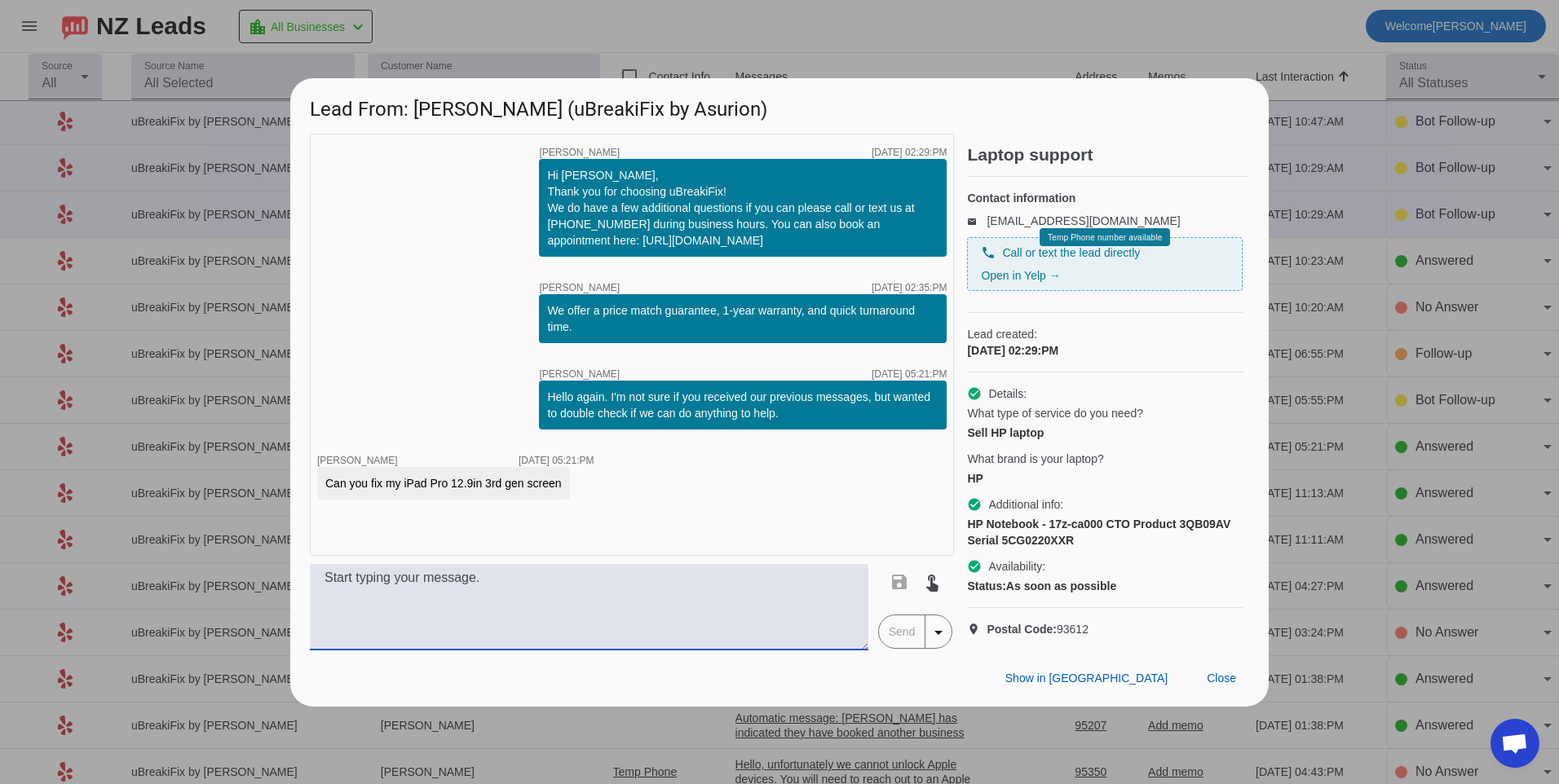
click at [703, 623] on textarea at bounding box center [589, 607] width 558 height 86
type textarea "Hello, yes we offer a screen replacement for $299.99 plus tax for this model."
click at [911, 648] on span "Send" at bounding box center [902, 632] width 47 height 33
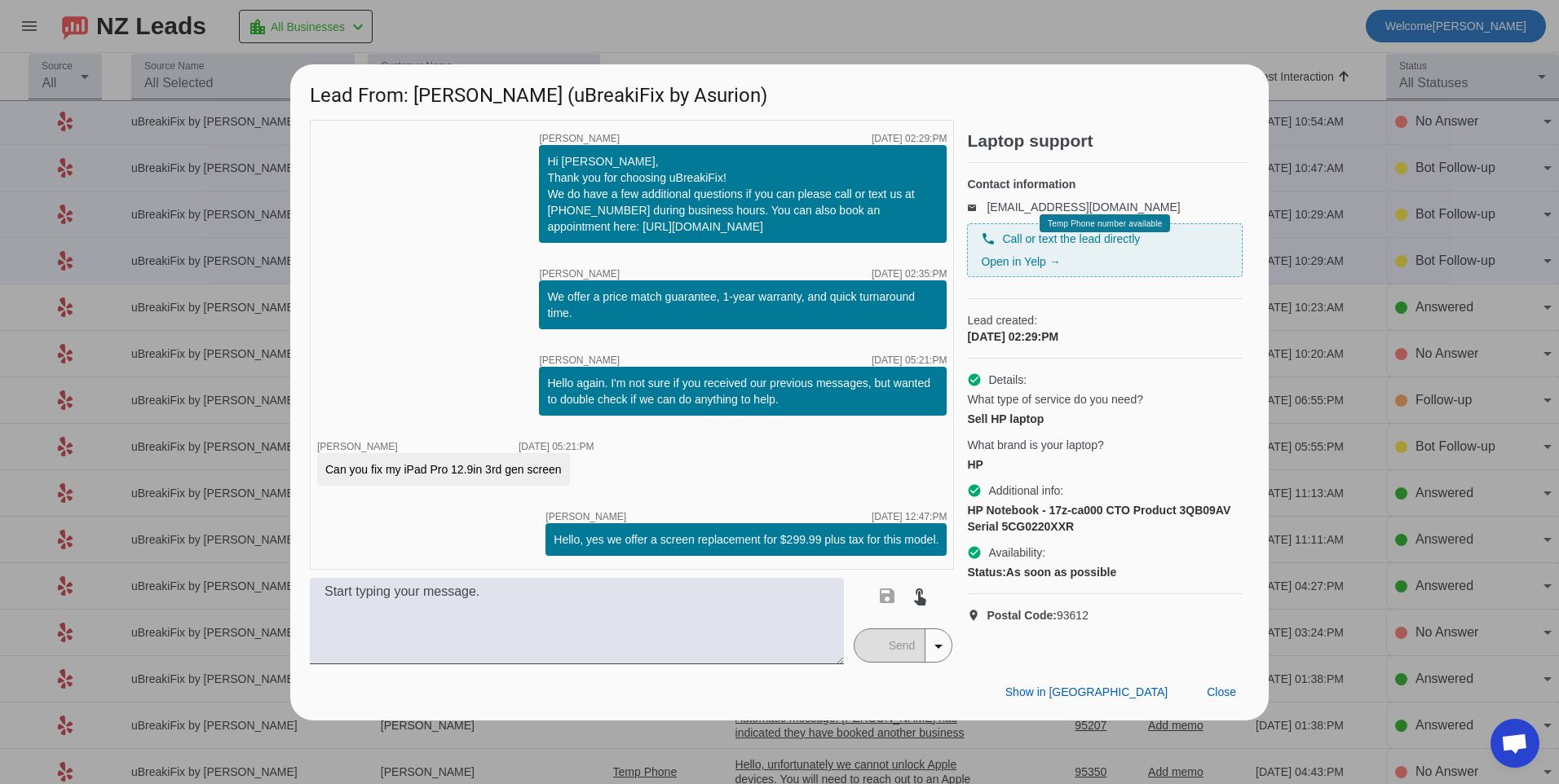
scroll to position [0, 0]
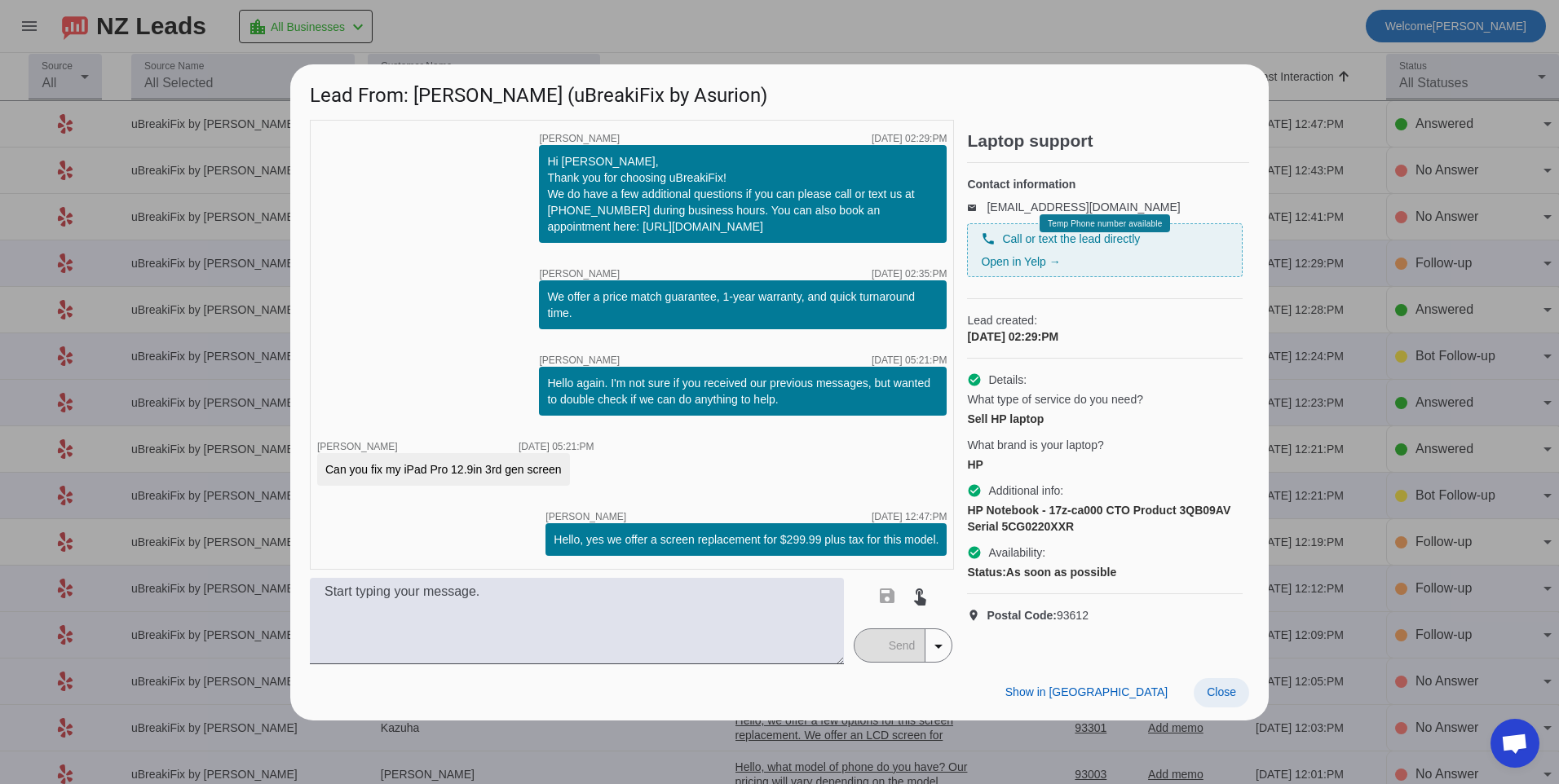
click at [1234, 702] on span at bounding box center [1221, 693] width 55 height 29
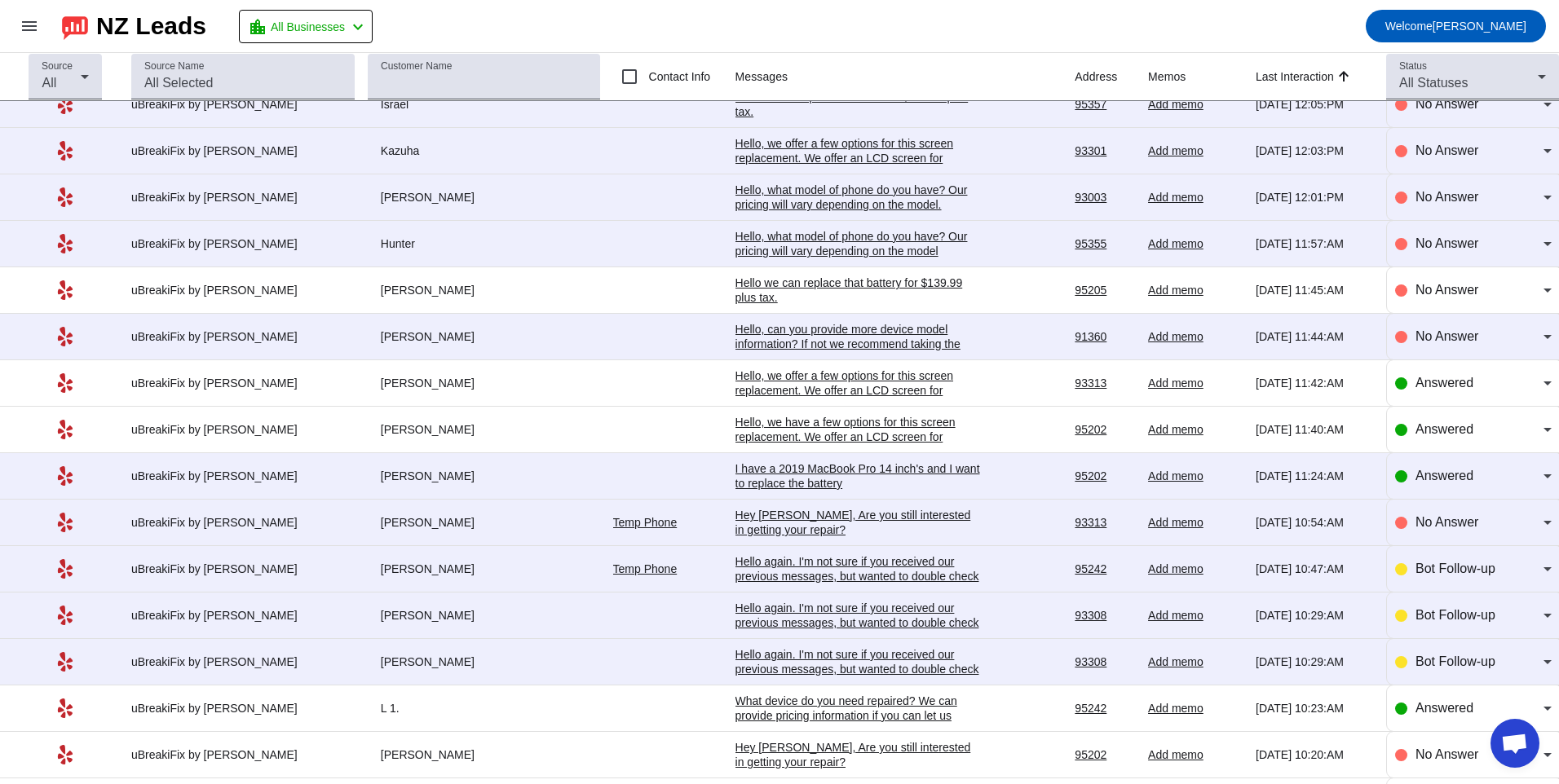
scroll to position [570, 0]
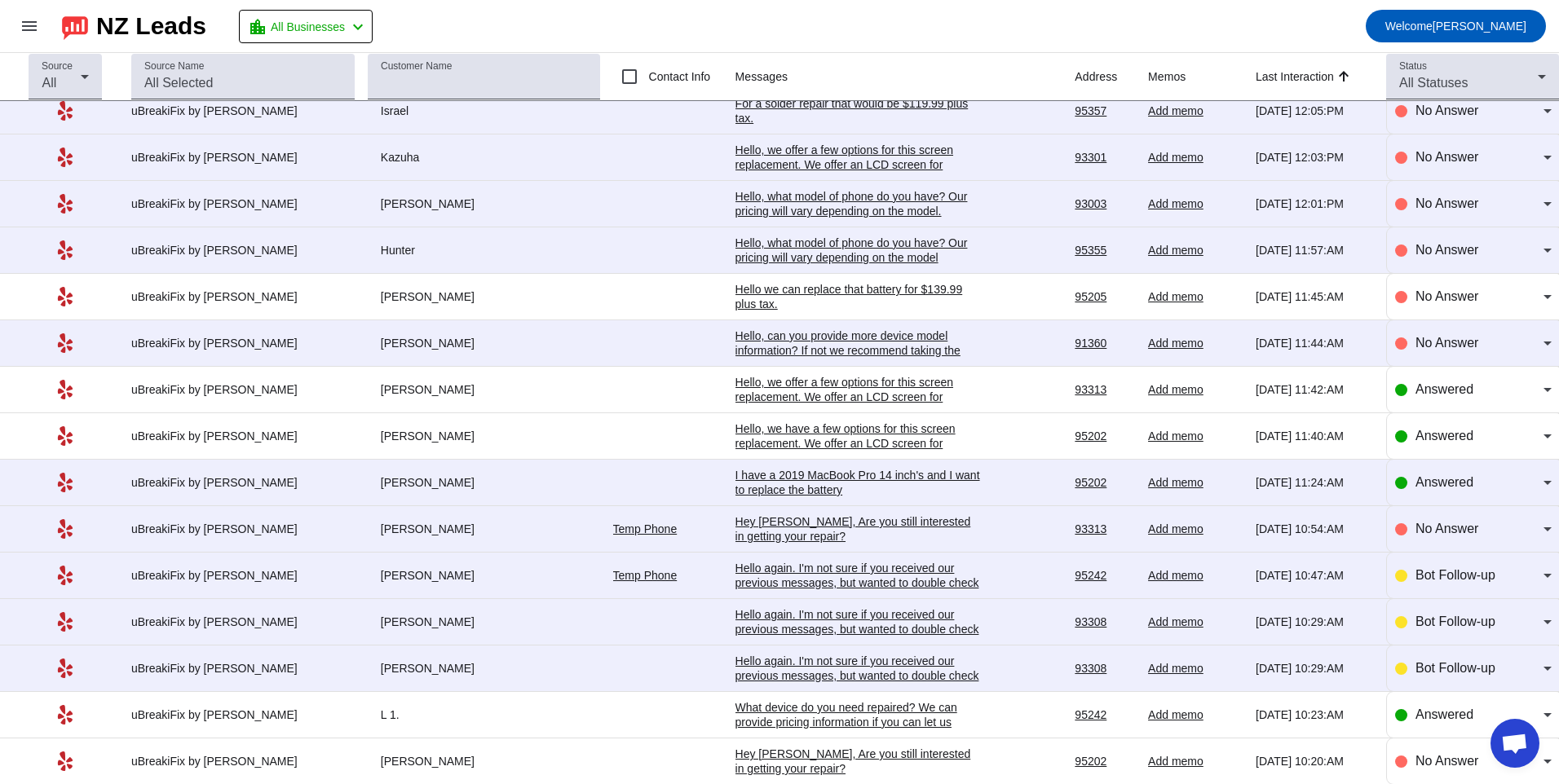
click at [813, 664] on div "Hello again. I'm not sure if you received our previous messages, but wanted to …" at bounding box center [858, 676] width 244 height 44
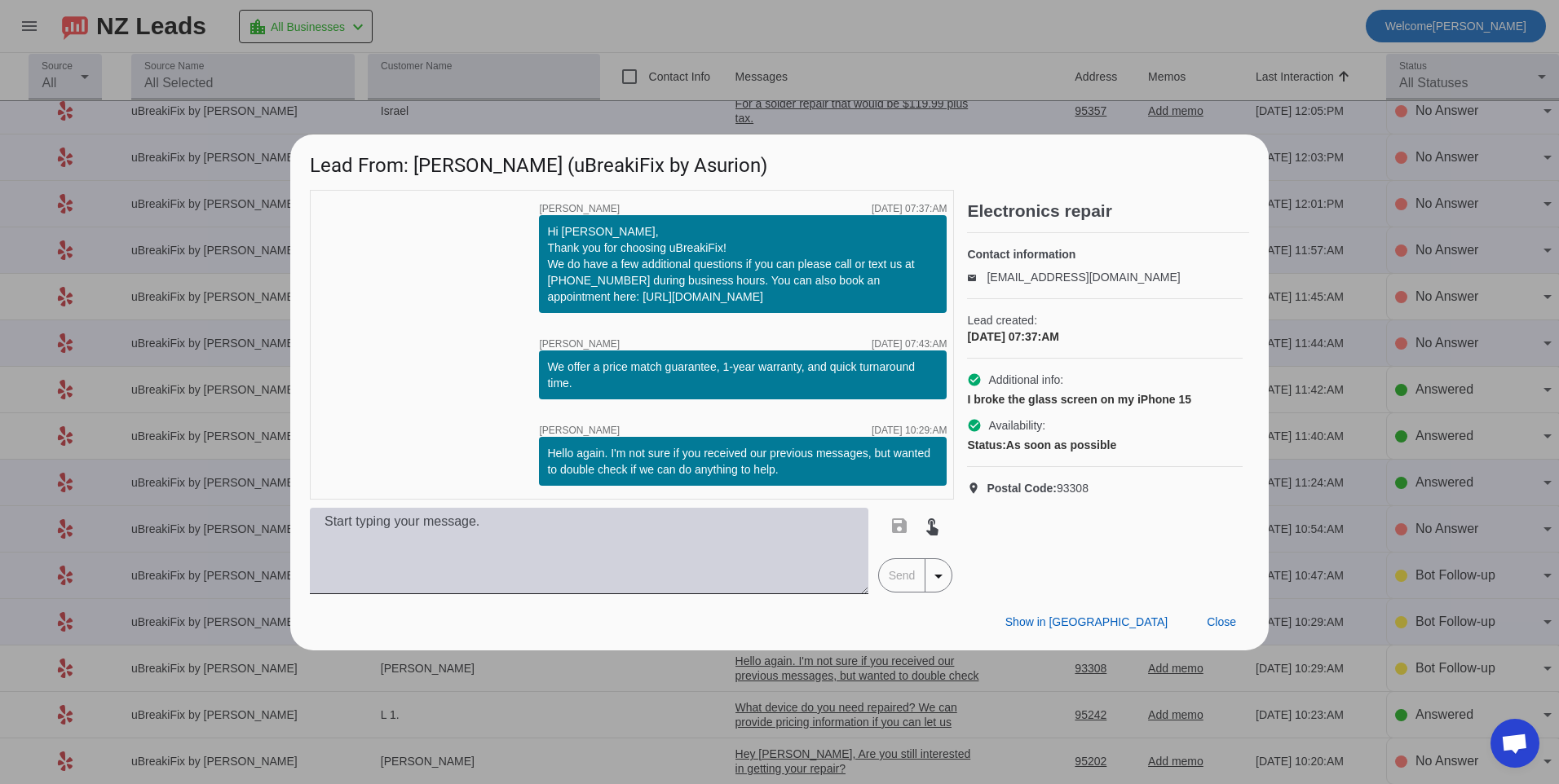
click at [644, 547] on textarea at bounding box center [589, 551] width 558 height 86
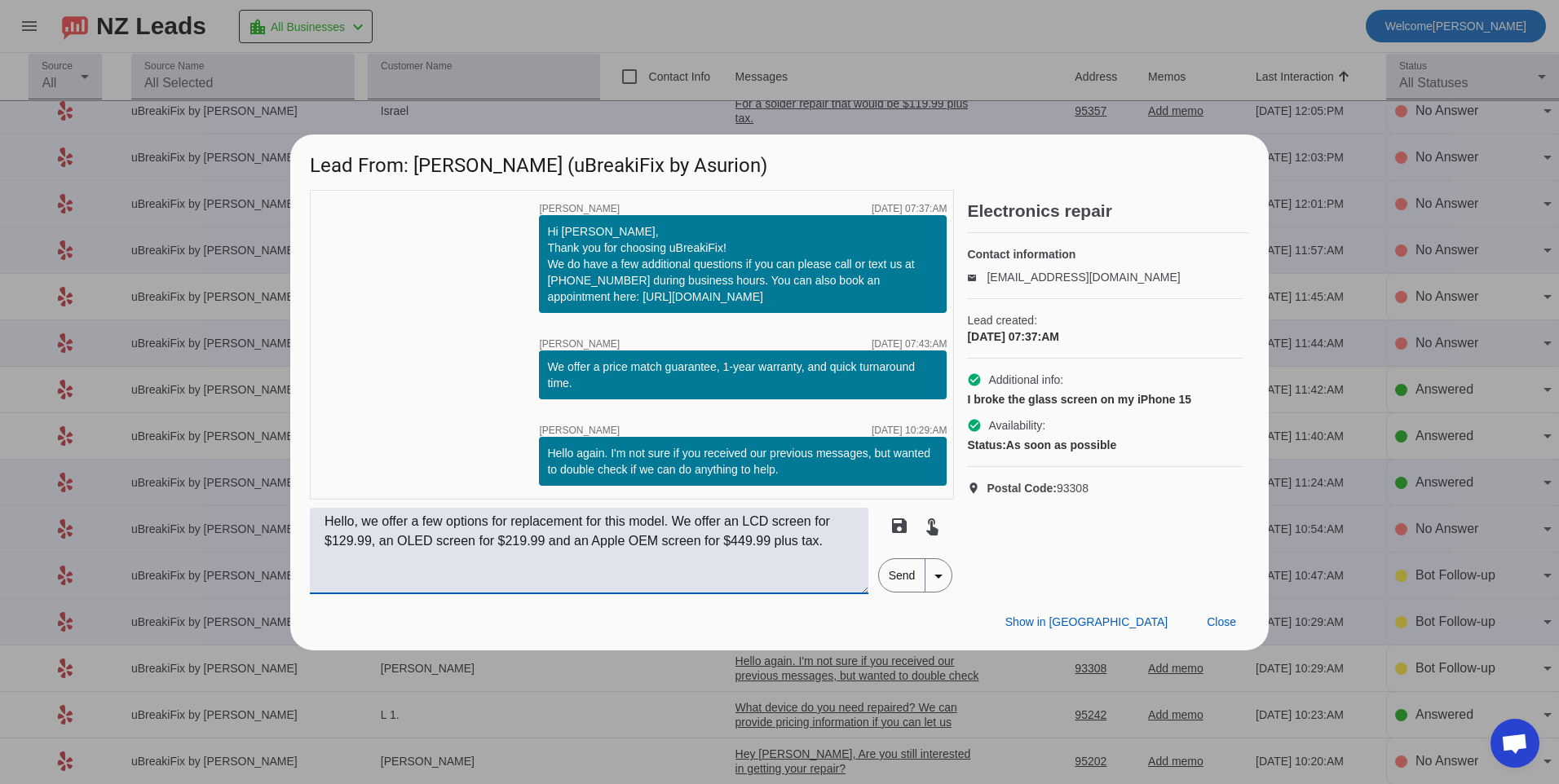
type textarea "Hello, we offer a few options for replacement for this model. We offer an LCD s…"
click at [896, 577] on span "Send" at bounding box center [902, 576] width 47 height 33
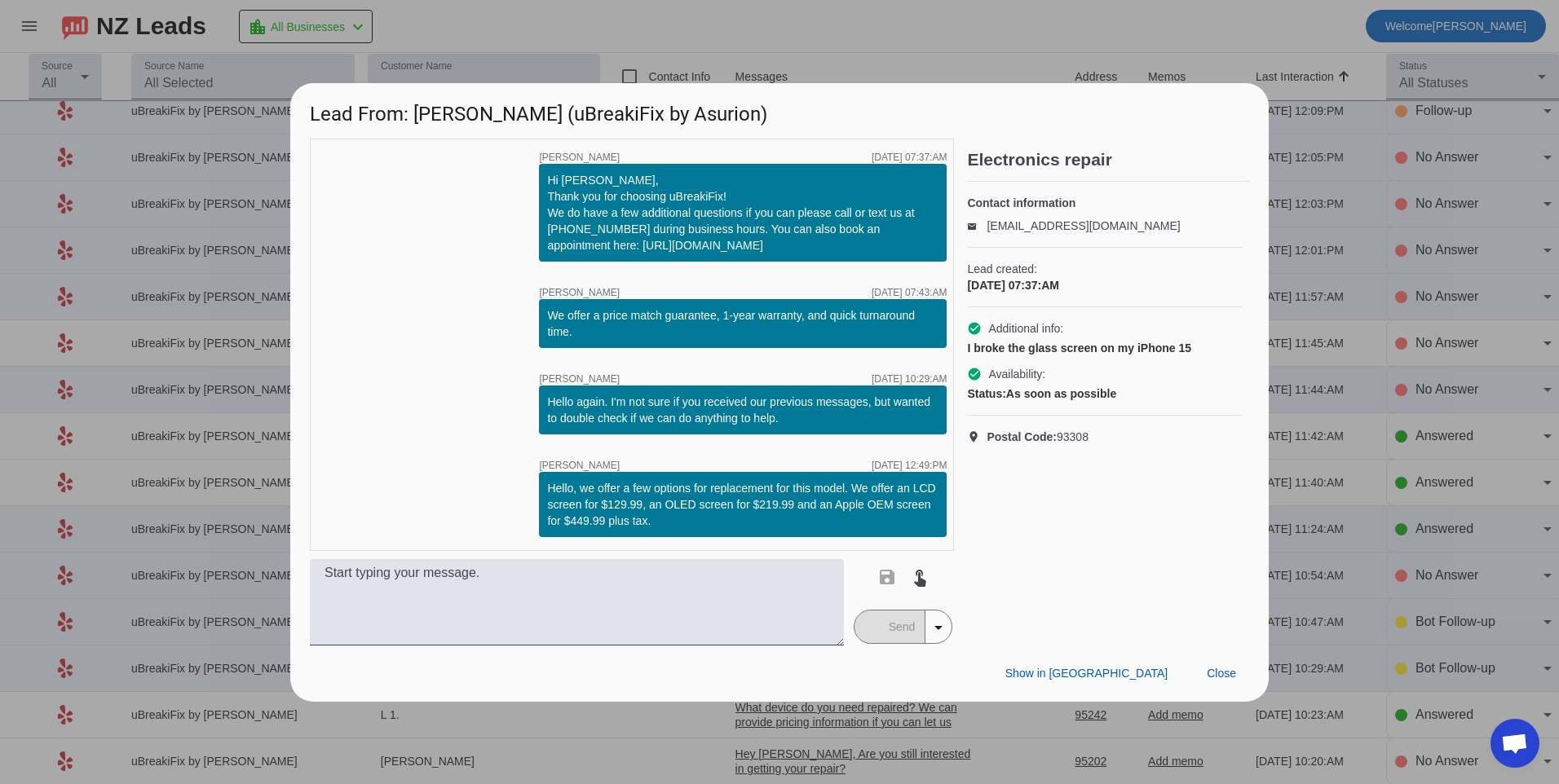
scroll to position [0, 0]
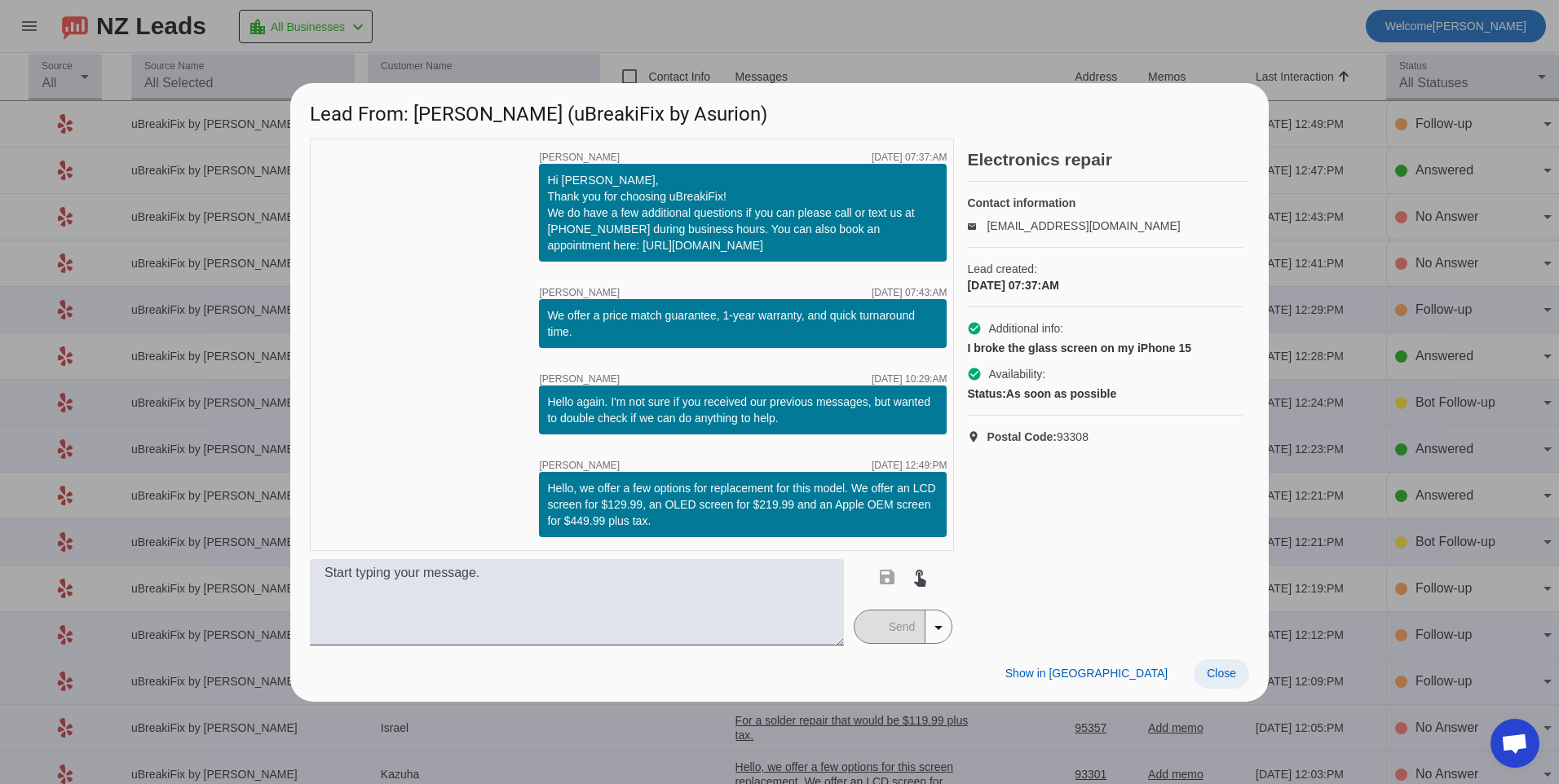
click at [1226, 679] on span "Close" at bounding box center [1221, 673] width 29 height 13
